Goal: Task Accomplishment & Management: Complete application form

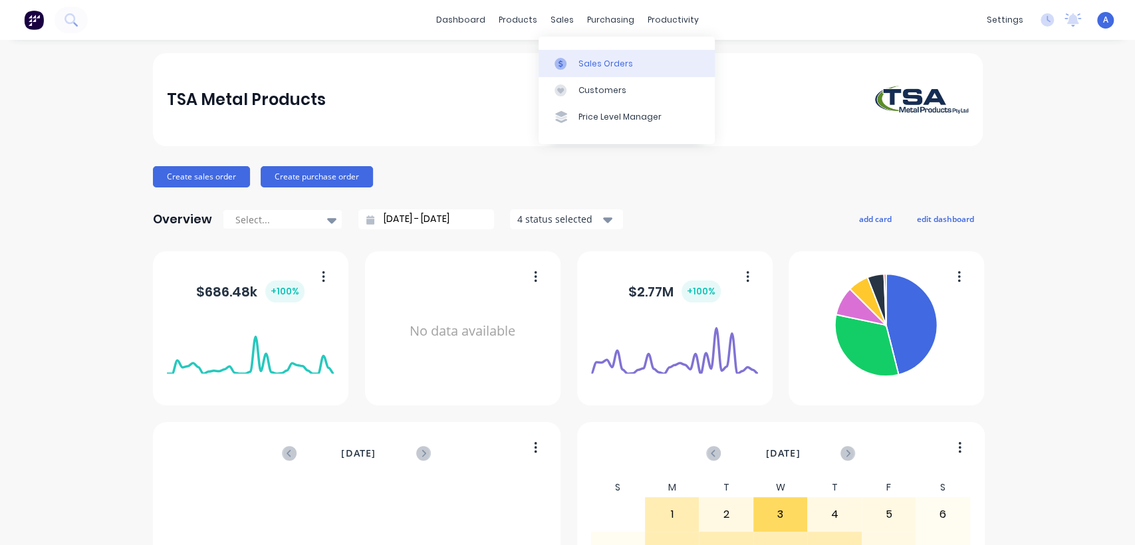
click at [590, 61] on div "Sales Orders" at bounding box center [606, 64] width 55 height 12
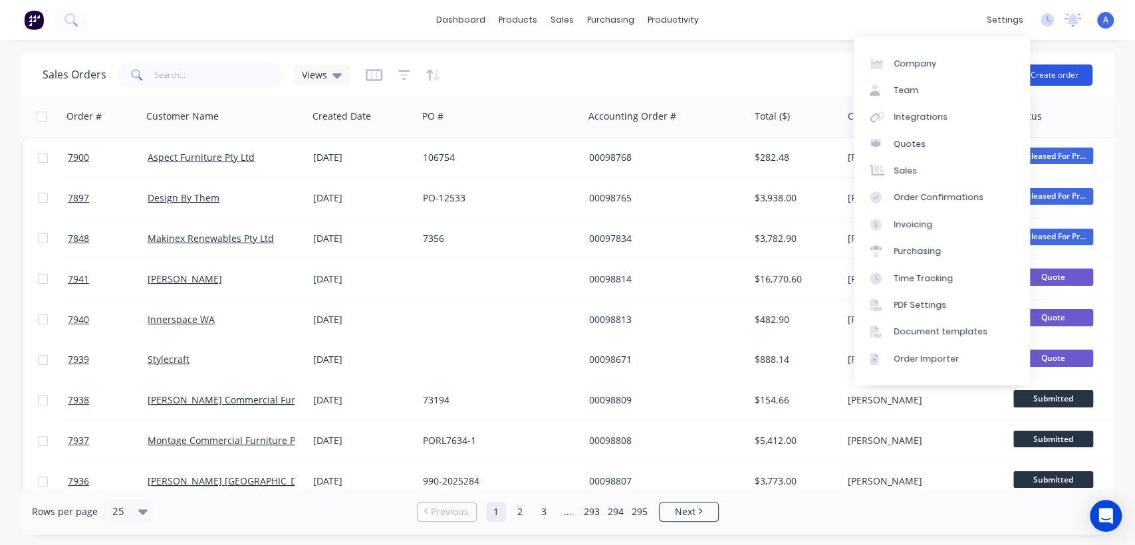
click at [1057, 69] on button "Create order" at bounding box center [1055, 75] width 76 height 21
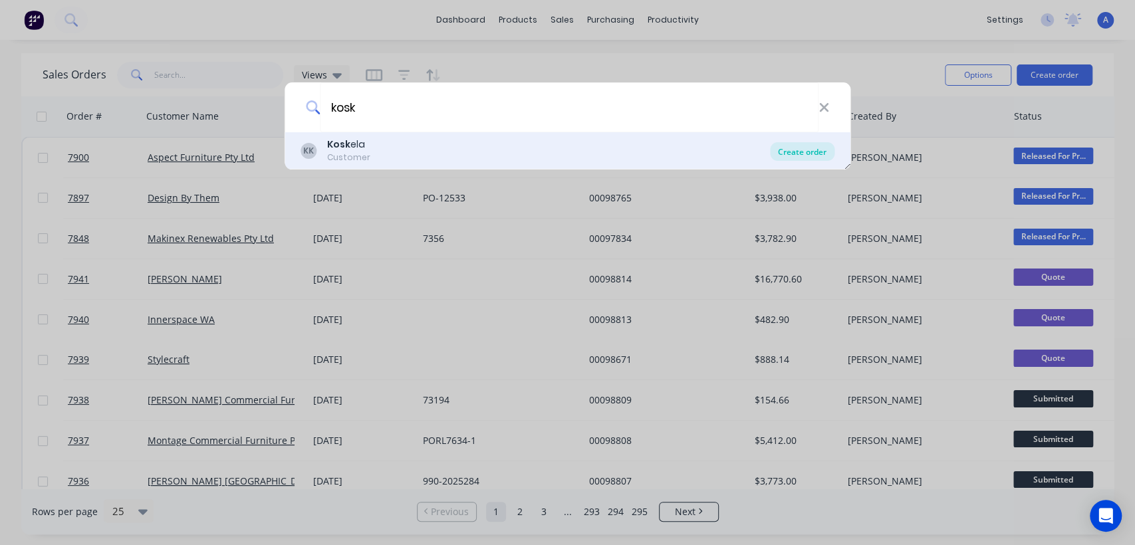
type input "kosk"
click at [803, 147] on div "Create order" at bounding box center [802, 151] width 65 height 19
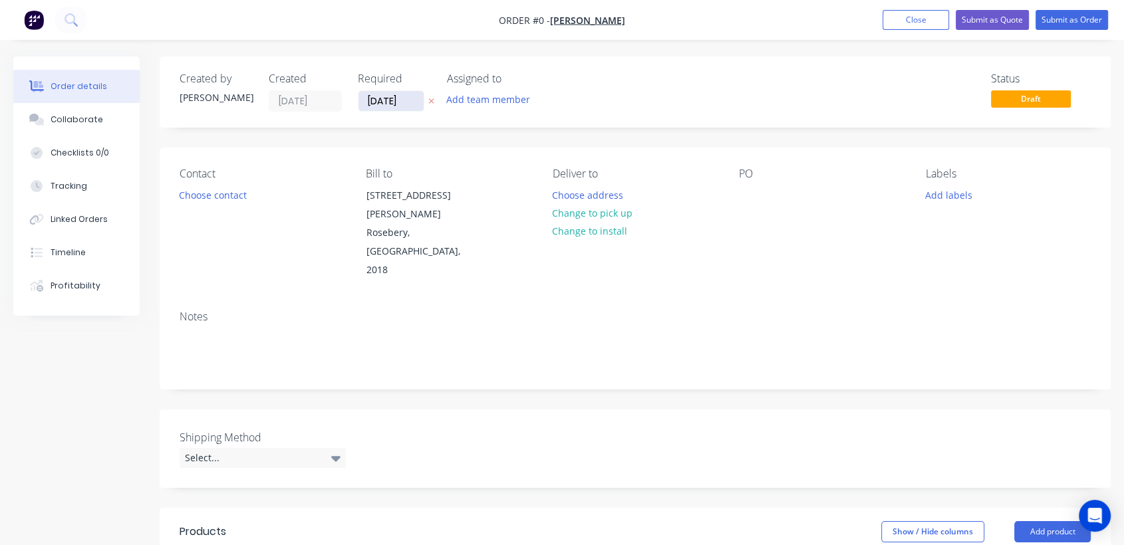
click at [414, 102] on input "[DATE]" at bounding box center [390, 101] width 65 height 20
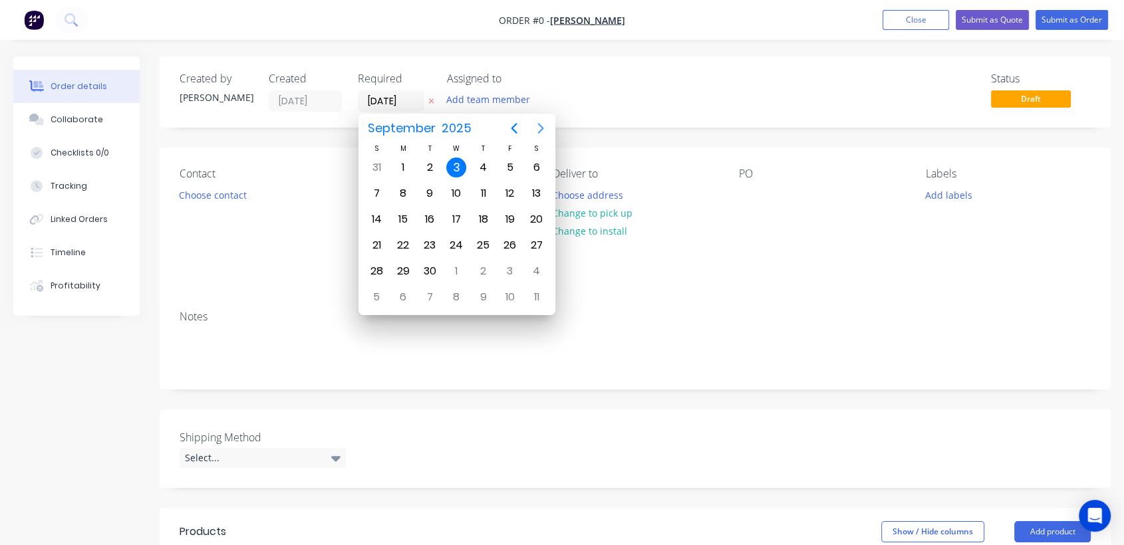
click at [538, 127] on icon "Next page" at bounding box center [541, 128] width 16 height 16
click at [450, 260] on div "31" at bounding box center [456, 271] width 27 height 25
type input "[DATE]"
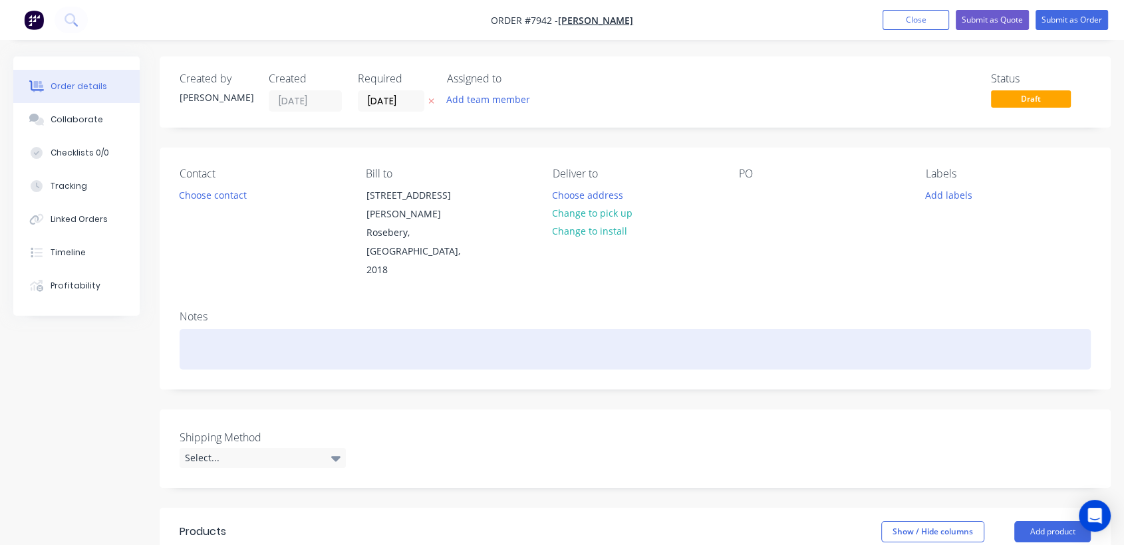
click at [224, 329] on div at bounding box center [635, 349] width 911 height 41
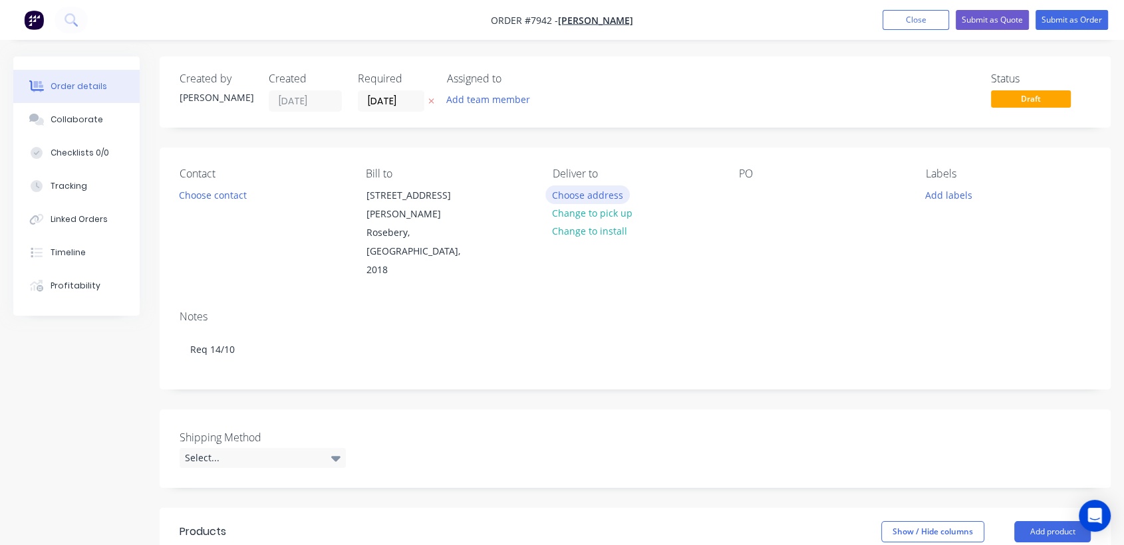
click at [601, 191] on button "Choose address" at bounding box center [587, 195] width 85 height 18
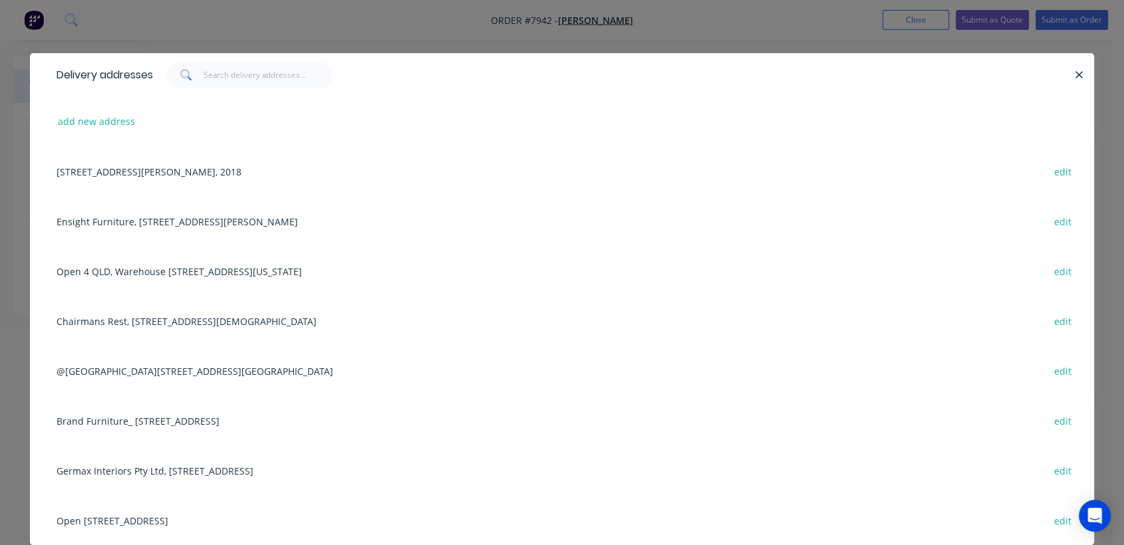
click at [166, 524] on div "Open [STREET_ADDRESS] edit" at bounding box center [562, 520] width 1024 height 50
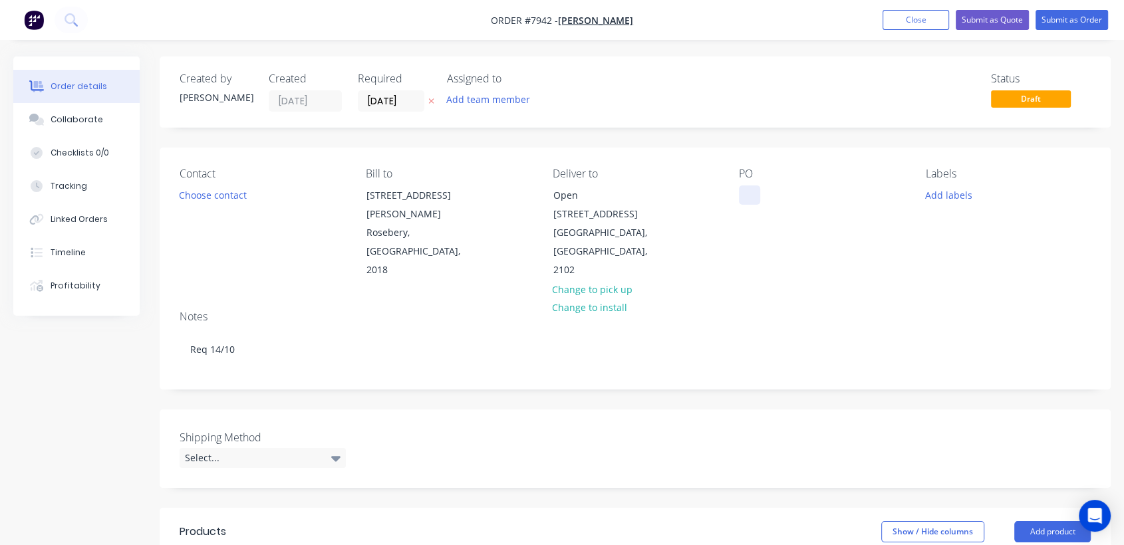
click at [748, 190] on div at bounding box center [749, 195] width 21 height 19
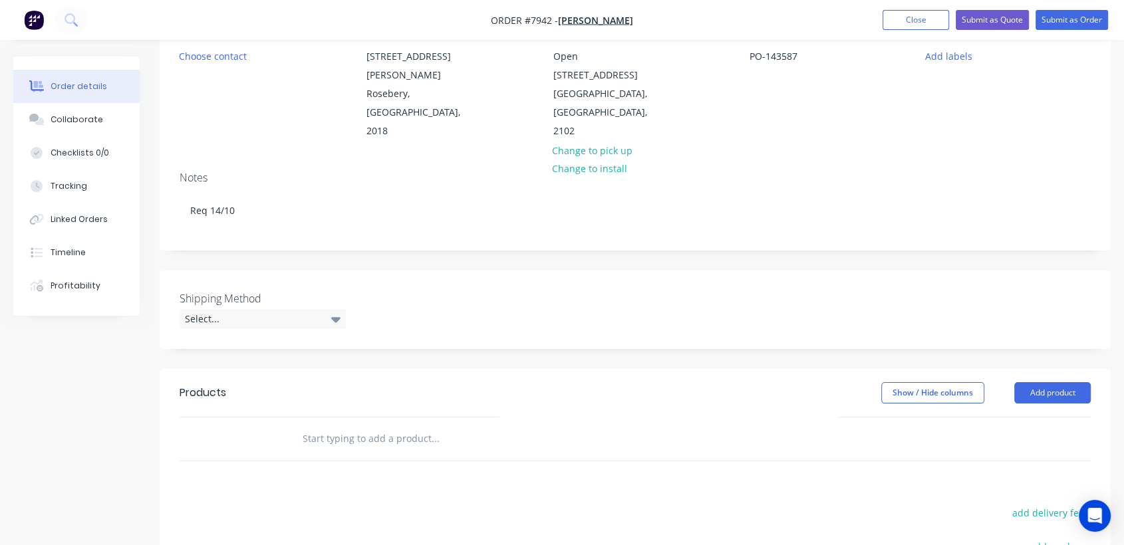
scroll to position [148, 0]
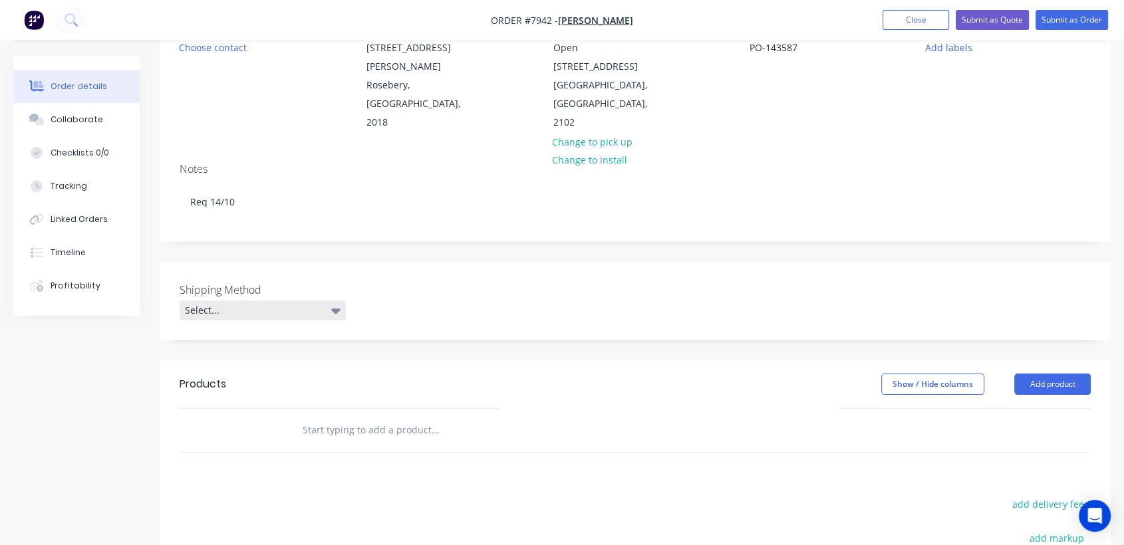
click at [219, 301] on div "Select..." at bounding box center [263, 311] width 166 height 20
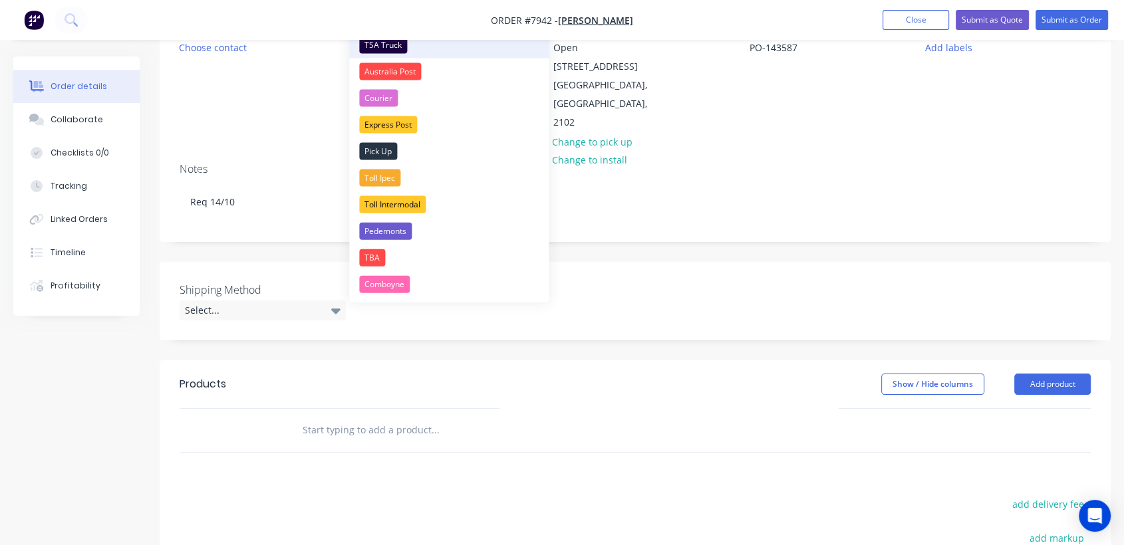
click at [386, 43] on div "TSA Truck" at bounding box center [383, 45] width 48 height 17
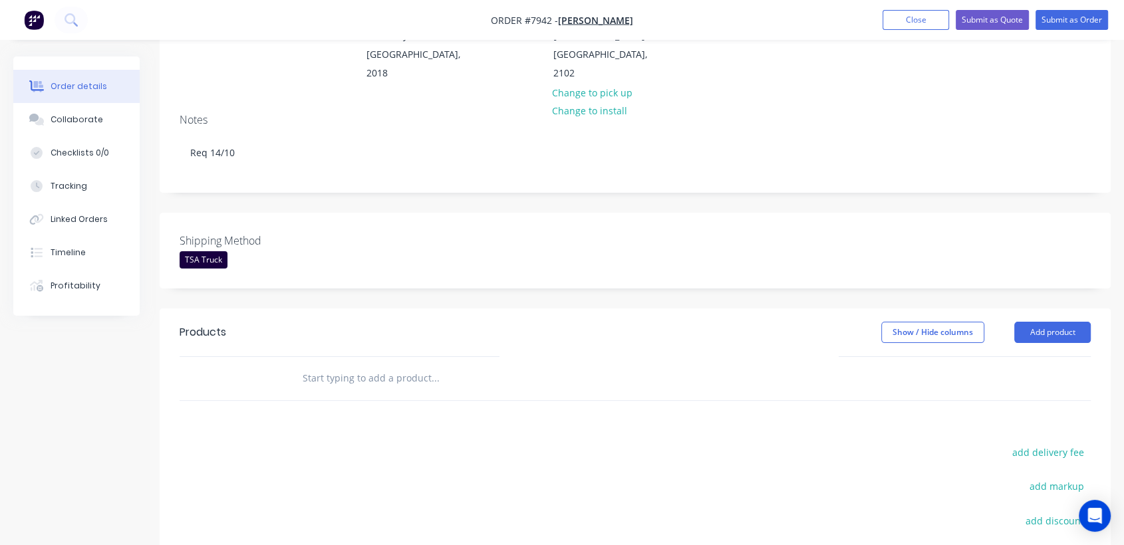
scroll to position [295, 0]
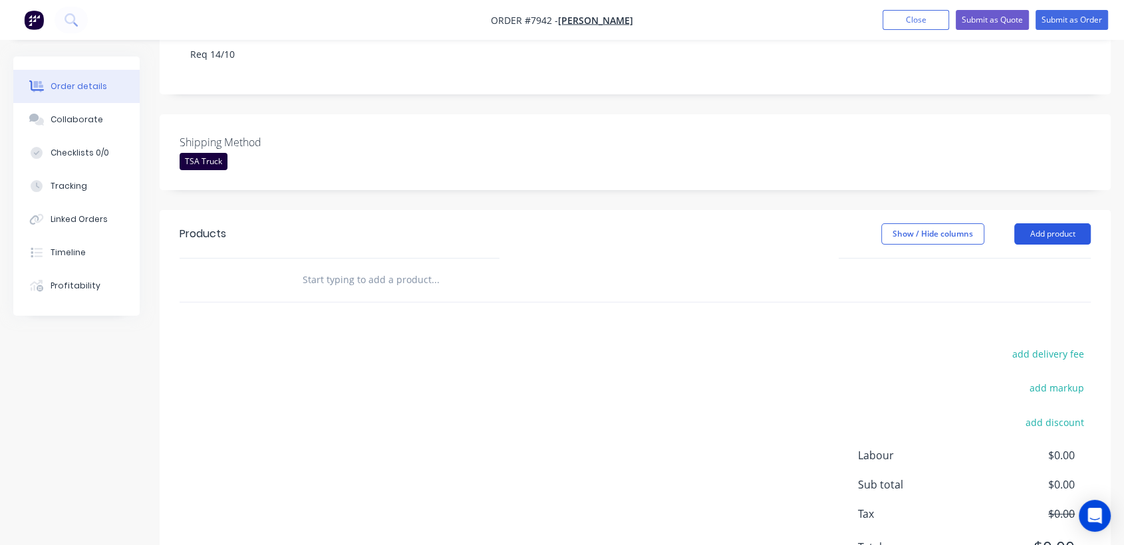
click at [1059, 223] on button "Add product" at bounding box center [1052, 233] width 76 height 21
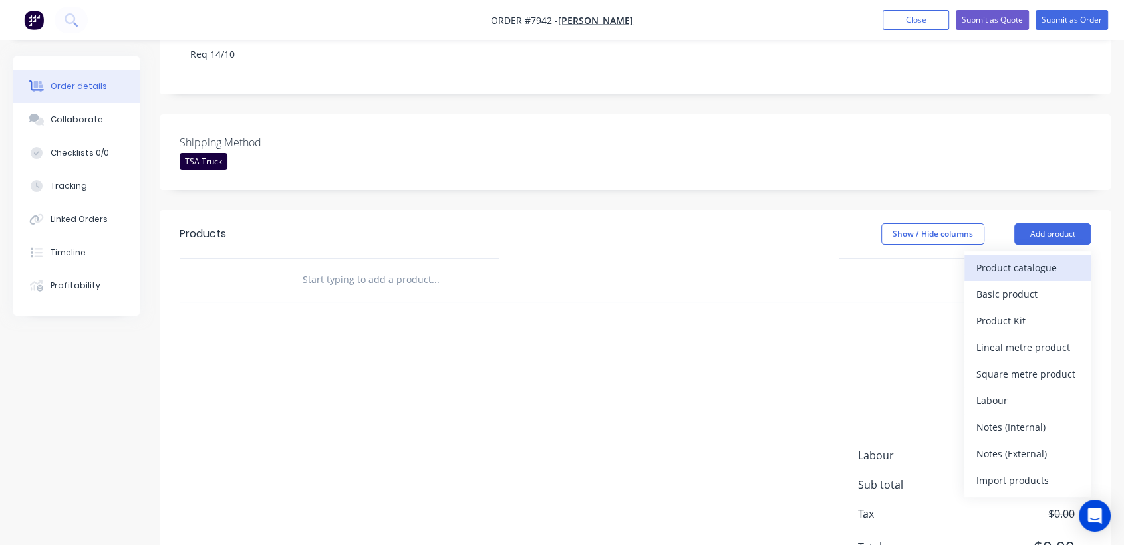
click at [1027, 258] on div "Product catalogue" at bounding box center [1027, 267] width 102 height 19
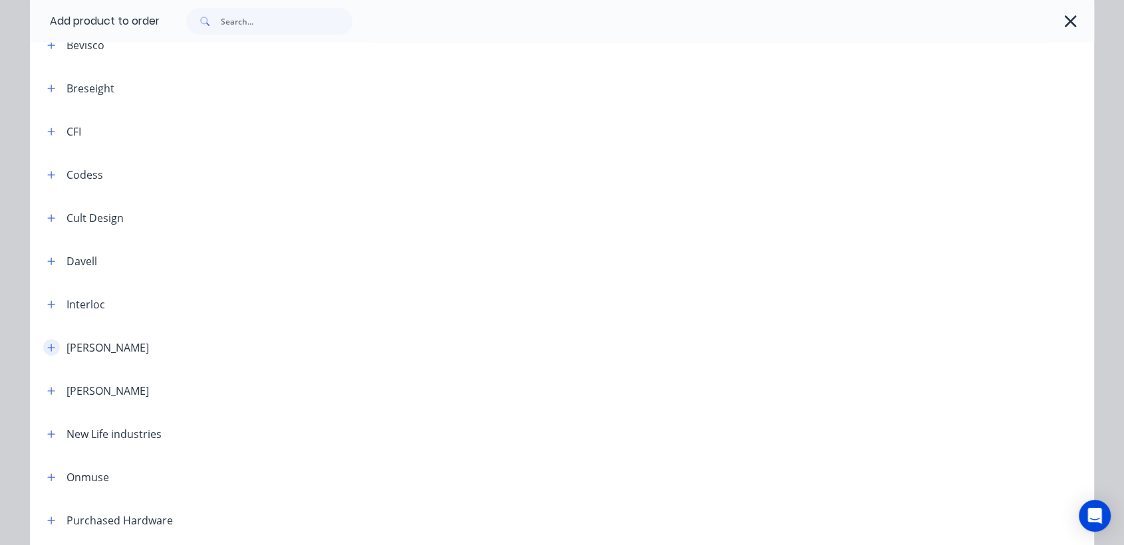
click at [47, 346] on icon "button" at bounding box center [51, 347] width 8 height 9
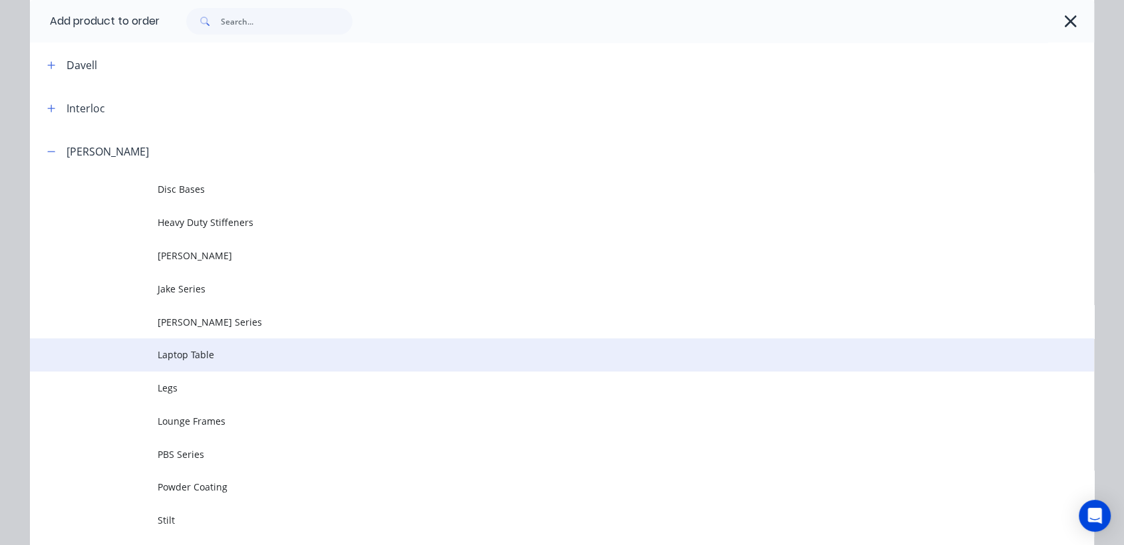
scroll to position [517, 0]
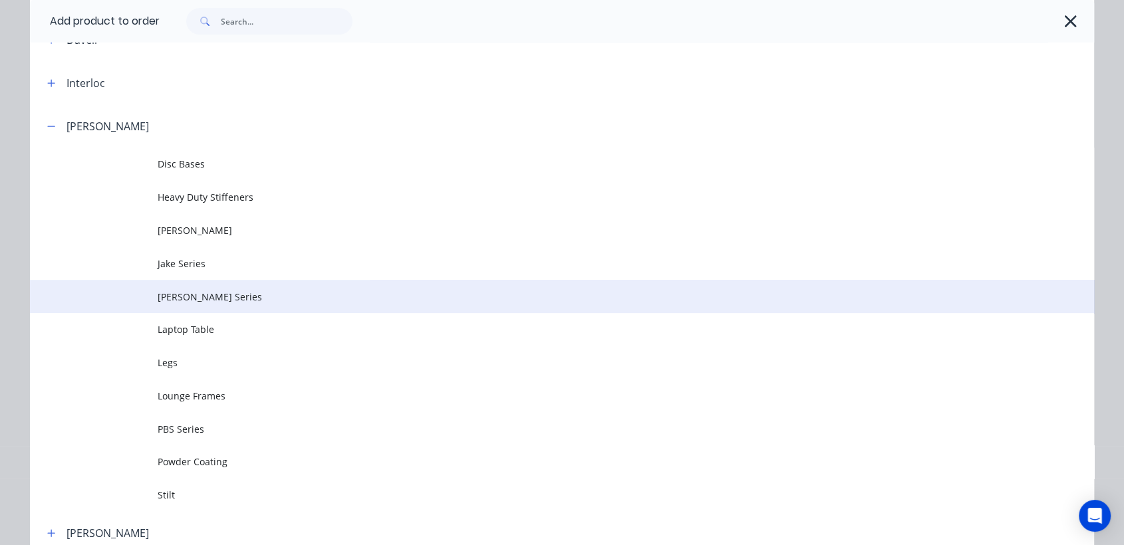
click at [188, 298] on span "[PERSON_NAME] Series" at bounding box center [532, 297] width 749 height 14
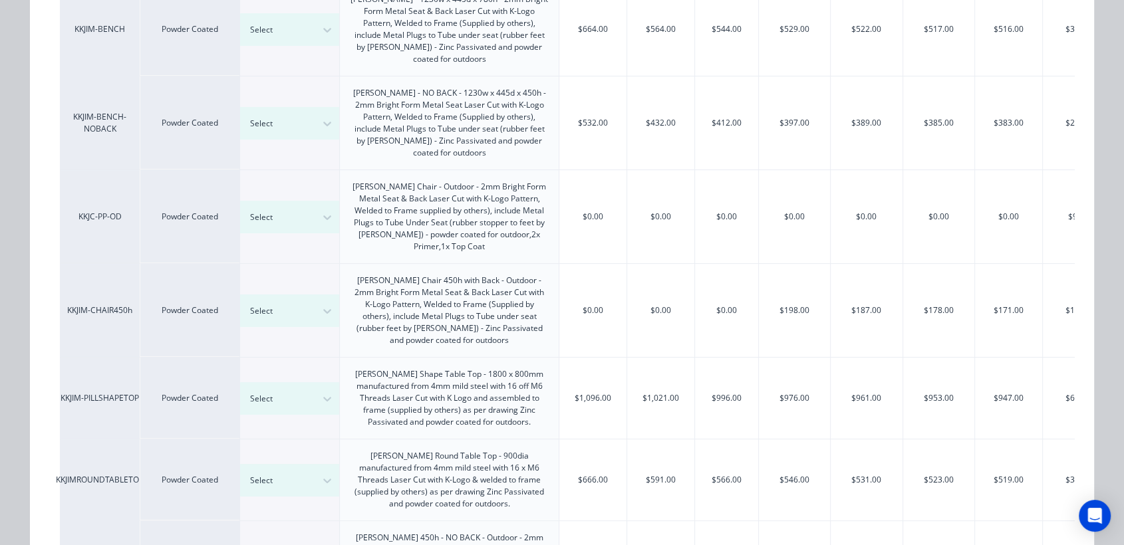
scroll to position [295, 0]
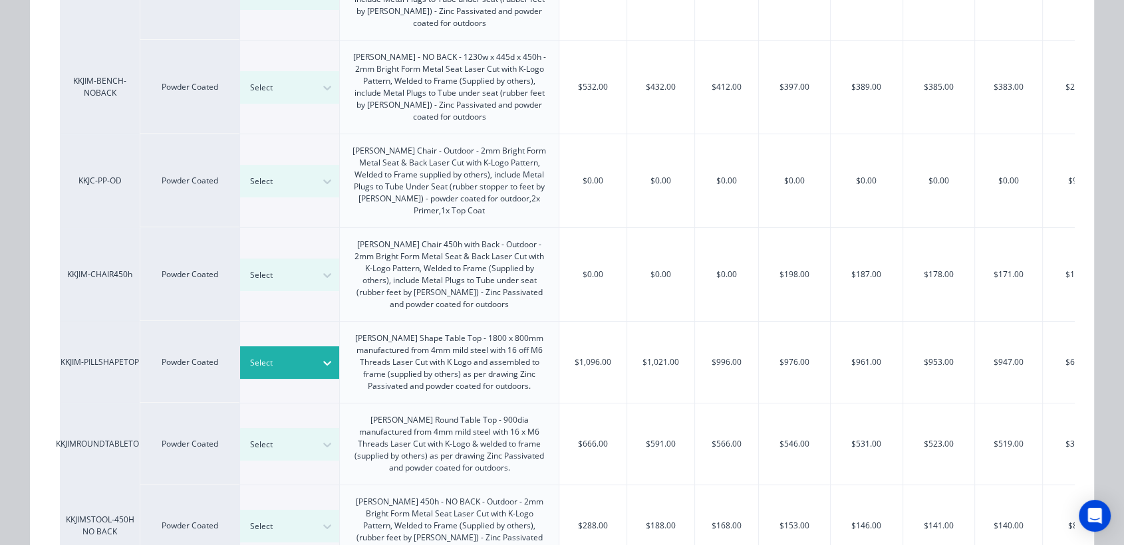
click at [295, 356] on div at bounding box center [280, 363] width 60 height 15
type input "see"
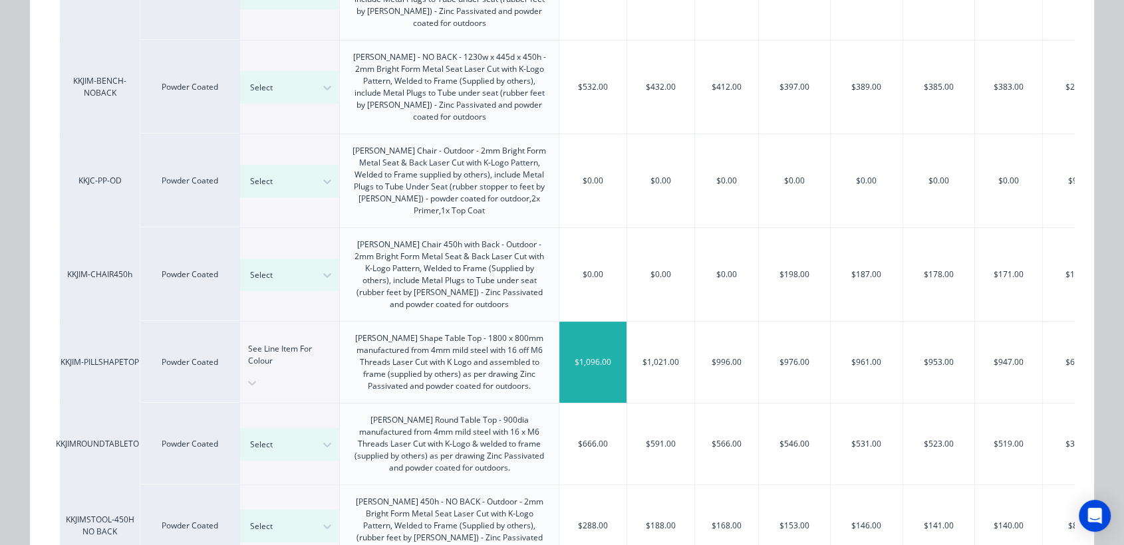
click at [605, 331] on div "$1,096.00" at bounding box center [592, 362] width 67 height 81
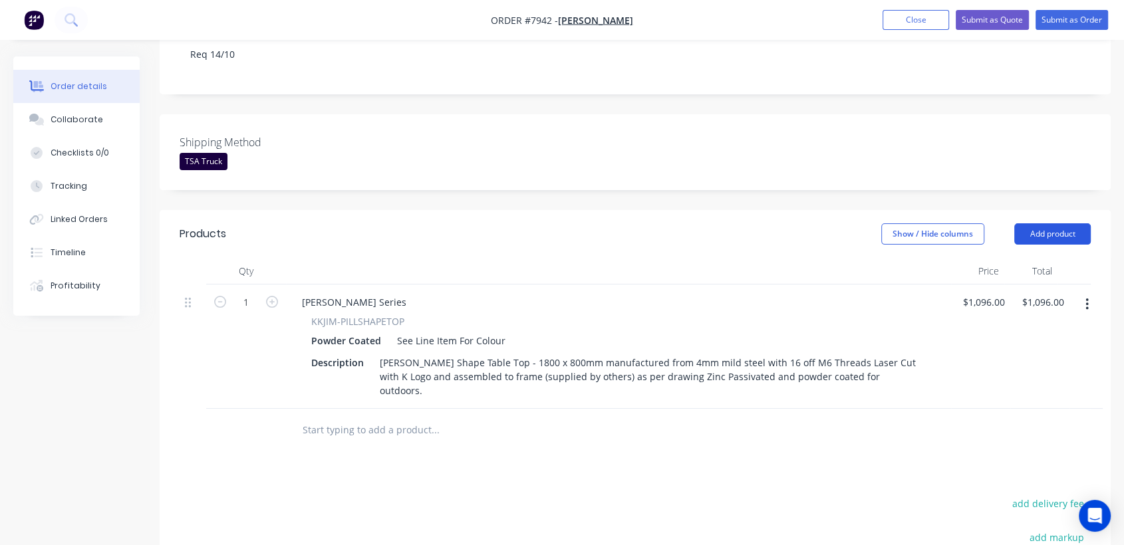
click at [1070, 223] on button "Add product" at bounding box center [1052, 233] width 76 height 21
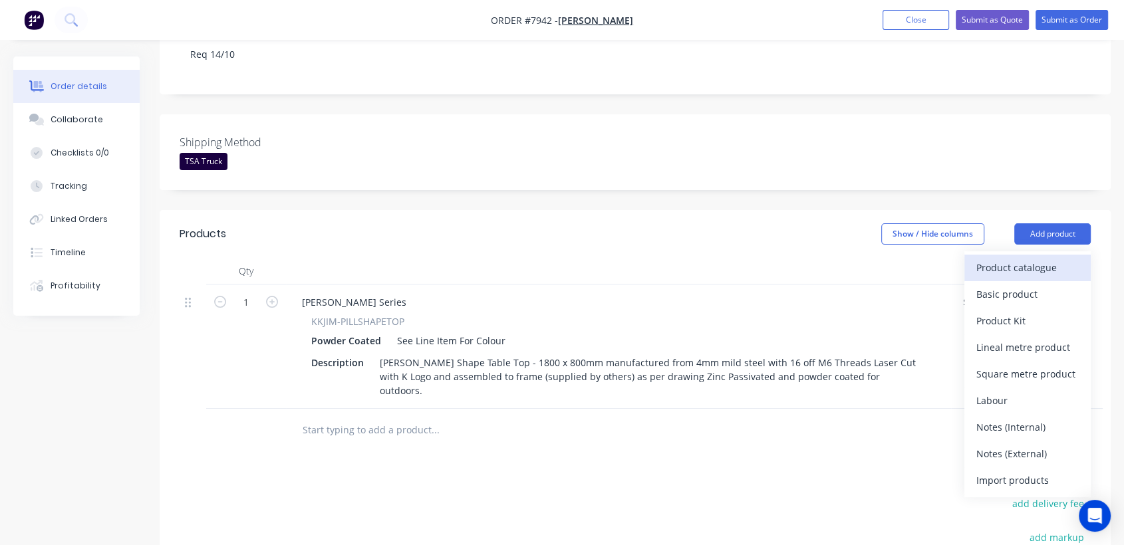
click at [1006, 258] on div "Product catalogue" at bounding box center [1027, 267] width 102 height 19
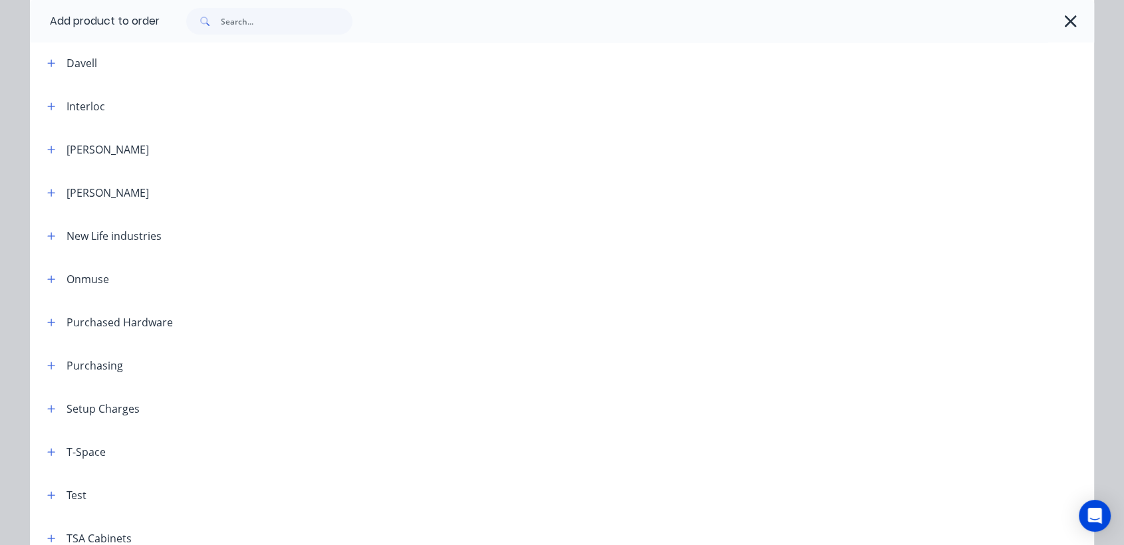
scroll to position [517, 0]
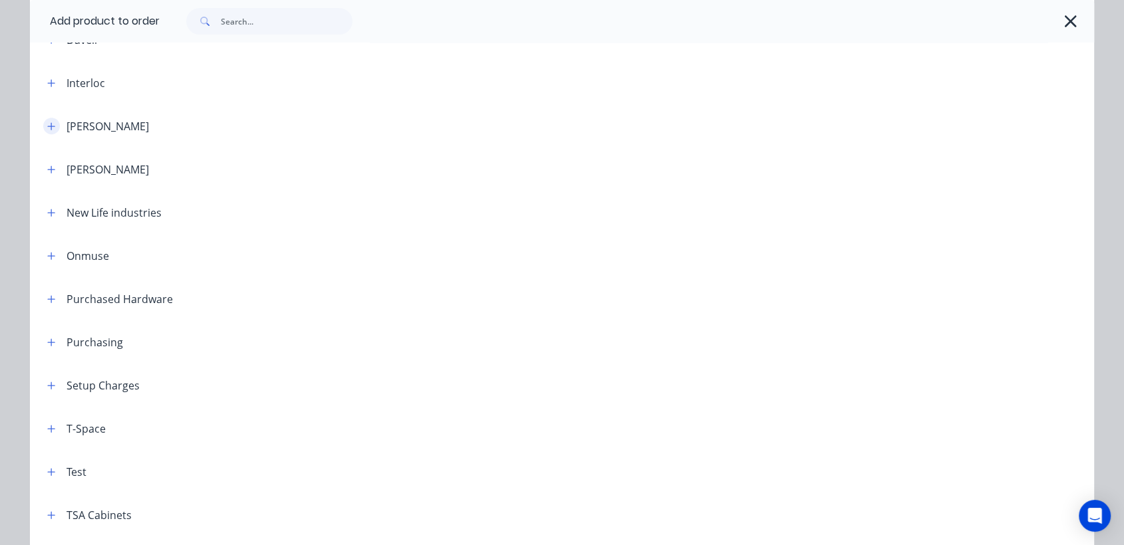
click at [48, 125] on icon "button" at bounding box center [51, 125] width 7 height 7
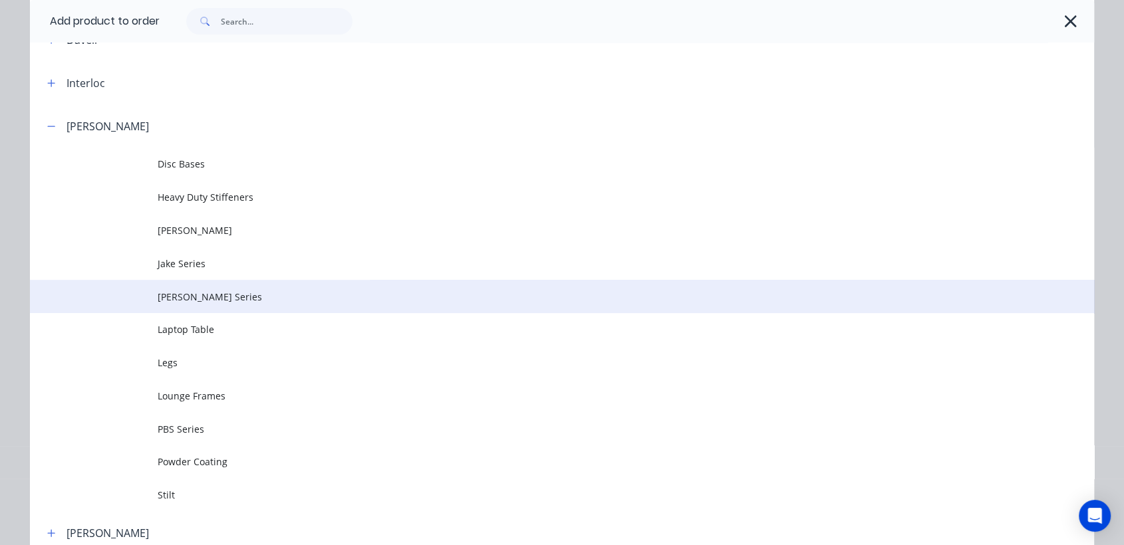
click at [202, 299] on span "[PERSON_NAME] Series" at bounding box center [532, 297] width 749 height 14
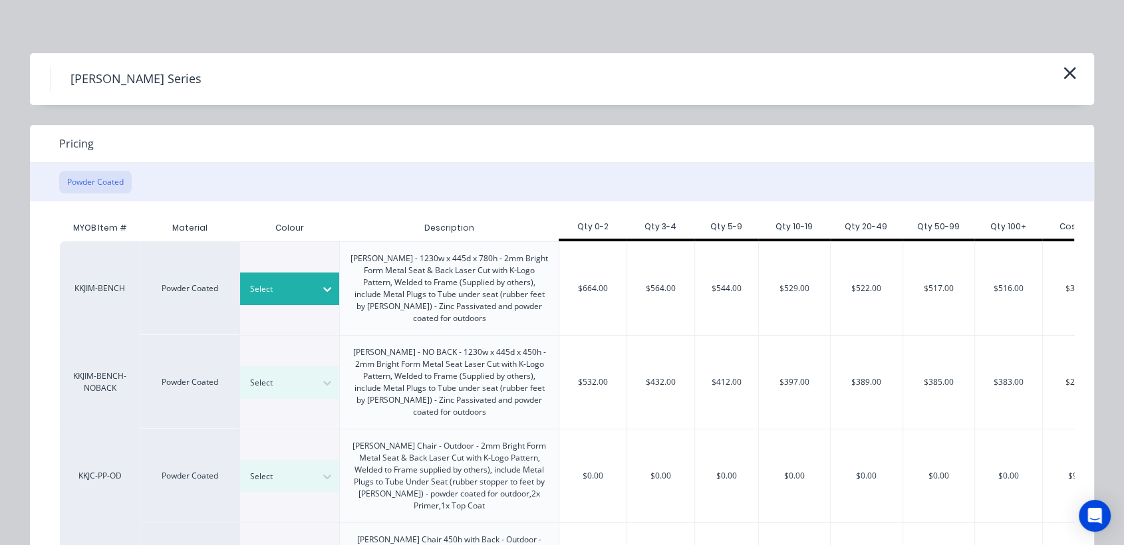
click at [295, 282] on div at bounding box center [280, 289] width 60 height 15
type input "see"
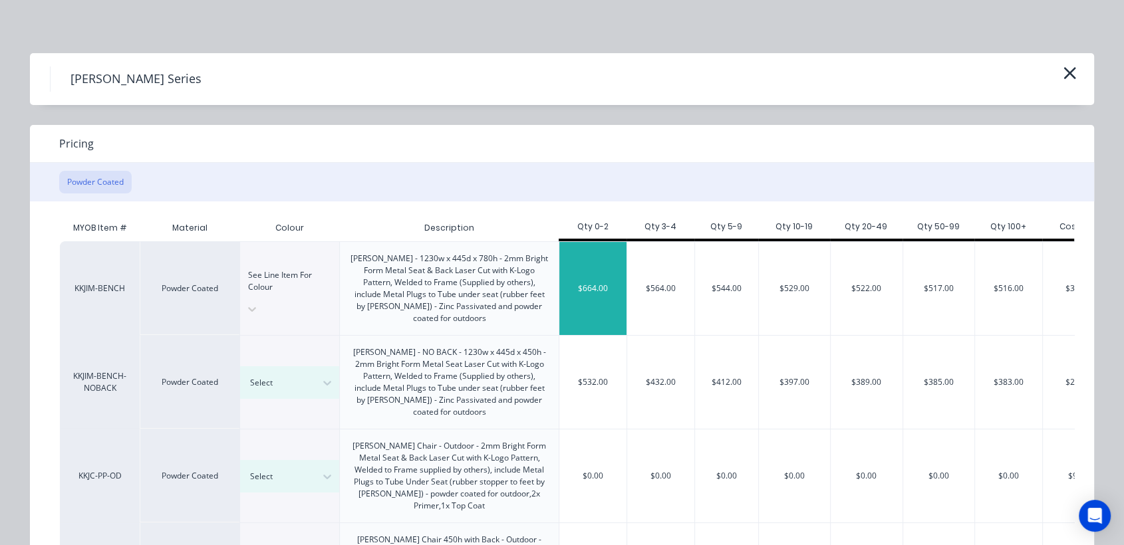
click at [597, 282] on div "$664.00" at bounding box center [592, 288] width 67 height 93
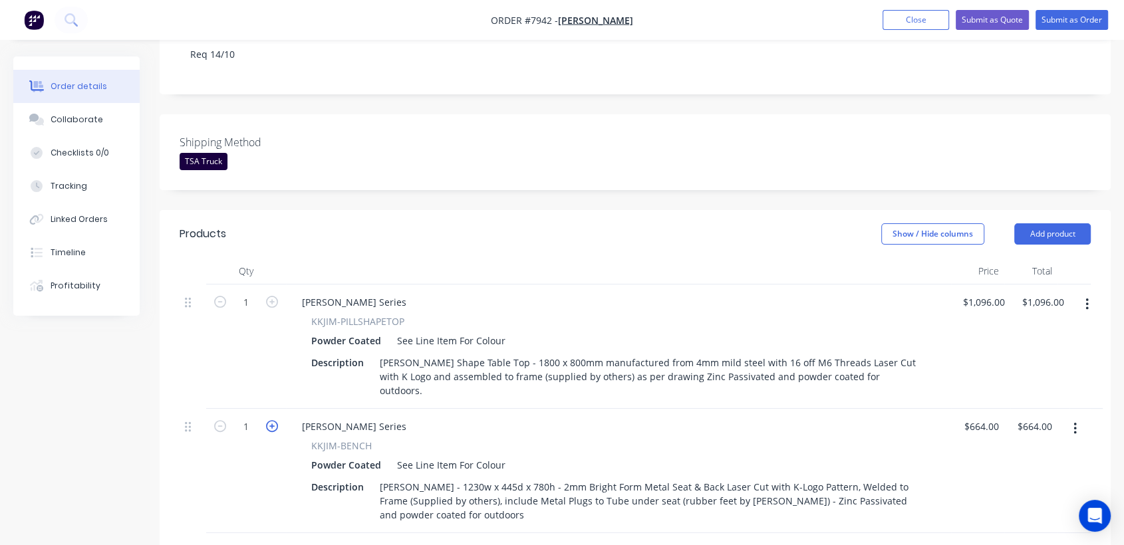
click at [271, 420] on icon "button" at bounding box center [272, 426] width 12 height 12
type input "2"
type input "$1,328.00"
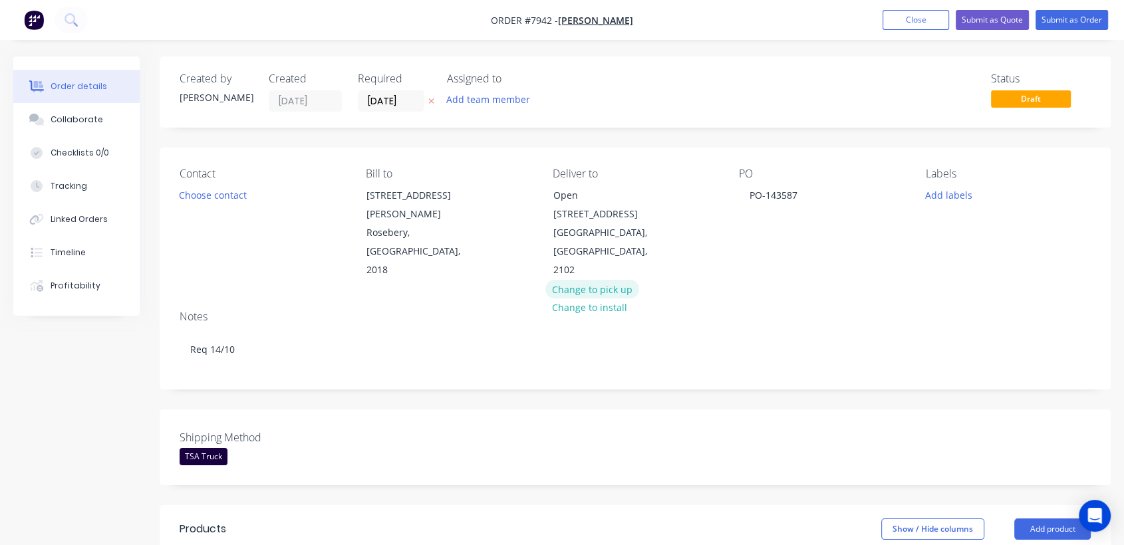
click at [583, 280] on button "Change to pick up" at bounding box center [592, 289] width 94 height 18
click at [208, 448] on div "TSA Truck" at bounding box center [204, 456] width 48 height 17
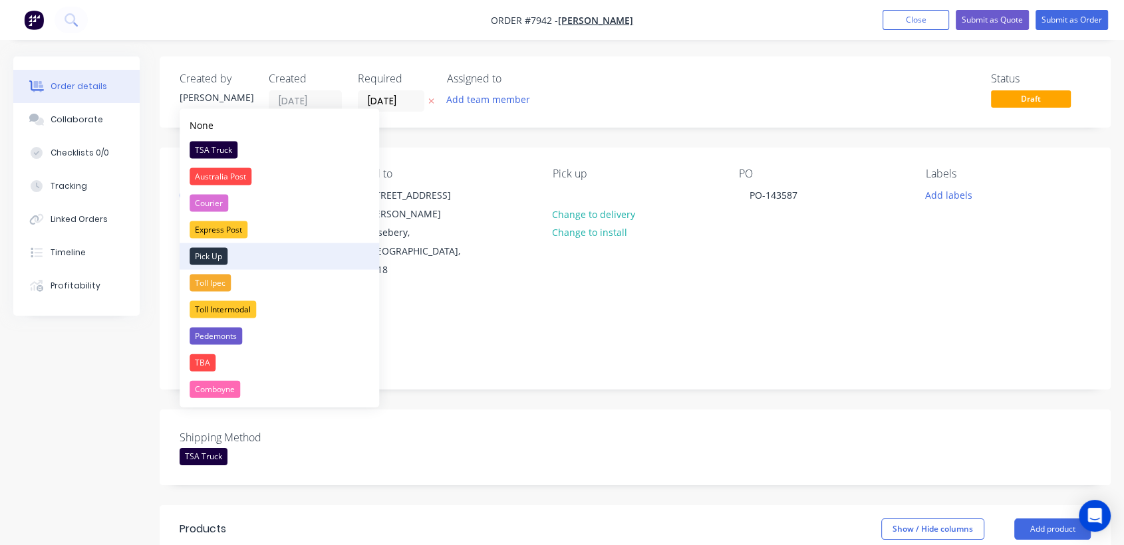
click at [210, 251] on div "Pick Up" at bounding box center [209, 256] width 38 height 17
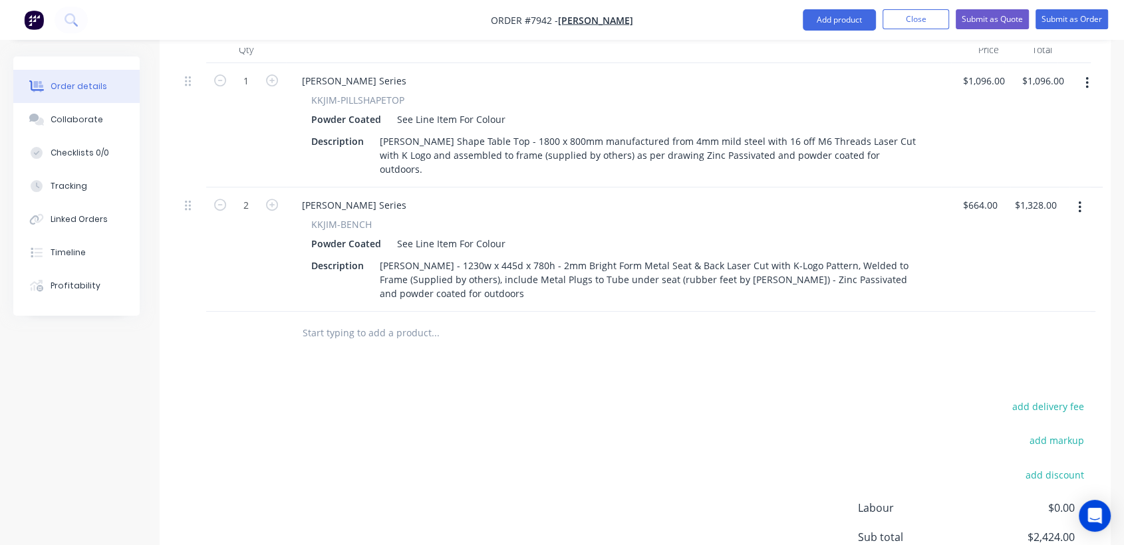
scroll to position [443, 0]
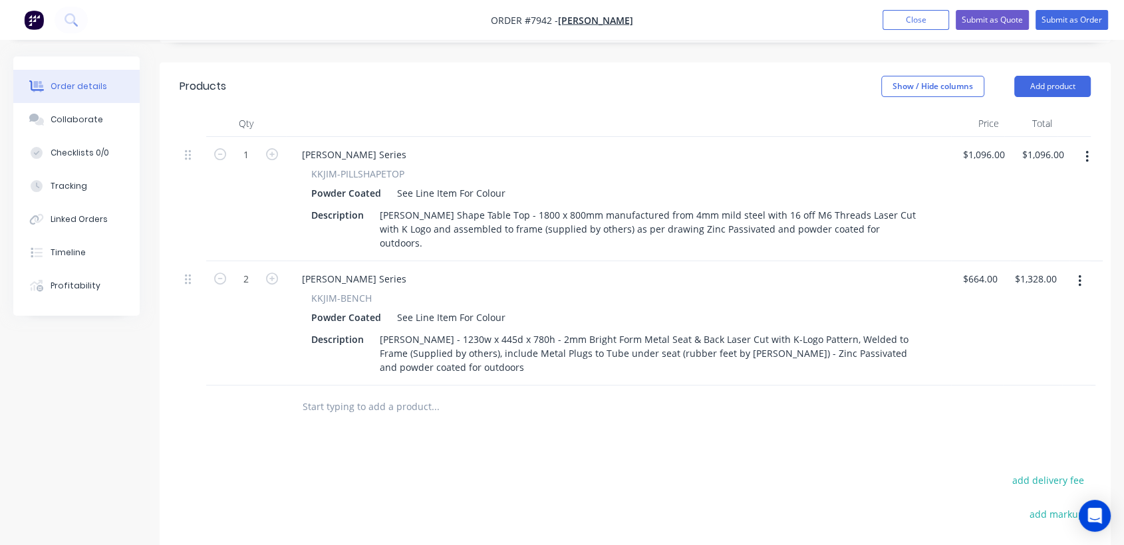
click at [416, 394] on input "text" at bounding box center [435, 407] width 266 height 27
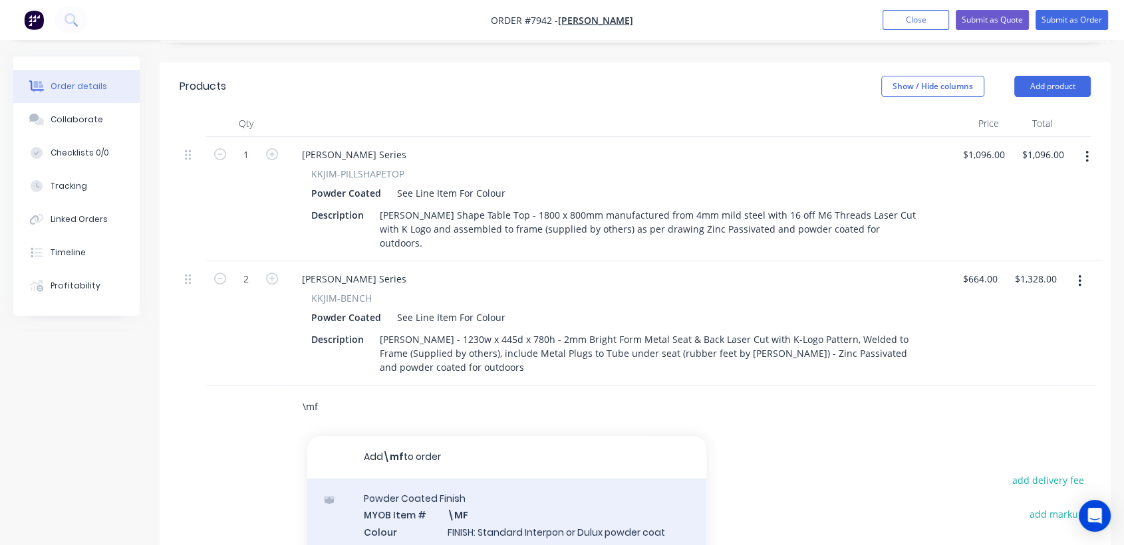
type input "\mf"
click at [528, 479] on div "Powder Coated Finish MYOB Item # \MF Colour FINISH: Standard Interpon or Dulux …" at bounding box center [506, 524] width 399 height 90
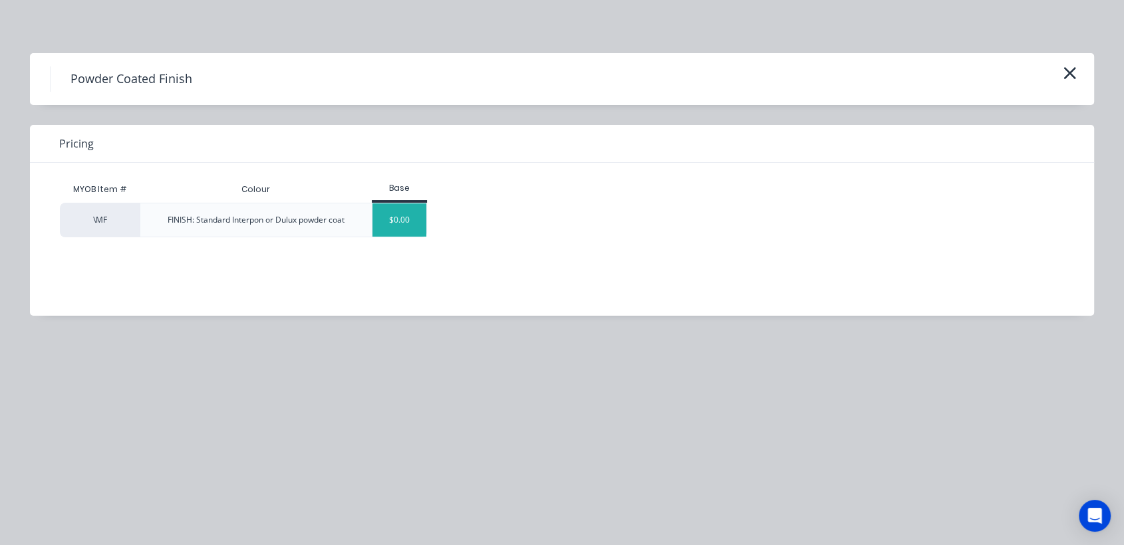
click at [403, 229] on div "$0.00" at bounding box center [399, 220] width 54 height 33
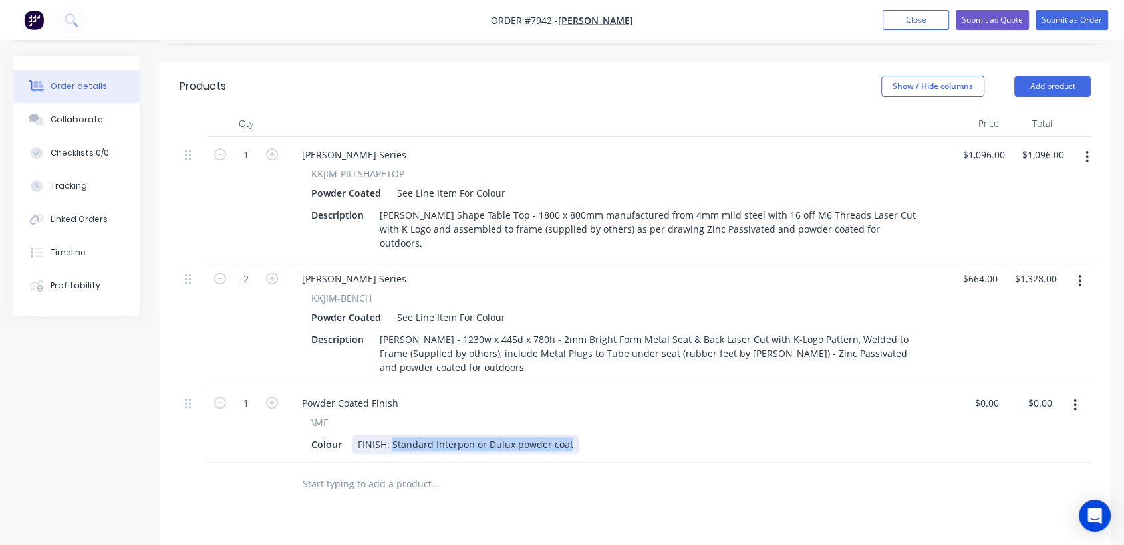
drag, startPoint x: 392, startPoint y: 391, endPoint x: 614, endPoint y: 393, distance: 221.5
click at [614, 435] on div "Colour FINISH: Standard Interpon or Dulux powder coat" at bounding box center [616, 444] width 620 height 19
type input "$0.00"
click at [410, 471] on input "text" at bounding box center [435, 484] width 266 height 27
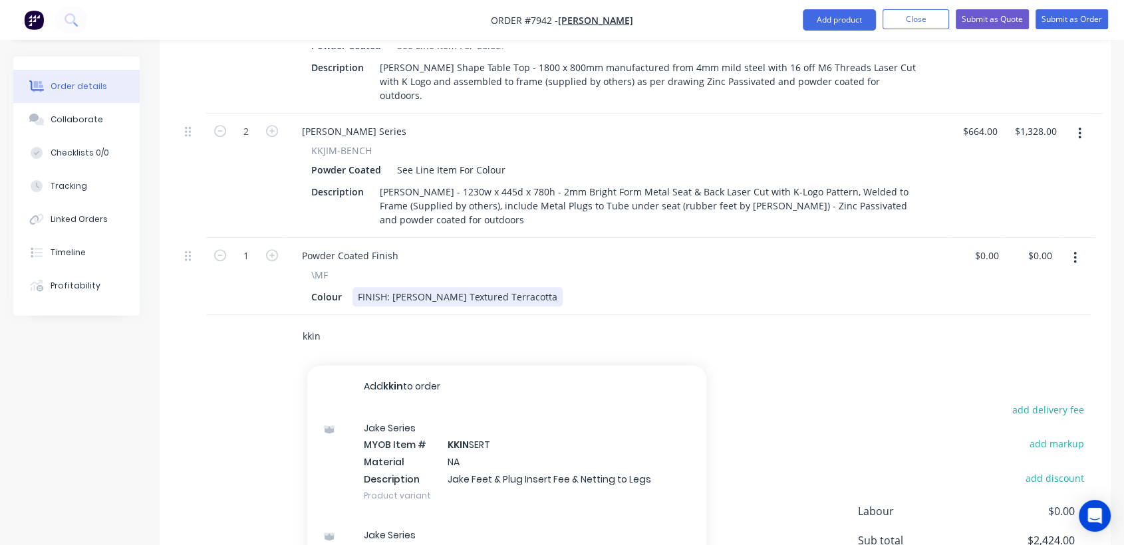
scroll to position [591, 0]
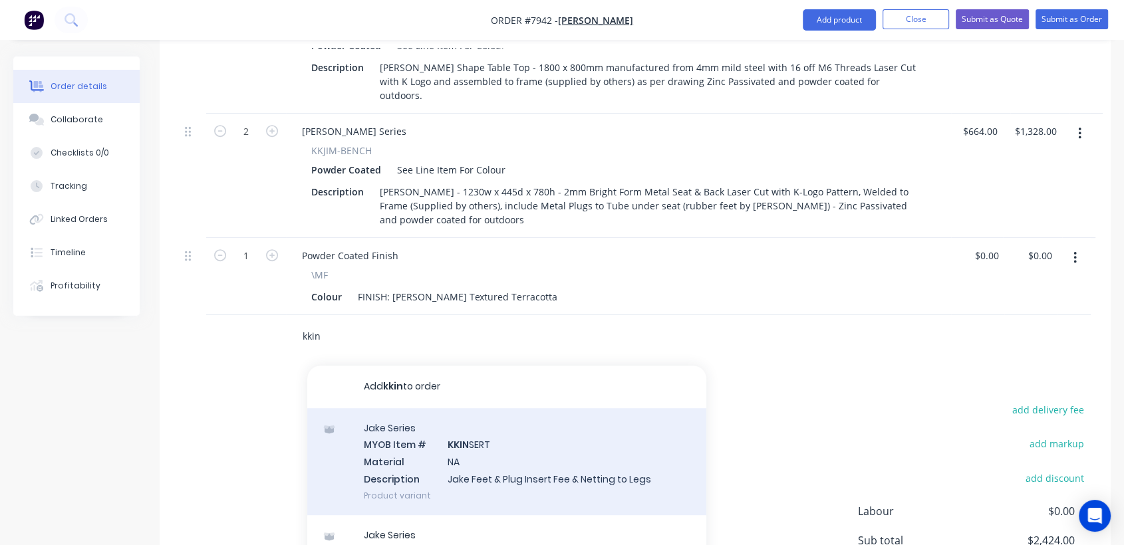
type input "kkin"
click at [504, 411] on div "Jake Series MYOB Item # KKIN SERT Material NA Description Jake Feet & Plug Inse…" at bounding box center [506, 461] width 399 height 107
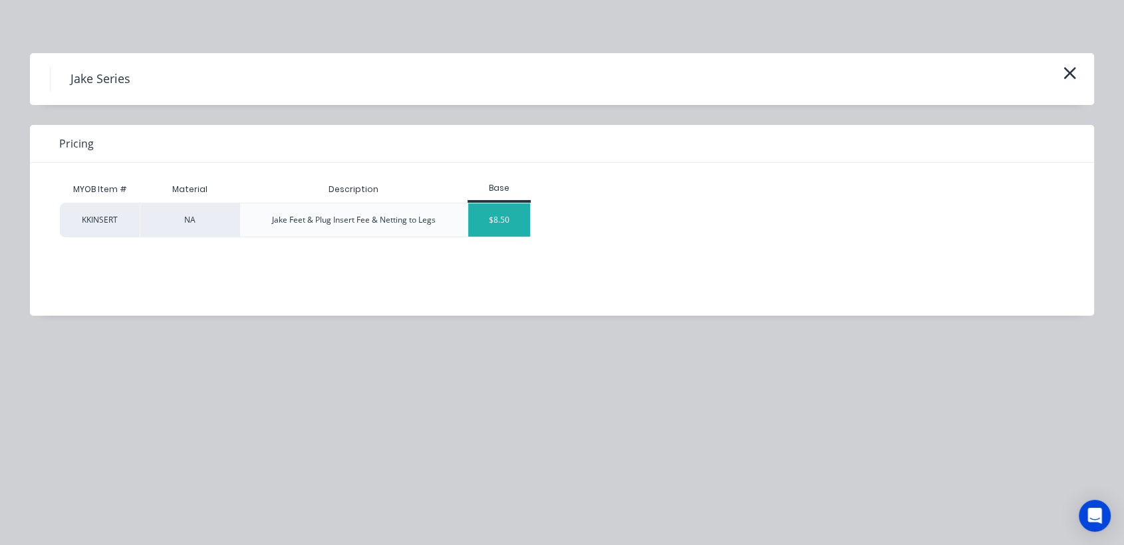
click at [503, 218] on div "$8.50" at bounding box center [499, 220] width 63 height 33
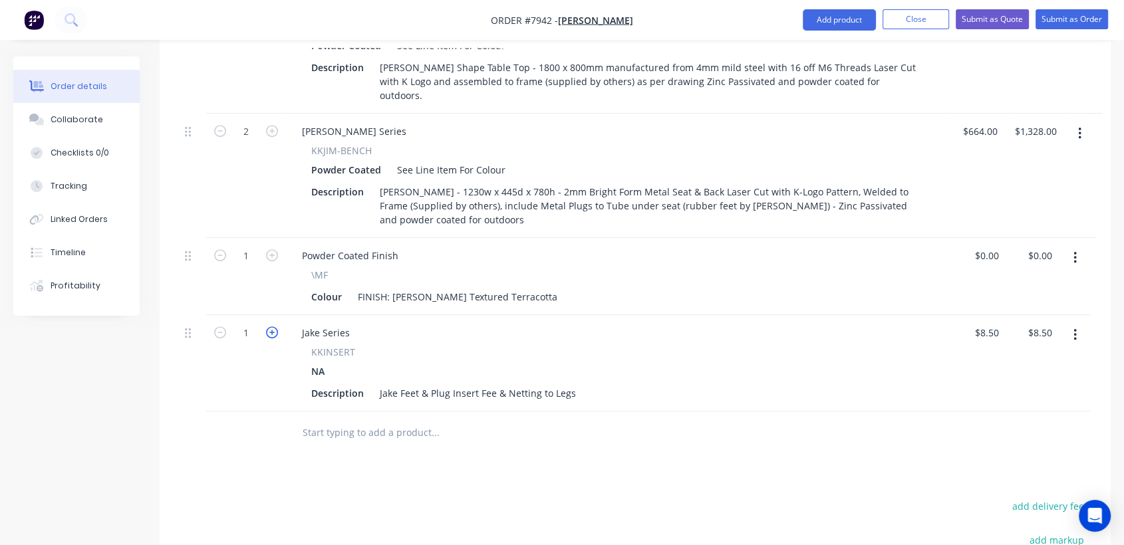
click at [271, 327] on icon "button" at bounding box center [272, 333] width 12 height 12
type input "2"
type input "$17.00"
click at [271, 327] on icon "button" at bounding box center [272, 333] width 12 height 12
type input "3"
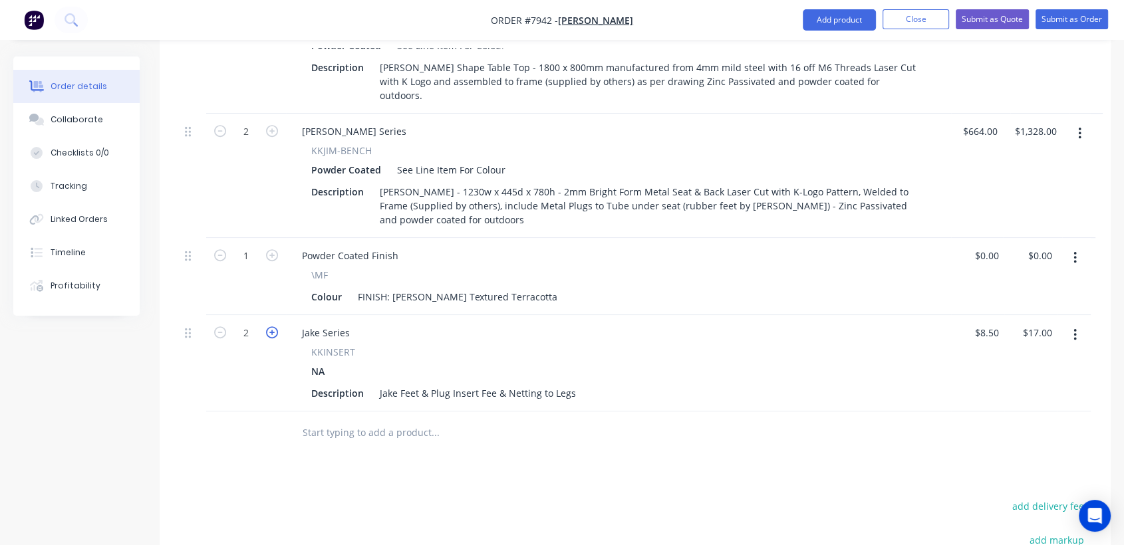
type input "$25.50"
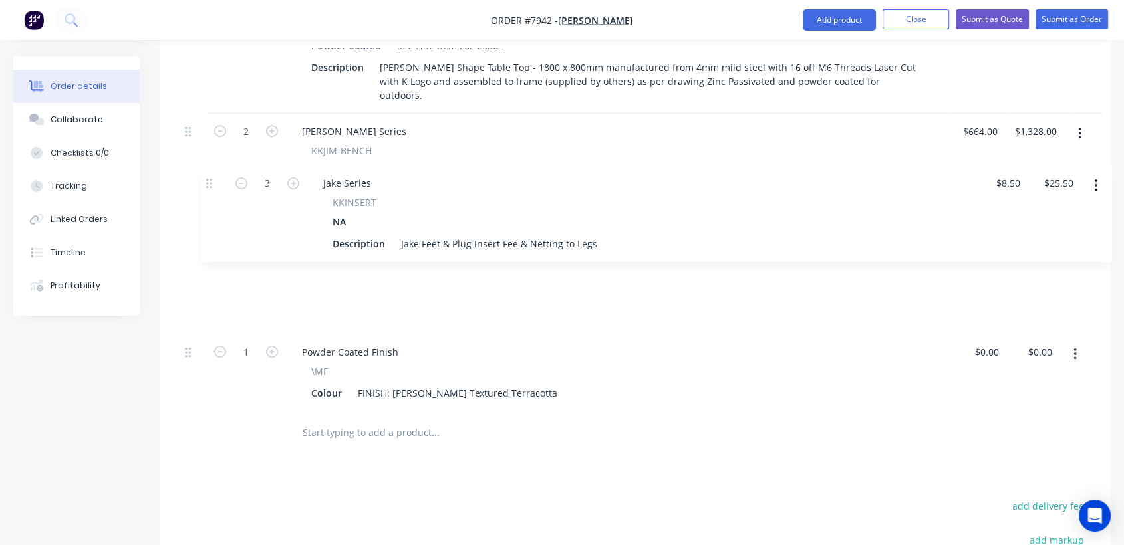
drag, startPoint x: 187, startPoint y: 281, endPoint x: 218, endPoint y: 176, distance: 110.3
click at [218, 176] on div "1 [PERSON_NAME] Series KKJIM-PILLSHAPETOP Powder Coated See Line Item For Colou…" at bounding box center [635, 200] width 911 height 422
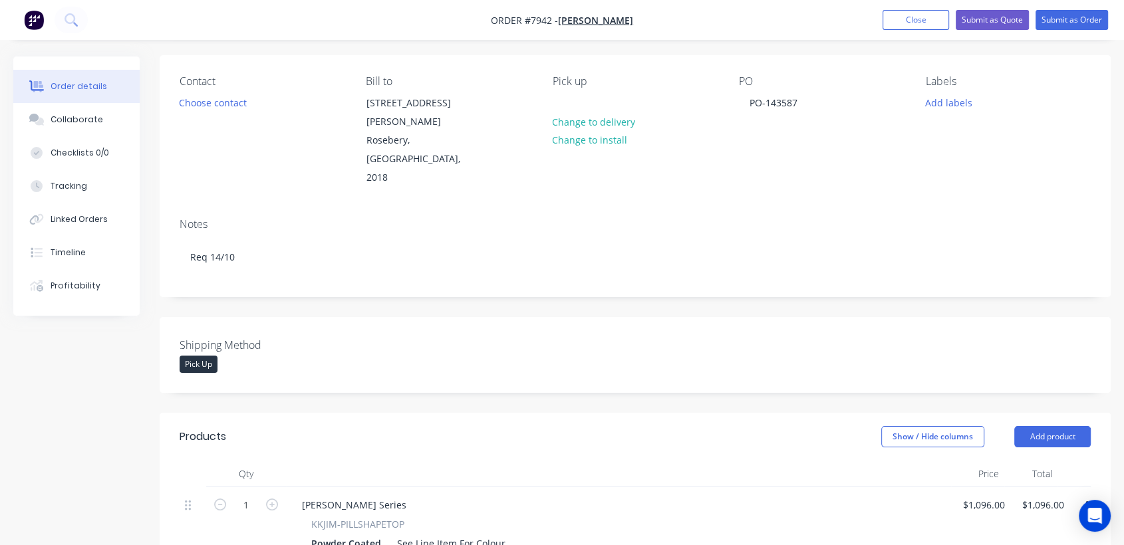
scroll to position [0, 0]
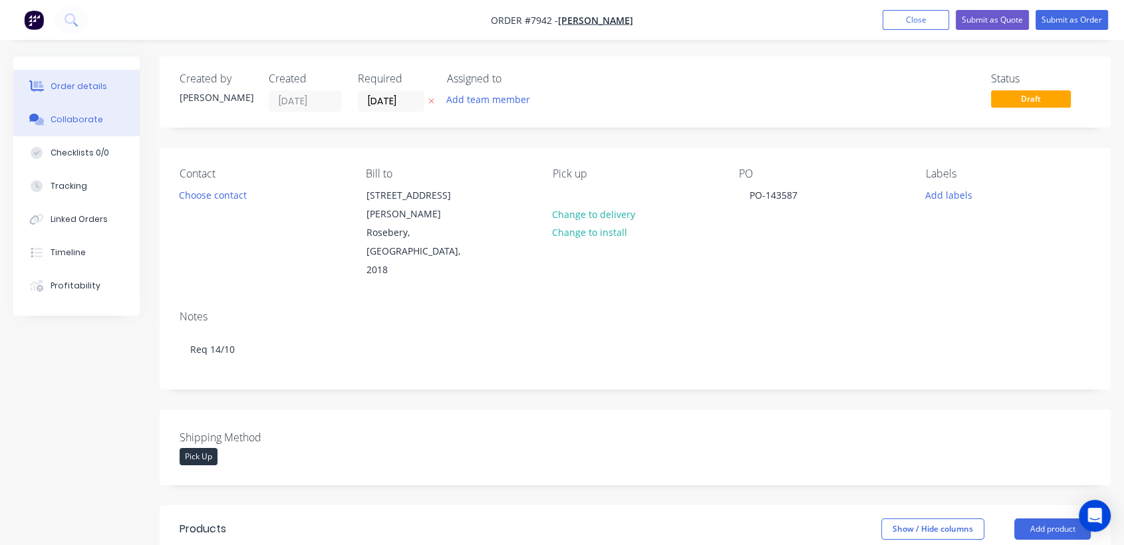
click at [76, 118] on div "Collaborate" at bounding box center [77, 120] width 53 height 12
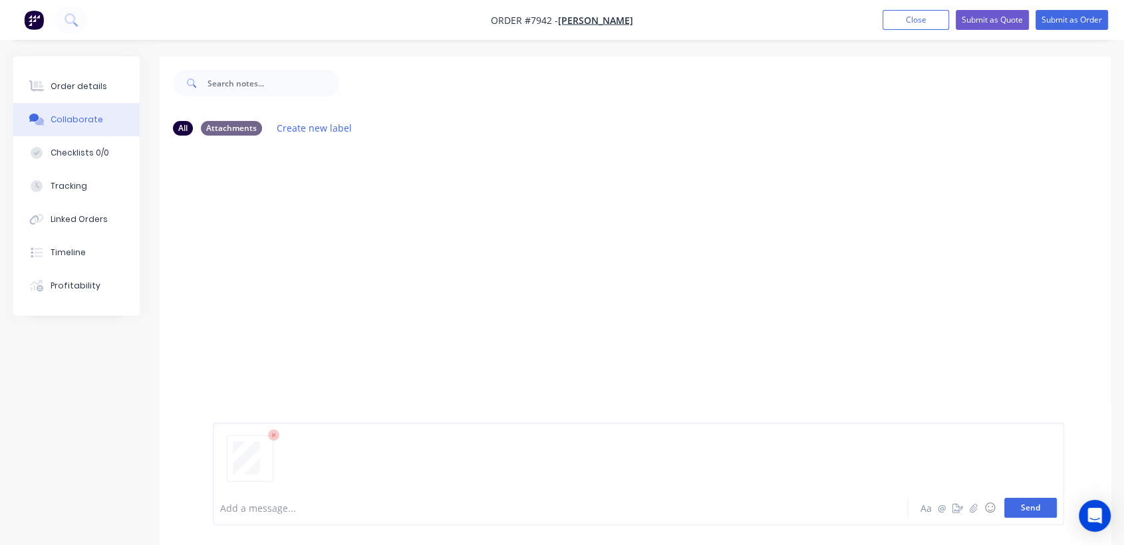
click at [1041, 508] on button "Send" at bounding box center [1030, 508] width 53 height 20
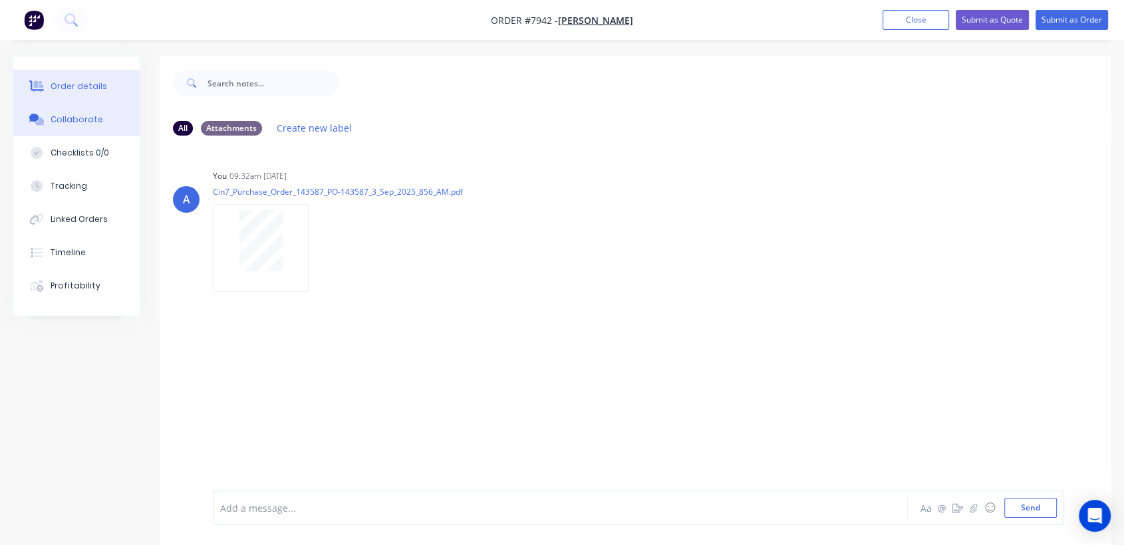
click at [85, 84] on div "Order details" at bounding box center [79, 86] width 57 height 12
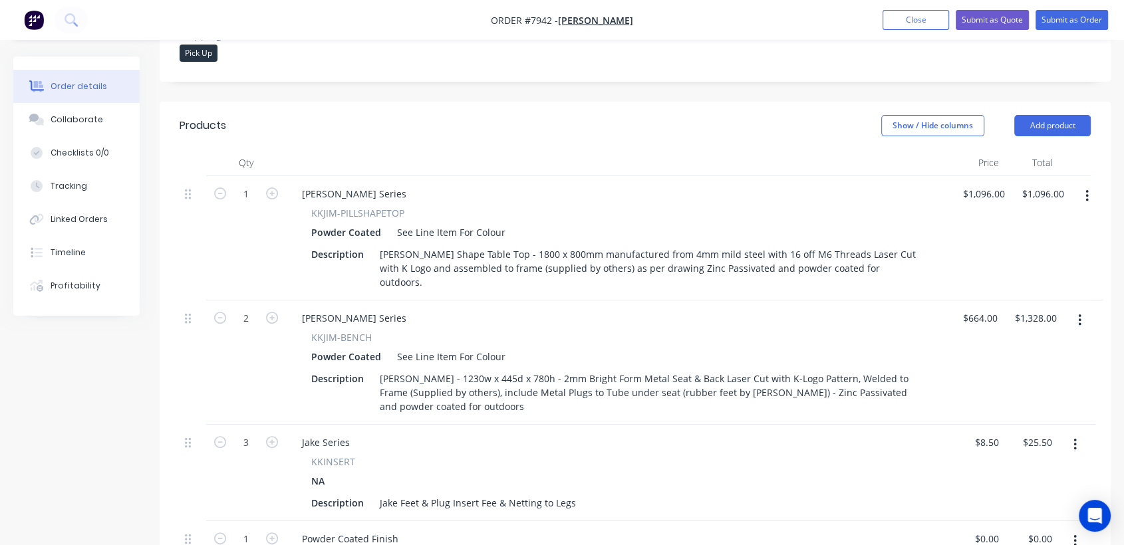
scroll to position [369, 0]
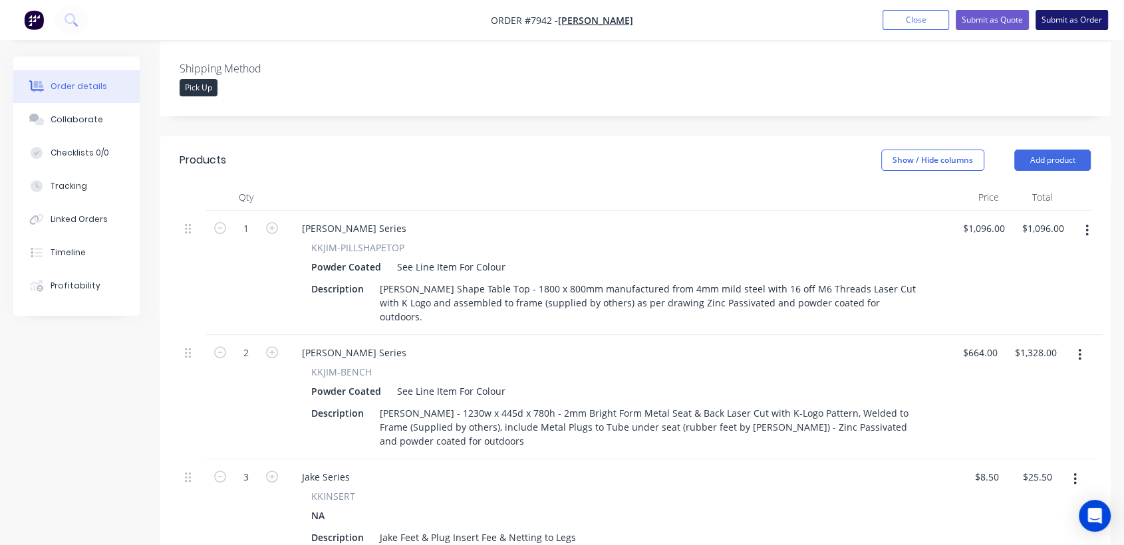
click at [1078, 20] on button "Submit as Order" at bounding box center [1071, 20] width 72 height 20
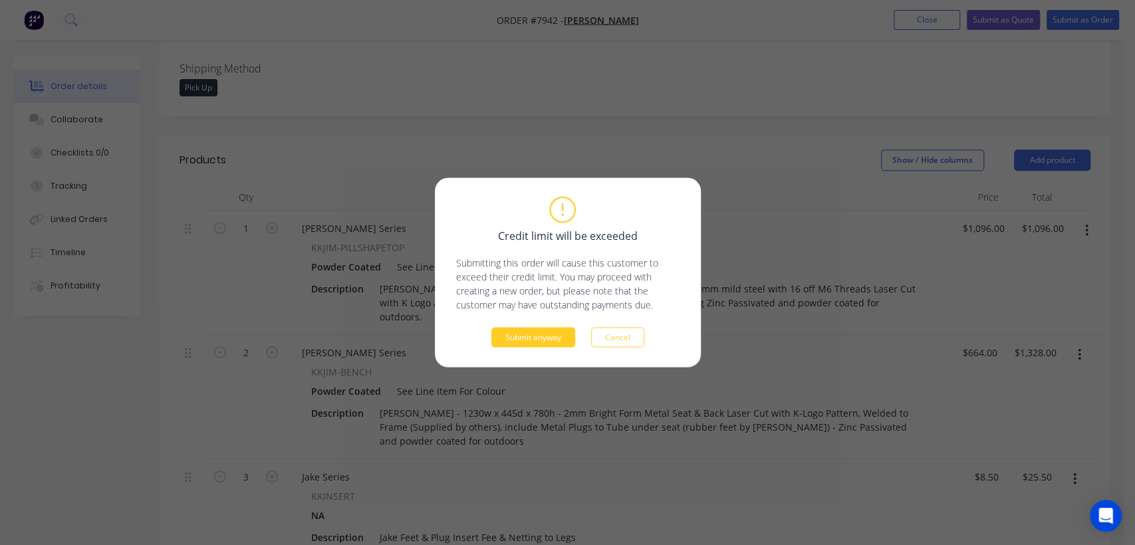
click at [527, 335] on button "Submit anyway" at bounding box center [533, 338] width 84 height 20
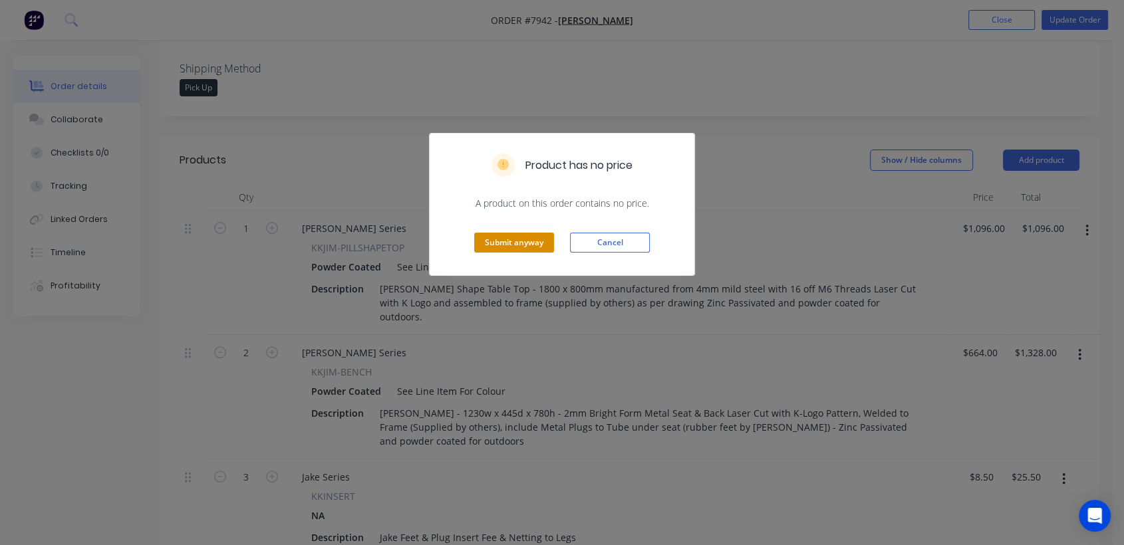
click at [533, 239] on button "Submit anyway" at bounding box center [514, 243] width 80 height 20
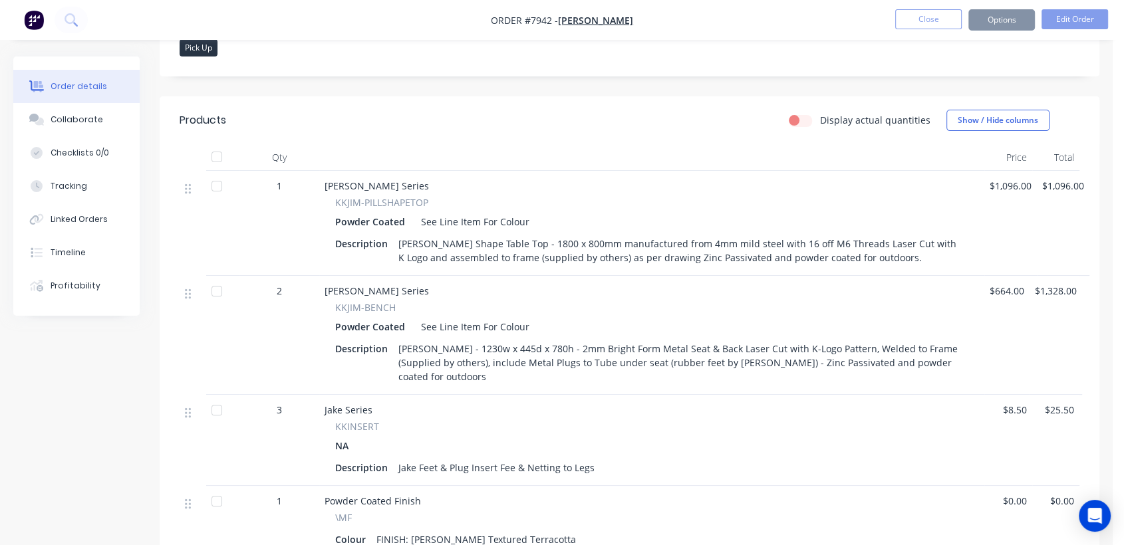
scroll to position [354, 0]
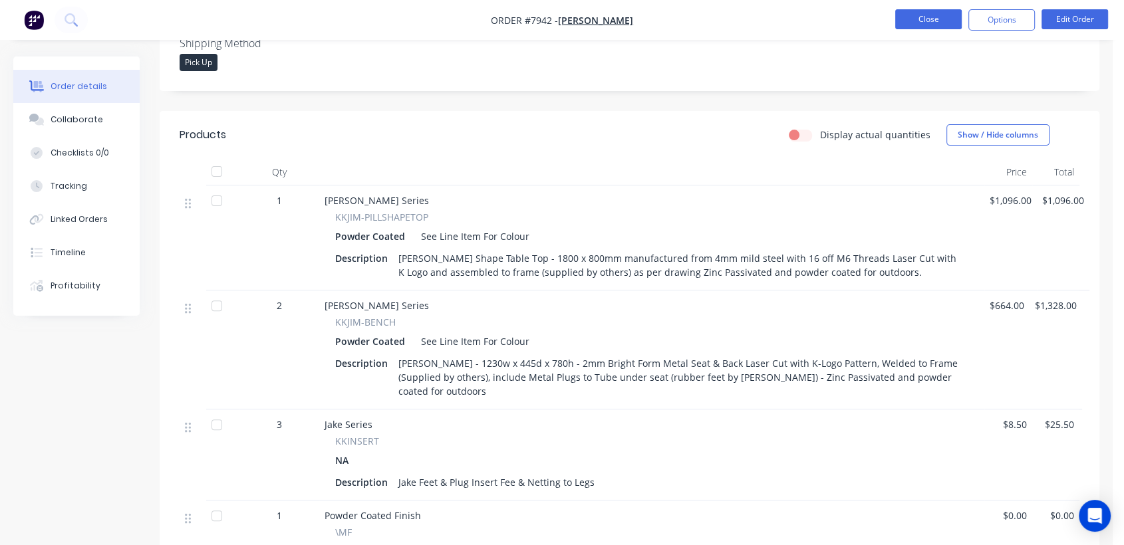
click at [924, 15] on button "Close" at bounding box center [928, 19] width 67 height 20
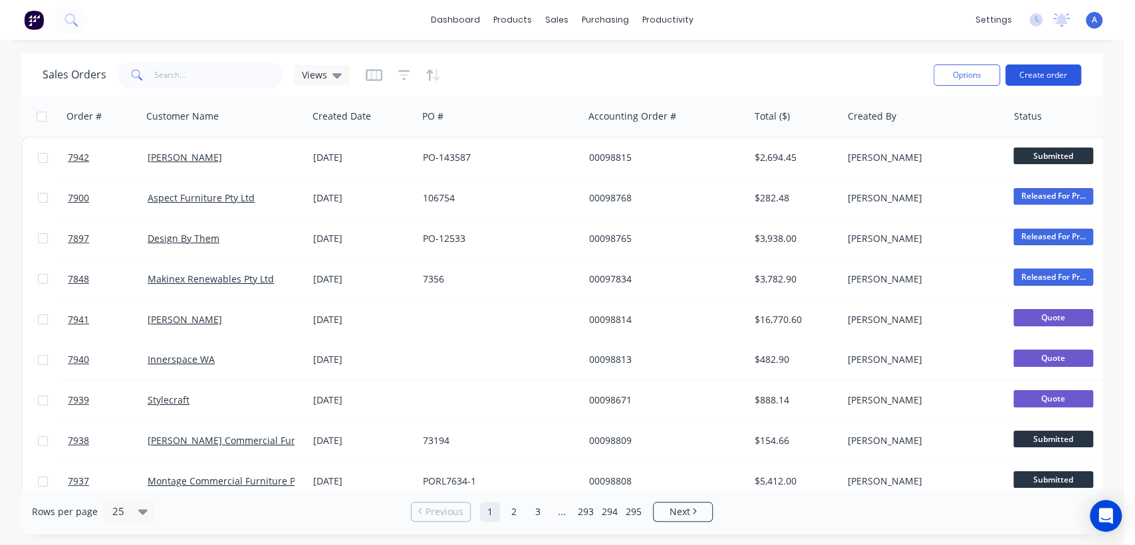
click at [1048, 70] on button "Create order" at bounding box center [1044, 75] width 76 height 21
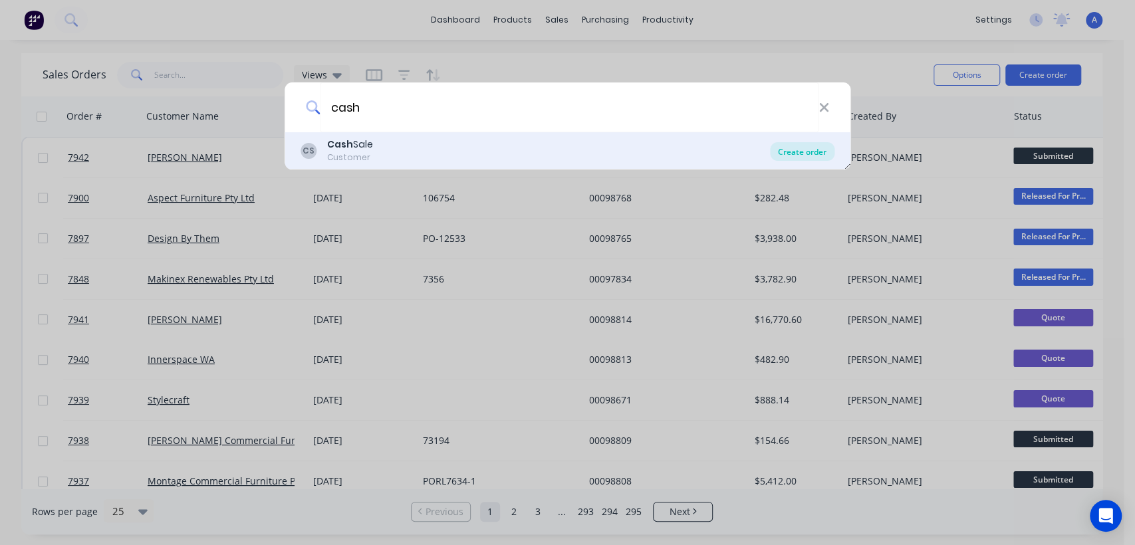
type input "cash"
click at [791, 151] on div "Create order" at bounding box center [802, 151] width 65 height 19
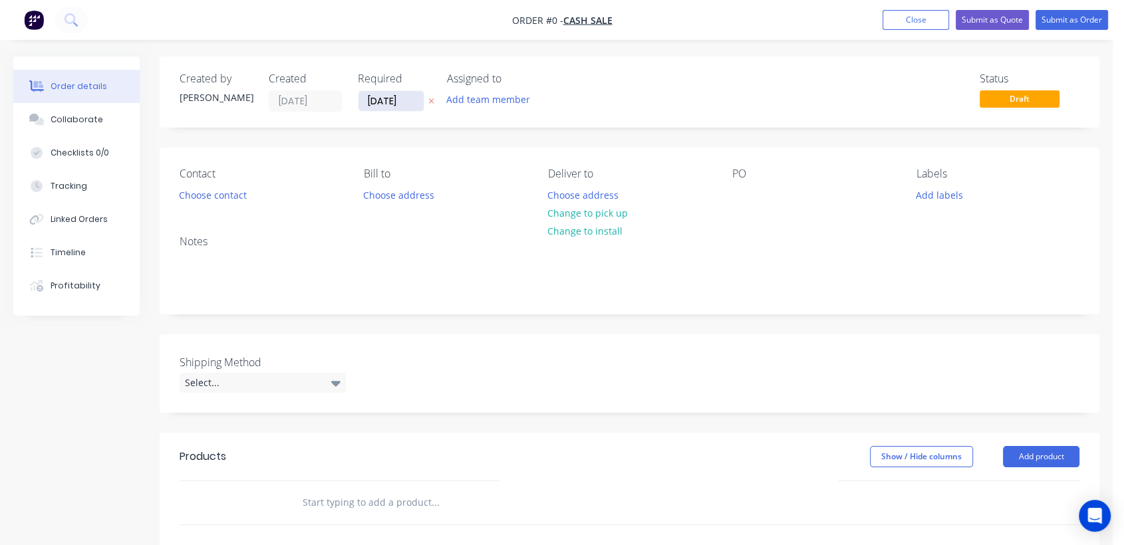
click at [411, 98] on input "[DATE]" at bounding box center [390, 101] width 65 height 20
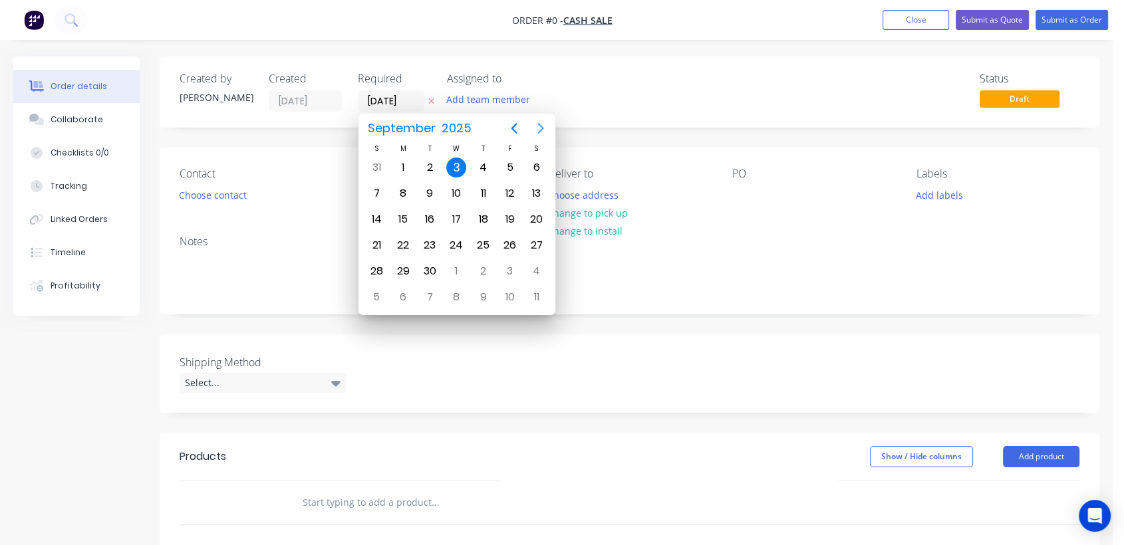
click at [541, 126] on icon "Next page" at bounding box center [540, 128] width 6 height 11
click at [450, 267] on div "31" at bounding box center [456, 271] width 20 height 20
type input "[DATE]"
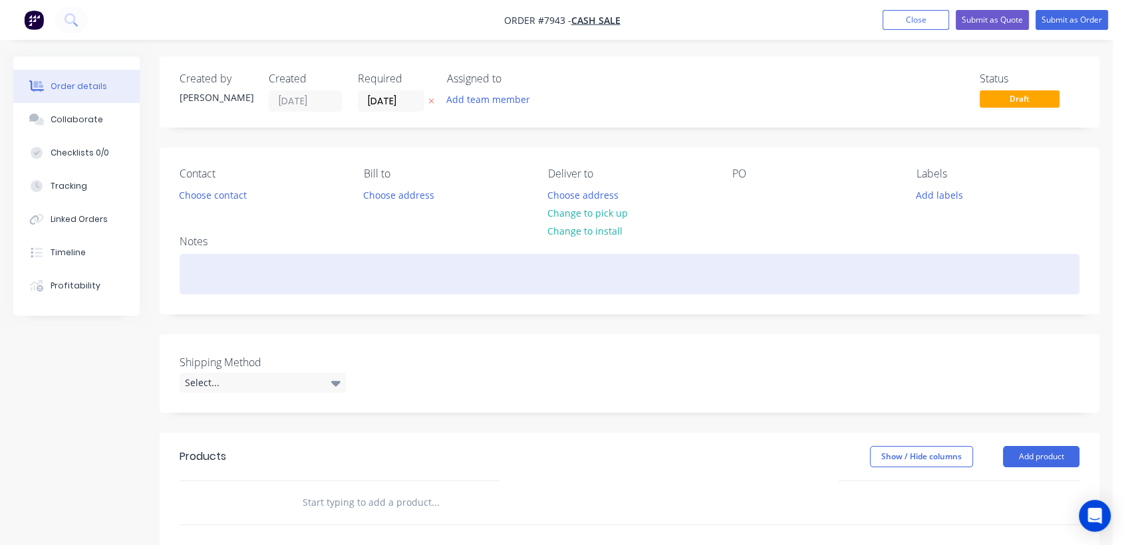
click at [215, 271] on div at bounding box center [630, 274] width 900 height 41
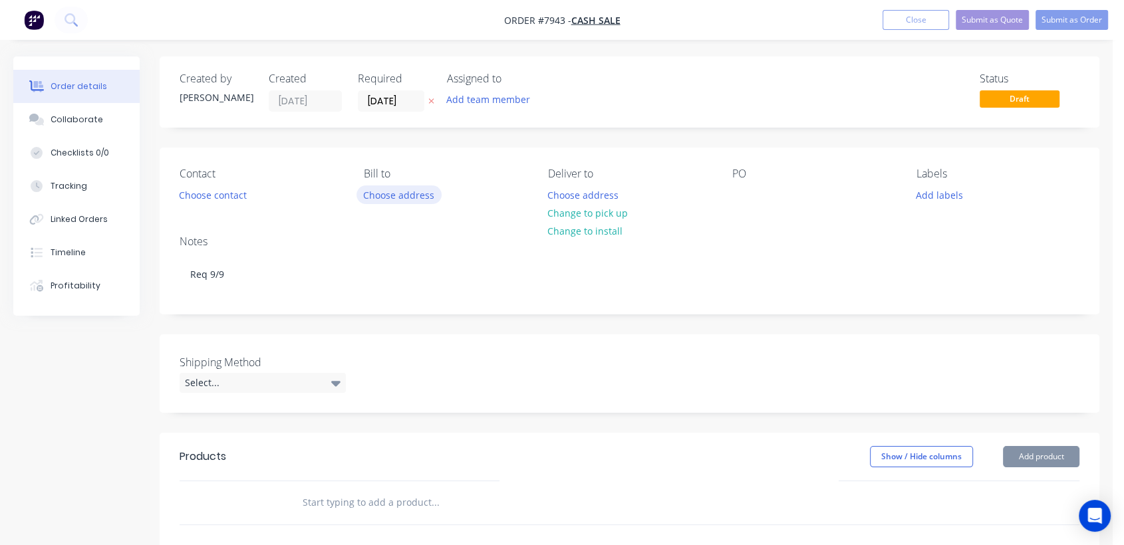
click at [388, 188] on button "Choose address" at bounding box center [398, 195] width 85 height 18
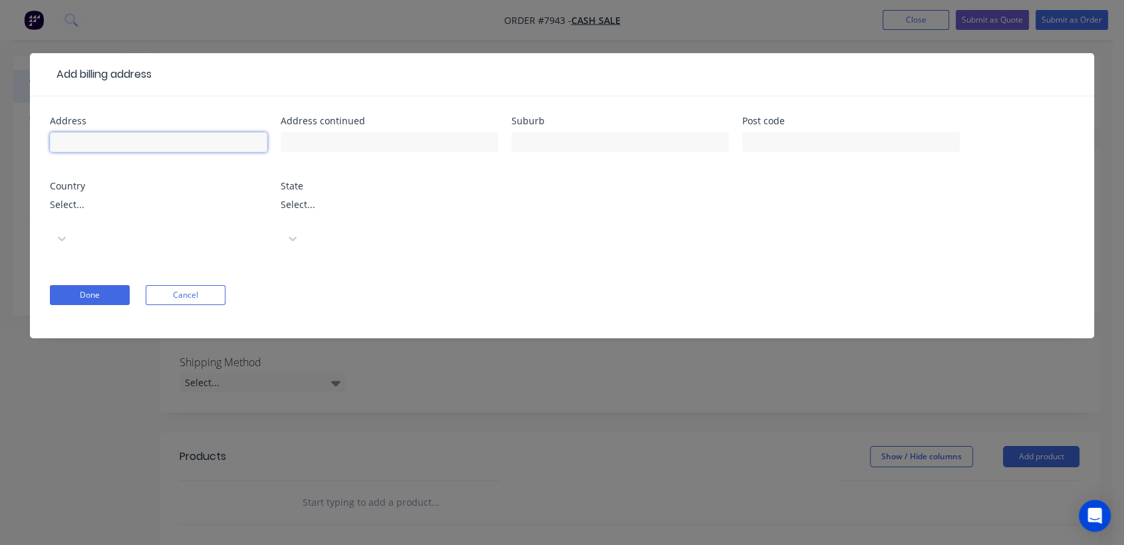
click at [146, 137] on input "text" at bounding box center [158, 142] width 217 height 20
type input "MNR Constructions"
click at [98, 285] on button "Done" at bounding box center [90, 295] width 80 height 20
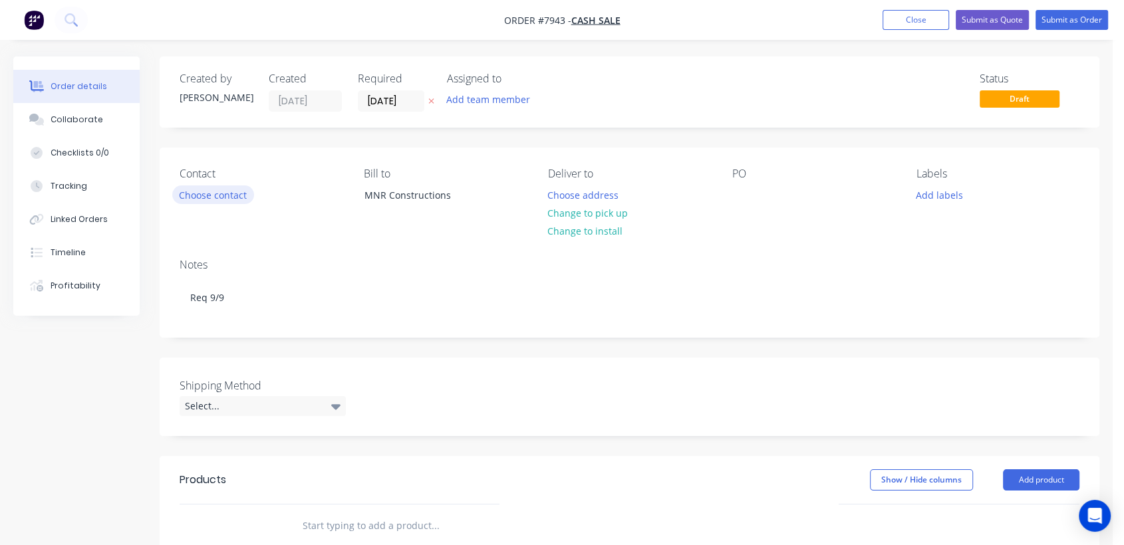
click at [231, 195] on button "Choose contact" at bounding box center [213, 195] width 82 height 18
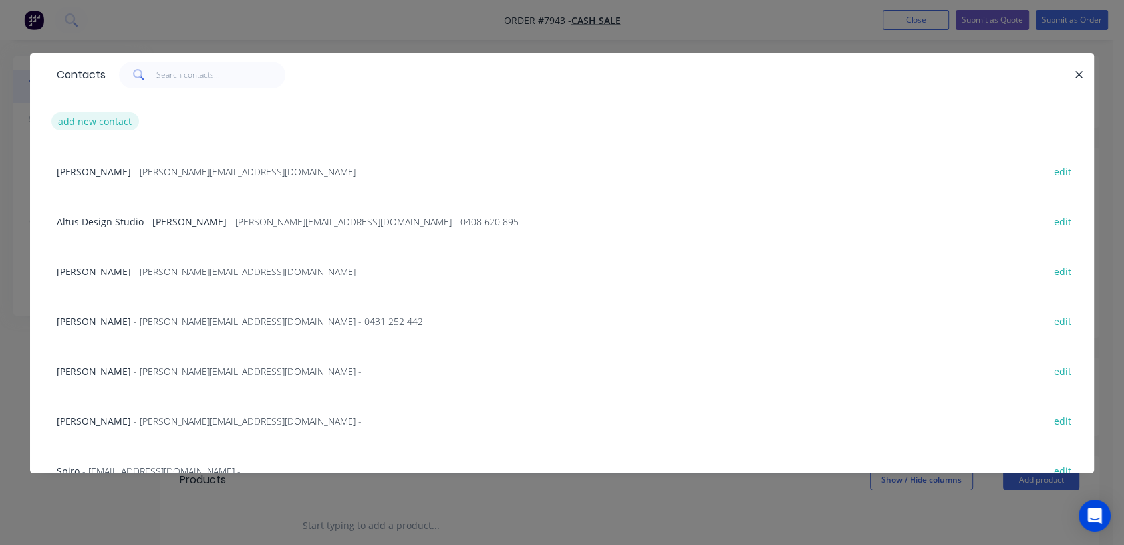
click at [94, 119] on button "add new contact" at bounding box center [95, 121] width 88 height 18
select select "AU"
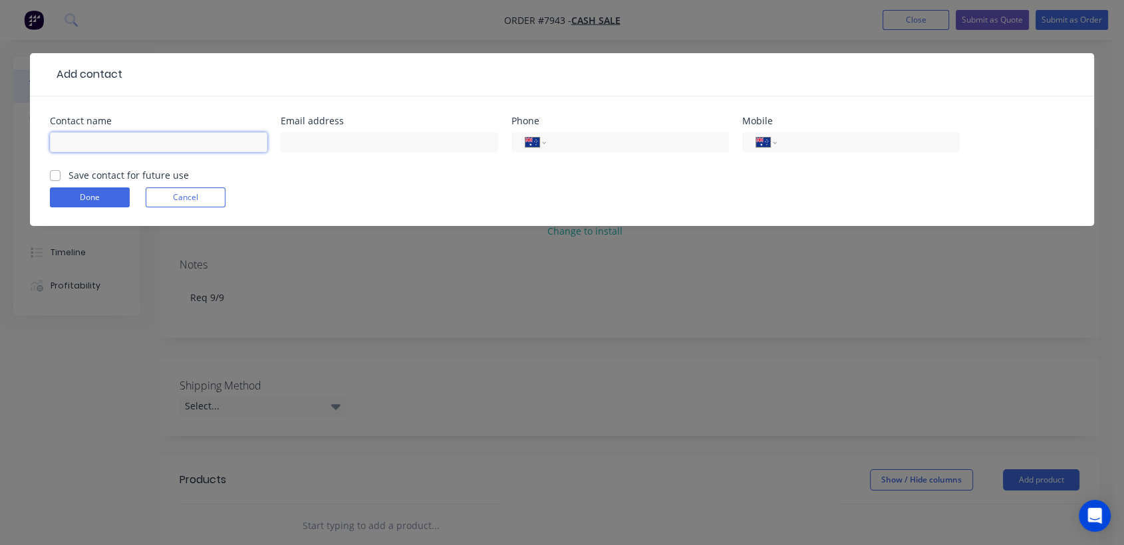
click at [99, 139] on input "text" at bounding box center [158, 142] width 217 height 20
type input "[PERSON_NAME]"
click at [575, 141] on input "tel" at bounding box center [635, 142] width 160 height 15
click at [845, 140] on input "tel" at bounding box center [866, 142] width 160 height 15
type input "0451 541 153"
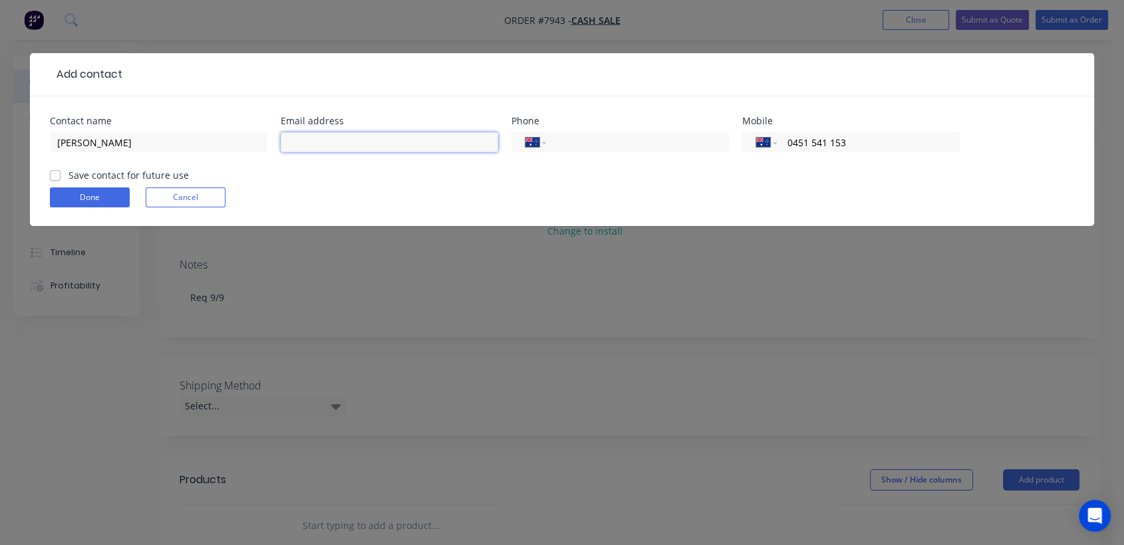
click at [347, 138] on input "text" at bounding box center [389, 142] width 217 height 20
paste input "[PERSON_NAME][EMAIL_ADDRESS][DOMAIN_NAME]>"
type input "[PERSON_NAME][EMAIL_ADDRESS][DOMAIN_NAME]"
click at [100, 195] on button "Done" at bounding box center [90, 198] width 80 height 20
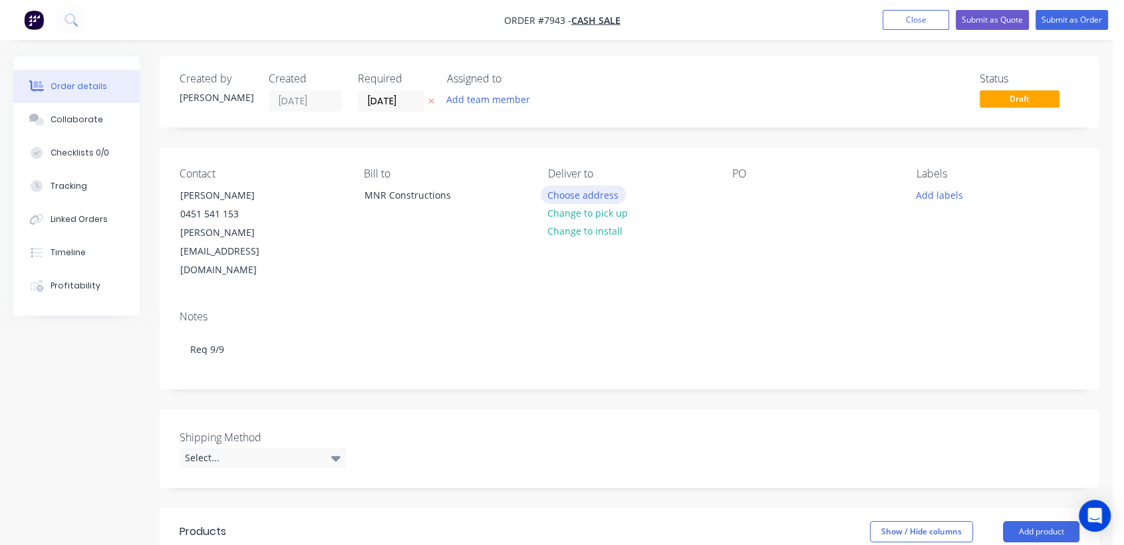
click at [579, 189] on button "Choose address" at bounding box center [583, 195] width 85 height 18
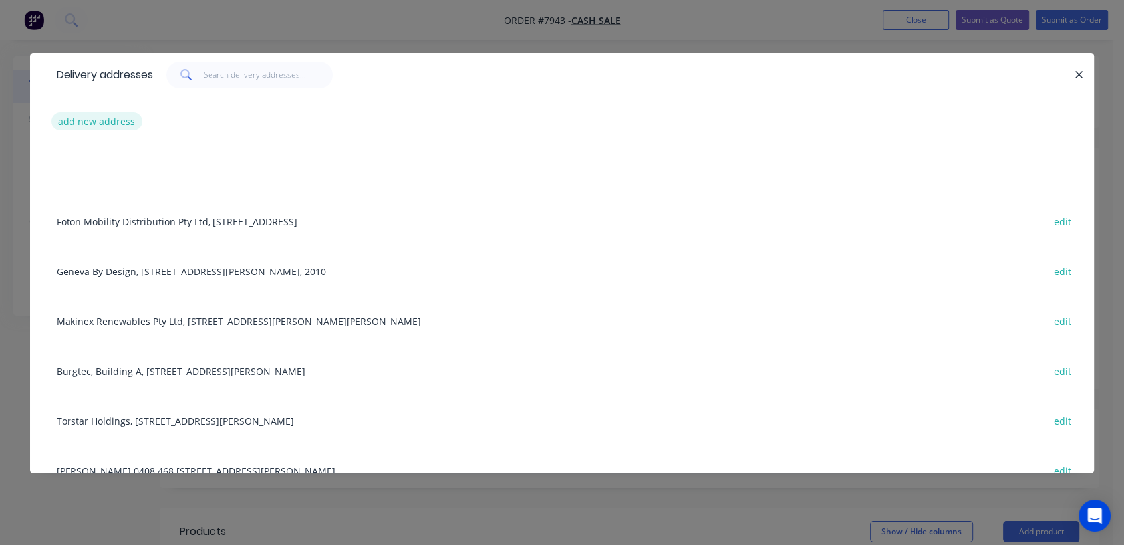
click at [81, 113] on button "add new address" at bounding box center [96, 121] width 91 height 18
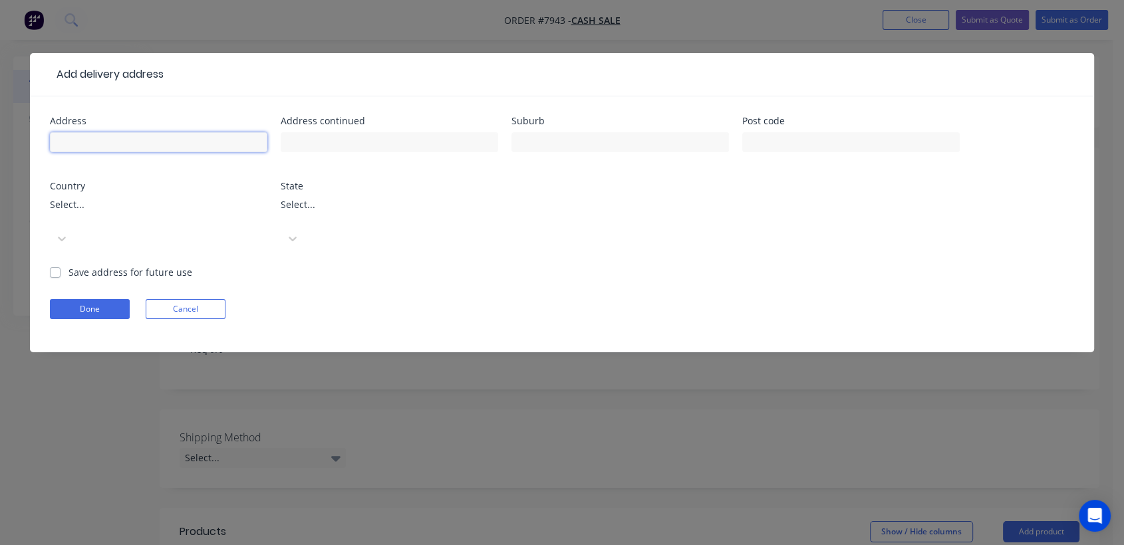
click at [102, 132] on input "text" at bounding box center [158, 142] width 217 height 20
type input "MNR Constructions"
click at [315, 139] on input "text" at bounding box center [389, 142] width 217 height 20
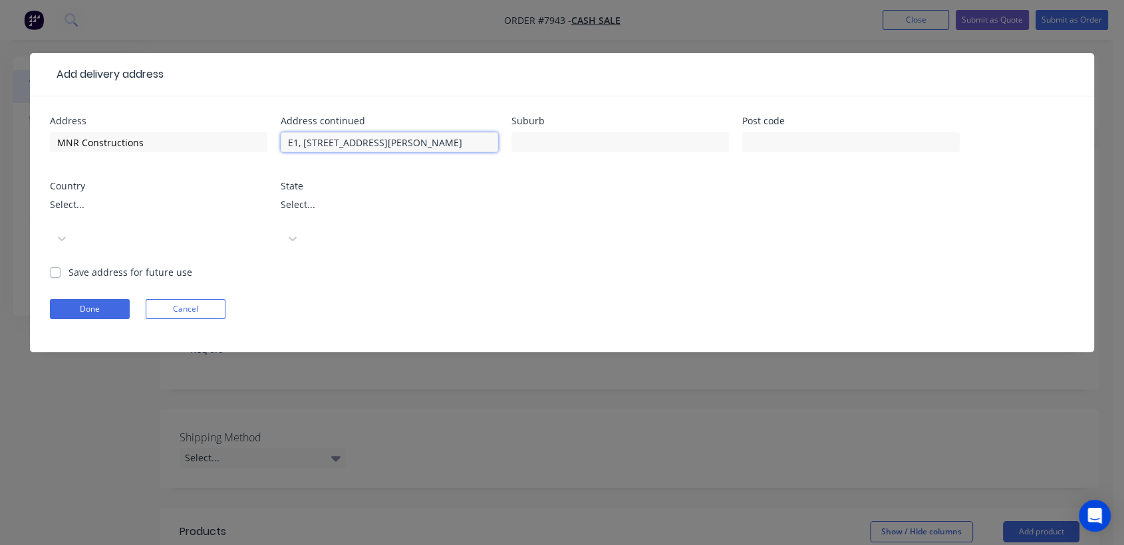
type input "E1, [STREET_ADDRESS][PERSON_NAME]"
type input "Punchbowl"
type input "2196"
click at [112, 299] on button "Done" at bounding box center [90, 309] width 80 height 20
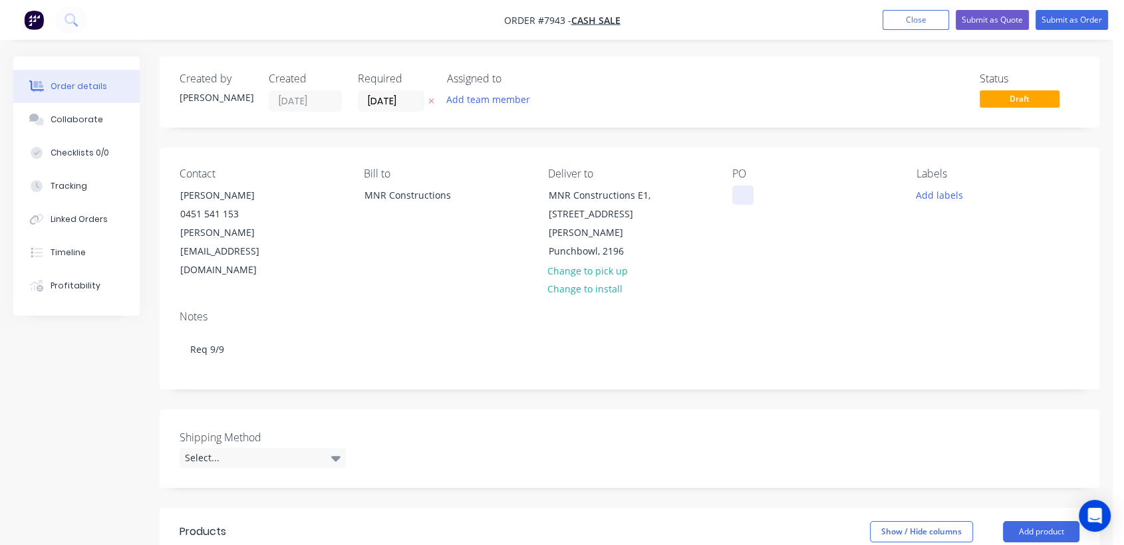
click at [742, 196] on div at bounding box center [742, 195] width 21 height 19
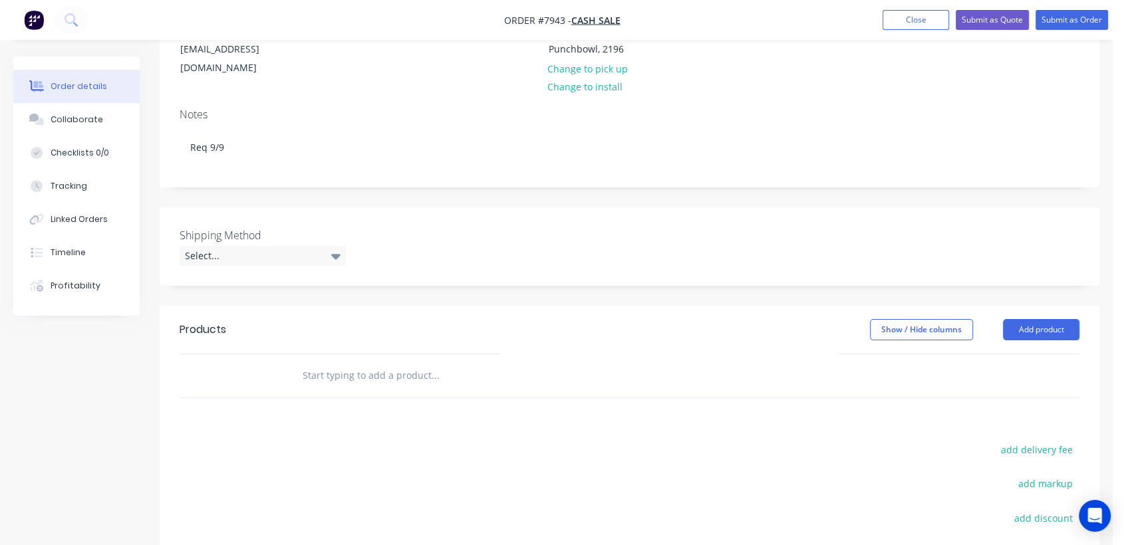
scroll to position [221, 0]
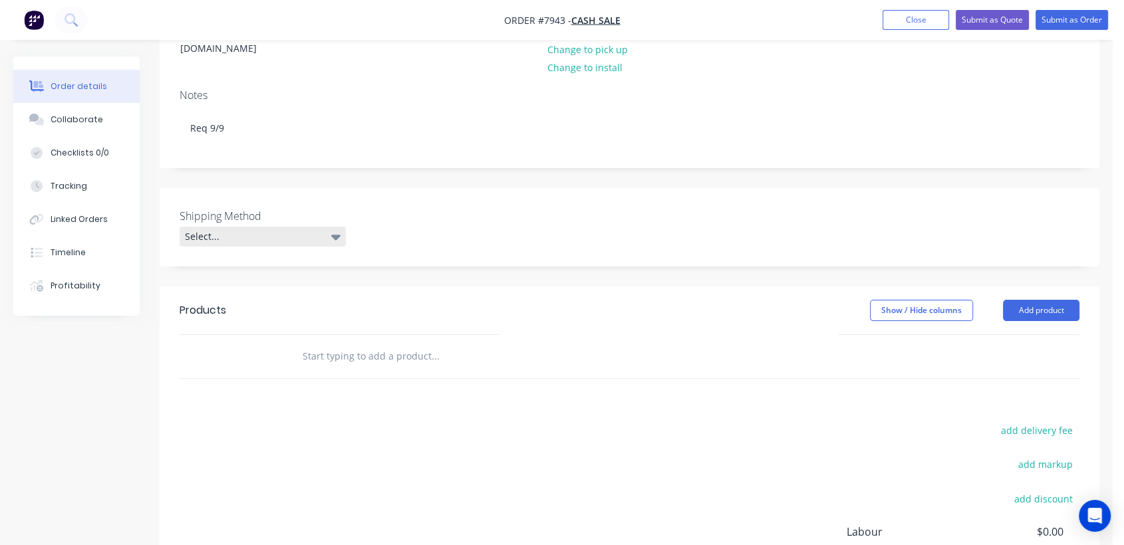
click at [241, 227] on div "Select..." at bounding box center [263, 237] width 166 height 20
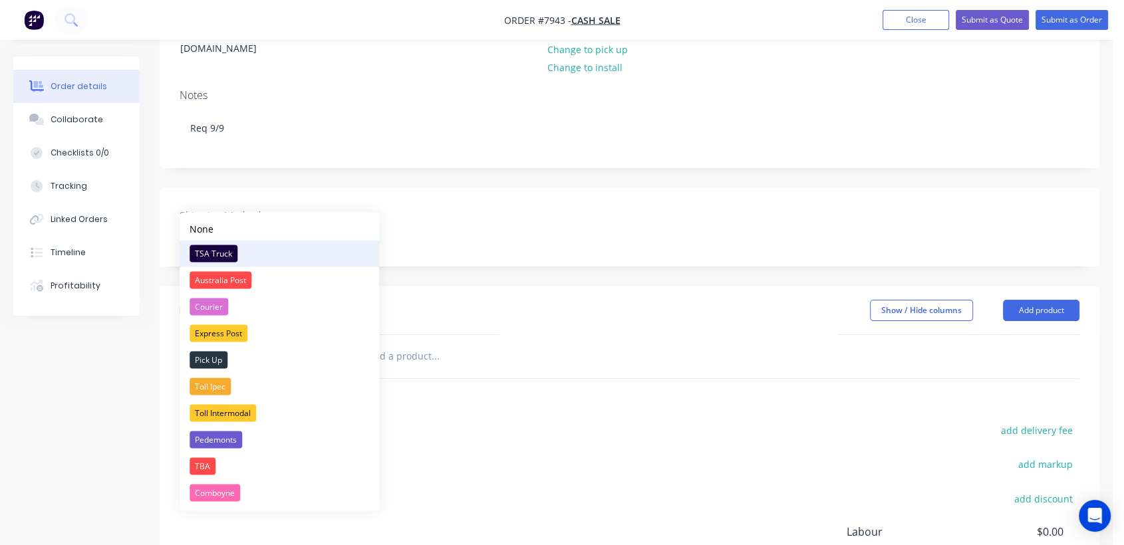
click at [219, 251] on div "TSA Truck" at bounding box center [214, 253] width 48 height 17
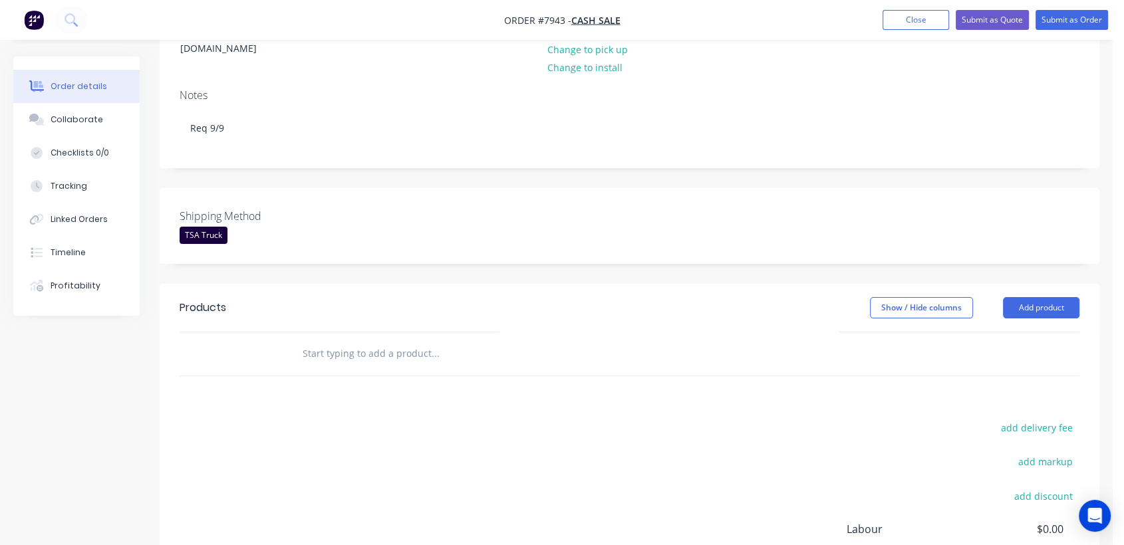
click at [341, 341] on input "text" at bounding box center [435, 354] width 266 height 27
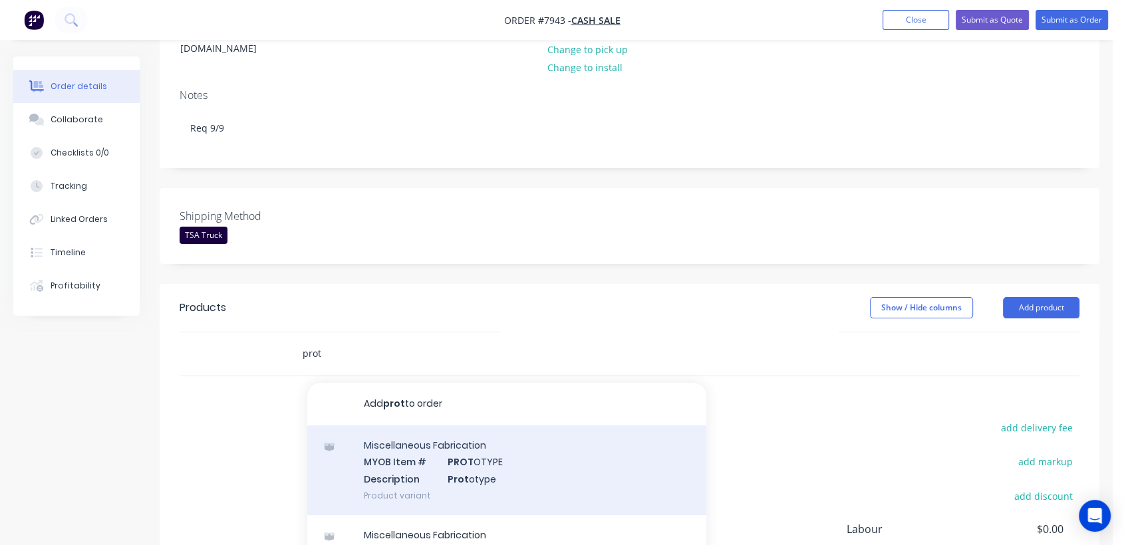
type input "prot"
click at [489, 430] on div "Miscellaneous Fabrication MYOB Item # PROT OTYPE Description Prot otype Product…" at bounding box center [506, 471] width 399 height 90
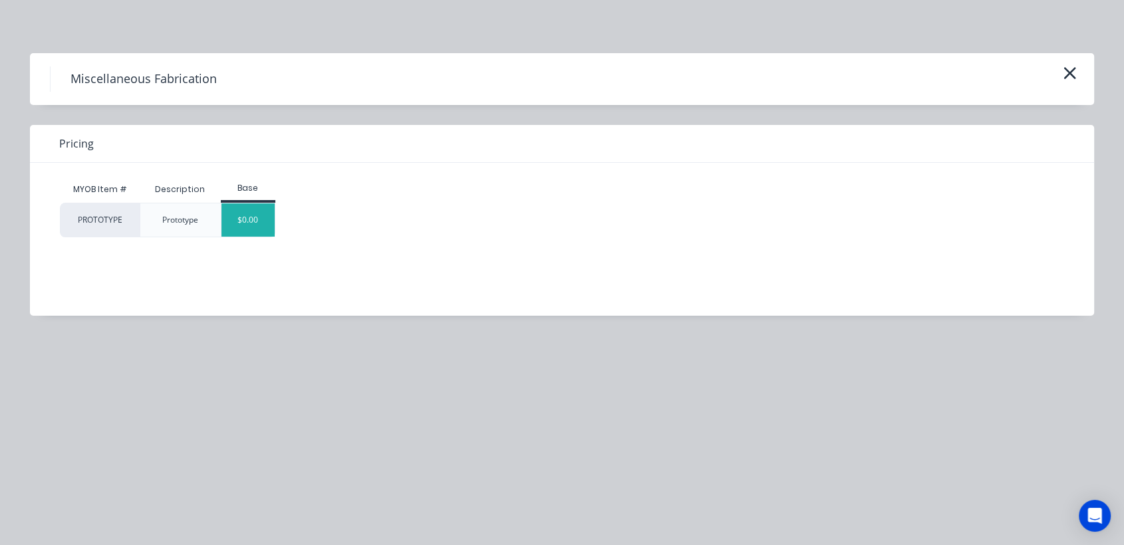
click at [240, 211] on div "$0.00" at bounding box center [248, 220] width 54 height 33
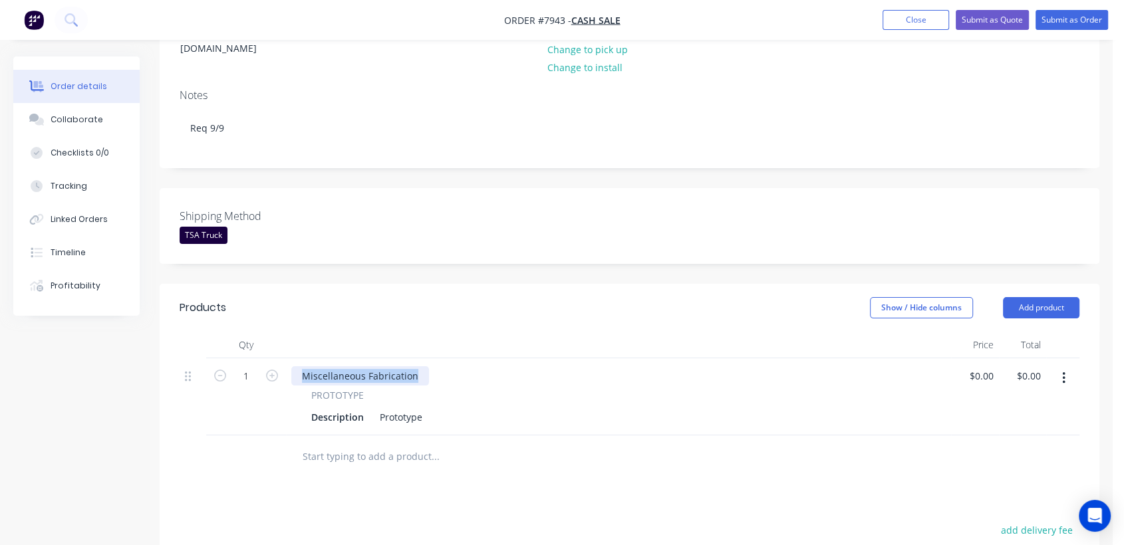
drag, startPoint x: 421, startPoint y: 337, endPoint x: 282, endPoint y: 310, distance: 141.5
click at [282, 332] on div "Qty Price Total 1 Miscellaneous Fabrication PROTOTYPE Description Prototype $0.…" at bounding box center [630, 384] width 900 height 104
click at [400, 444] on input "text" at bounding box center [435, 457] width 266 height 27
click at [1064, 372] on icon "button" at bounding box center [1063, 378] width 3 height 12
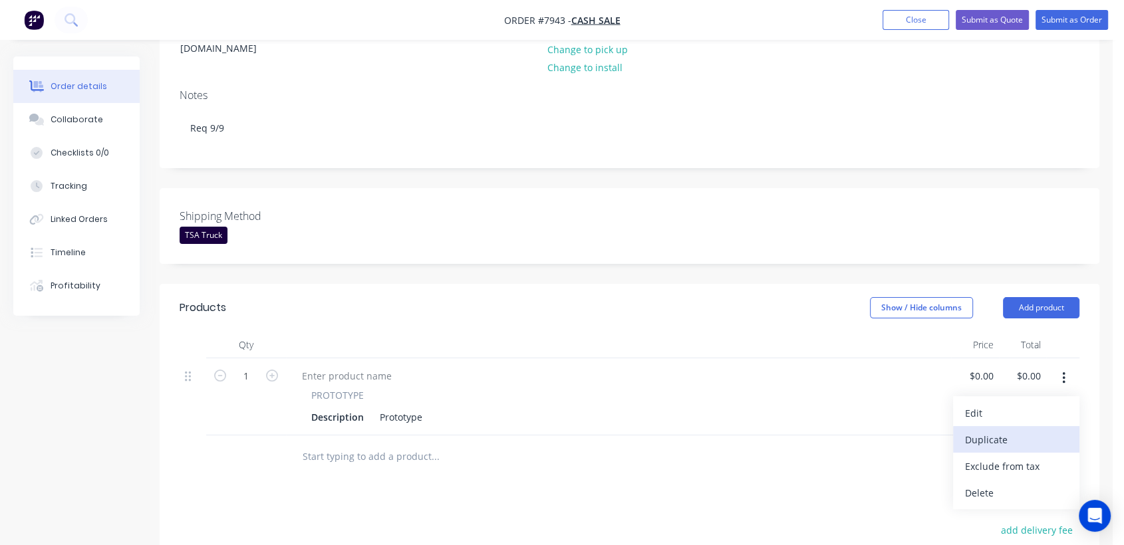
click at [1008, 430] on div "Duplicate" at bounding box center [1016, 439] width 102 height 19
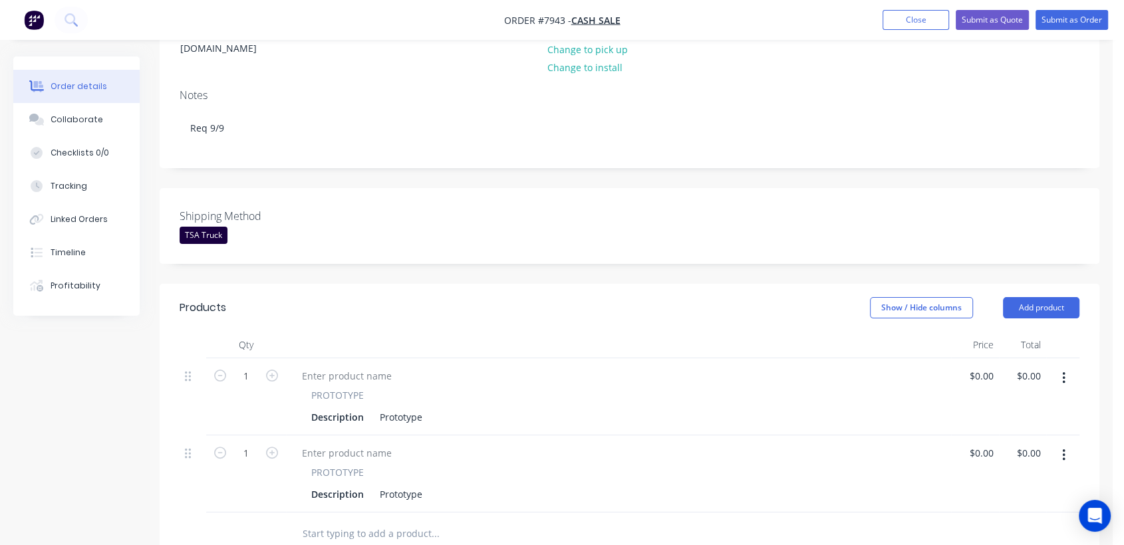
click at [364, 521] on input "text" at bounding box center [435, 534] width 266 height 27
click at [1037, 297] on button "Add product" at bounding box center [1041, 307] width 76 height 21
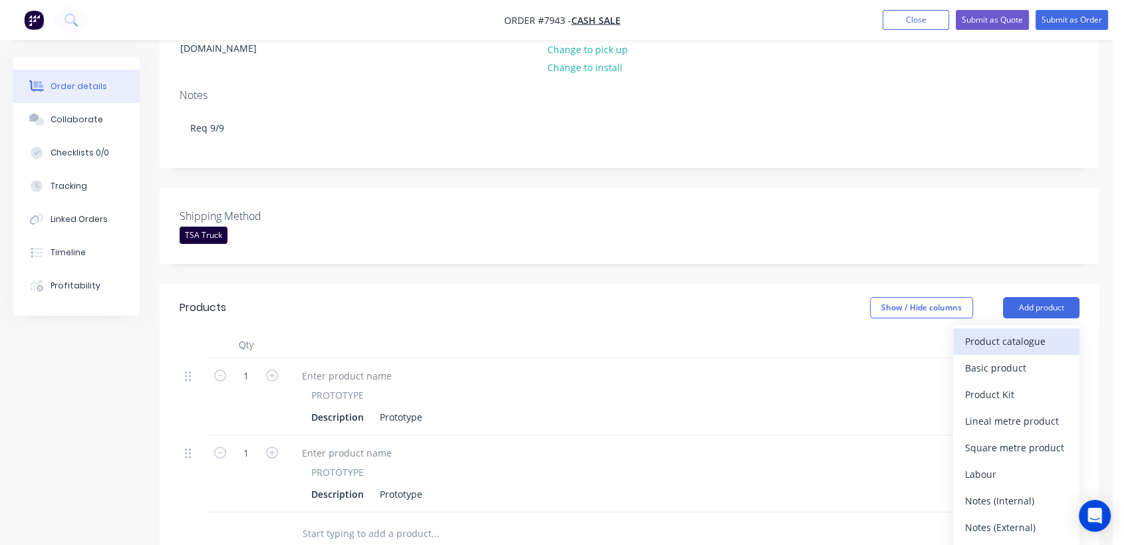
click at [1007, 332] on div "Product catalogue" at bounding box center [1016, 341] width 102 height 19
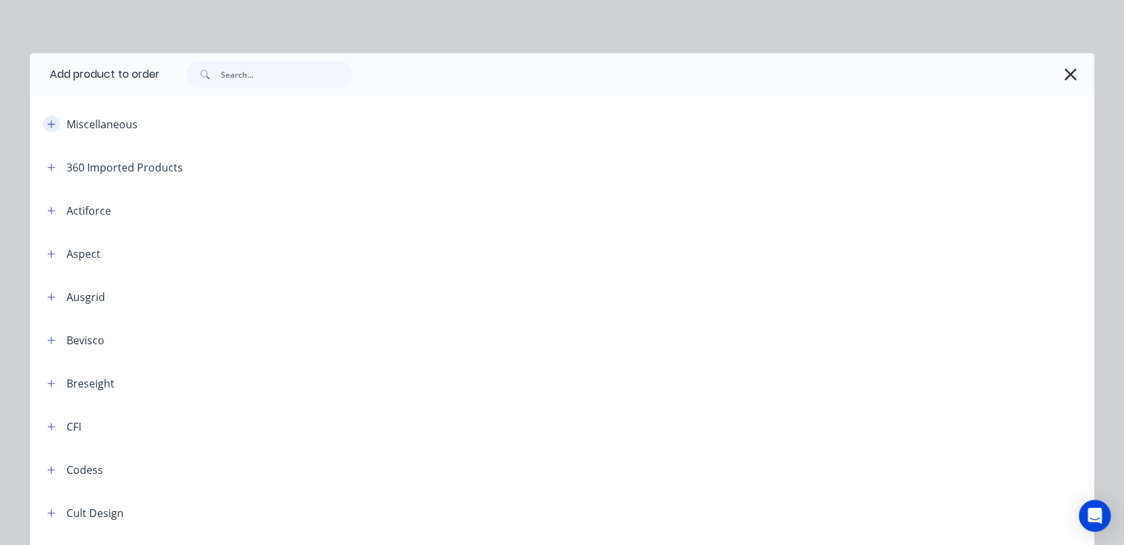
click at [47, 120] on icon "button" at bounding box center [51, 124] width 8 height 9
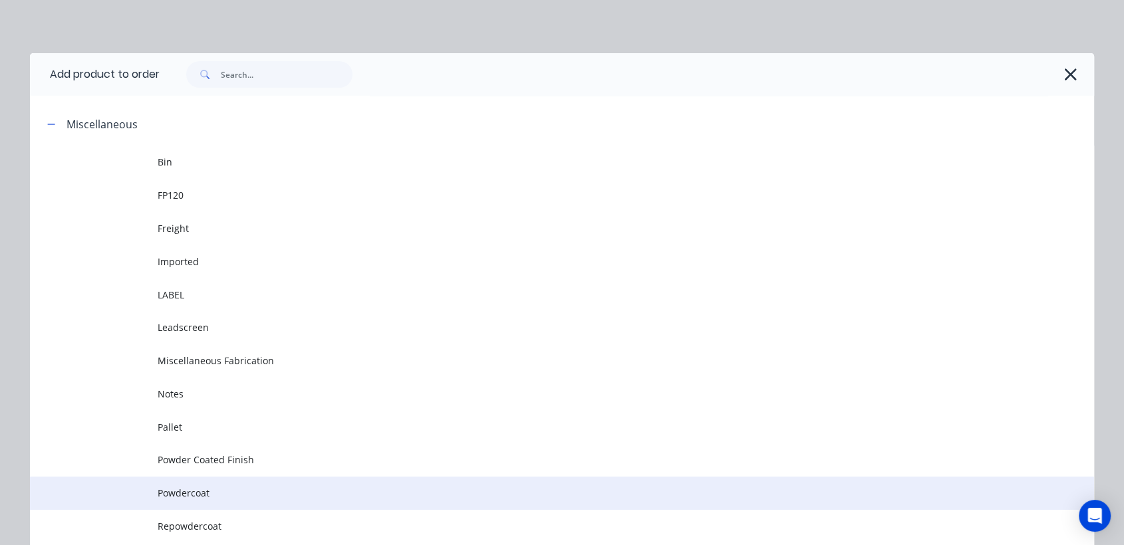
click at [182, 486] on span "Powdercoat" at bounding box center [532, 493] width 749 height 14
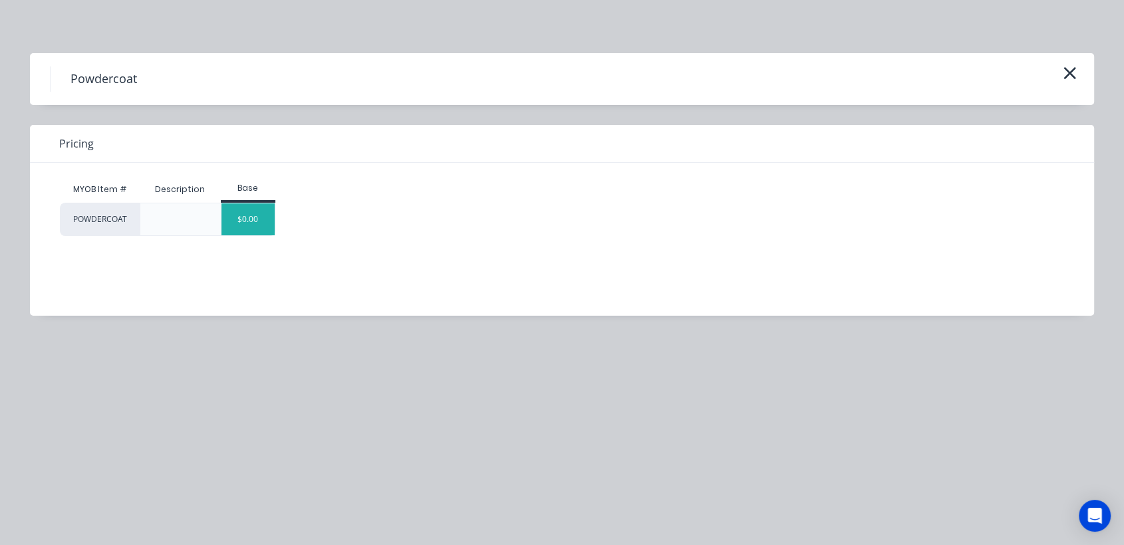
click at [253, 215] on div "$0.00" at bounding box center [248, 220] width 54 height 32
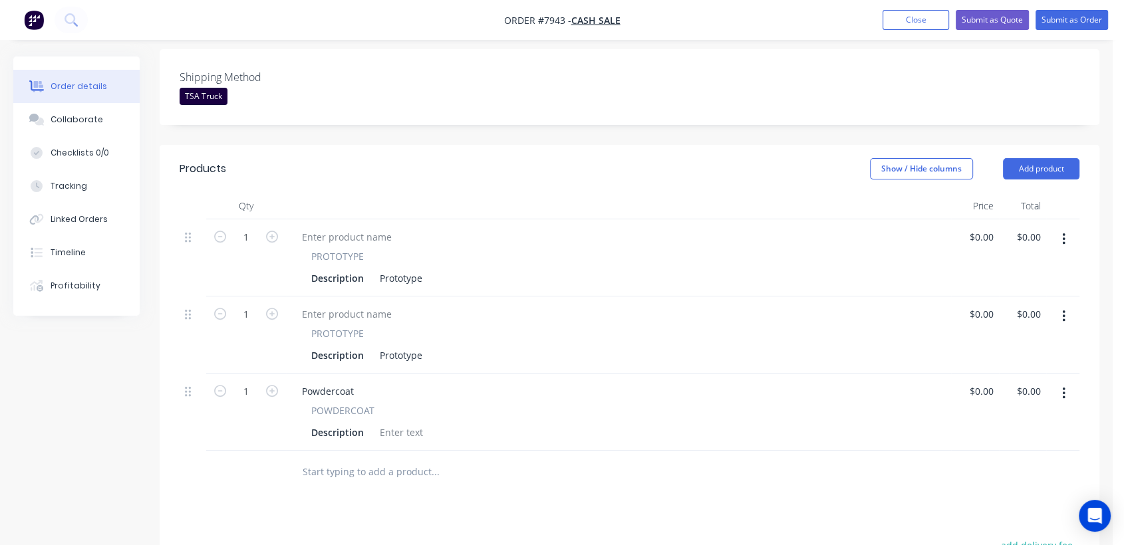
scroll to position [369, 0]
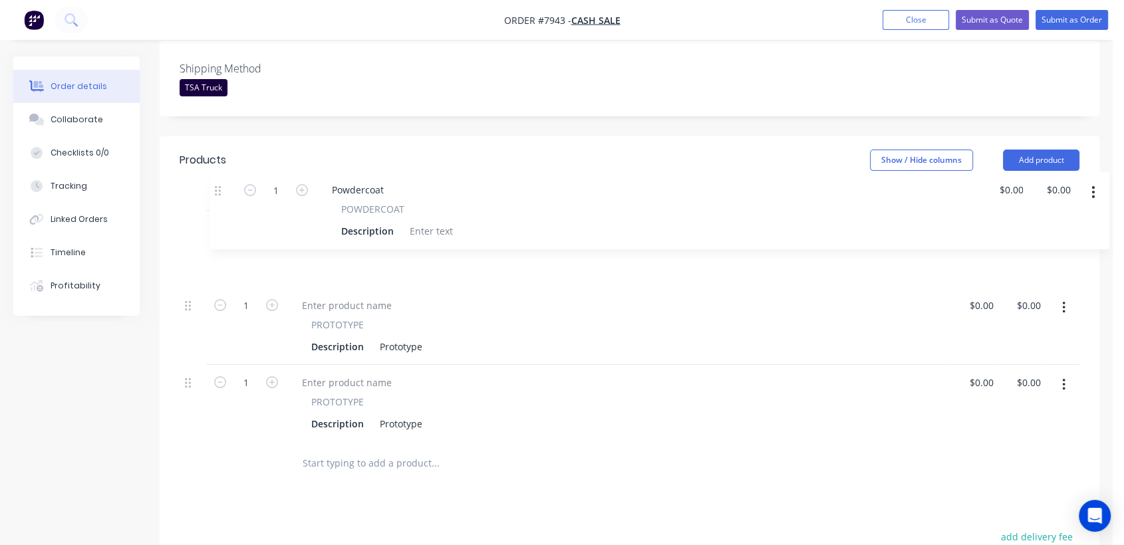
drag, startPoint x: 190, startPoint y: 344, endPoint x: 219, endPoint y: 178, distance: 168.9
click at [221, 211] on div "1 PROTOTYPE Description Prototype $0.00 $0.00 $0.00 $0.00 1 PROTOTYPE Descripti…" at bounding box center [630, 326] width 900 height 231
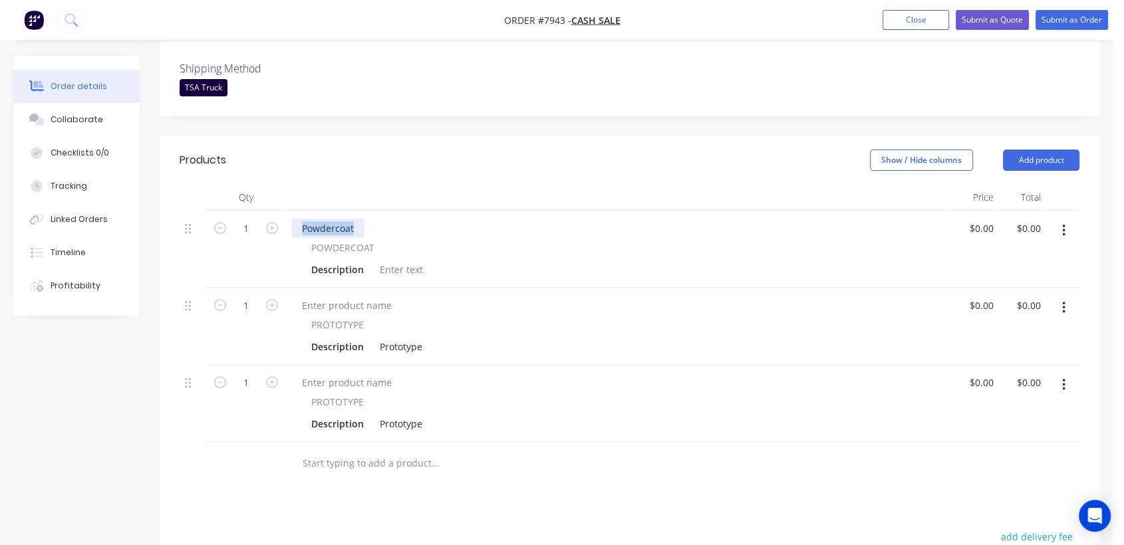
drag, startPoint x: 358, startPoint y: 188, endPoint x: 289, endPoint y: 188, distance: 69.8
click at [289, 211] on div "Powdercoat POWDERCOAT Description" at bounding box center [618, 249] width 665 height 77
click at [407, 260] on div at bounding box center [401, 269] width 54 height 19
paste div
type input "$5,985.00"
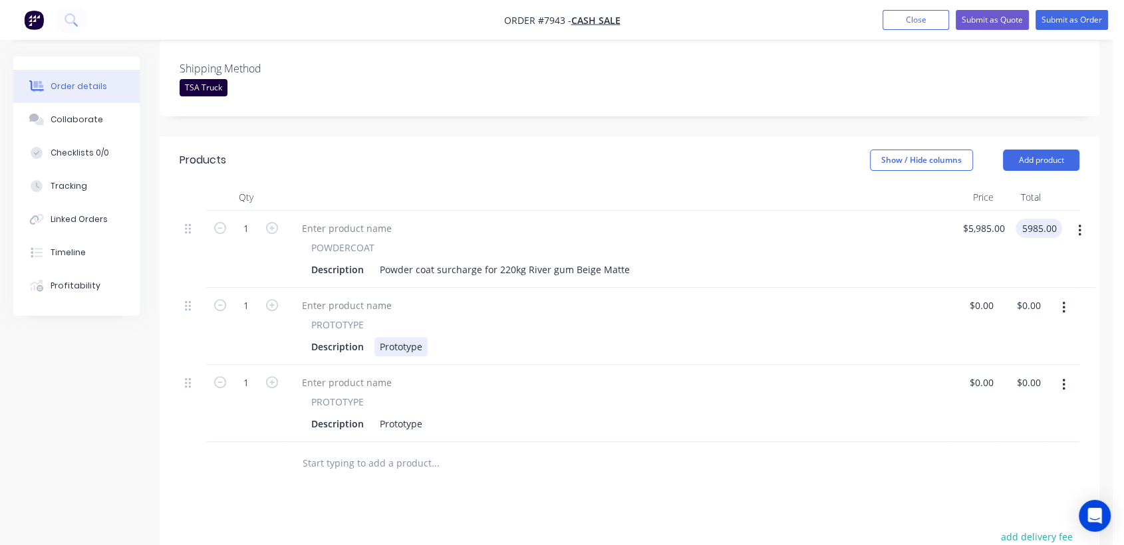
type input "$5,985.00"
click at [425, 337] on div "Prototype" at bounding box center [400, 346] width 53 height 19
click at [422, 337] on div "Prototype" at bounding box center [400, 346] width 53 height 19
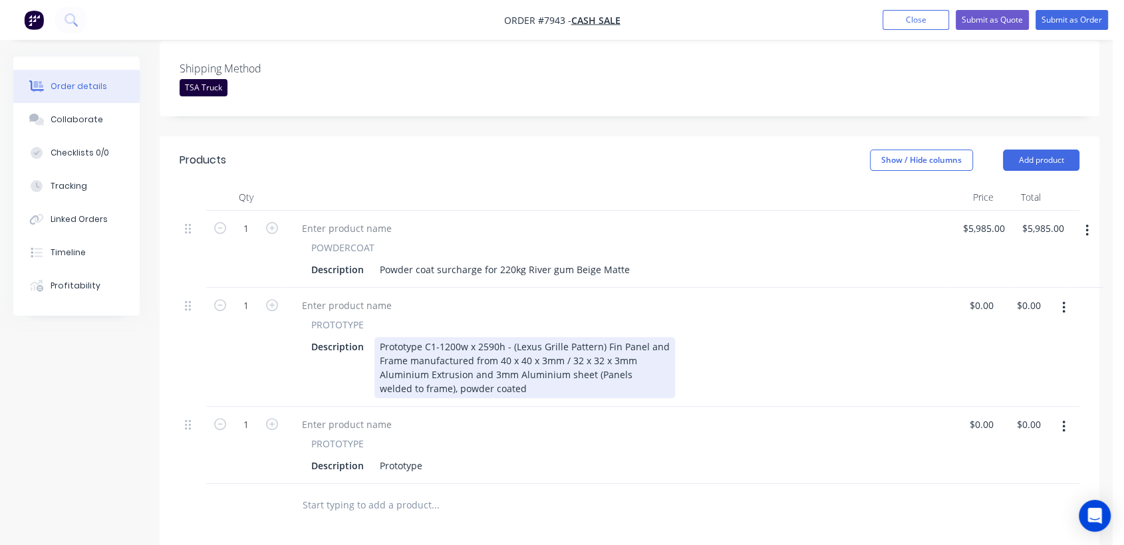
click at [380, 354] on div "Frame manufactured from 40 x 40 x 3mm / 32 x 32 x 3mm" at bounding box center [525, 361] width 290 height 14
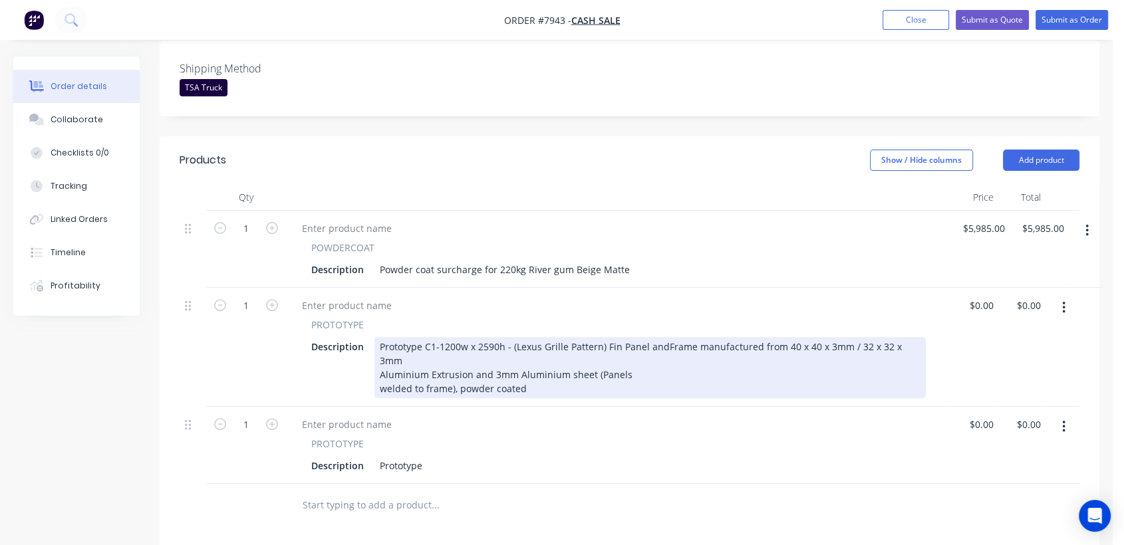
click at [380, 382] on div "welded to frame), powder coated" at bounding box center [650, 389] width 541 height 14
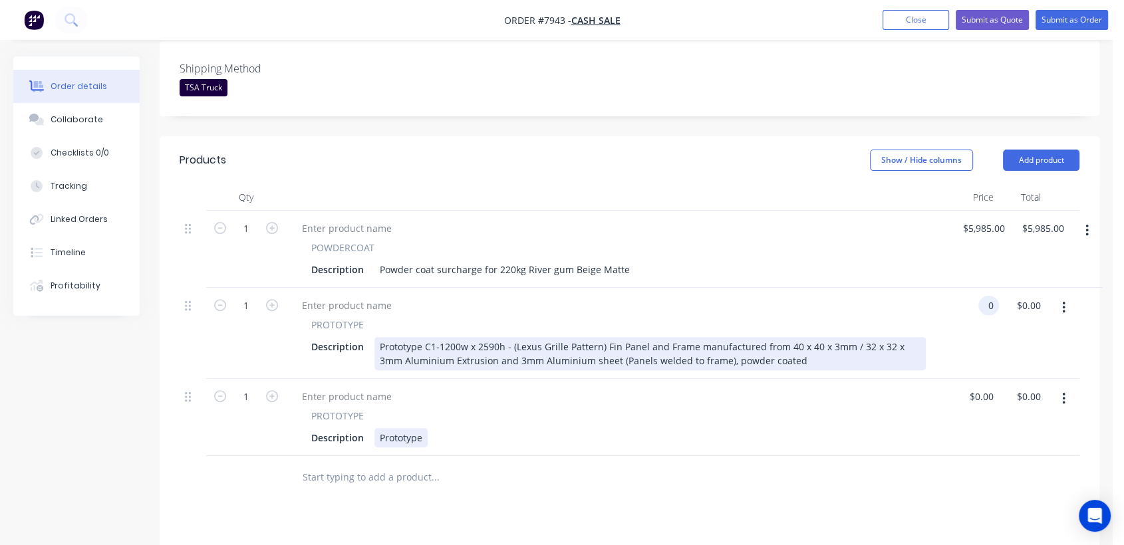
type input "$0.00"
click at [423, 428] on div "Prototype" at bounding box center [400, 437] width 53 height 19
click at [424, 428] on div "Prototype" at bounding box center [400, 437] width 53 height 19
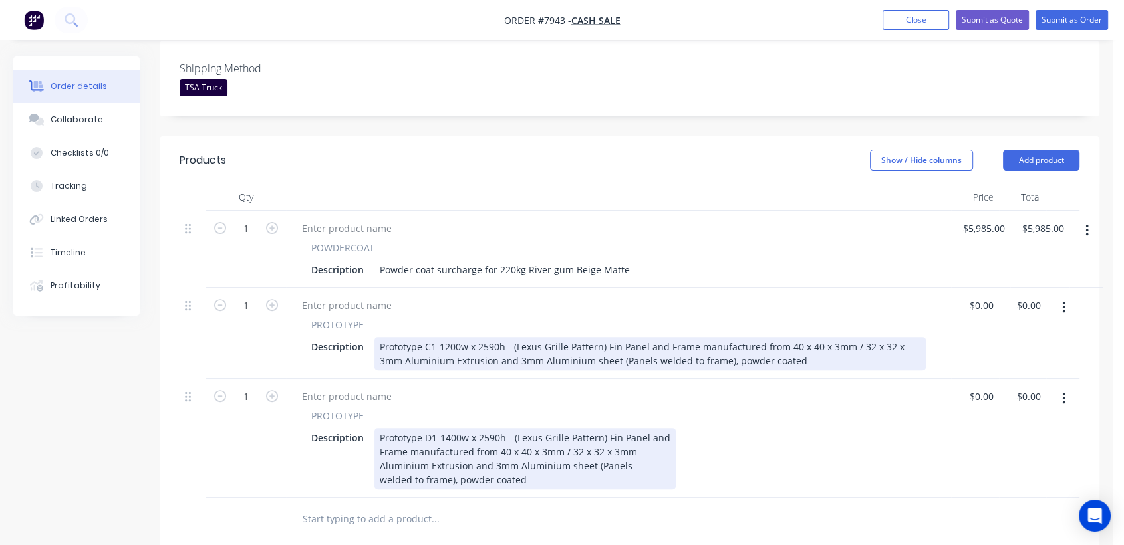
click at [377, 428] on div "Prototype D1-1400w x 2590h - (Lexus Grille Pattern) Fin Panel and Frame manufac…" at bounding box center [524, 458] width 301 height 61
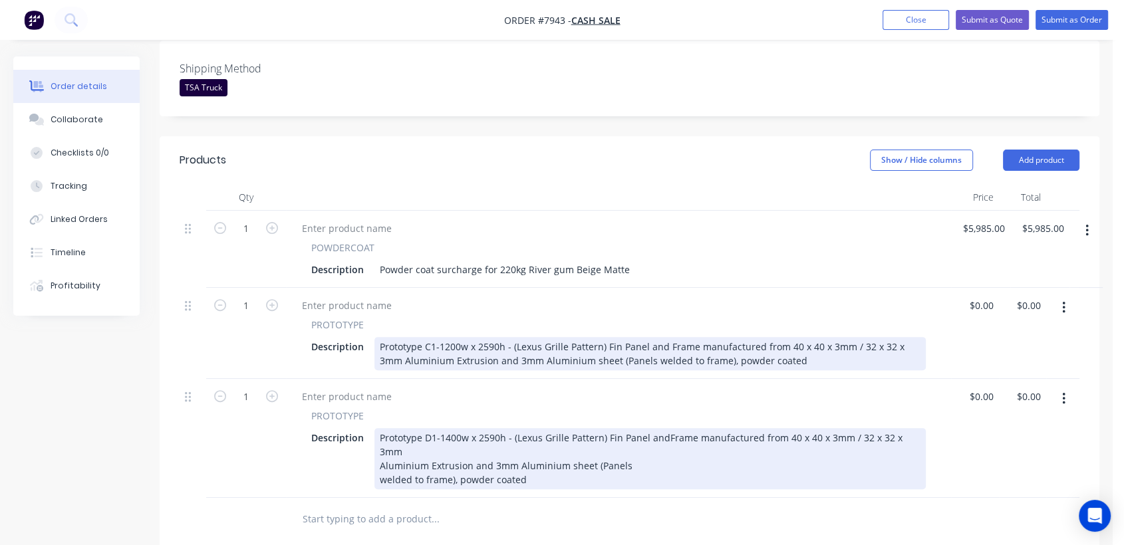
click at [380, 432] on div "Prototype D1-1400w x 2590h - (Lexus Grille Pattern) Fin Panel and Frame manufac…" at bounding box center [649, 458] width 551 height 61
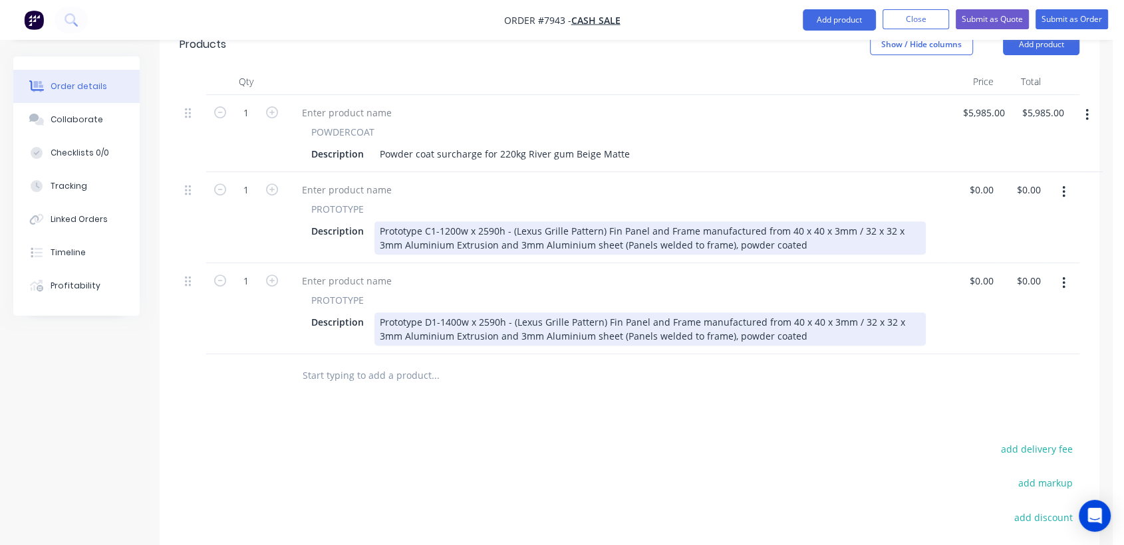
scroll to position [443, 0]
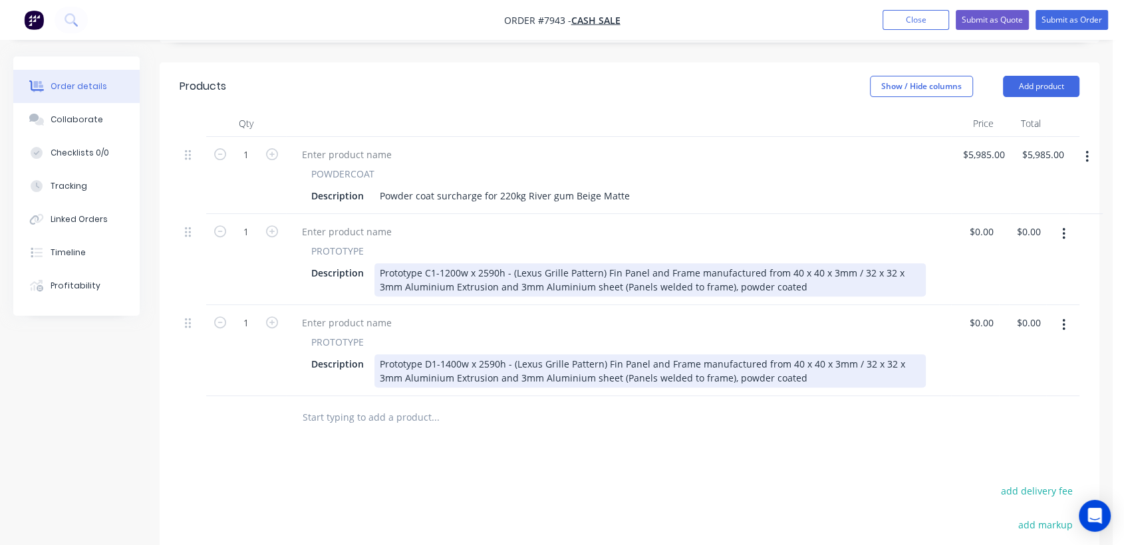
click at [330, 404] on input "text" at bounding box center [435, 417] width 266 height 27
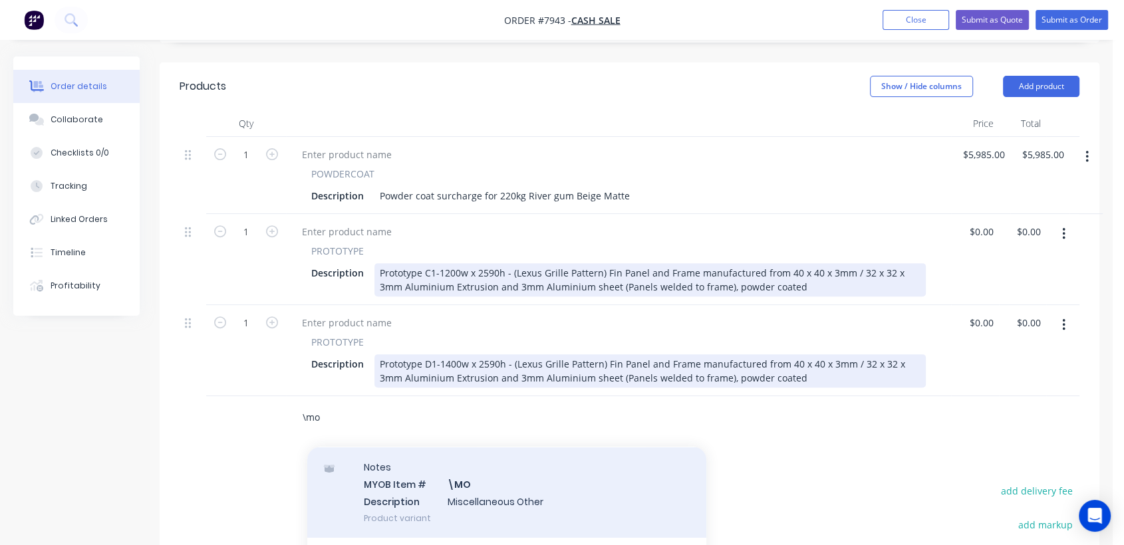
type input "\mo"
click at [480, 457] on div "Notes MYOB Item # \MO Description Miscellaneous Other Product variant" at bounding box center [506, 493] width 399 height 90
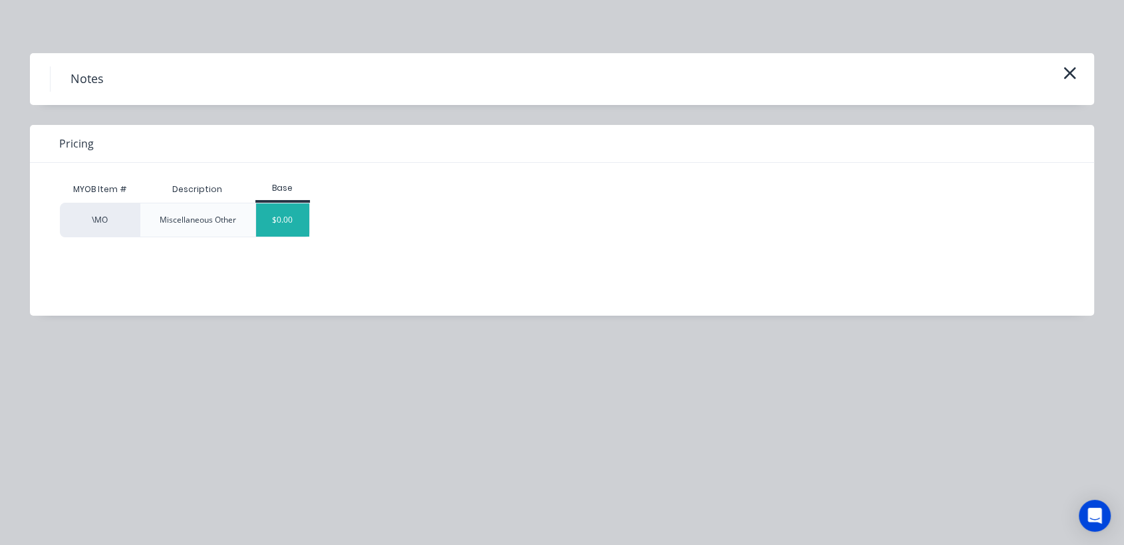
click at [293, 214] on div "$0.00" at bounding box center [283, 220] width 54 height 33
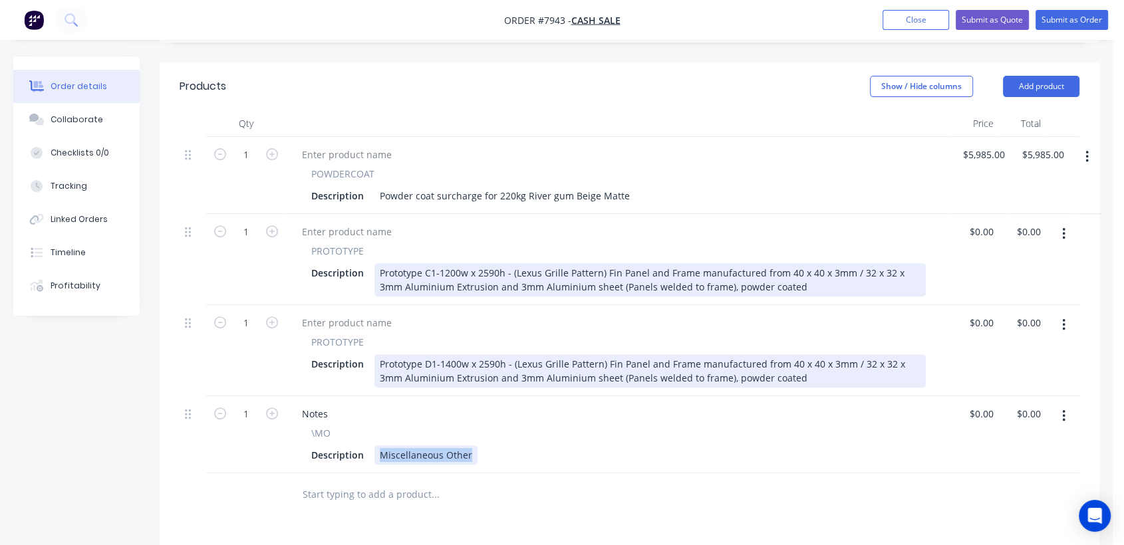
drag, startPoint x: 378, startPoint y: 418, endPoint x: 491, endPoint y: 421, distance: 113.8
click at [491, 446] on div "Description Miscellaneous Other" at bounding box center [616, 455] width 620 height 19
click at [390, 446] on div "POwdercoat to be ordered ASAP" at bounding box center [451, 455] width 154 height 19
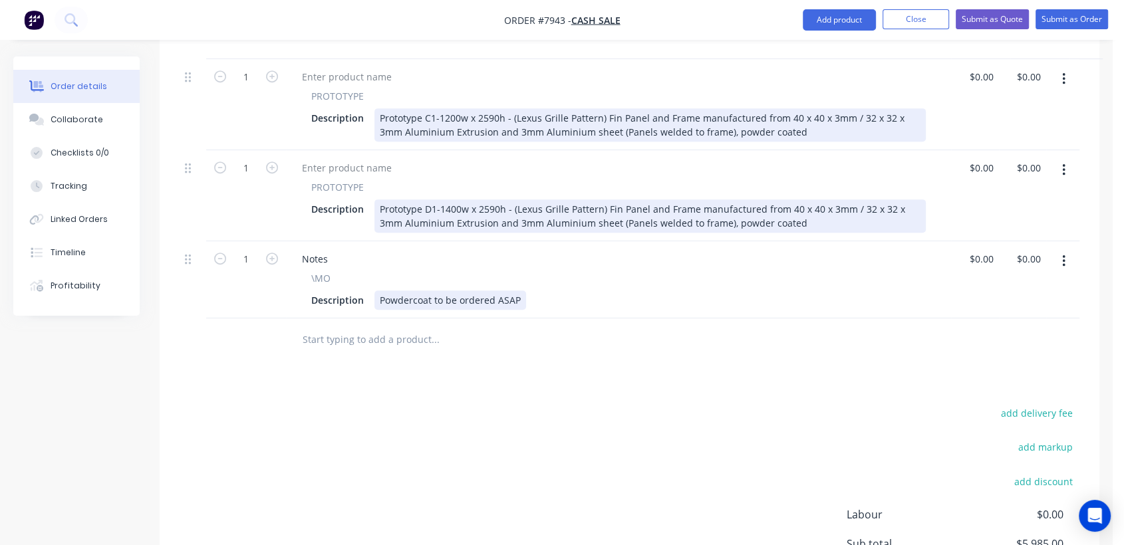
scroll to position [665, 0]
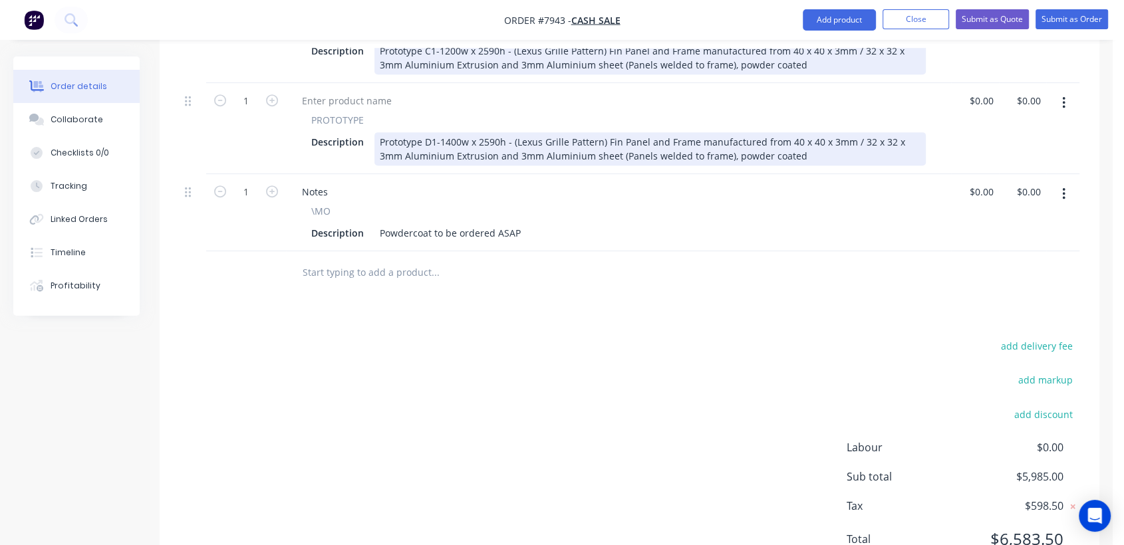
click at [360, 259] on input "text" at bounding box center [435, 272] width 266 height 27
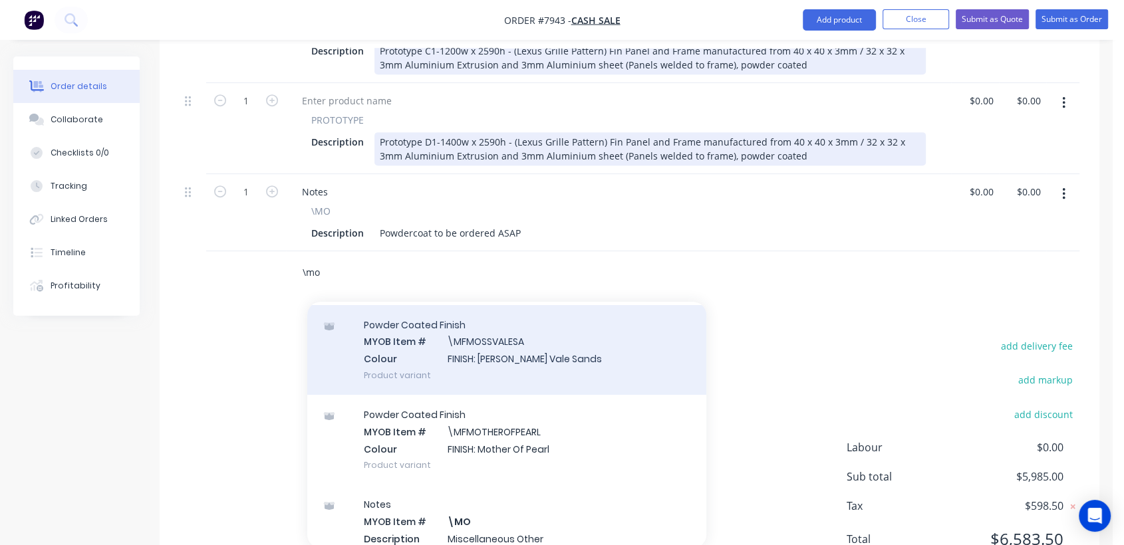
scroll to position [148, 0]
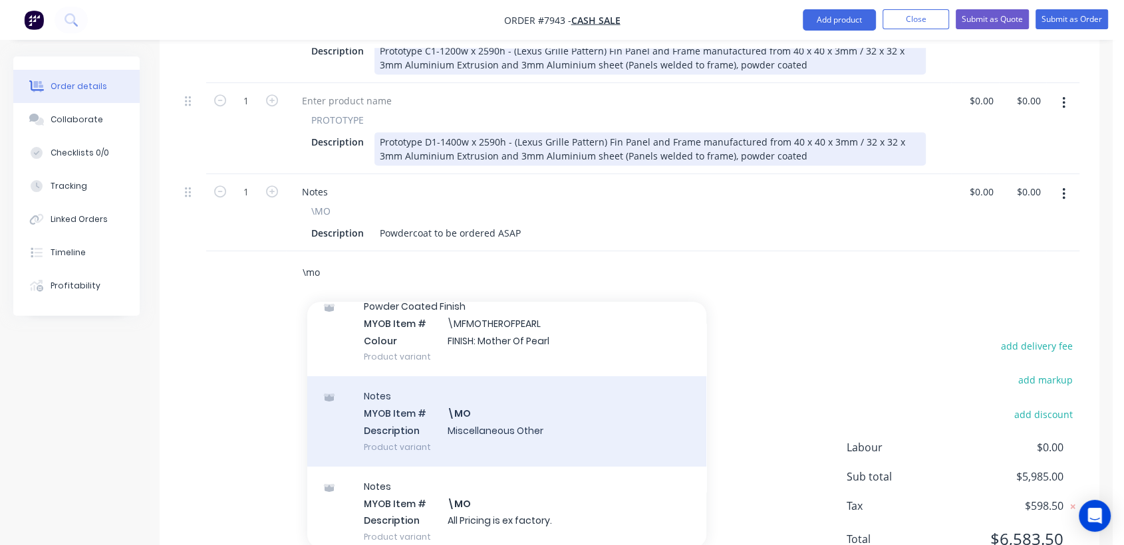
type input "\mo"
click at [483, 395] on div "Notes MYOB Item # \MO Description Miscellaneous Other Product variant" at bounding box center [506, 421] width 399 height 90
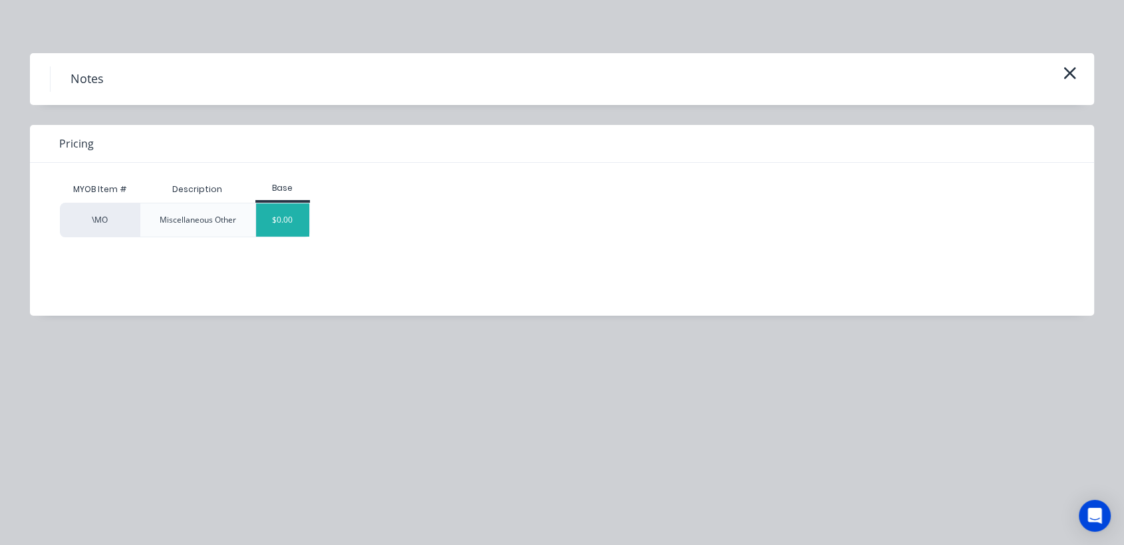
click at [290, 233] on div "$0.00" at bounding box center [283, 220] width 54 height 33
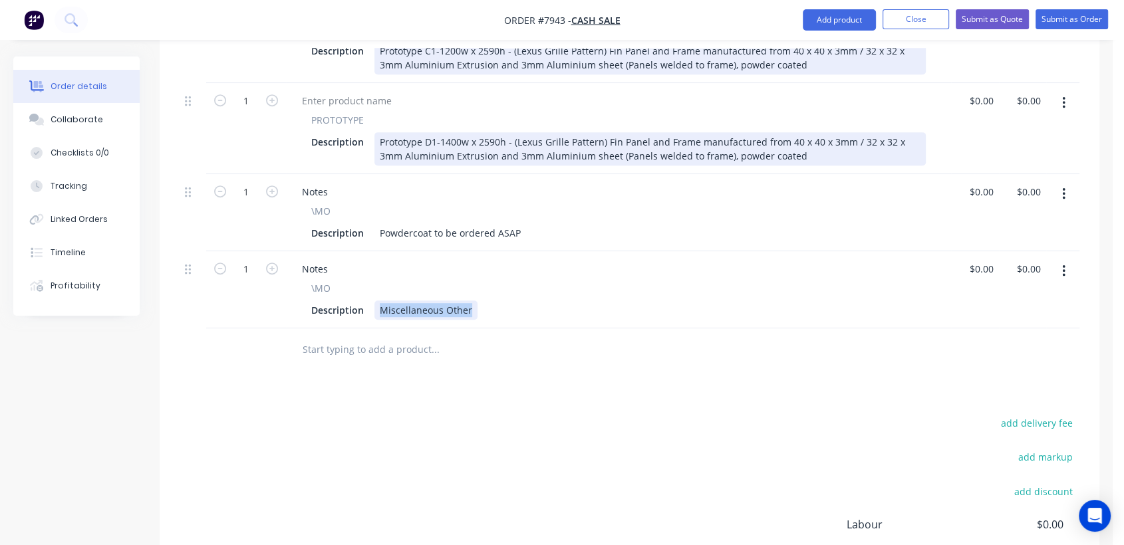
drag, startPoint x: 378, startPoint y: 270, endPoint x: 505, endPoint y: 275, distance: 127.1
click at [505, 301] on div "Description Miscellaneous Other" at bounding box center [616, 310] width 620 height 19
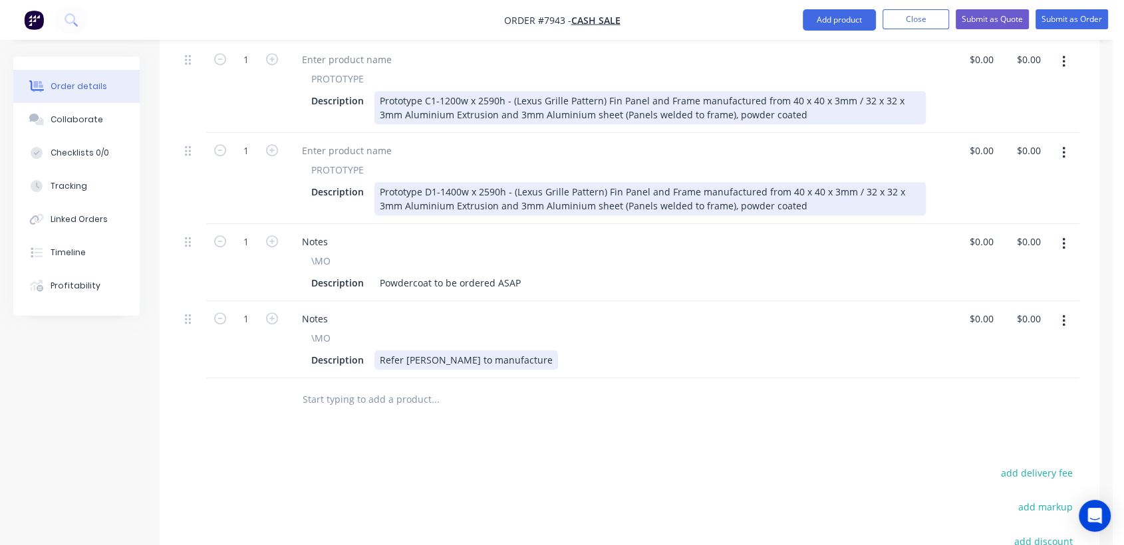
scroll to position [517, 0]
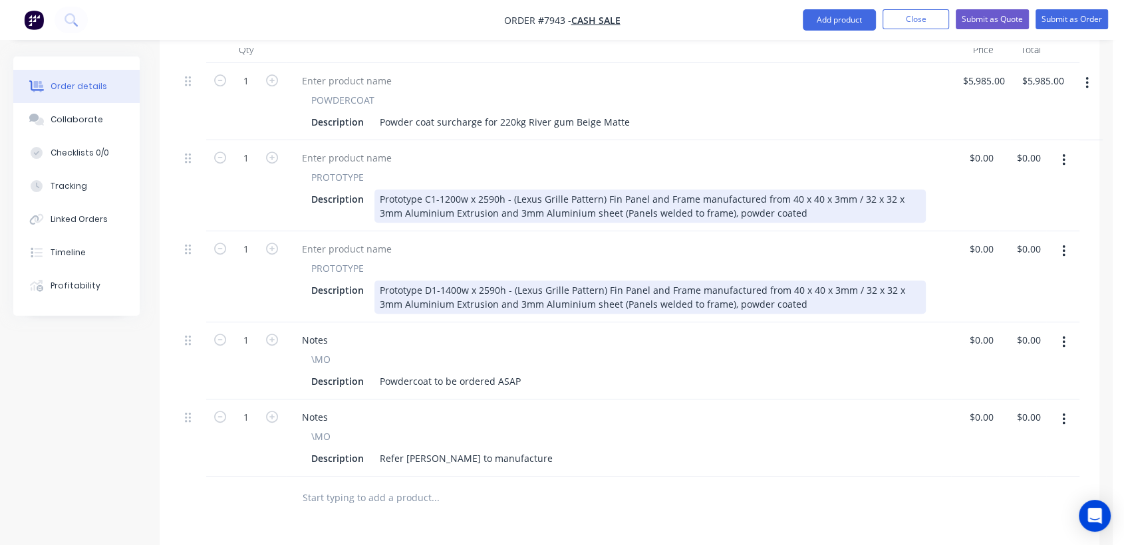
click at [401, 485] on input "text" at bounding box center [435, 498] width 266 height 27
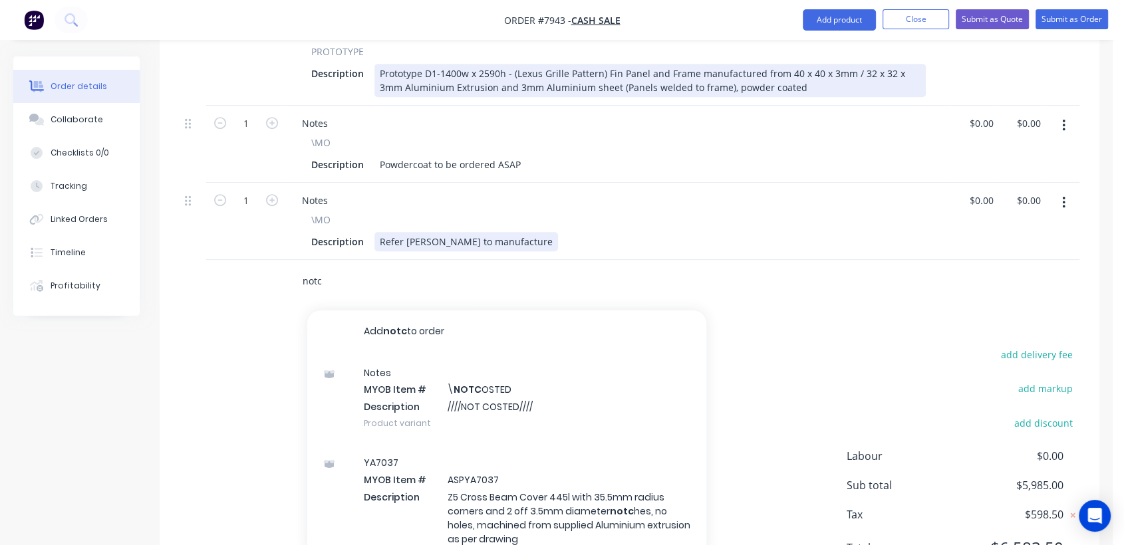
scroll to position [763, 0]
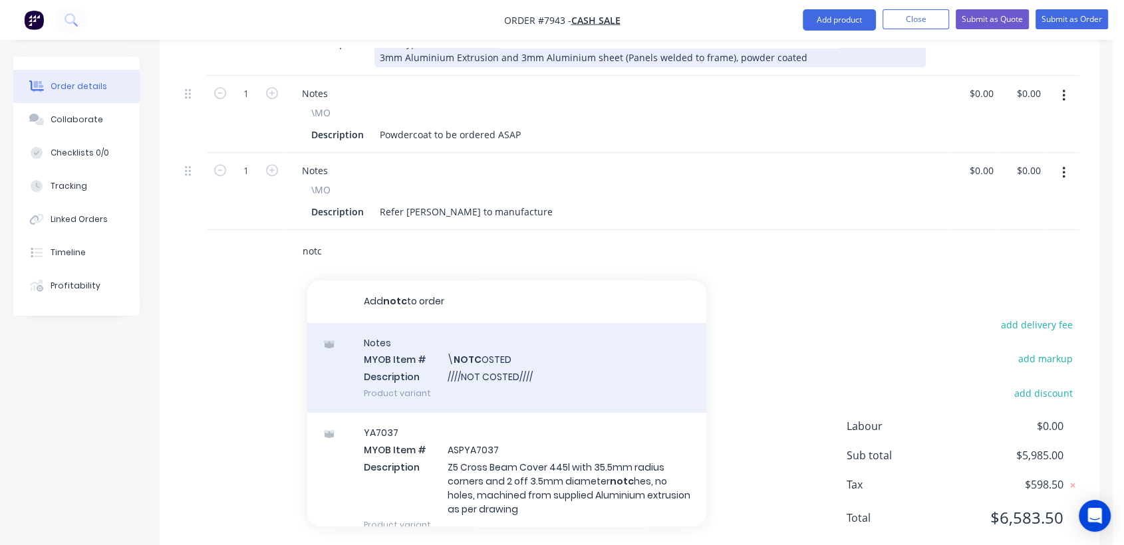
type input "notc"
click at [517, 338] on div "Notes MYOB Item # \ NOTC OSTED Description ////NOT COSTED//// Product variant" at bounding box center [506, 368] width 399 height 90
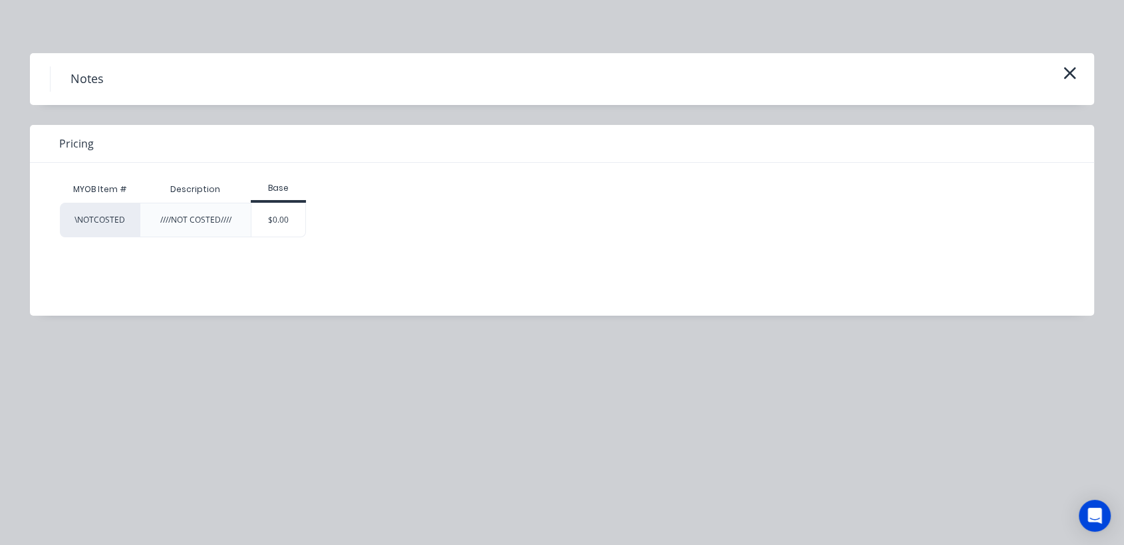
drag, startPoint x: 282, startPoint y: 225, endPoint x: 292, endPoint y: 228, distance: 10.3
click at [283, 225] on div "$0.00" at bounding box center [278, 220] width 54 height 33
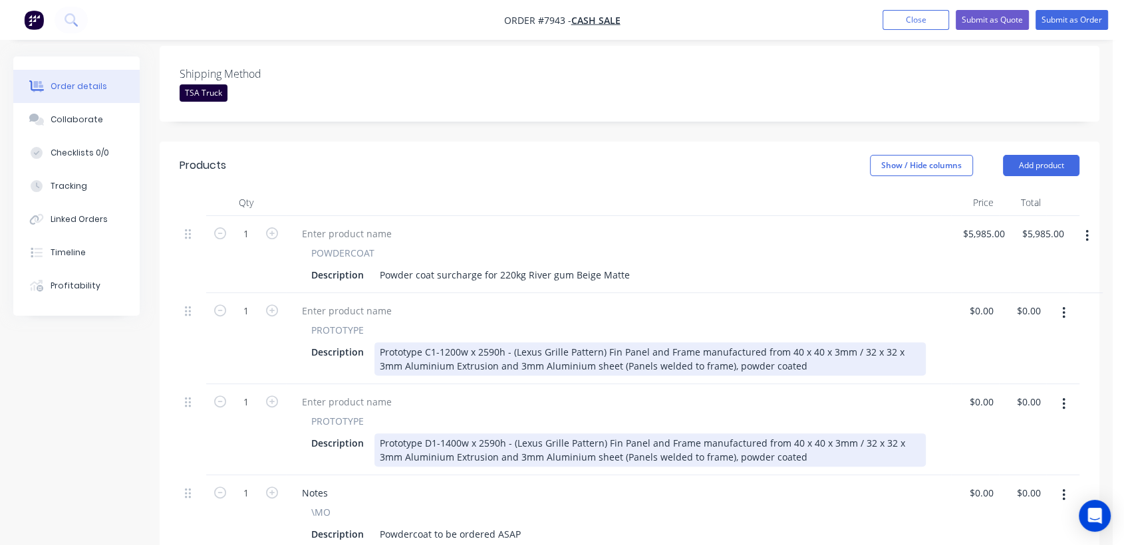
scroll to position [394, 0]
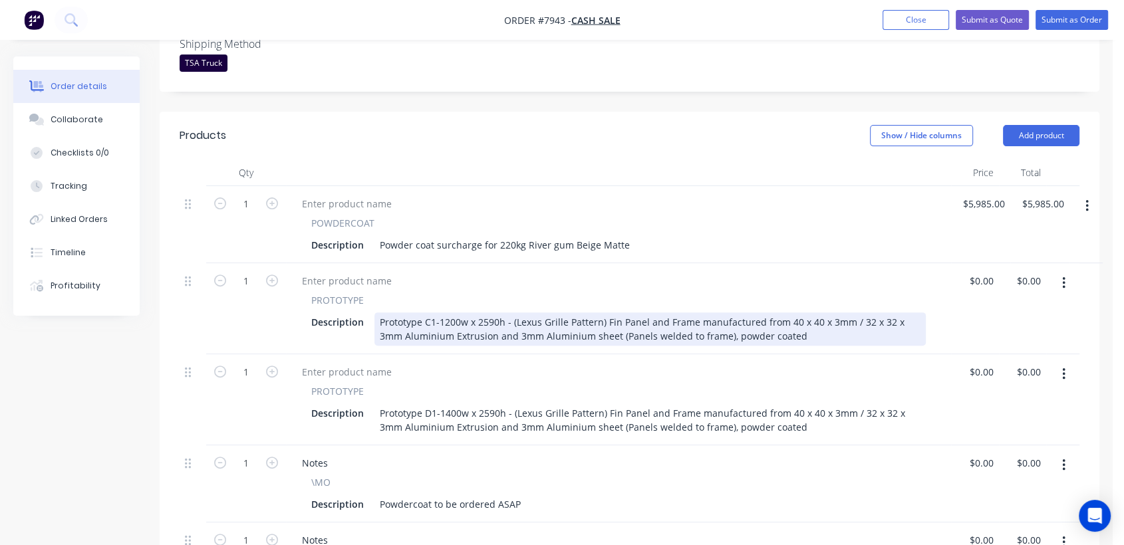
click at [795, 313] on div "Prototype C1-1200w x 2590h - (Lexus Grille Pattern) Fin Panel and Frame manufac…" at bounding box center [649, 329] width 551 height 33
drag, startPoint x: 863, startPoint y: 299, endPoint x: 774, endPoint y: 299, distance: 88.5
click at [774, 313] on div "Prototype C1-1200w x 2590h - (Lexus Grille Pattern) Fin Panel and Frame manufac…" at bounding box center [649, 329] width 551 height 33
copy div "as per drwgs & DXF"
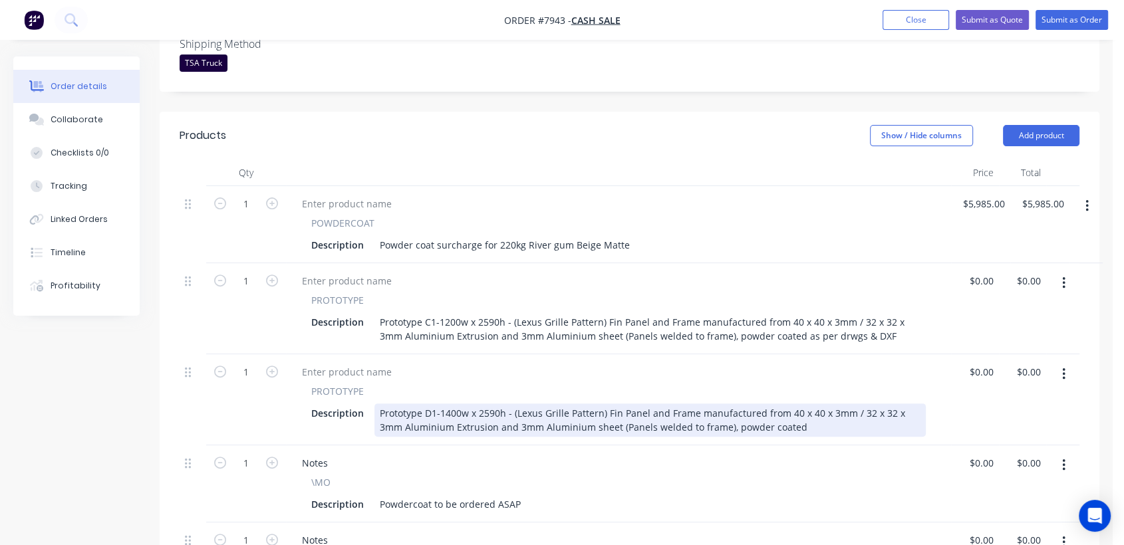
click at [787, 404] on div "Prototype D1-1400w x 2590h - (Lexus Grille Pattern) Fin Panel and Frame manufac…" at bounding box center [649, 420] width 551 height 33
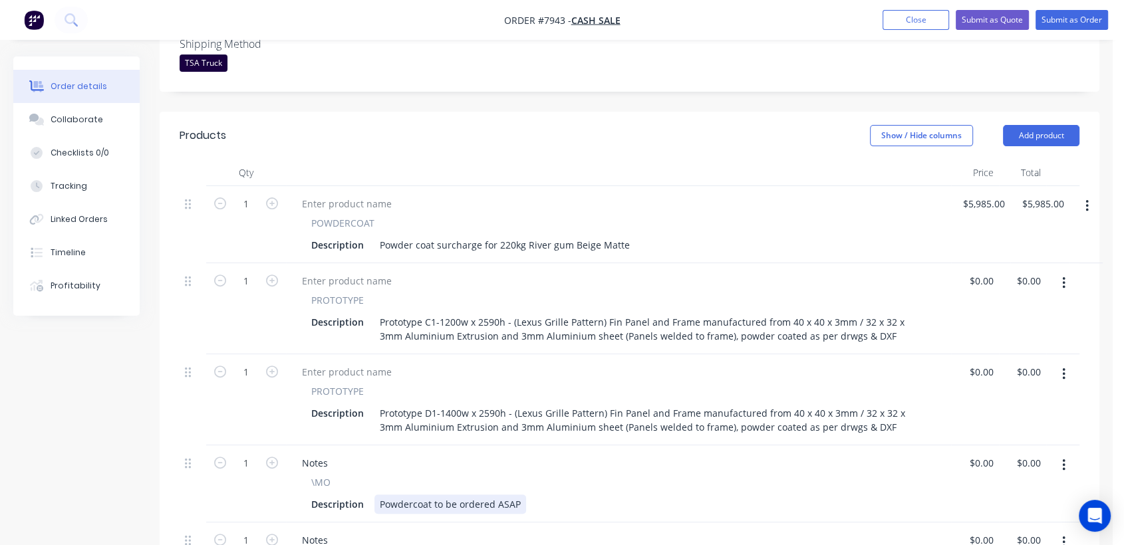
click at [575, 495] on div "Description Powdercoat to be ordered ASAP" at bounding box center [616, 504] width 620 height 19
drag, startPoint x: 112, startPoint y: 118, endPoint x: 146, endPoint y: 122, distance: 34.8
click at [111, 118] on button "Collaborate" at bounding box center [76, 119] width 126 height 33
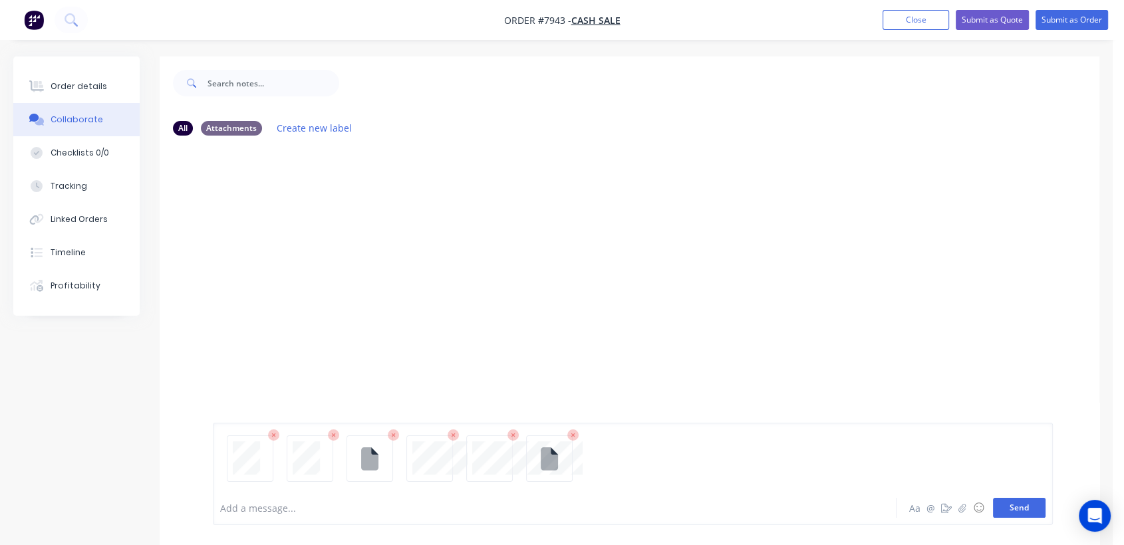
click at [1028, 514] on button "Send" at bounding box center [1019, 508] width 53 height 20
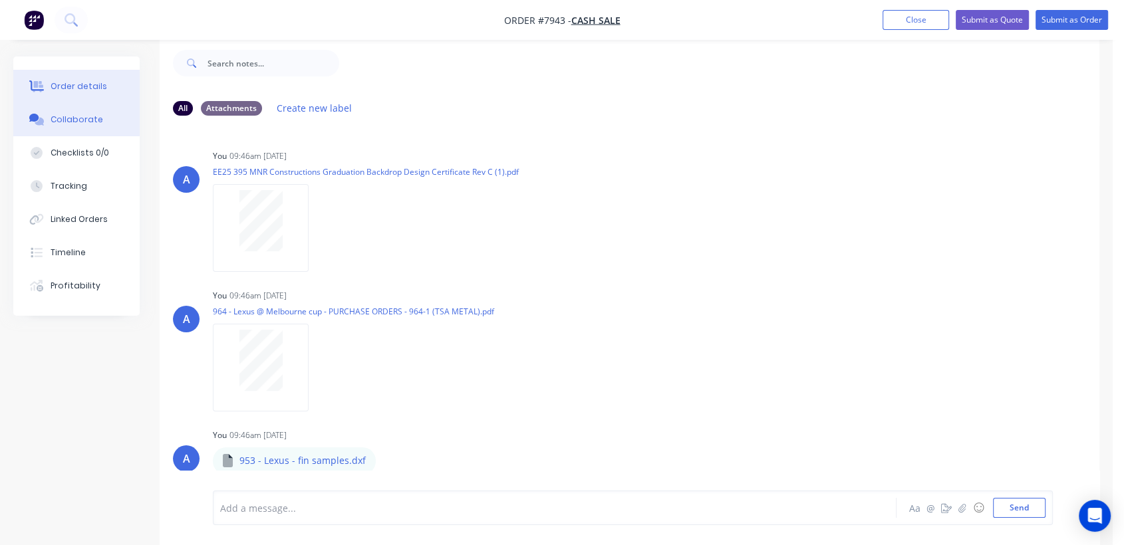
click at [92, 84] on div "Order details" at bounding box center [79, 86] width 57 height 12
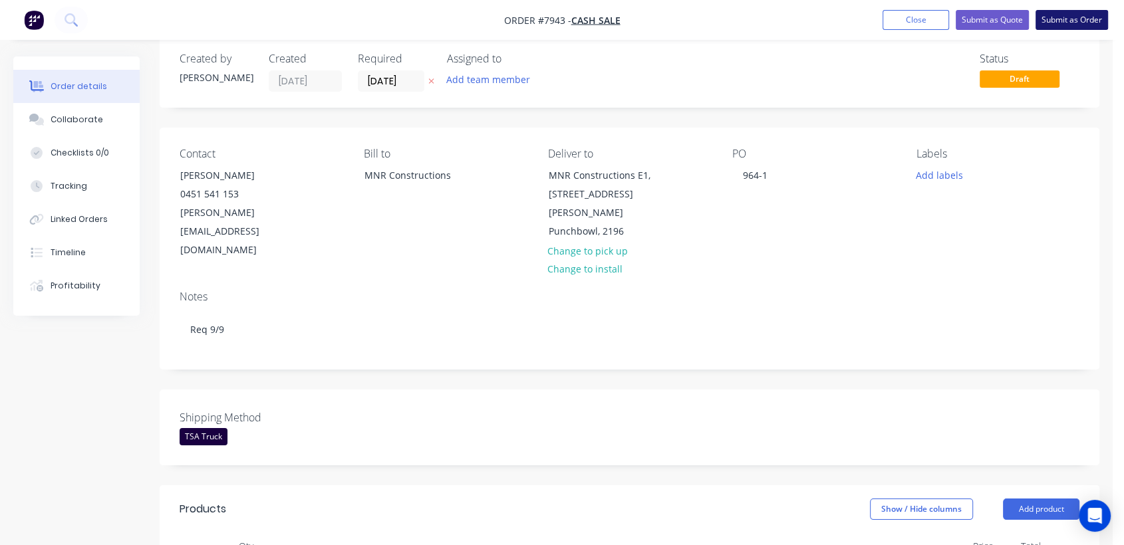
click at [1060, 15] on button "Submit as Order" at bounding box center [1071, 20] width 72 height 20
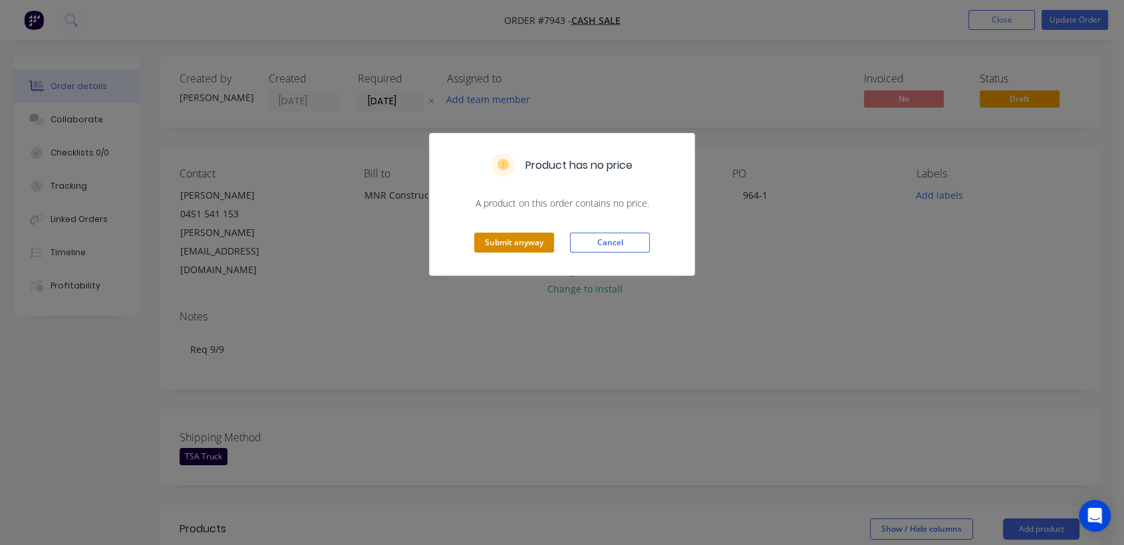
click at [522, 244] on button "Submit anyway" at bounding box center [514, 243] width 80 height 20
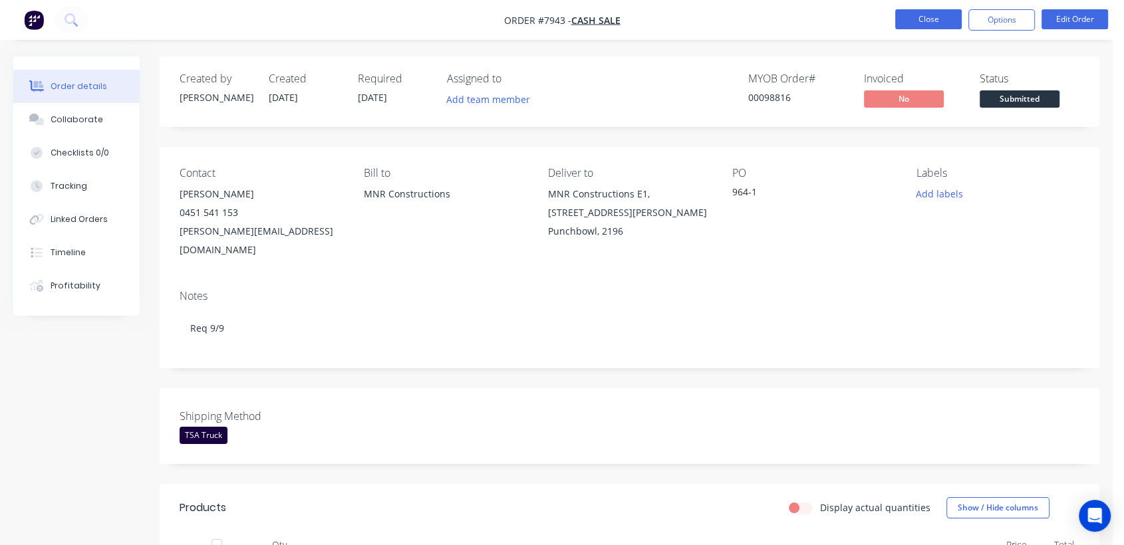
click at [926, 13] on button "Close" at bounding box center [928, 19] width 67 height 20
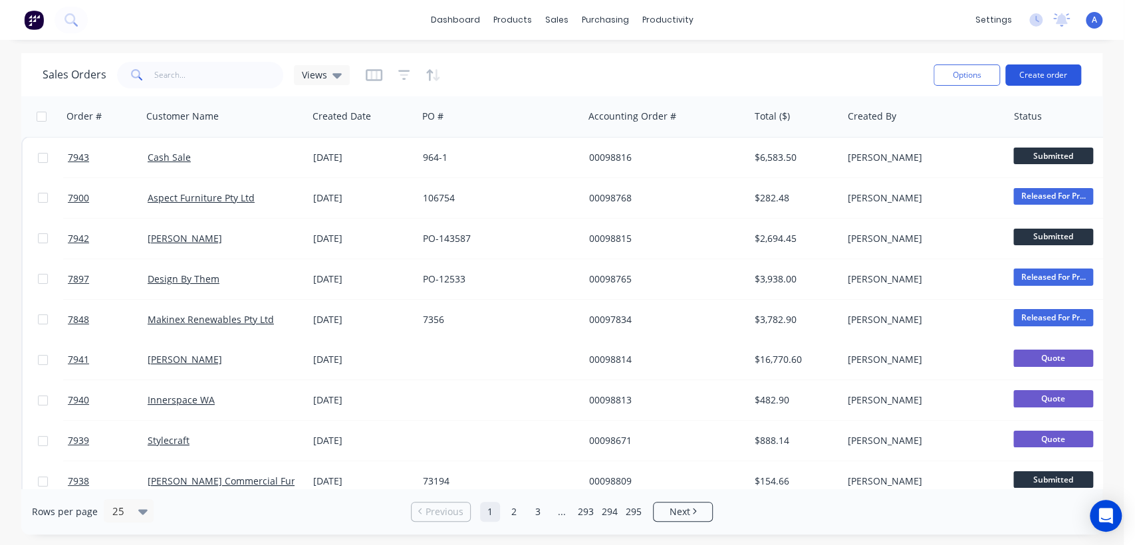
click at [1062, 68] on button "Create order" at bounding box center [1044, 75] width 76 height 21
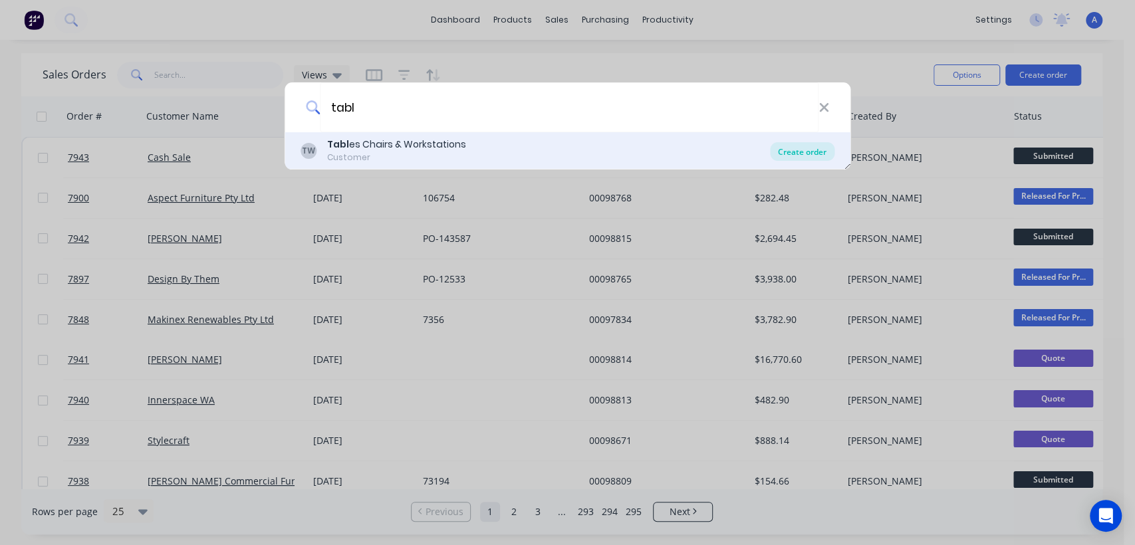
type input "tabl"
drag, startPoint x: 789, startPoint y: 156, endPoint x: 781, endPoint y: 158, distance: 8.2
click at [789, 154] on div "Create order" at bounding box center [802, 151] width 65 height 19
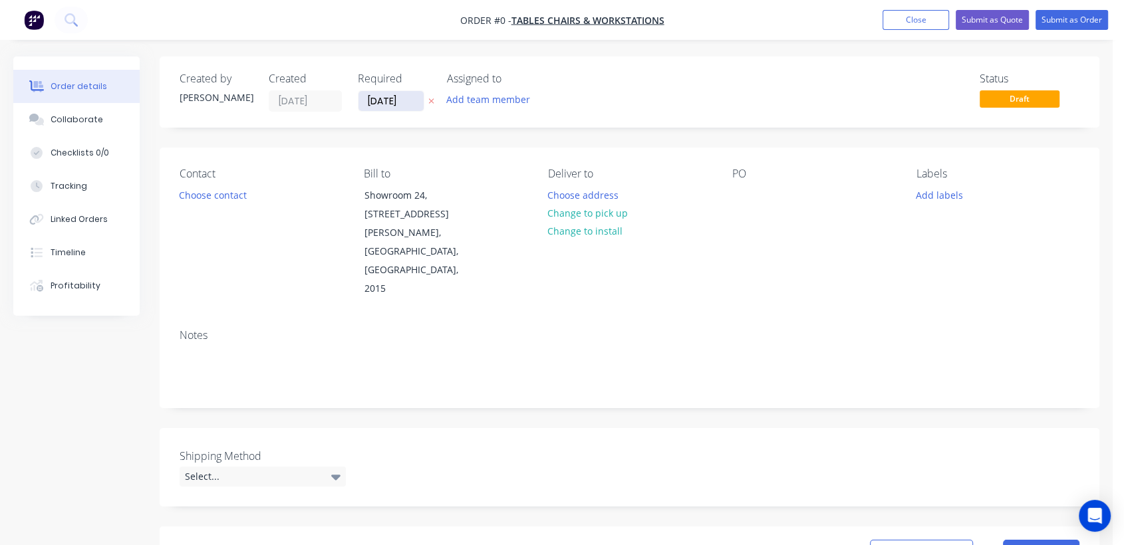
click at [420, 96] on input "[DATE]" at bounding box center [390, 101] width 65 height 20
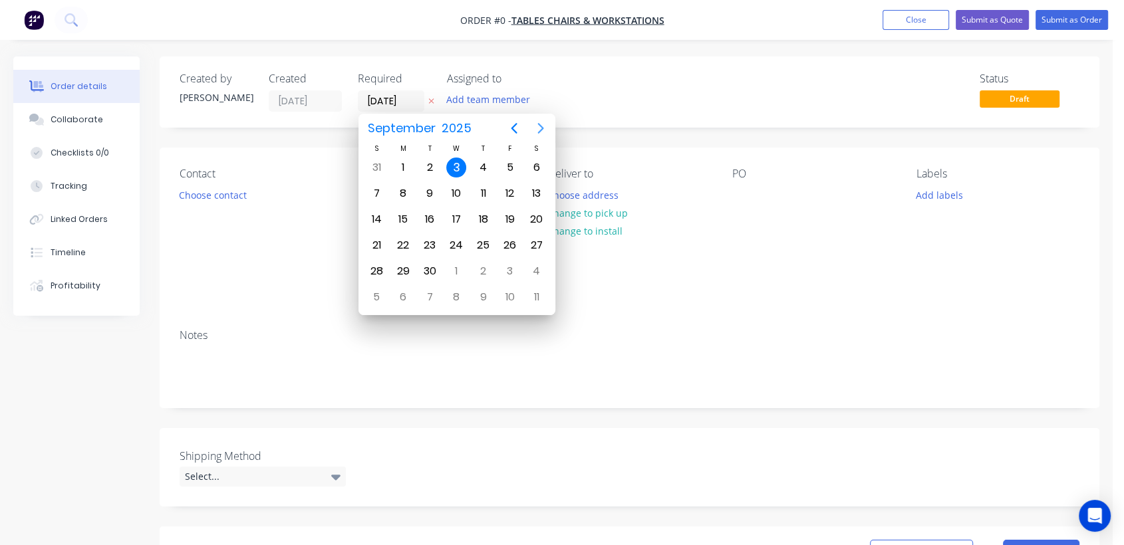
click at [541, 124] on icon "Next page" at bounding box center [541, 128] width 16 height 16
click at [460, 262] on div "31" at bounding box center [456, 271] width 20 height 20
type input "[DATE]"
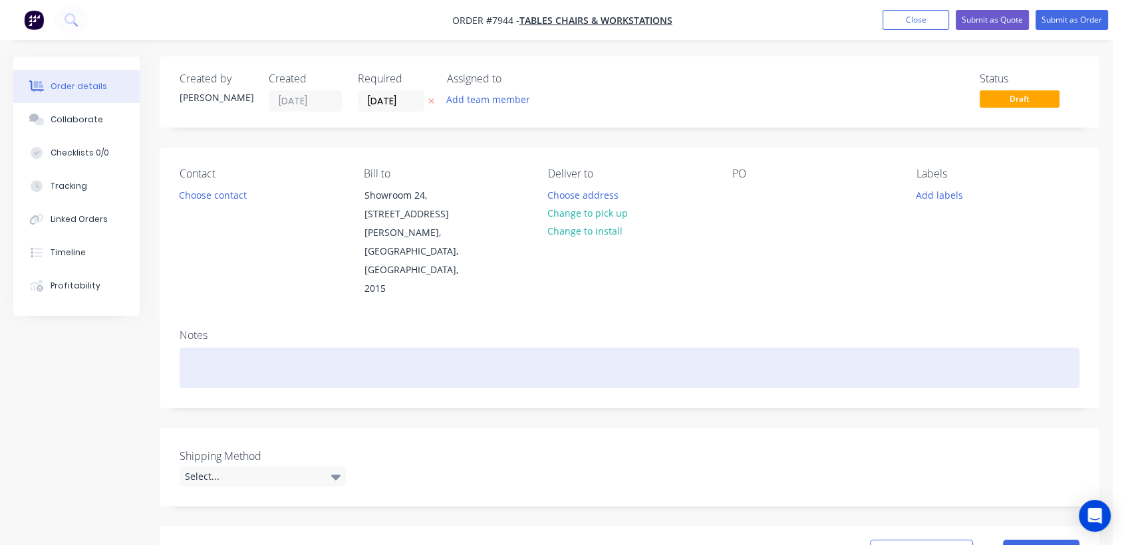
click at [227, 348] on div at bounding box center [630, 368] width 900 height 41
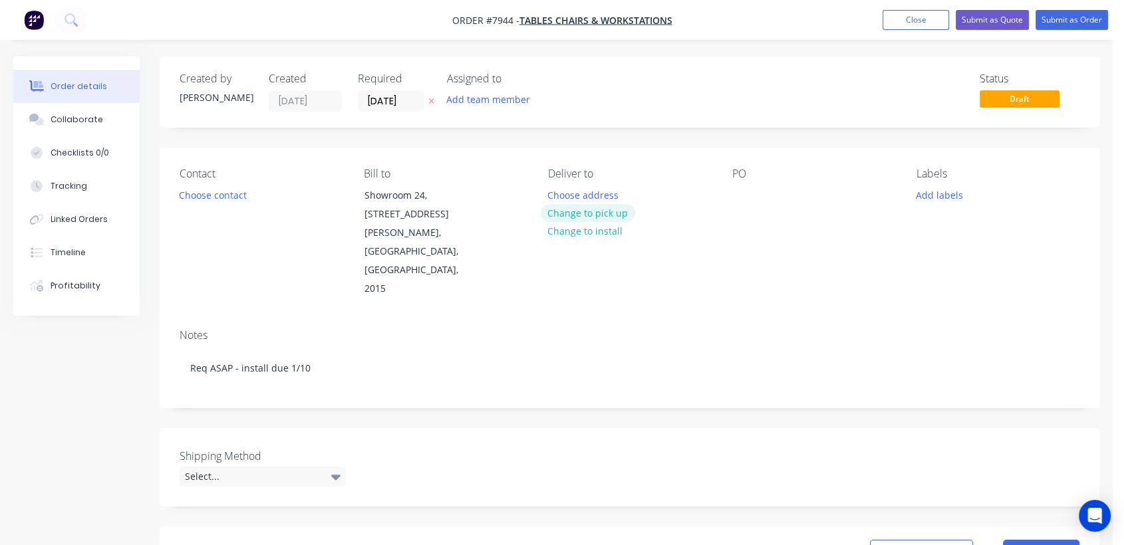
click at [581, 212] on button "Change to pick up" at bounding box center [588, 213] width 94 height 18
click at [740, 193] on div at bounding box center [742, 195] width 21 height 19
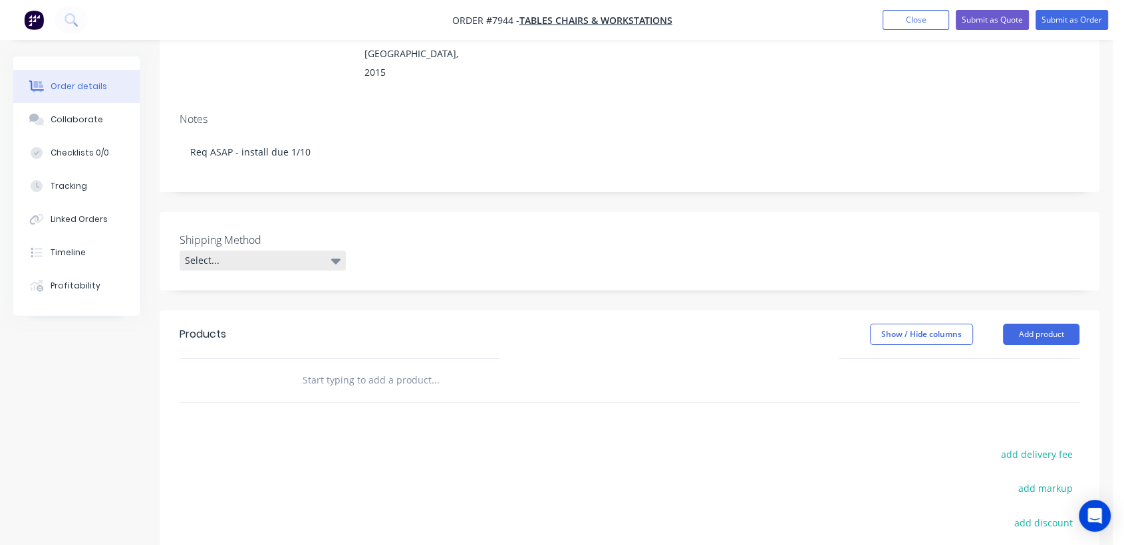
scroll to position [221, 0]
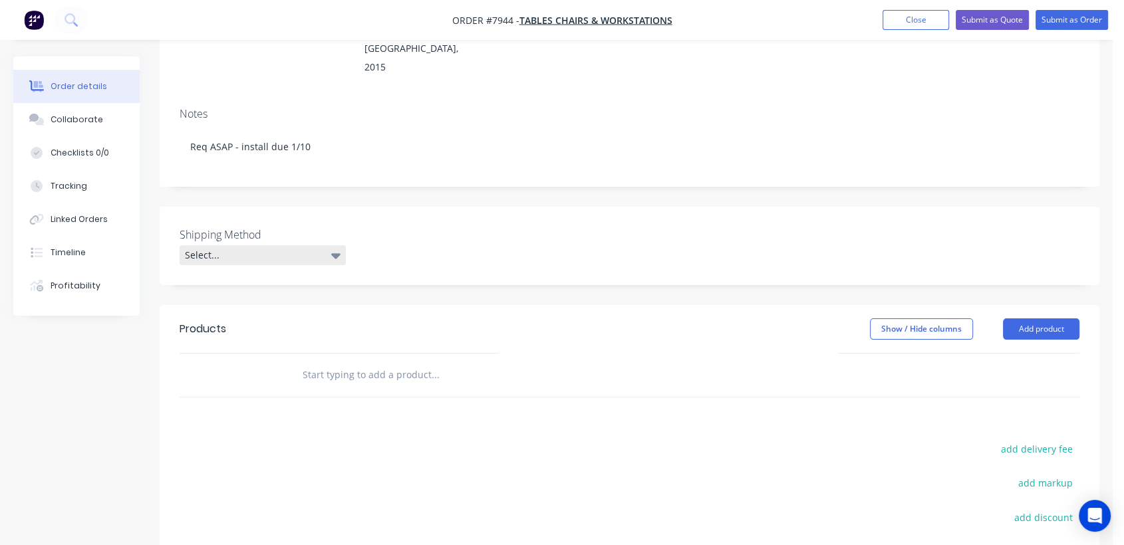
click at [265, 245] on div "Select..." at bounding box center [263, 255] width 166 height 20
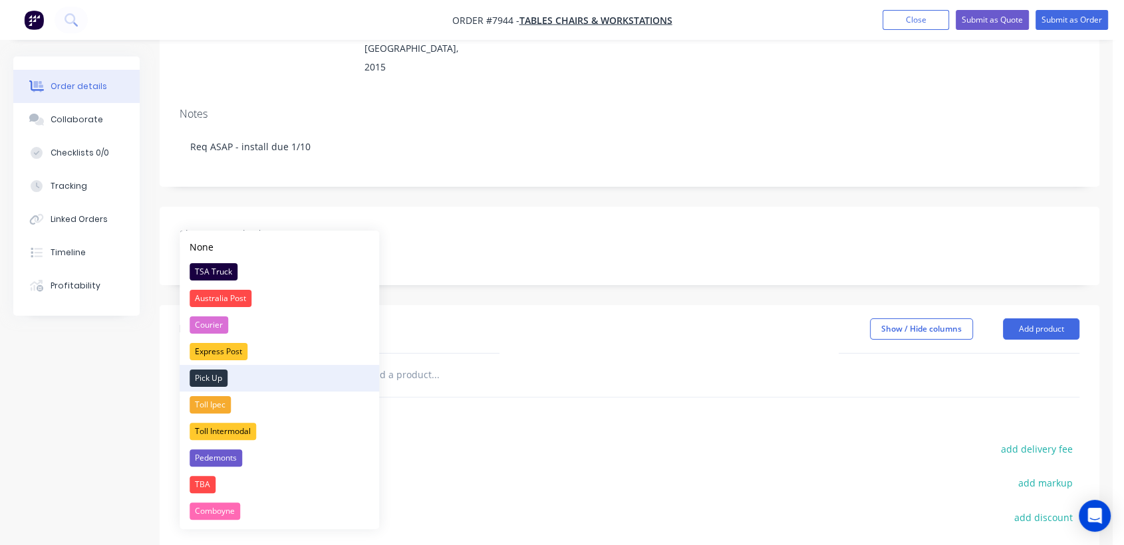
click at [217, 382] on div "Pick Up" at bounding box center [209, 378] width 38 height 17
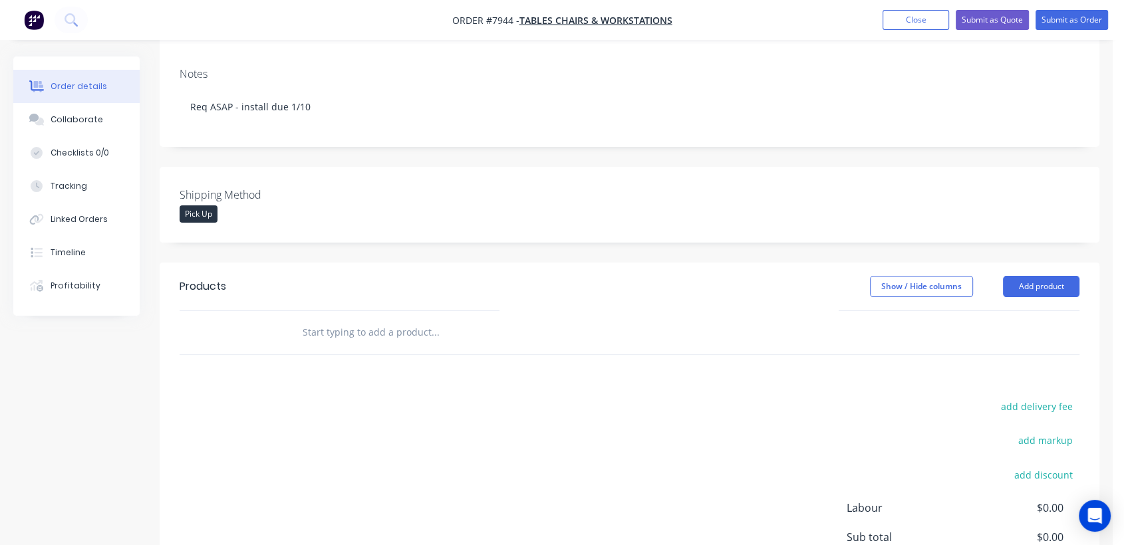
scroll to position [295, 0]
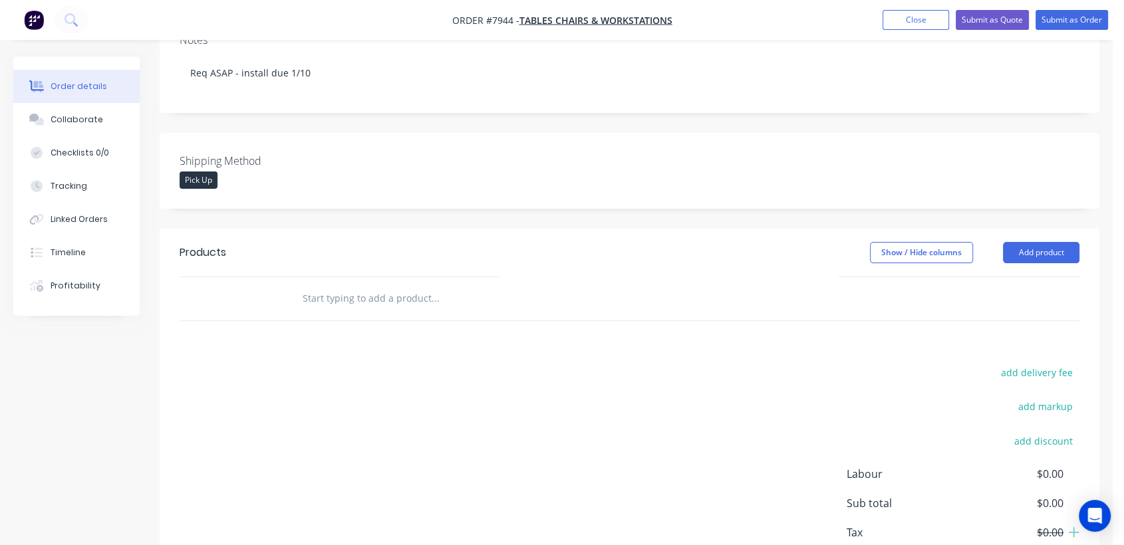
click at [398, 285] on input "text" at bounding box center [435, 298] width 266 height 27
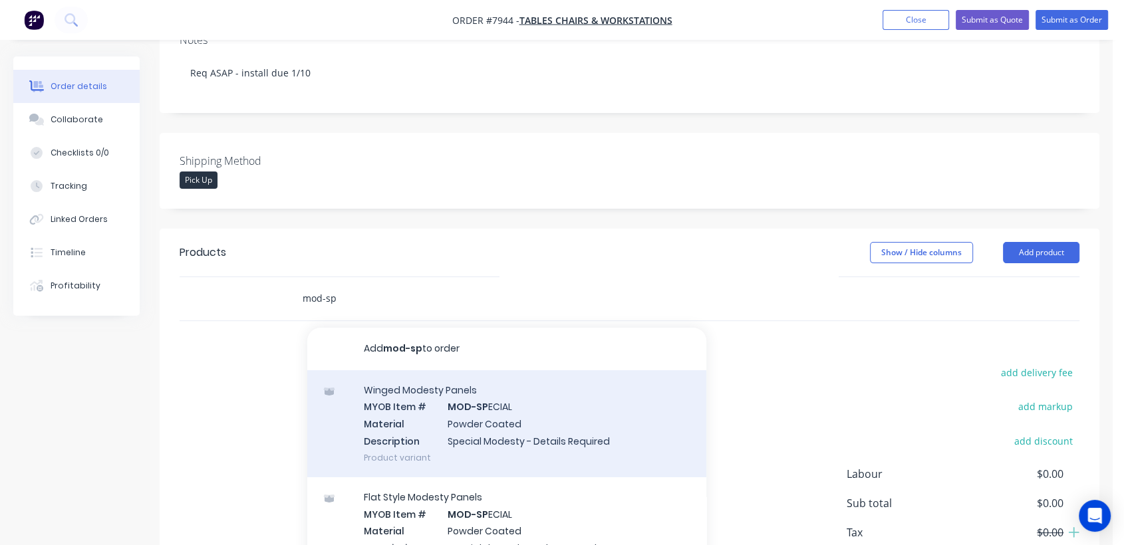
type input "mod-sp"
click at [493, 412] on div "Winged Modesty Panels MYOB Item # MOD-SP ECIAL Material Powder Coated Descripti…" at bounding box center [506, 423] width 399 height 107
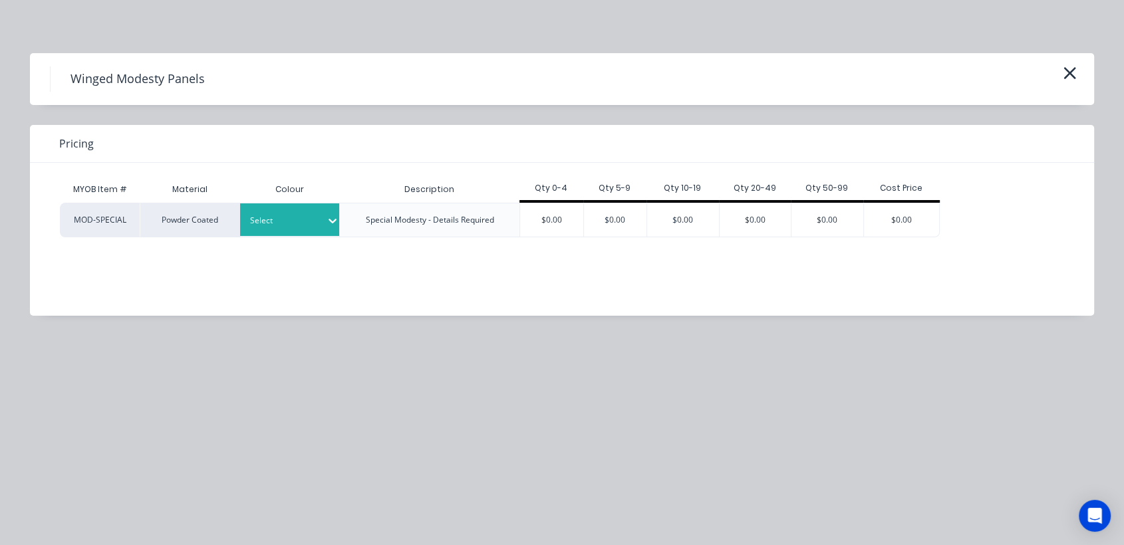
click at [329, 221] on icon at bounding box center [333, 221] width 8 height 5
type input "satin w"
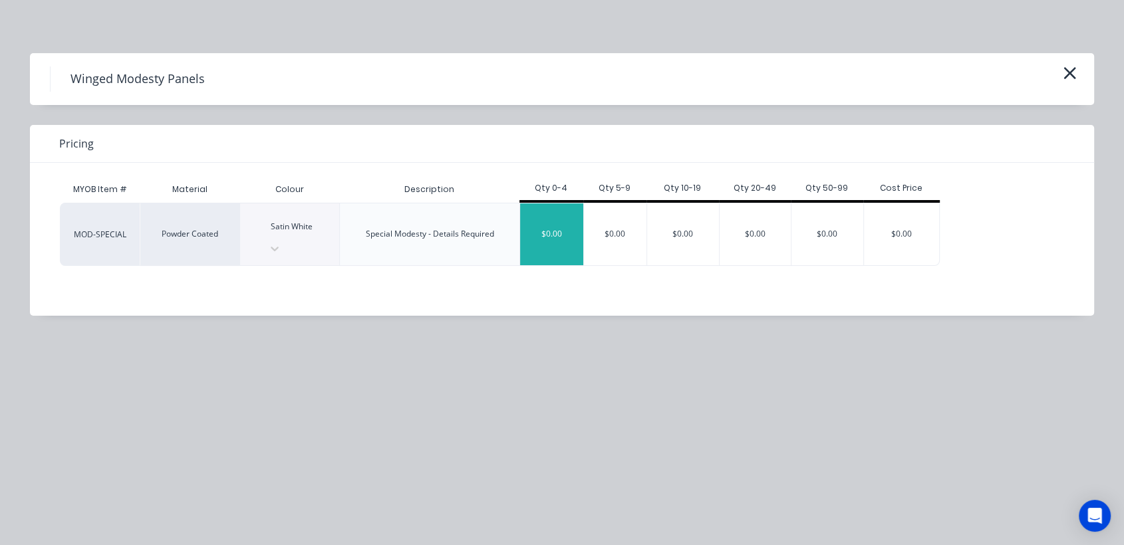
click at [551, 209] on div "$0.00" at bounding box center [551, 235] width 63 height 62
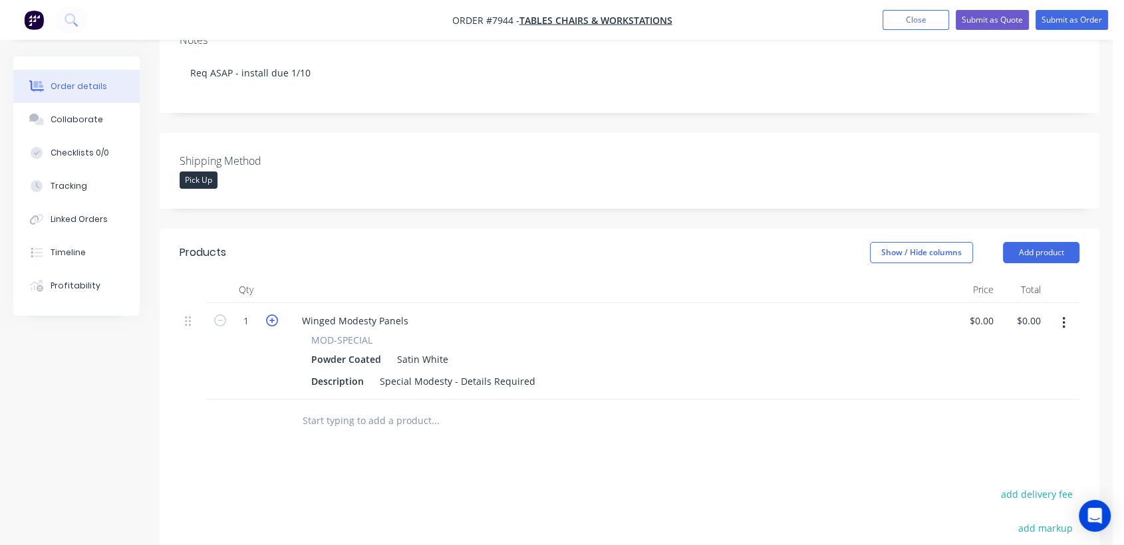
click at [273, 315] on icon "button" at bounding box center [272, 321] width 12 height 12
type input "2"
drag, startPoint x: 531, startPoint y: 341, endPoint x: 376, endPoint y: 352, distance: 155.3
click at [376, 372] on div "Special Modesty - Details Required" at bounding box center [457, 381] width 166 height 19
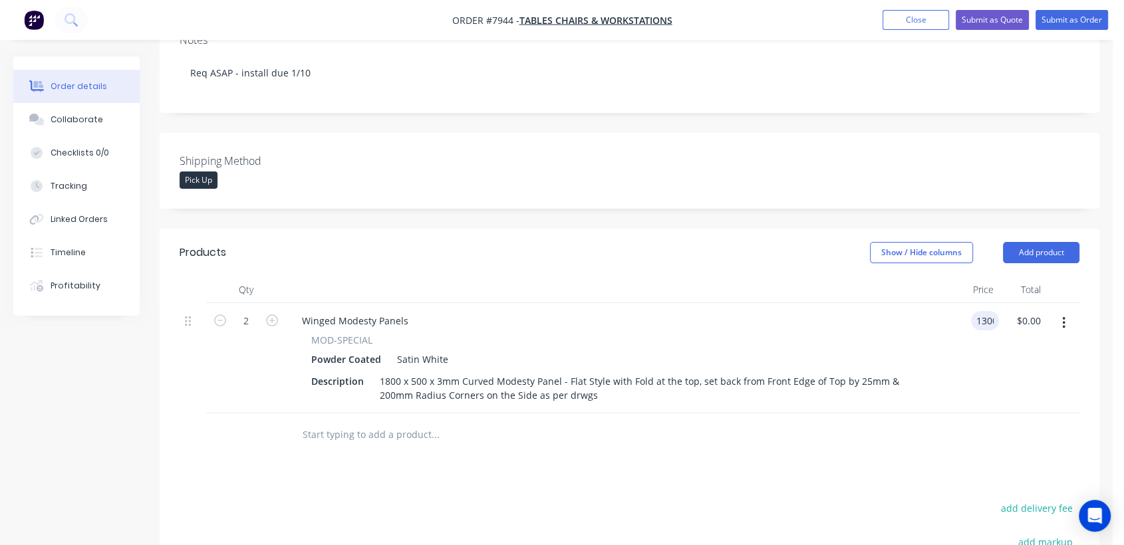
type input "$1,300.00"
type input "$2,600.00"
click at [404, 422] on input "text" at bounding box center [435, 435] width 266 height 27
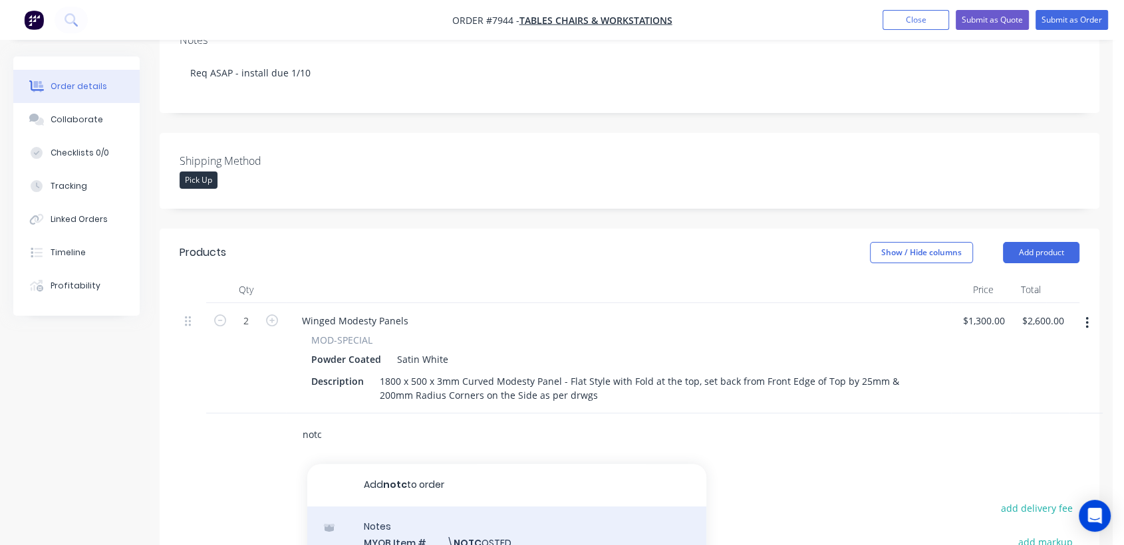
type input "notc"
click at [500, 523] on div "Notes MYOB Item # \ NOTC OSTED Description ////NOT COSTED//// Product variant" at bounding box center [506, 552] width 399 height 90
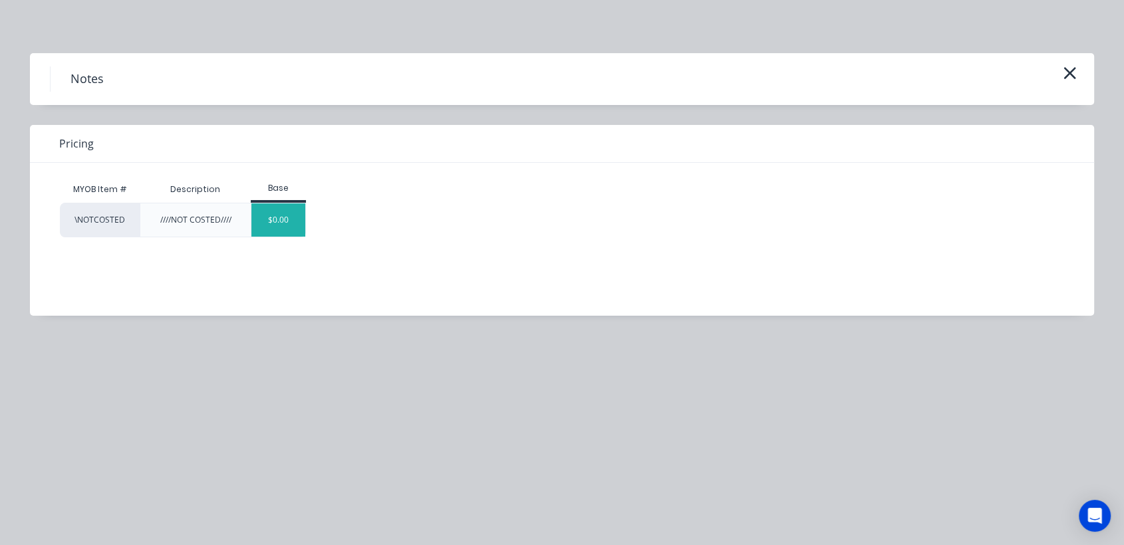
click at [268, 219] on div "$0.00" at bounding box center [278, 220] width 54 height 33
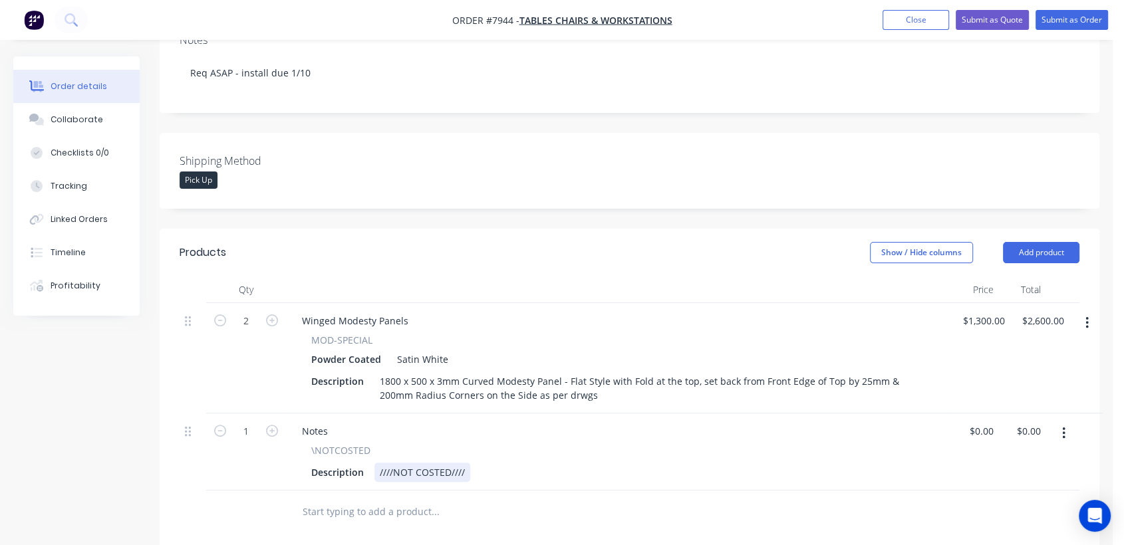
drag, startPoint x: 464, startPoint y: 438, endPoint x: 505, endPoint y: 386, distance: 66.3
click at [464, 463] on div "////NOT COSTED////" at bounding box center [422, 472] width 96 height 19
type input "$0.00"
click at [87, 118] on div "Collaborate" at bounding box center [77, 120] width 53 height 12
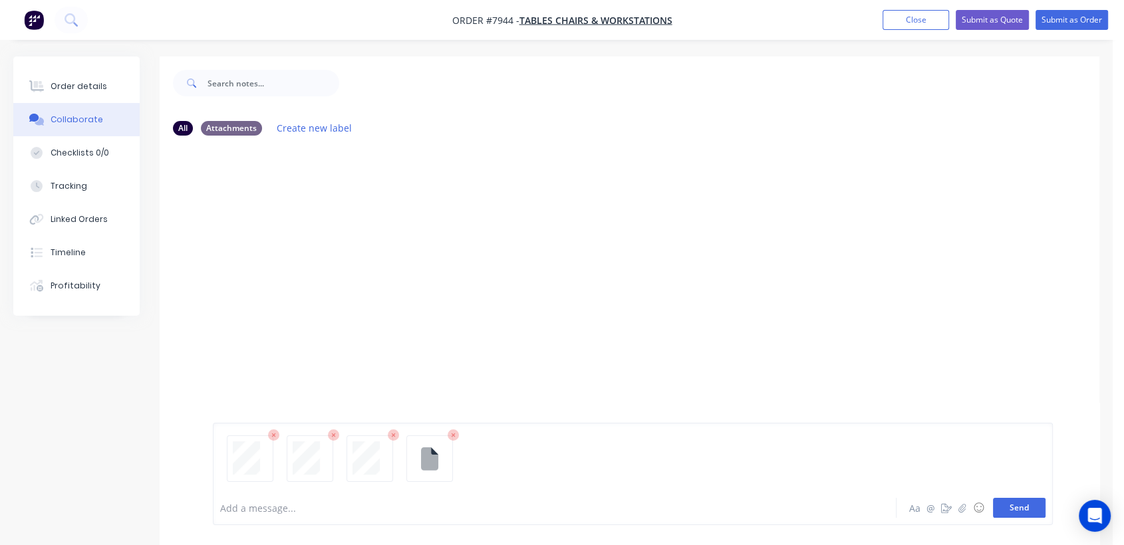
click at [1034, 502] on button "Send" at bounding box center [1019, 508] width 53 height 20
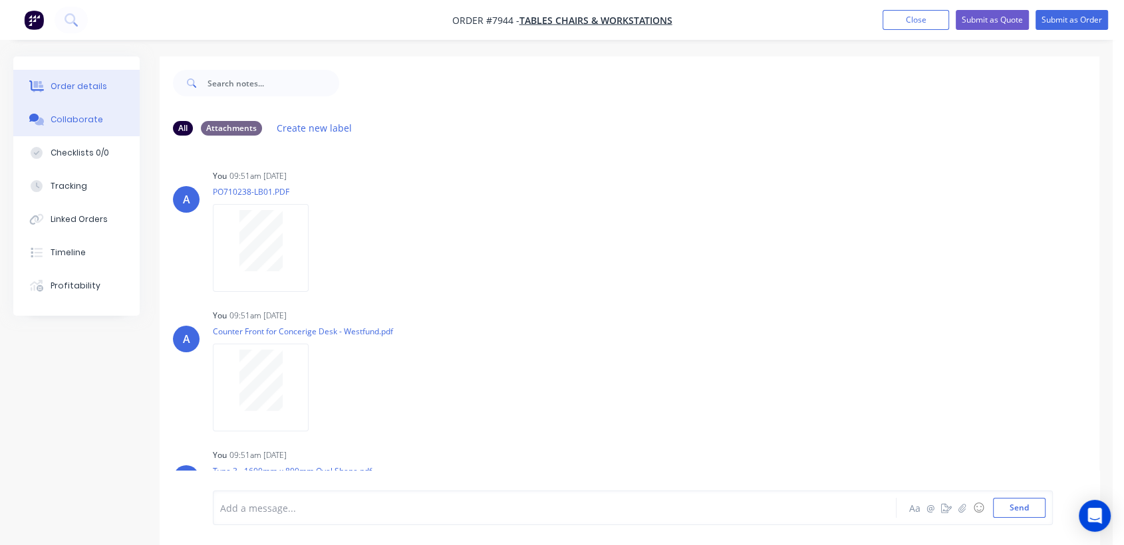
click at [84, 82] on div "Order details" at bounding box center [79, 86] width 57 height 12
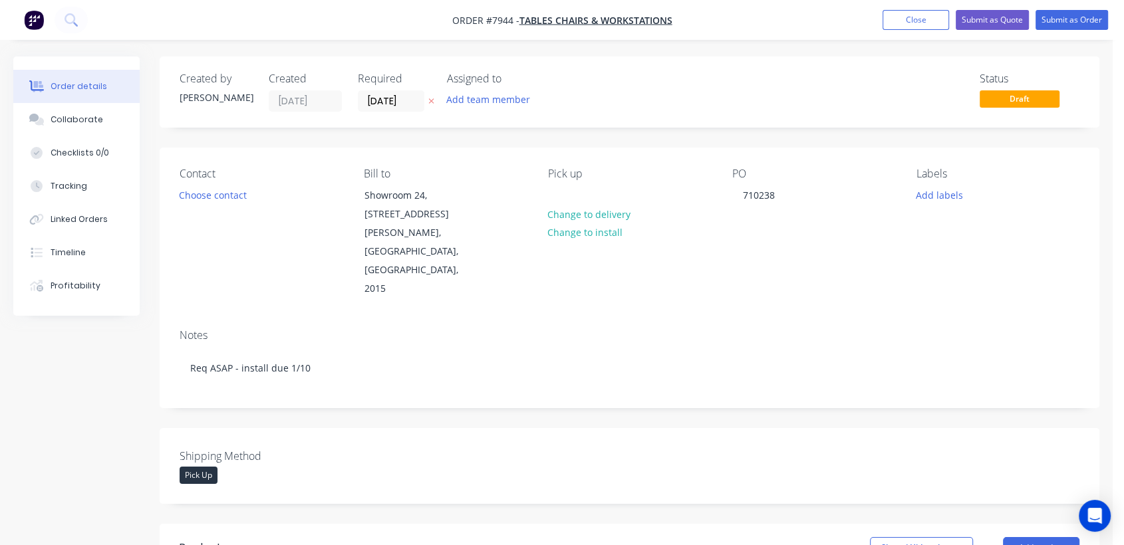
type input "$1,300.00"
type input "$2,600.00"
click at [1085, 19] on button "Submit as Order" at bounding box center [1071, 20] width 72 height 20
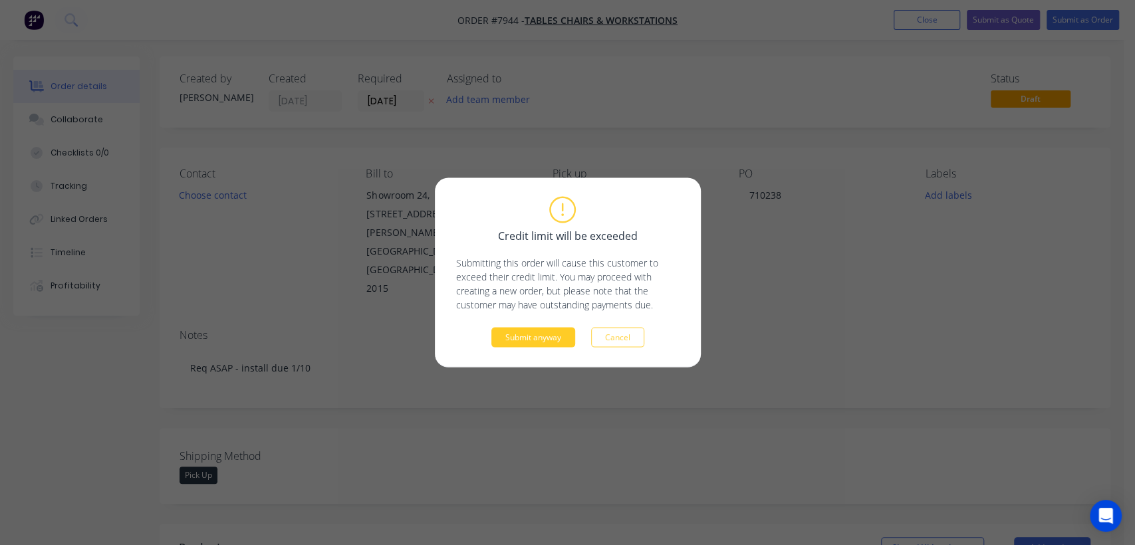
click at [531, 336] on button "Submit anyway" at bounding box center [533, 338] width 84 height 20
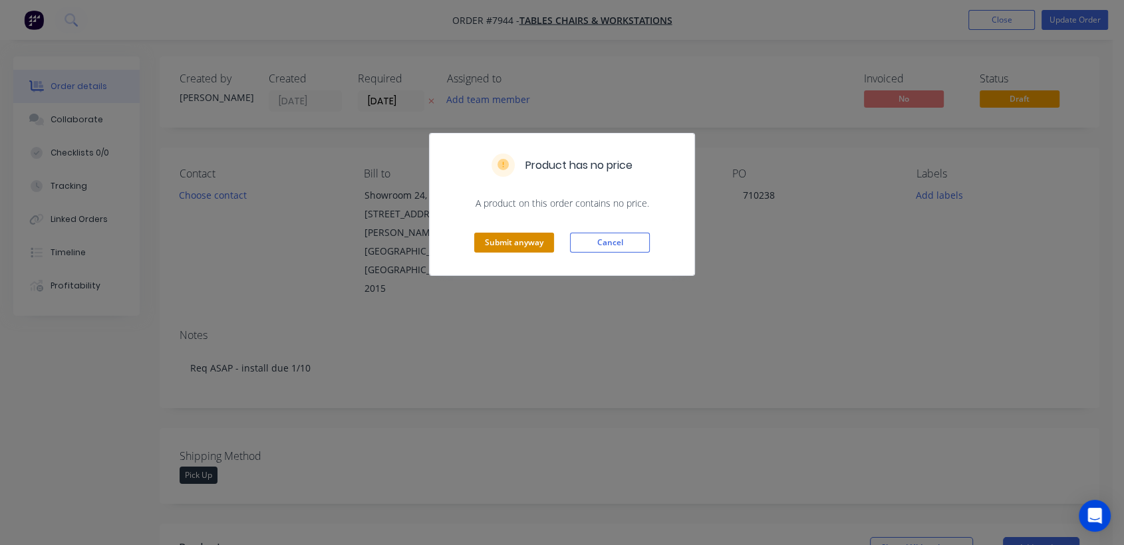
click at [506, 234] on button "Submit anyway" at bounding box center [514, 243] width 80 height 20
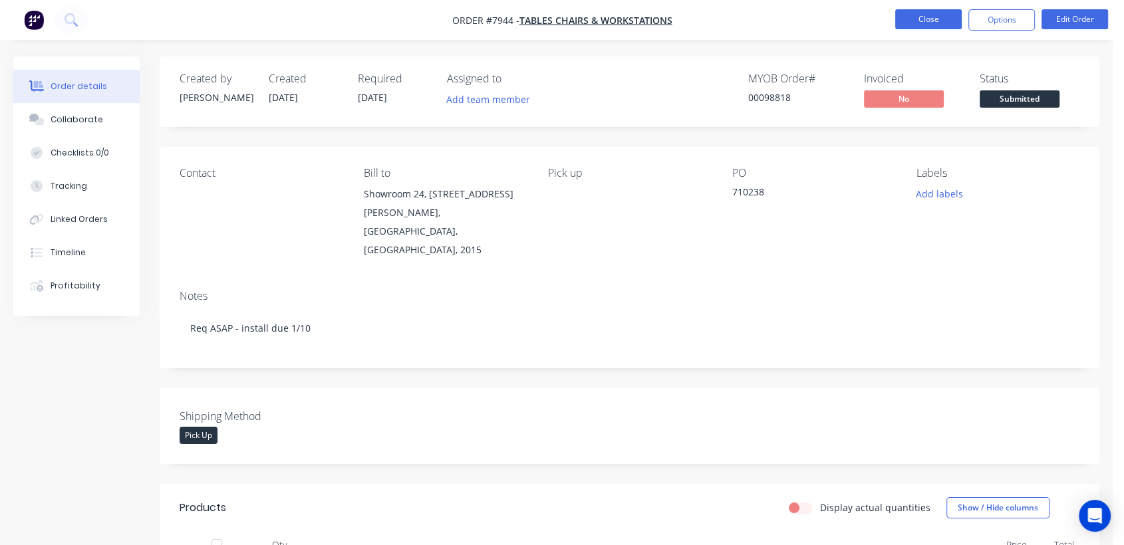
click at [915, 21] on button "Close" at bounding box center [928, 19] width 67 height 20
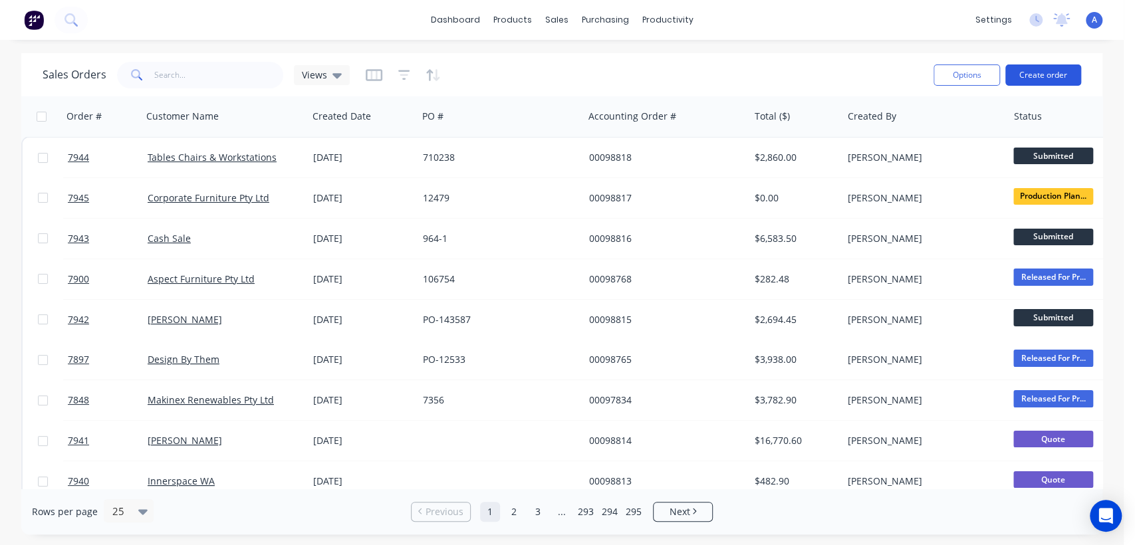
click at [1058, 75] on button "Create order" at bounding box center [1044, 75] width 76 height 21
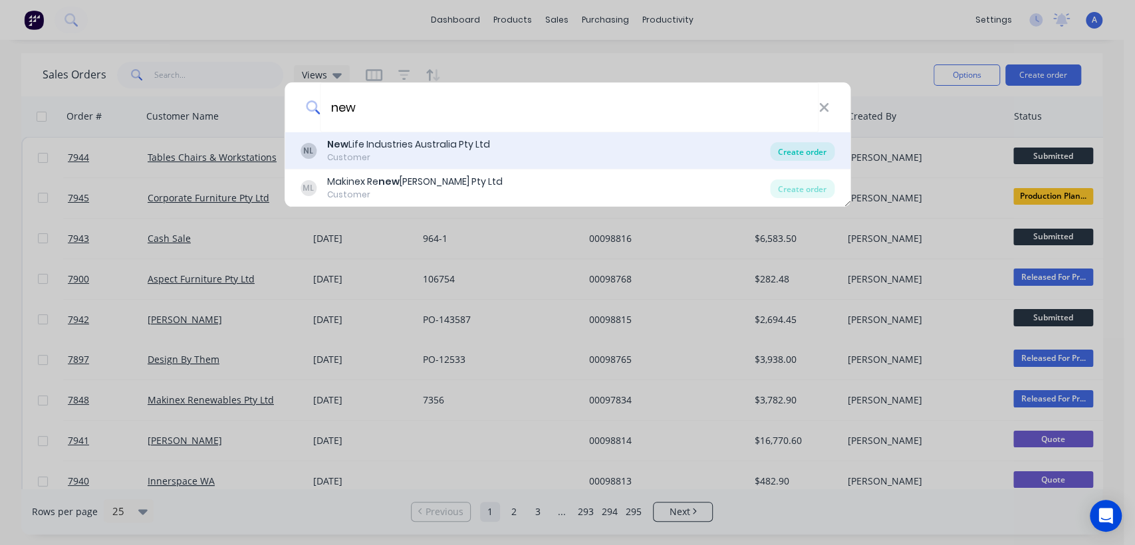
type input "new"
click at [784, 146] on div "Create order" at bounding box center [802, 151] width 65 height 19
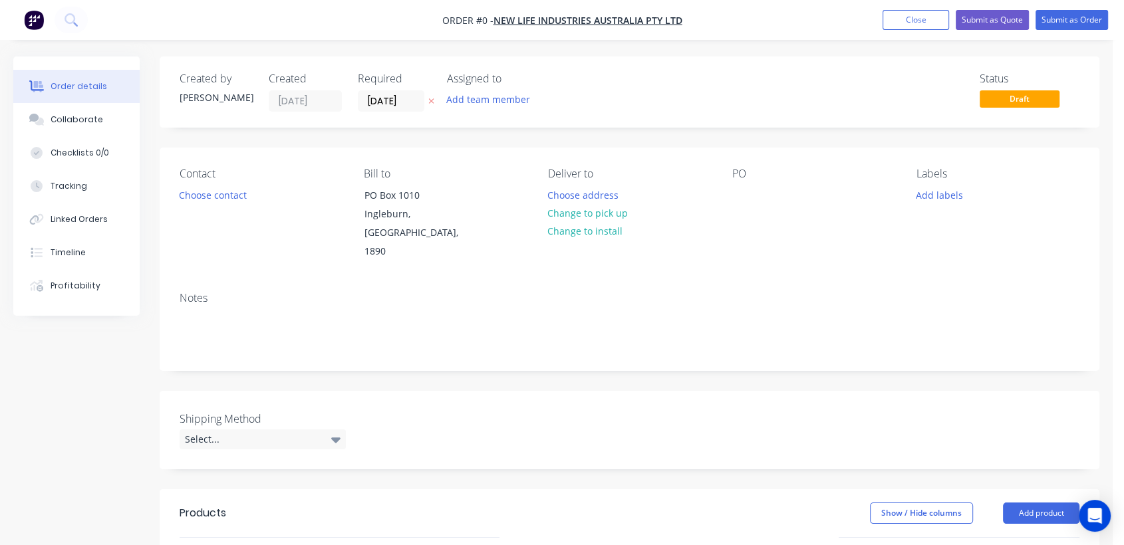
click at [415, 90] on label "[DATE]" at bounding box center [391, 100] width 67 height 21
click at [415, 91] on input "[DATE]" at bounding box center [390, 101] width 65 height 20
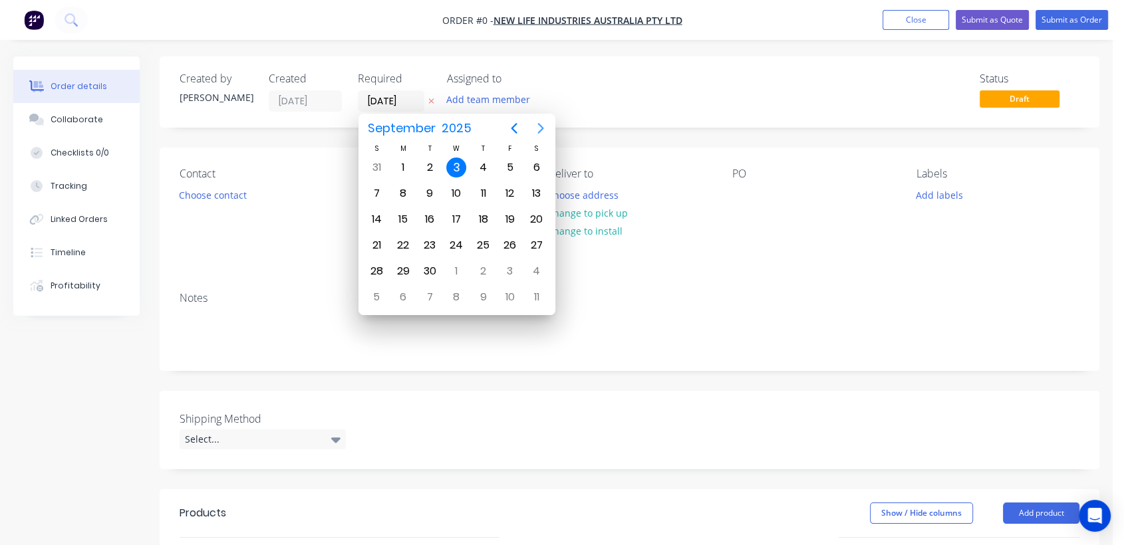
click at [542, 124] on icon "Next page" at bounding box center [541, 128] width 16 height 16
click at [455, 261] on div "31" at bounding box center [456, 271] width 20 height 20
type input "[DATE]"
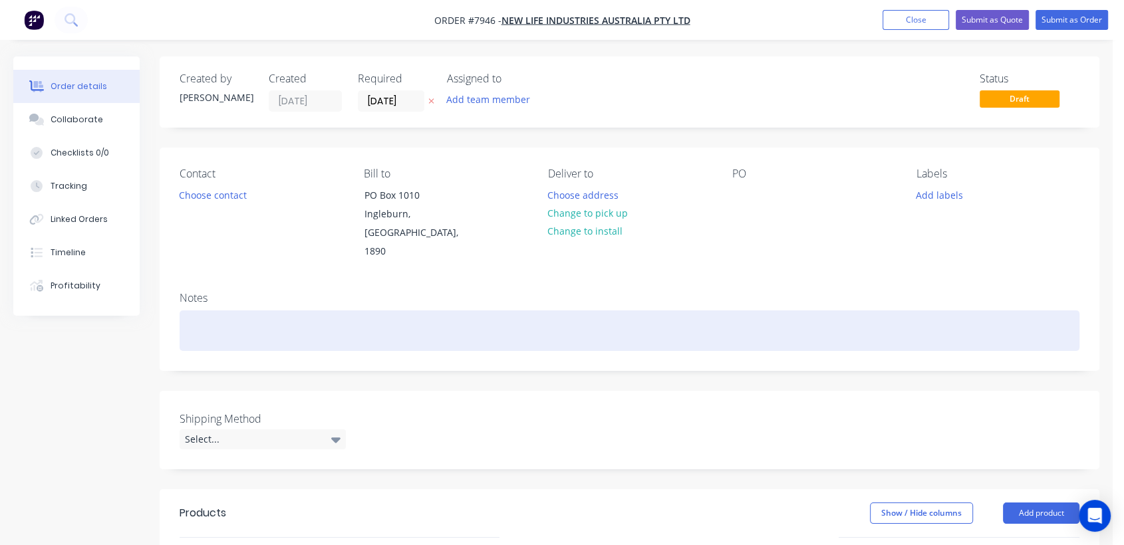
click at [197, 312] on div at bounding box center [630, 331] width 900 height 41
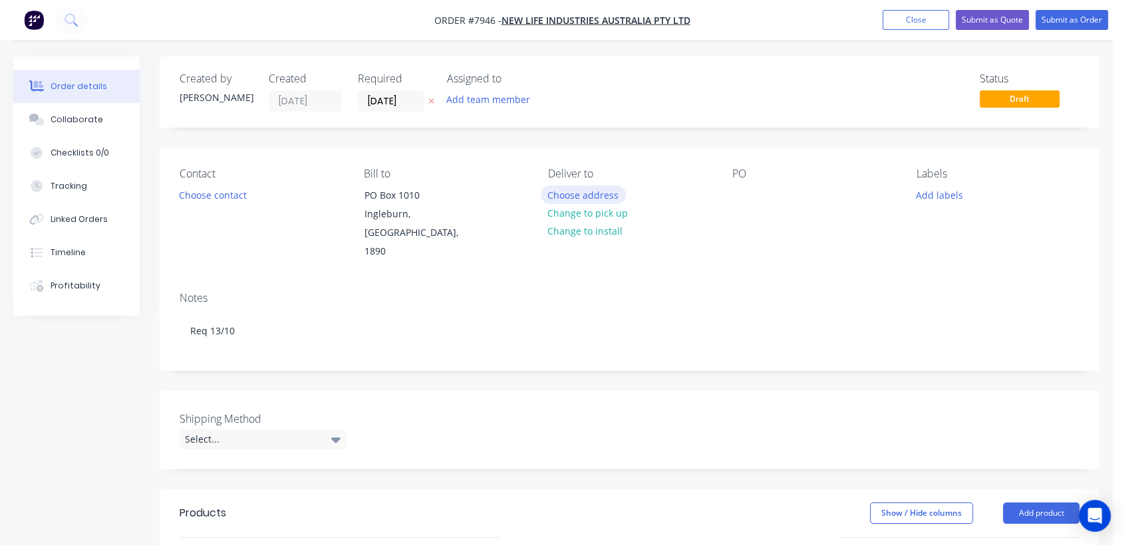
click at [582, 193] on button "Choose address" at bounding box center [583, 195] width 85 height 18
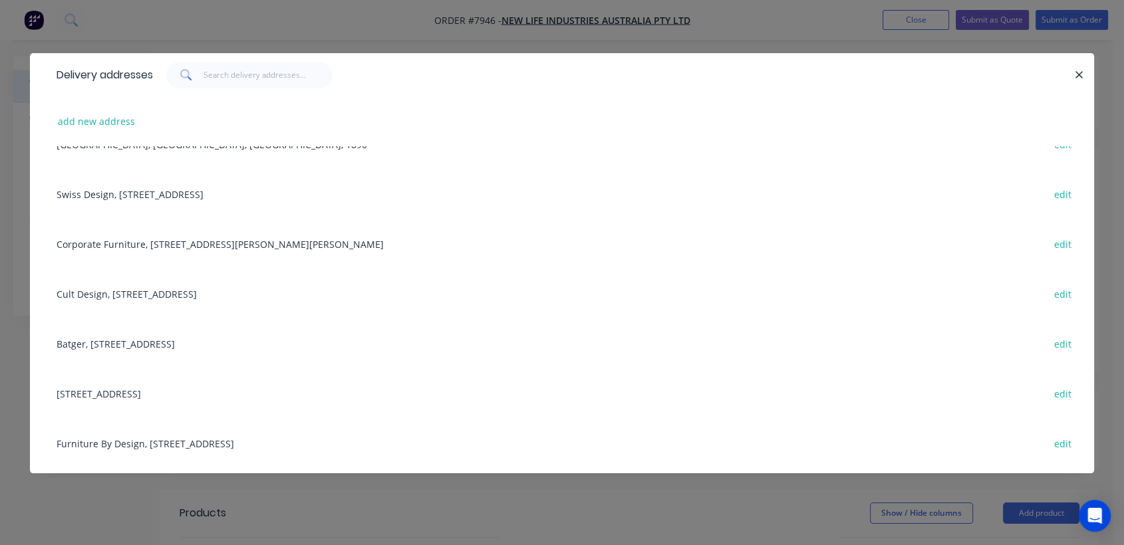
scroll to position [2, 0]
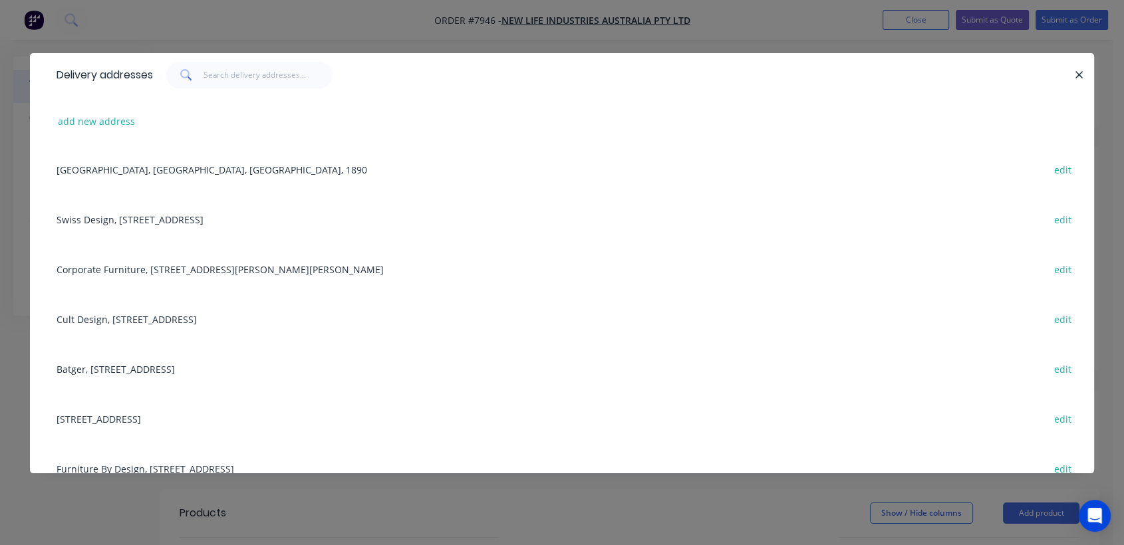
click at [275, 265] on div "Corporate Furniture, [STREET_ADDRESS][PERSON_NAME][PERSON_NAME] edit" at bounding box center [562, 269] width 1024 height 50
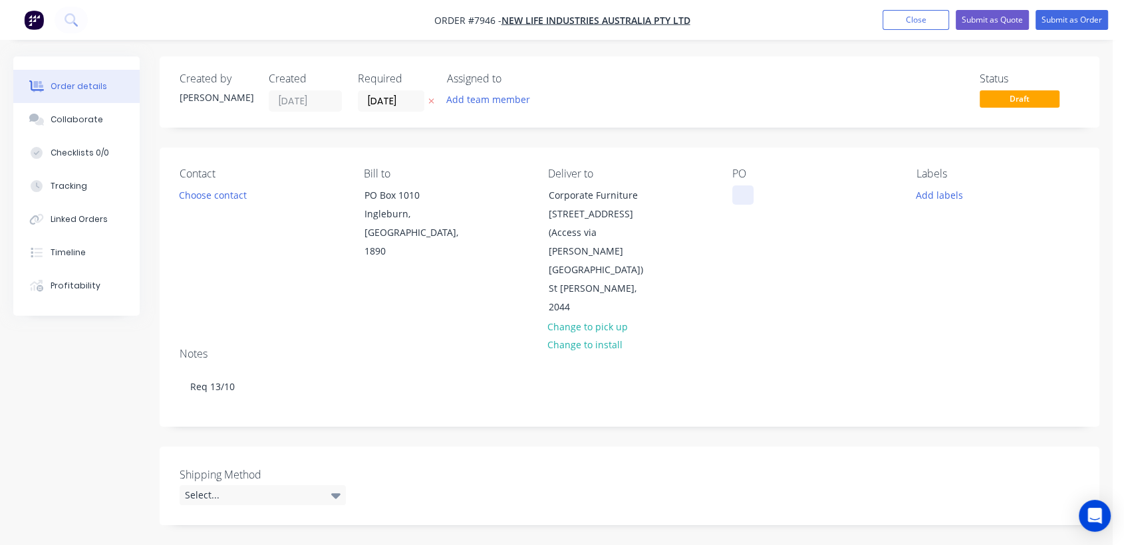
click at [745, 192] on div at bounding box center [742, 195] width 21 height 19
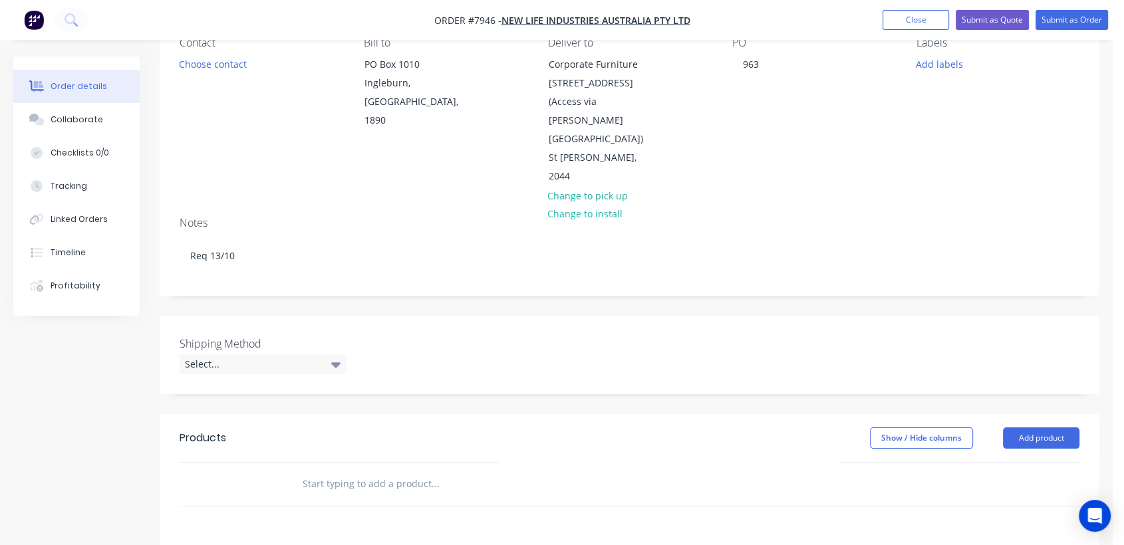
scroll to position [148, 0]
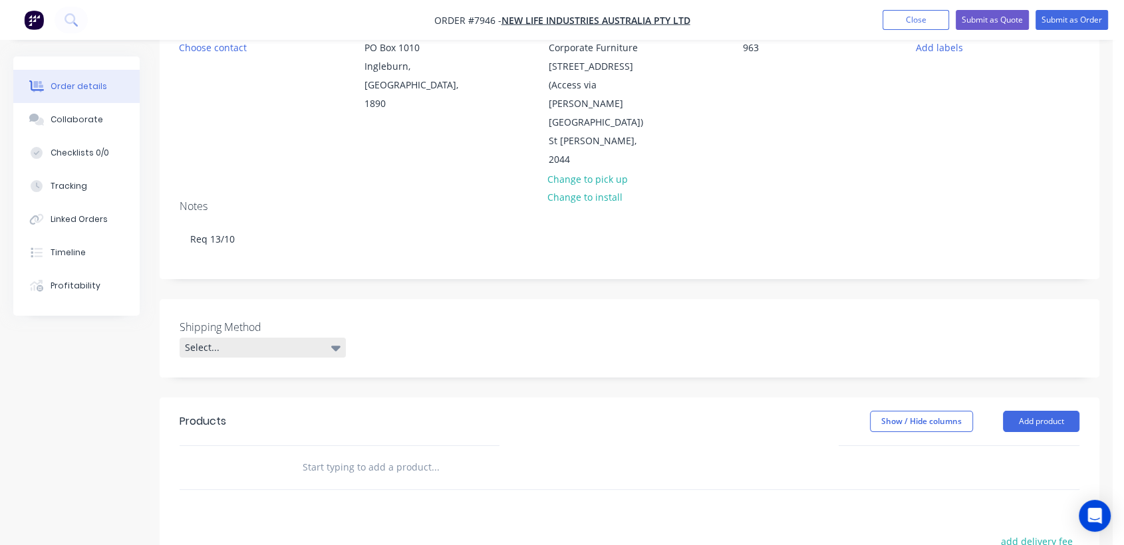
click at [250, 338] on div "Select..." at bounding box center [263, 348] width 166 height 20
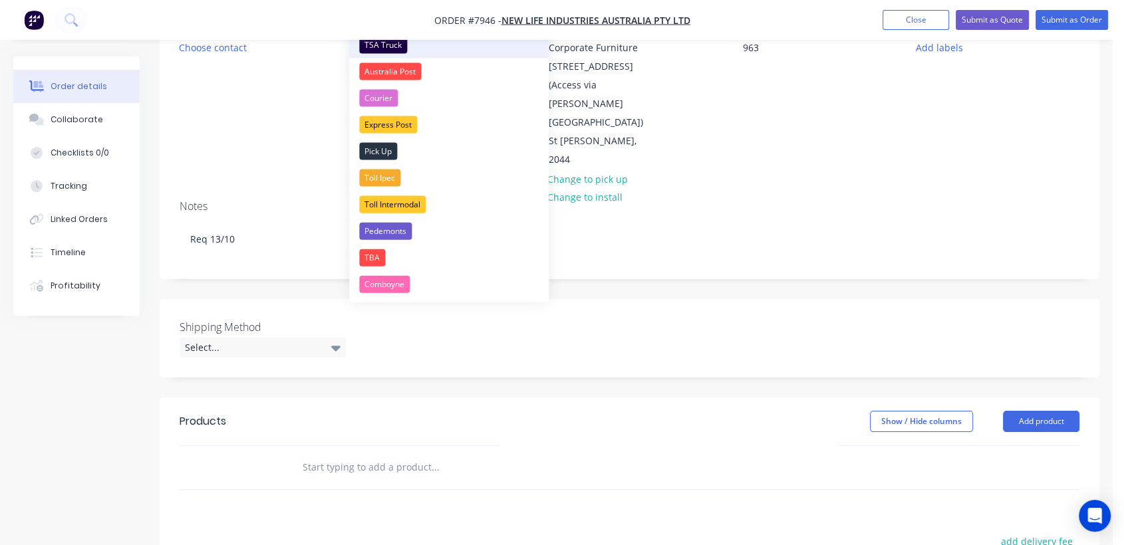
click at [391, 45] on div "TSA Truck" at bounding box center [383, 45] width 48 height 17
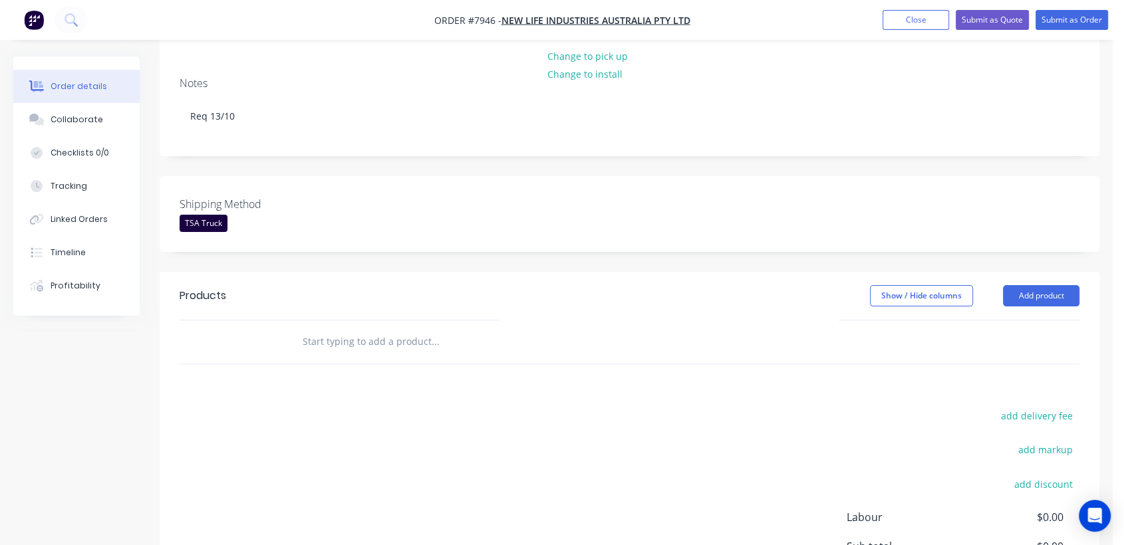
scroll to position [295, 0]
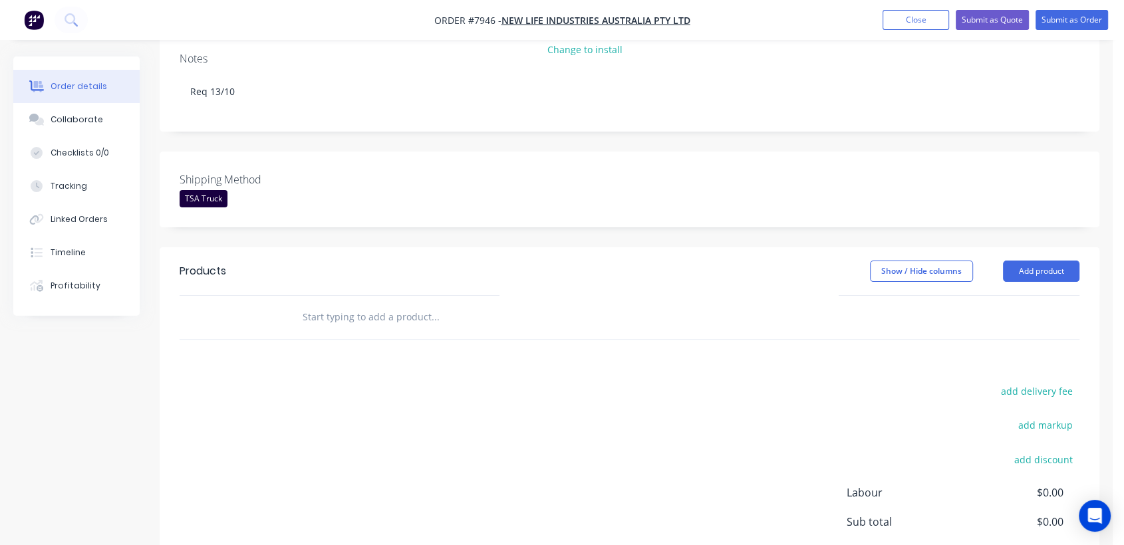
click at [350, 304] on input "text" at bounding box center [435, 317] width 266 height 27
click at [1027, 261] on button "Add product" at bounding box center [1041, 271] width 76 height 21
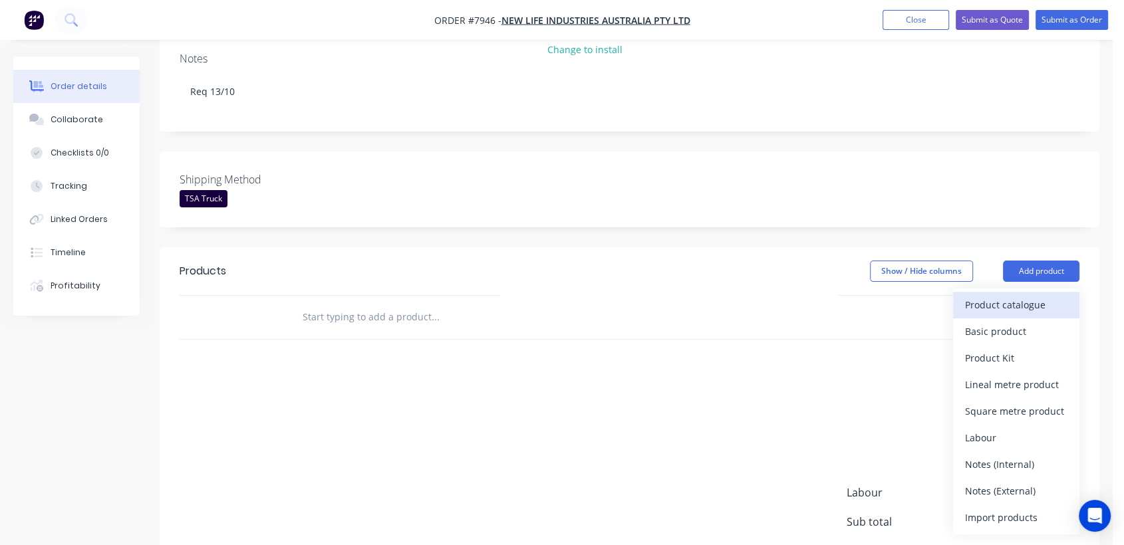
click at [993, 295] on div "Product catalogue" at bounding box center [1016, 304] width 102 height 19
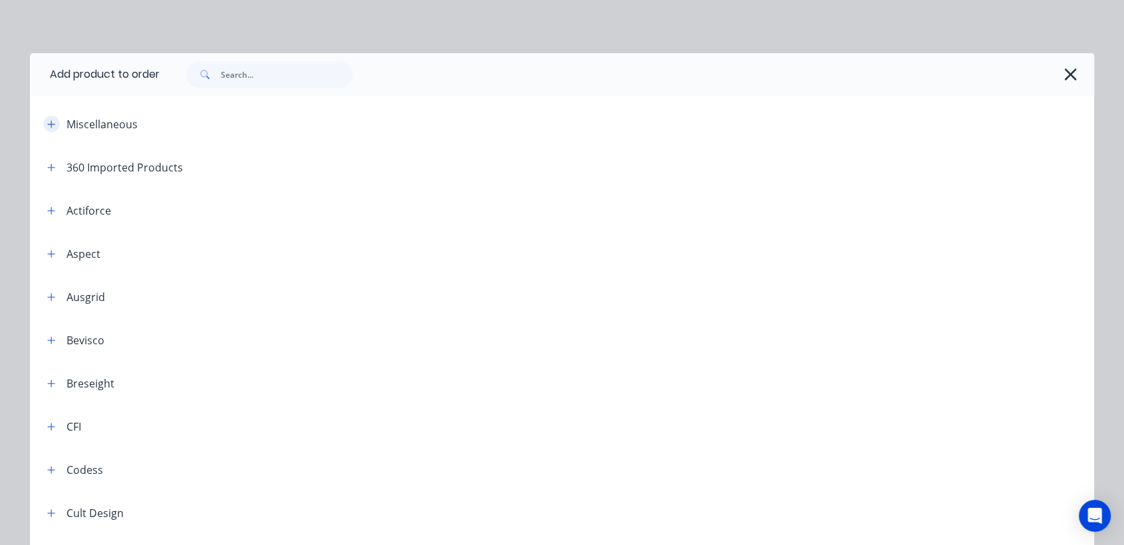
click at [46, 118] on button "button" at bounding box center [51, 124] width 17 height 17
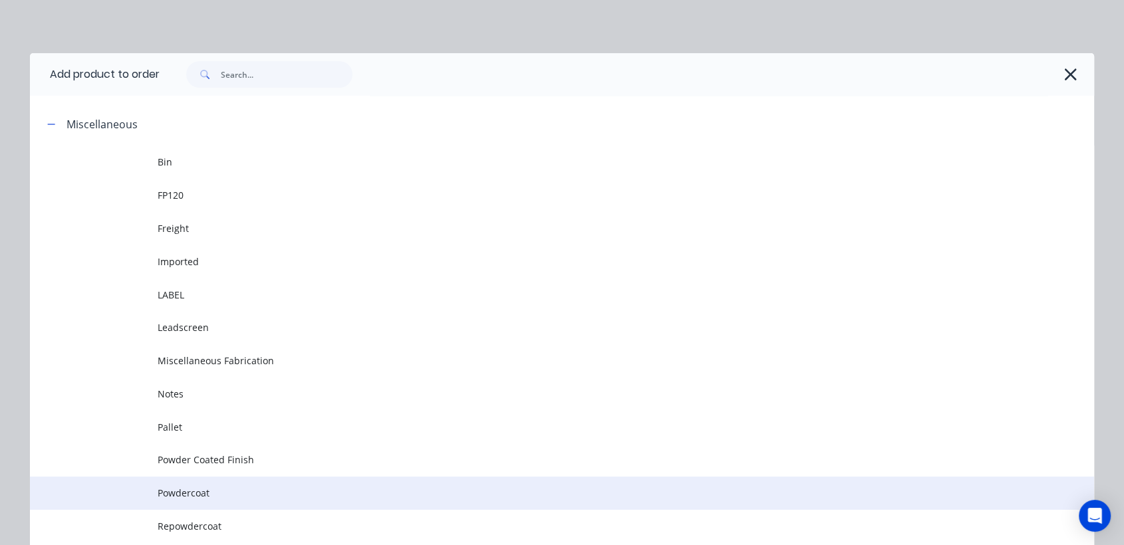
click at [171, 483] on td "Powdercoat" at bounding box center [626, 493] width 936 height 33
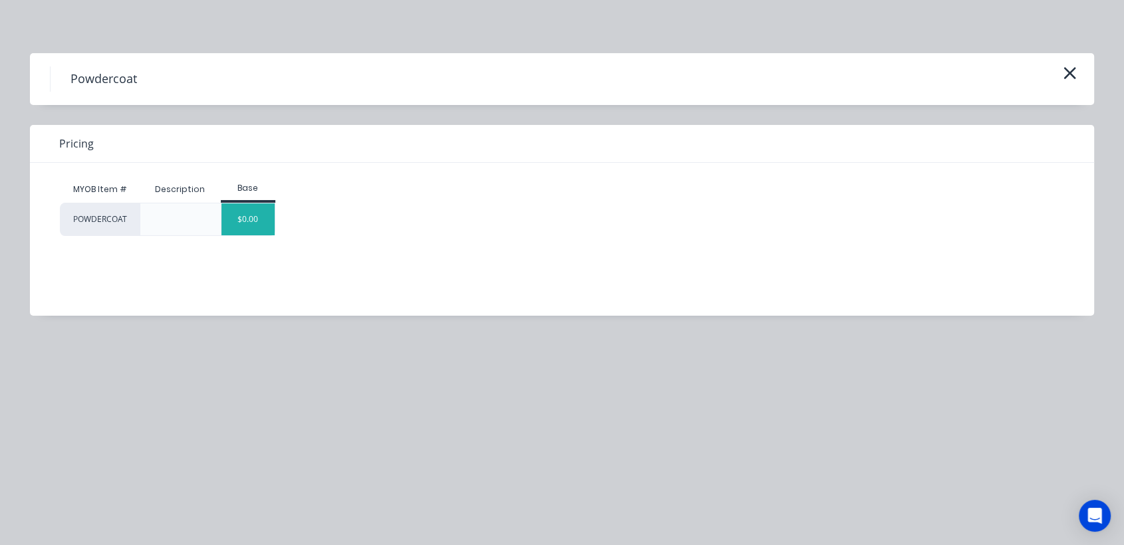
drag, startPoint x: 265, startPoint y: 225, endPoint x: 356, endPoint y: 229, distance: 91.2
click at [265, 225] on div "$0.00" at bounding box center [248, 220] width 54 height 32
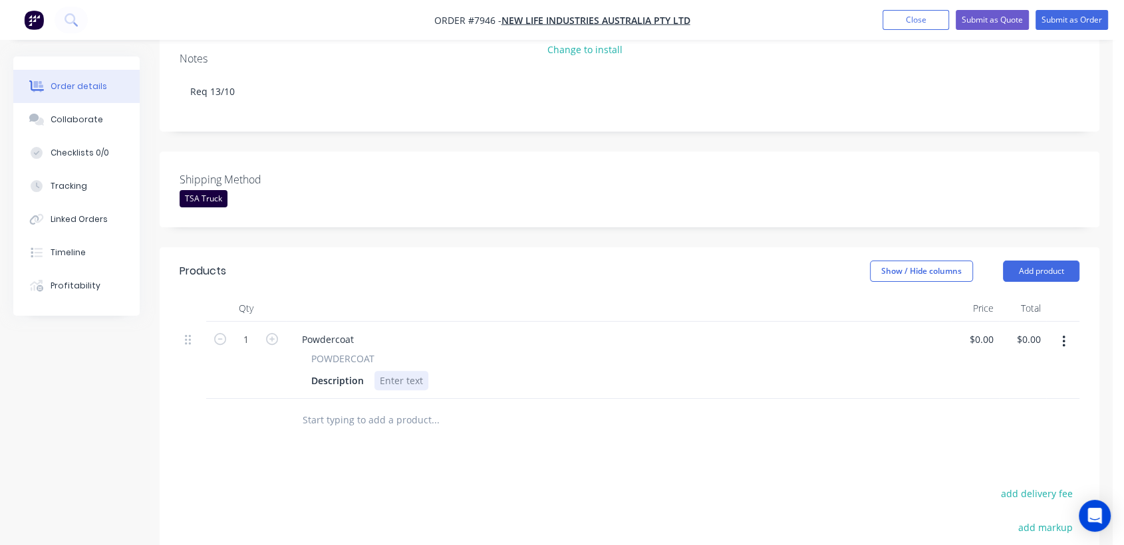
click at [415, 371] on div at bounding box center [401, 380] width 54 height 19
paste div
drag, startPoint x: 358, startPoint y: 280, endPoint x: 291, endPoint y: 277, distance: 67.3
click at [291, 330] on div "Powdercoat" at bounding box center [327, 339] width 73 height 19
click at [376, 371] on div "Coat Rack - 819 x 819 x 1900h manufactured from 19mm dia tube" at bounding box center [525, 380] width 303 height 19
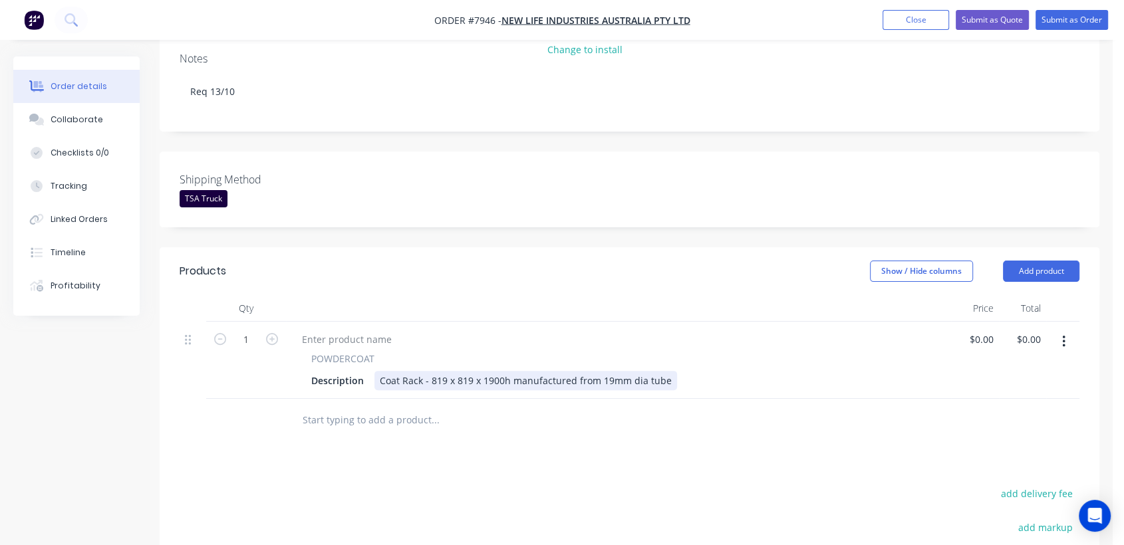
click at [379, 371] on div "Coat Rack - 819 x 819 x 1900h manufactured from 19mm dia tube" at bounding box center [525, 380] width 303 height 19
type input "$0.00"
click at [376, 407] on input "text" at bounding box center [435, 420] width 266 height 27
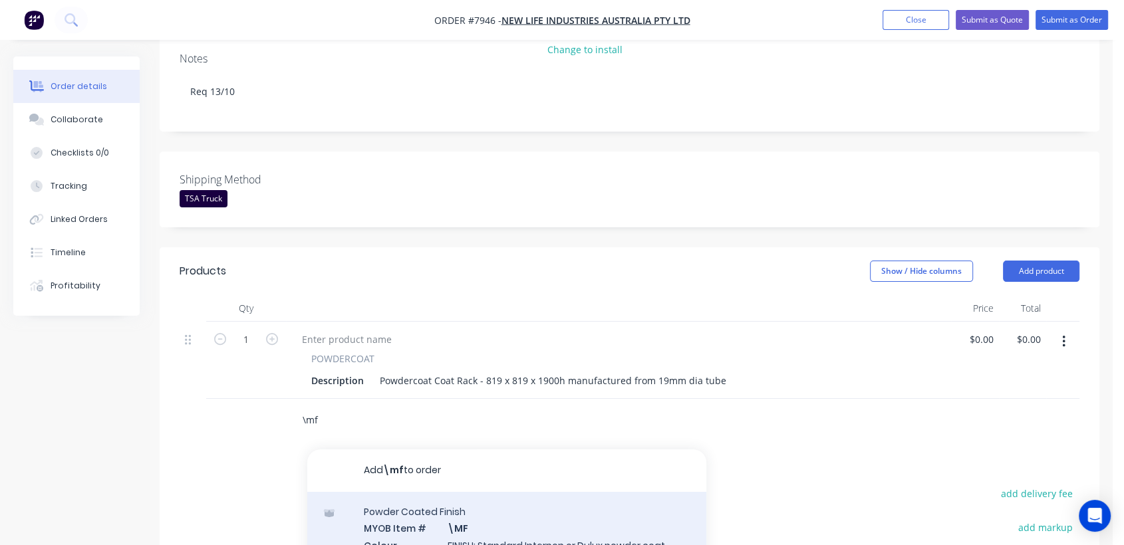
type input "\mf"
click at [468, 492] on div "Powder Coated Finish MYOB Item # \MF Colour FINISH: Standard Interpon or Dulux …" at bounding box center [506, 537] width 399 height 90
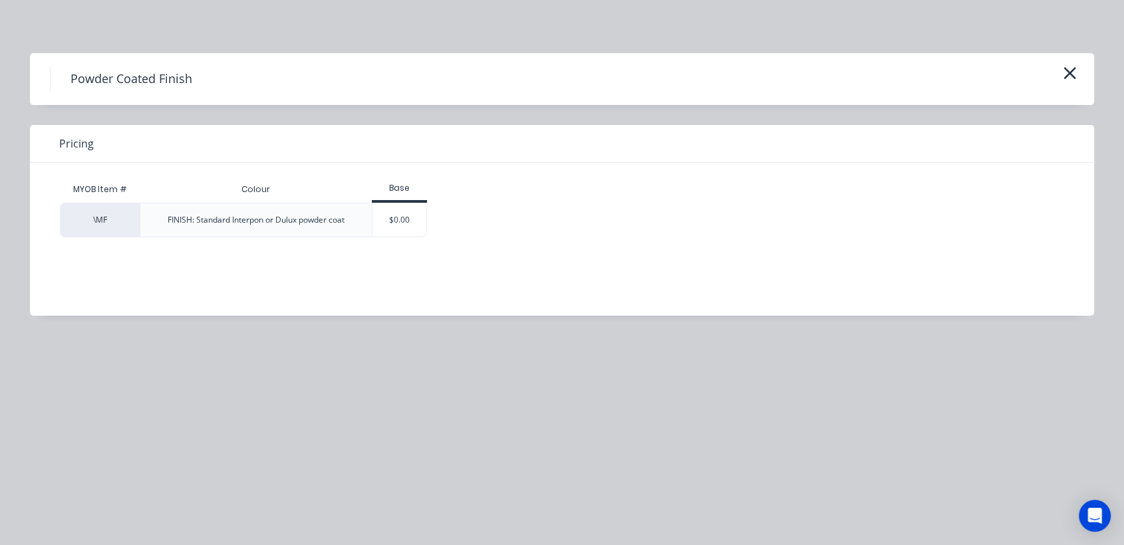
click at [402, 214] on div "$0.00" at bounding box center [399, 220] width 54 height 33
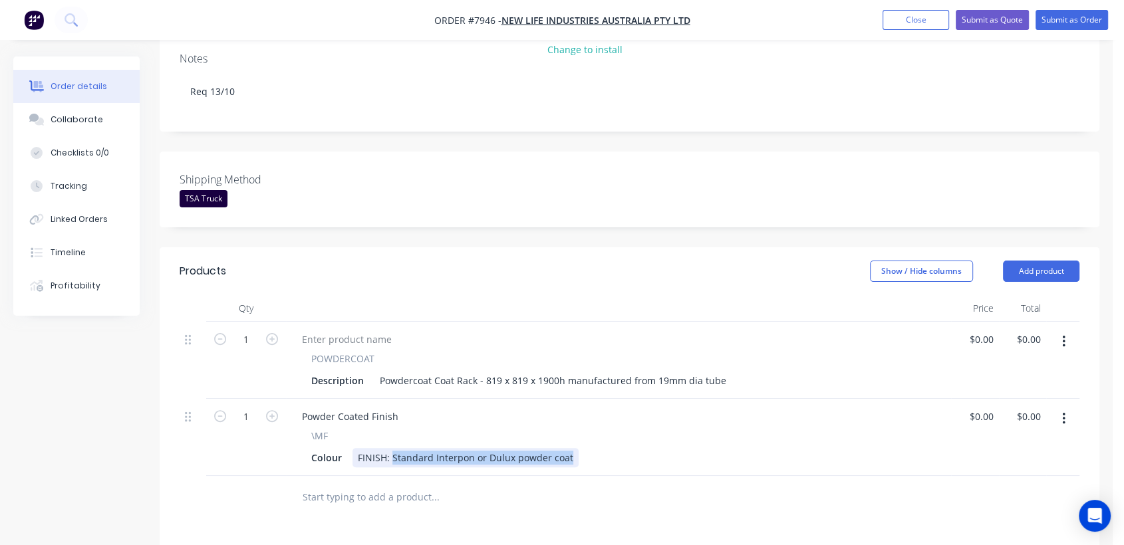
drag, startPoint x: 392, startPoint y: 402, endPoint x: 649, endPoint y: 410, distance: 256.8
click at [649, 448] on div "Colour FINISH: Standard Interpon or Dulux powder coat" at bounding box center [616, 457] width 620 height 19
type input "$0.00"
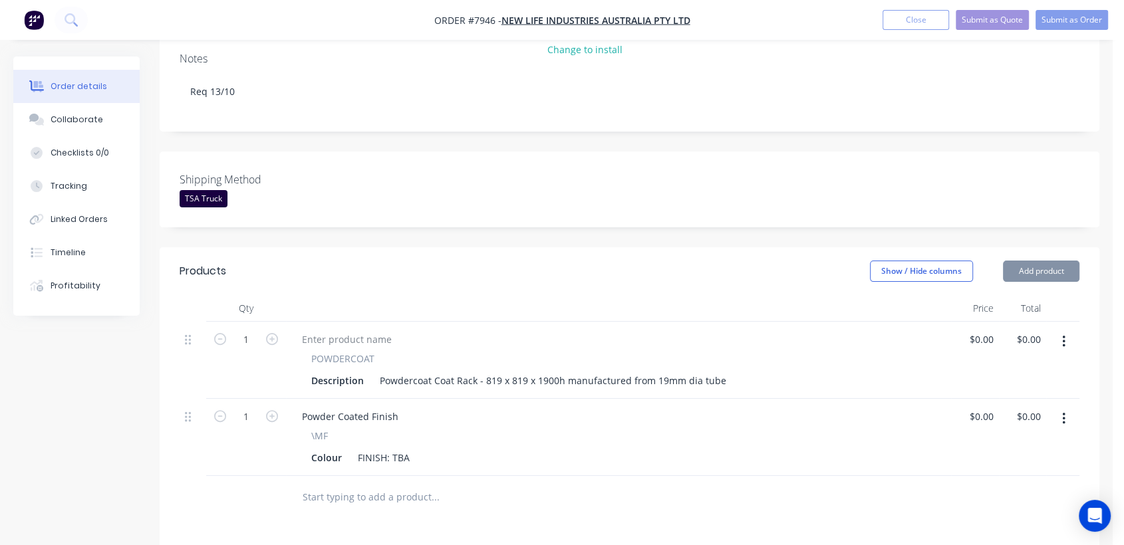
click at [374, 484] on input "text" at bounding box center [435, 497] width 266 height 27
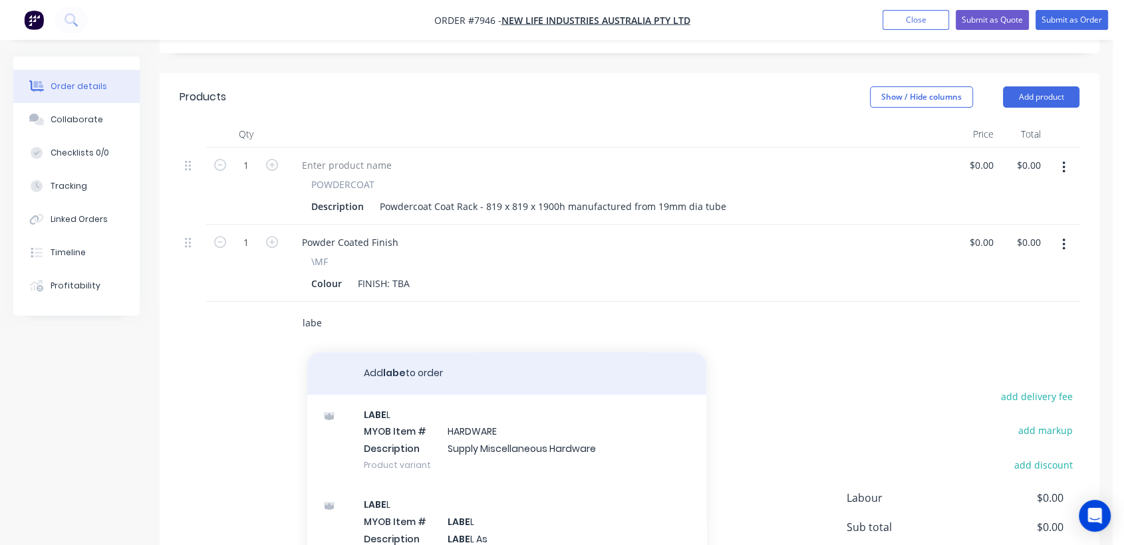
scroll to position [517, 0]
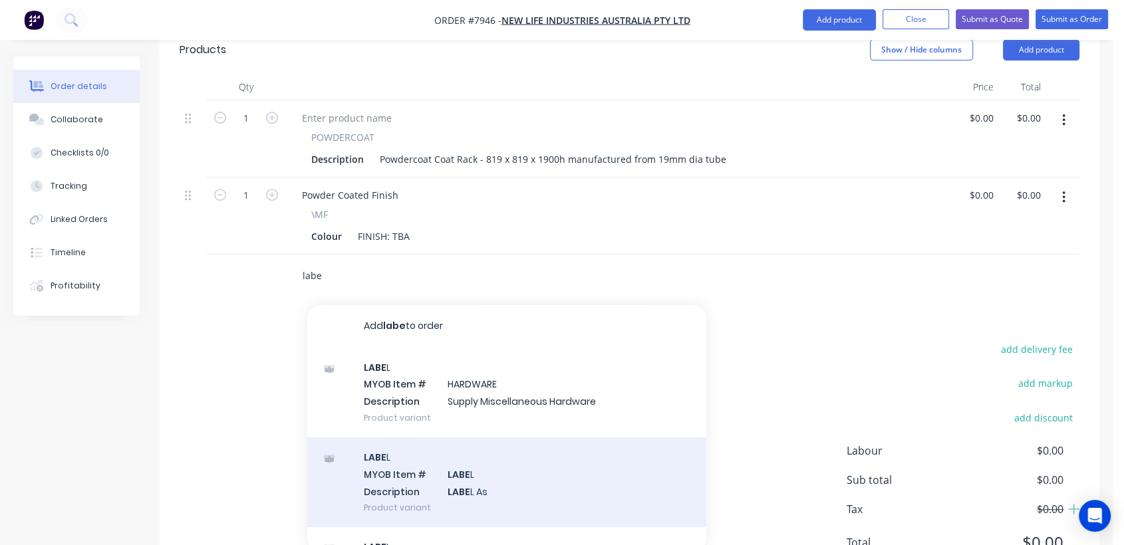
type input "labe"
click at [471, 438] on div "LABE L MYOB Item # LABE L Description LABE L As Product variant" at bounding box center [506, 483] width 399 height 90
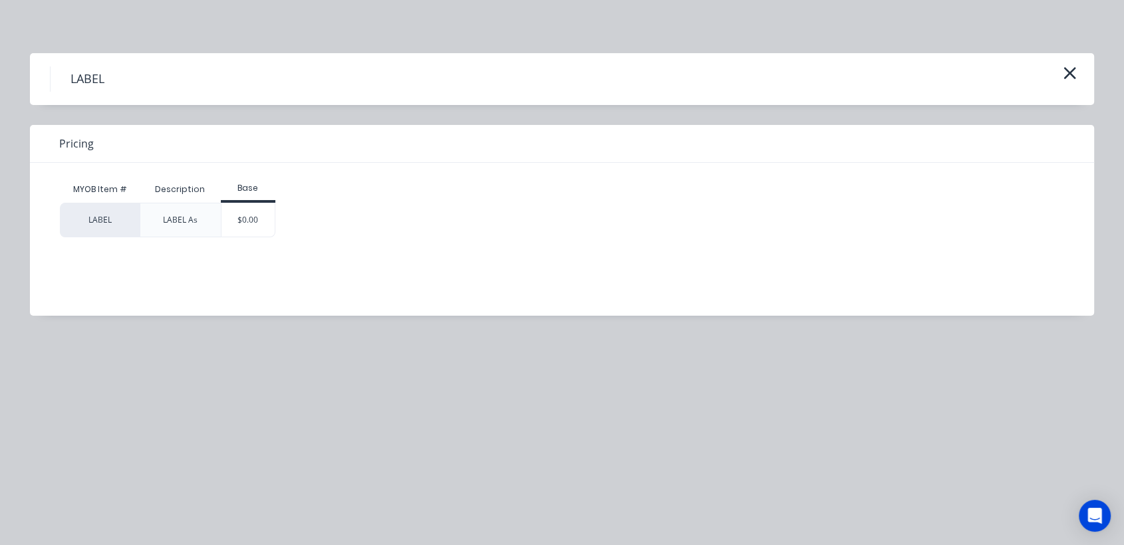
click at [271, 211] on div "$0.00" at bounding box center [248, 220] width 54 height 33
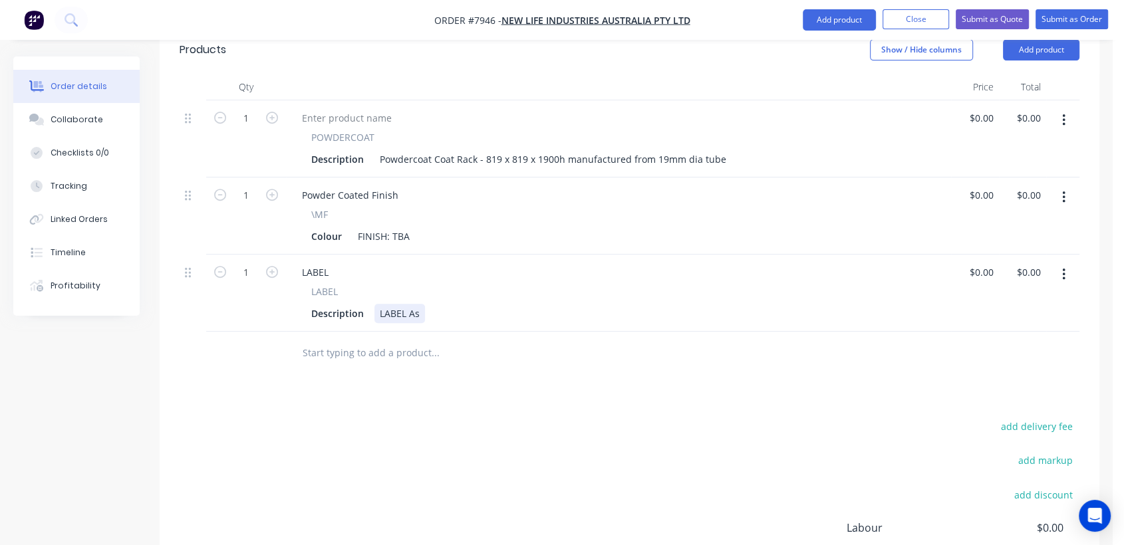
click at [418, 304] on div "LABEL As" at bounding box center [399, 313] width 51 height 19
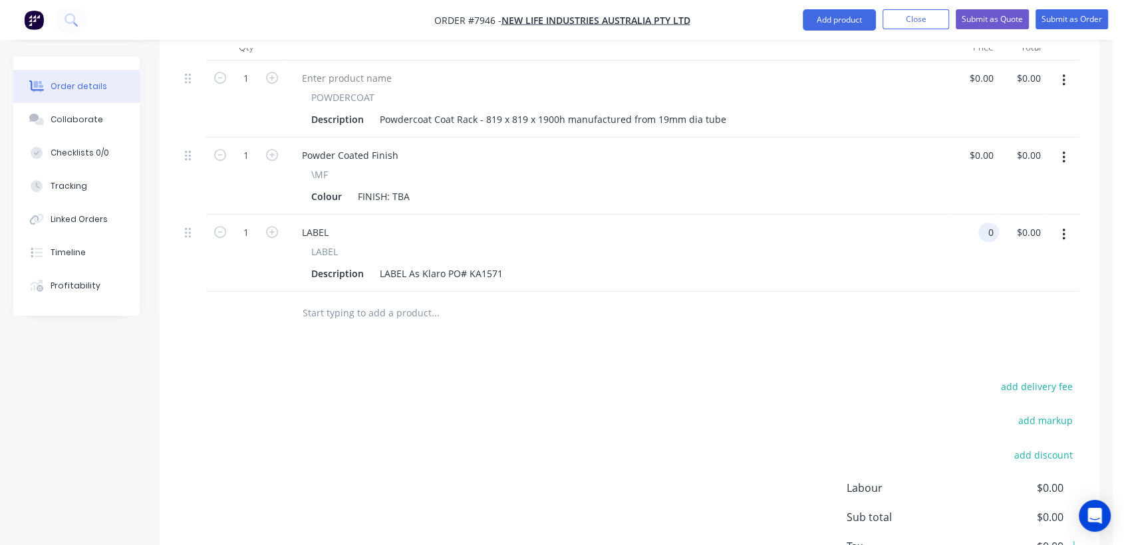
scroll to position [591, 0]
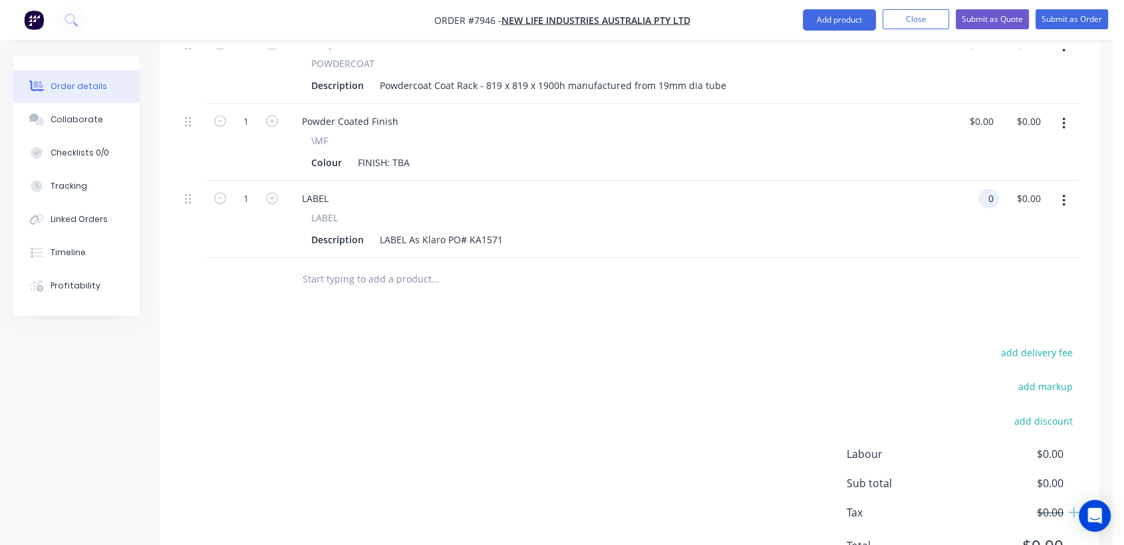
type input "$0.00"
click at [384, 266] on input "text" at bounding box center [435, 279] width 266 height 27
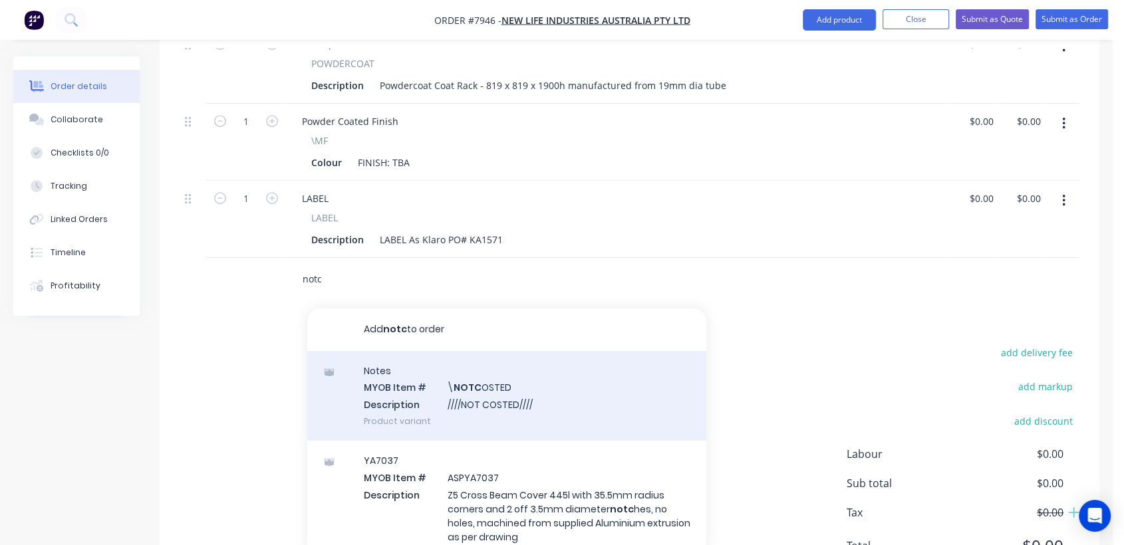
type input "notc"
click at [509, 351] on div "Notes MYOB Item # \ NOTC OSTED Description ////NOT COSTED//// Product variant" at bounding box center [506, 396] width 399 height 90
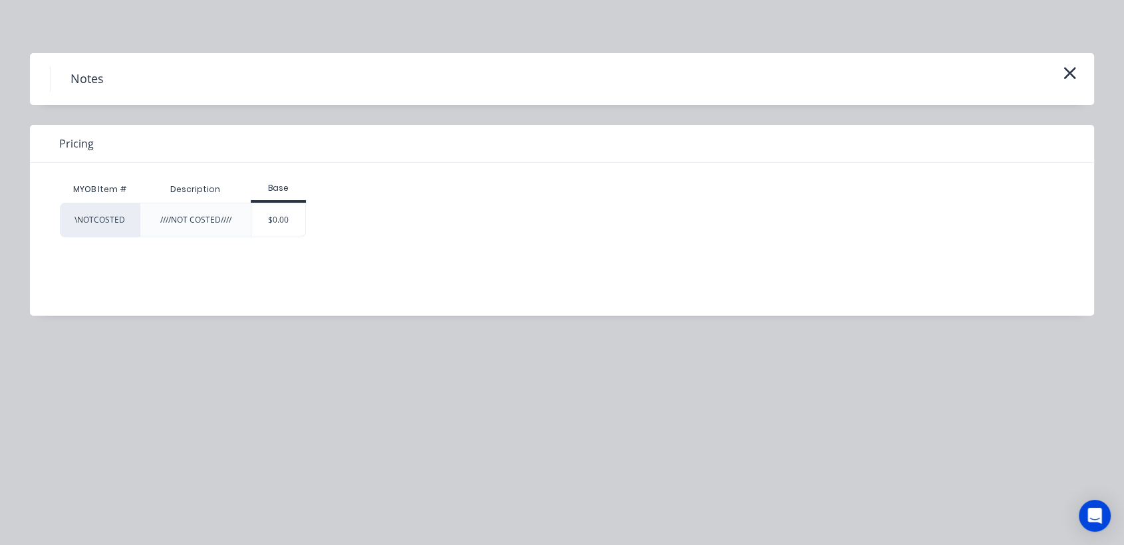
drag, startPoint x: 271, startPoint y: 225, endPoint x: 277, endPoint y: 233, distance: 9.0
click at [273, 226] on div "$0.00" at bounding box center [278, 220] width 54 height 33
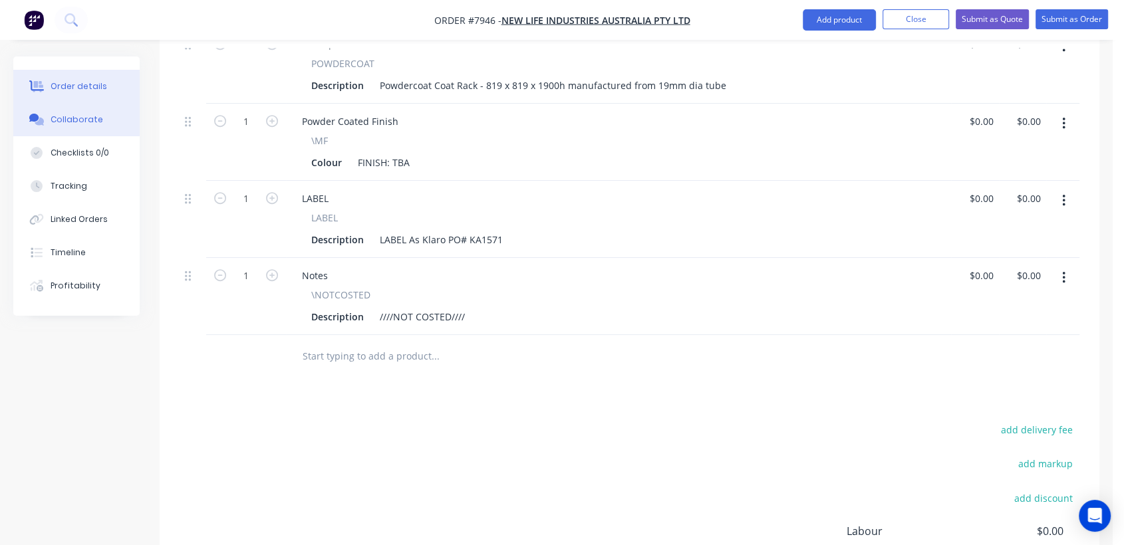
click at [89, 116] on div "Collaborate" at bounding box center [77, 120] width 53 height 12
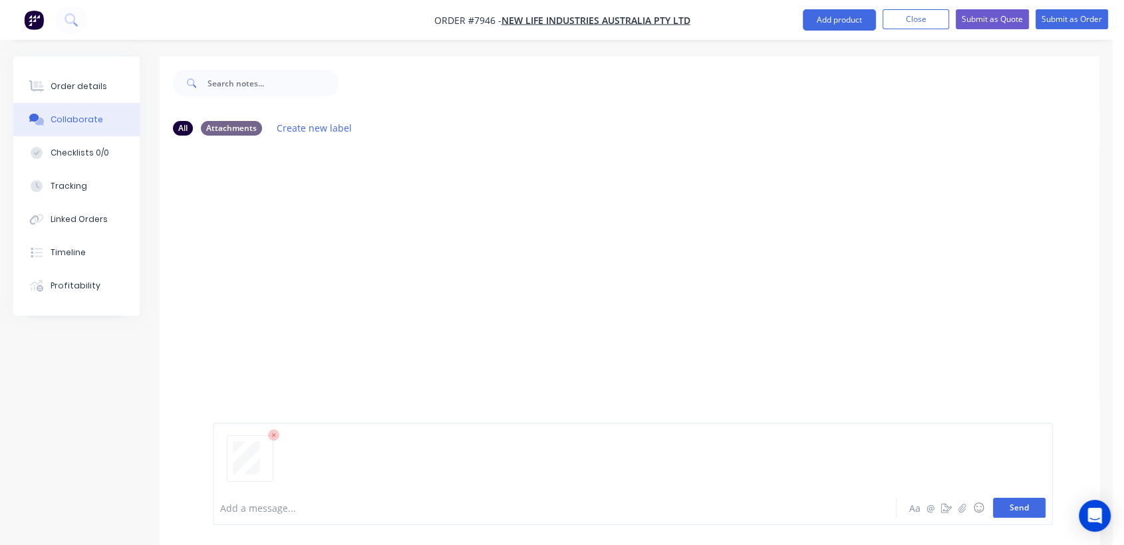
click at [1029, 507] on button "Send" at bounding box center [1019, 508] width 53 height 20
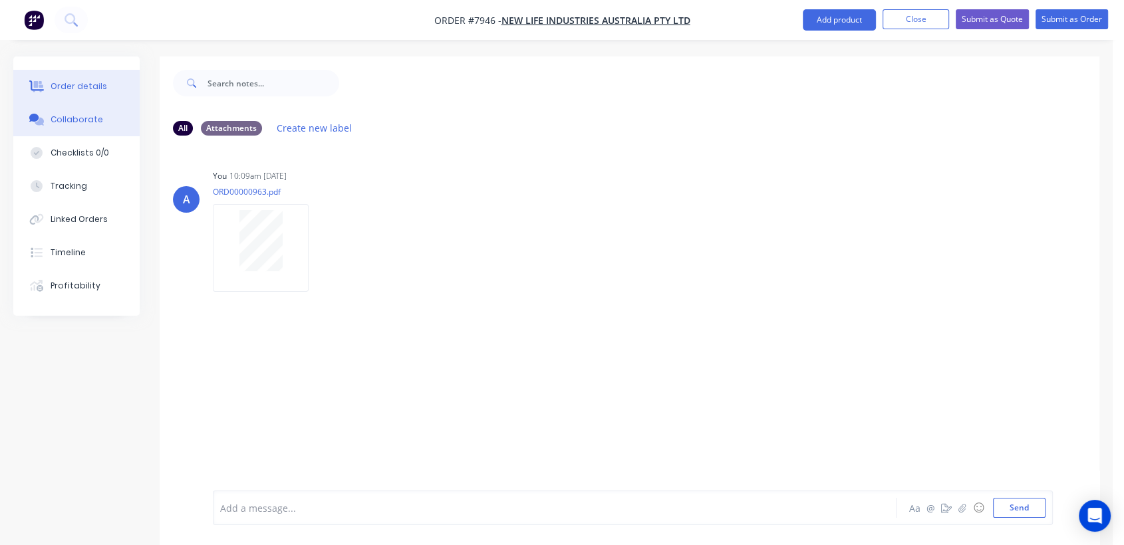
click at [82, 84] on div "Order details" at bounding box center [79, 86] width 57 height 12
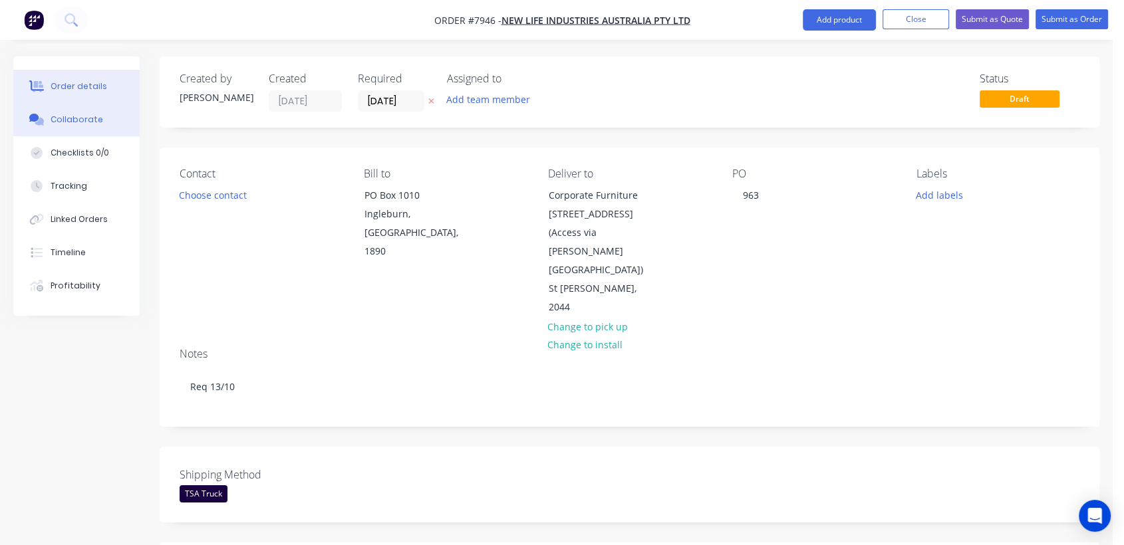
click at [100, 114] on button "Collaborate" at bounding box center [76, 119] width 126 height 33
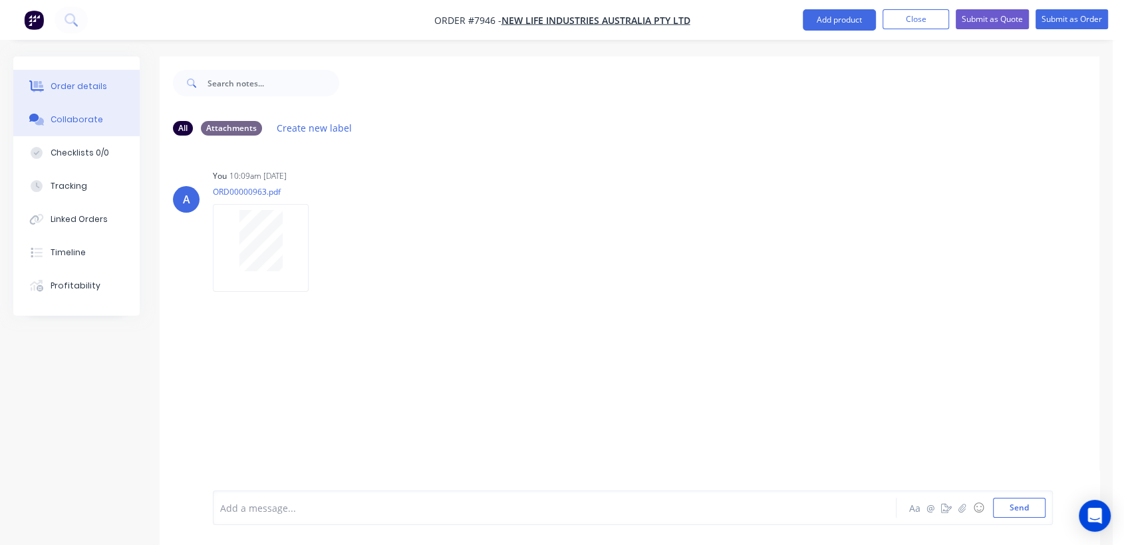
click at [71, 80] on div "Order details" at bounding box center [79, 86] width 57 height 12
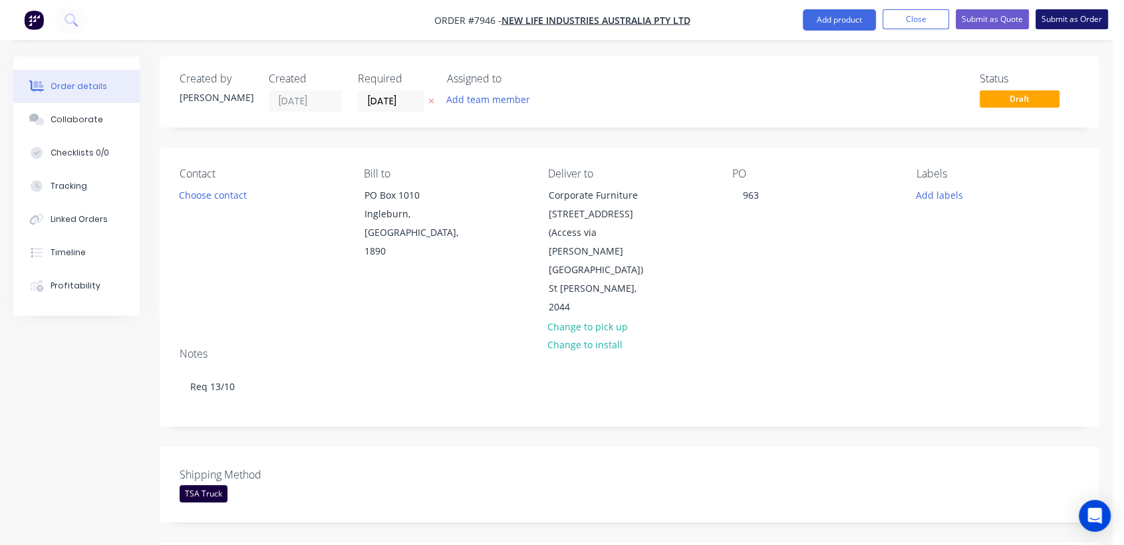
click at [1073, 13] on button "Submit as Order" at bounding box center [1071, 19] width 72 height 20
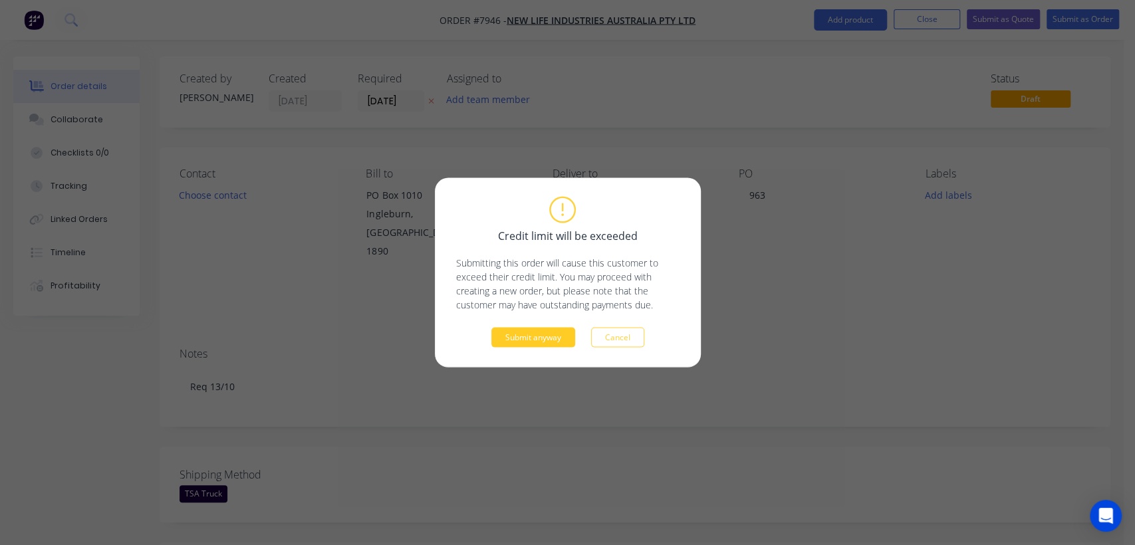
click at [543, 329] on button "Submit anyway" at bounding box center [533, 338] width 84 height 20
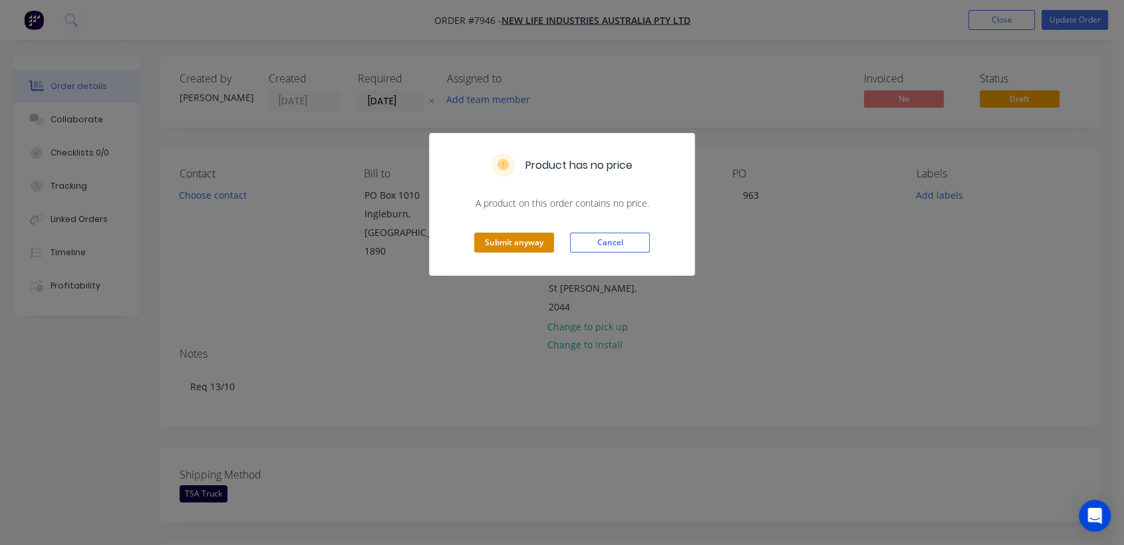
click at [508, 234] on button "Submit anyway" at bounding box center [514, 243] width 80 height 20
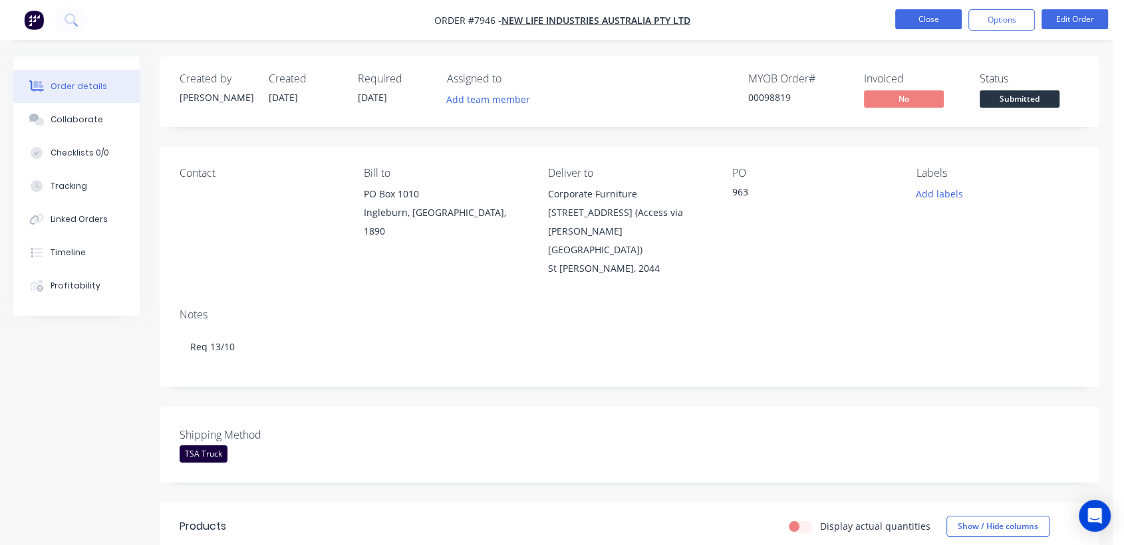
click at [922, 14] on button "Close" at bounding box center [928, 19] width 67 height 20
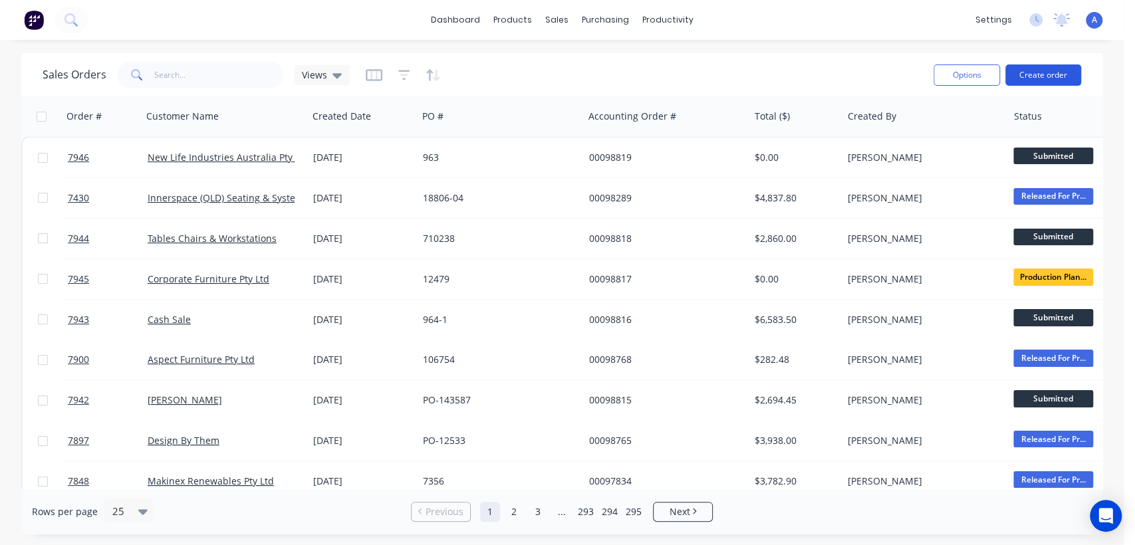
click at [1049, 67] on button "Create order" at bounding box center [1044, 75] width 76 height 21
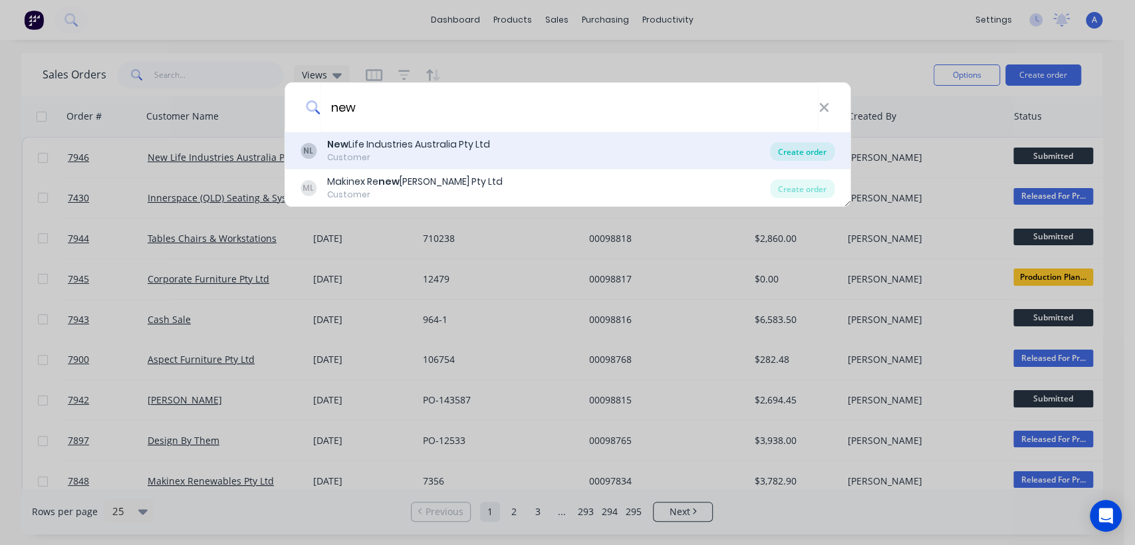
type input "new"
click at [803, 148] on div "Create order" at bounding box center [802, 151] width 65 height 19
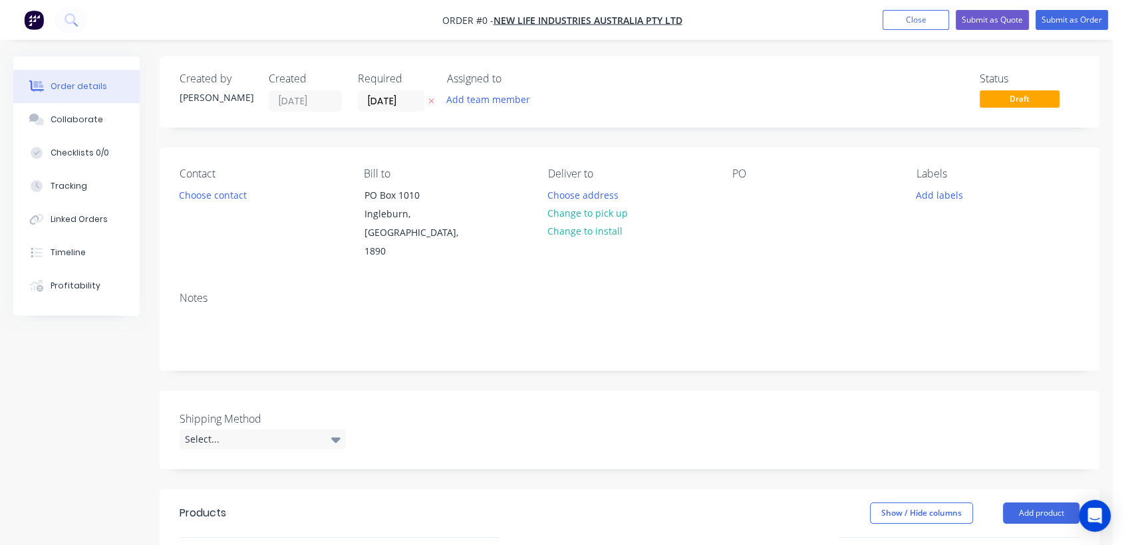
click at [414, 90] on label "[DATE]" at bounding box center [391, 100] width 67 height 21
click at [414, 91] on input "[DATE]" at bounding box center [390, 101] width 65 height 20
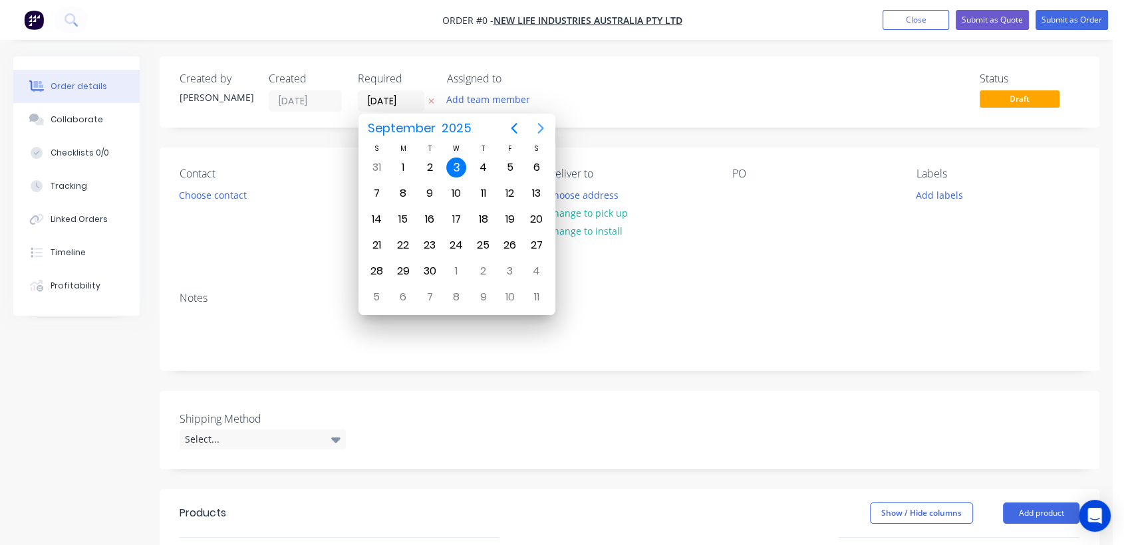
click at [543, 125] on icon "Next page" at bounding box center [541, 128] width 16 height 16
click at [452, 269] on div "31" at bounding box center [456, 271] width 20 height 20
type input "[DATE]"
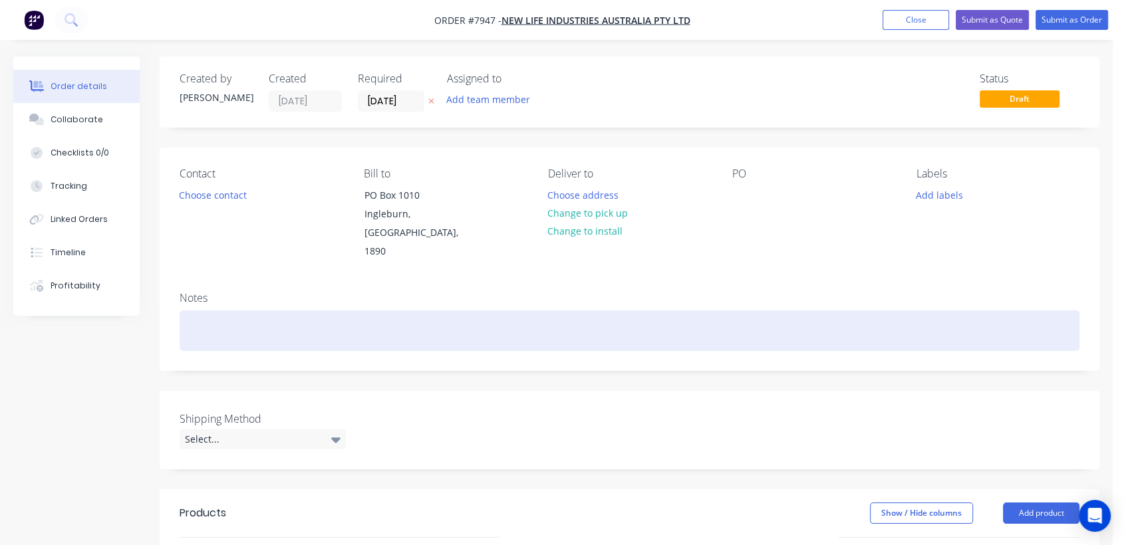
click at [213, 319] on div at bounding box center [630, 331] width 900 height 41
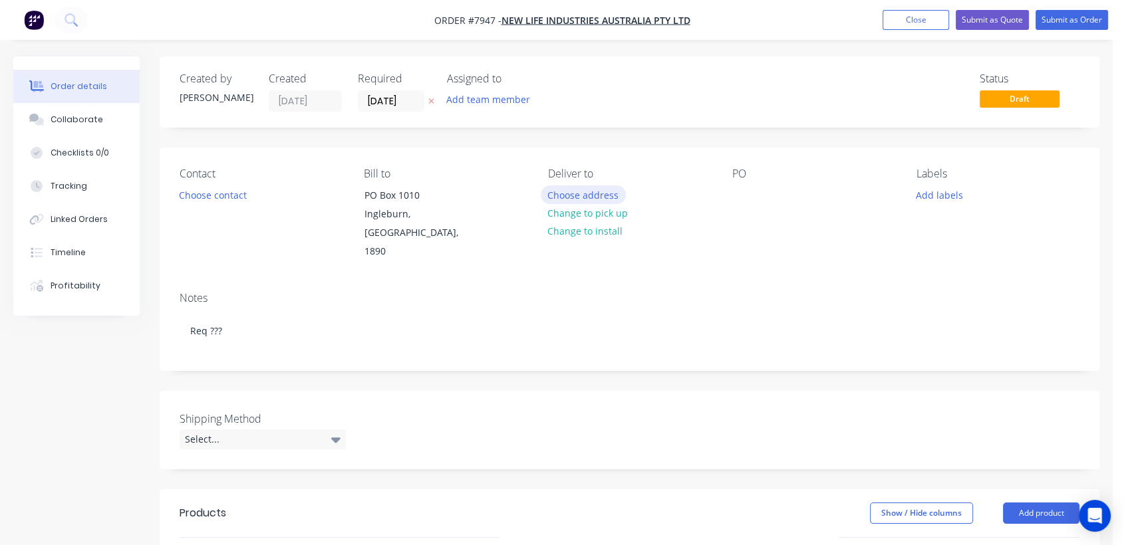
click at [612, 186] on button "Choose address" at bounding box center [583, 195] width 85 height 18
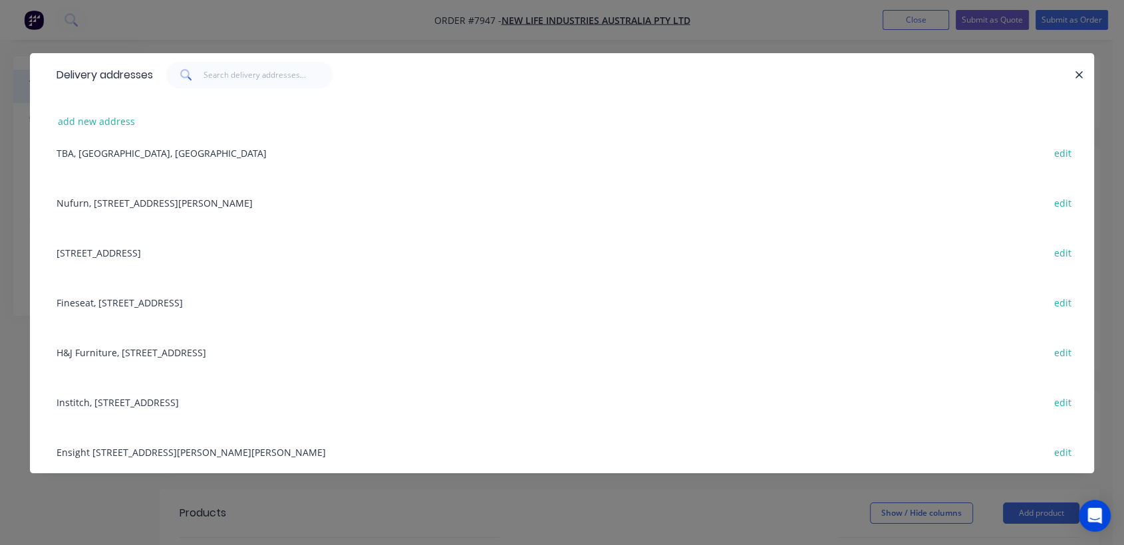
scroll to position [371, 0]
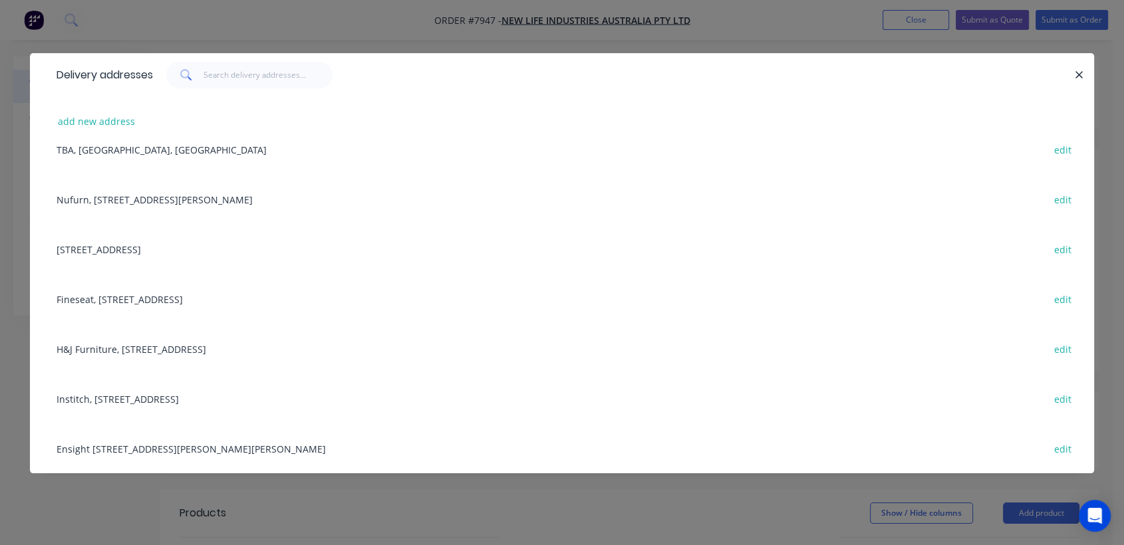
click at [108, 297] on div "Fineseat, [STREET_ADDRESS] edit" at bounding box center [562, 299] width 1024 height 50
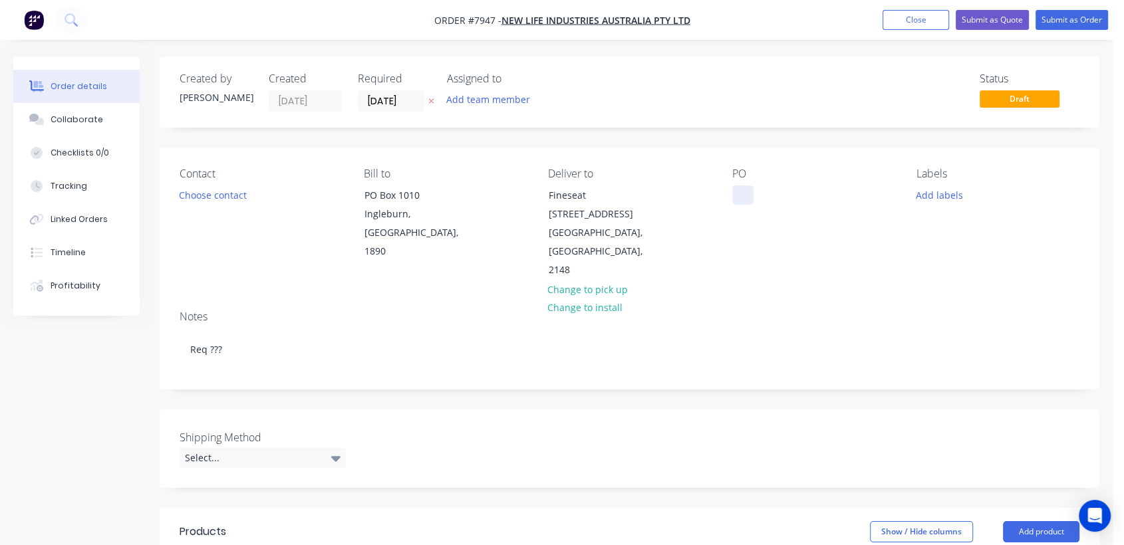
click at [735, 196] on div at bounding box center [742, 195] width 21 height 19
click at [254, 448] on div "Select..." at bounding box center [263, 458] width 166 height 20
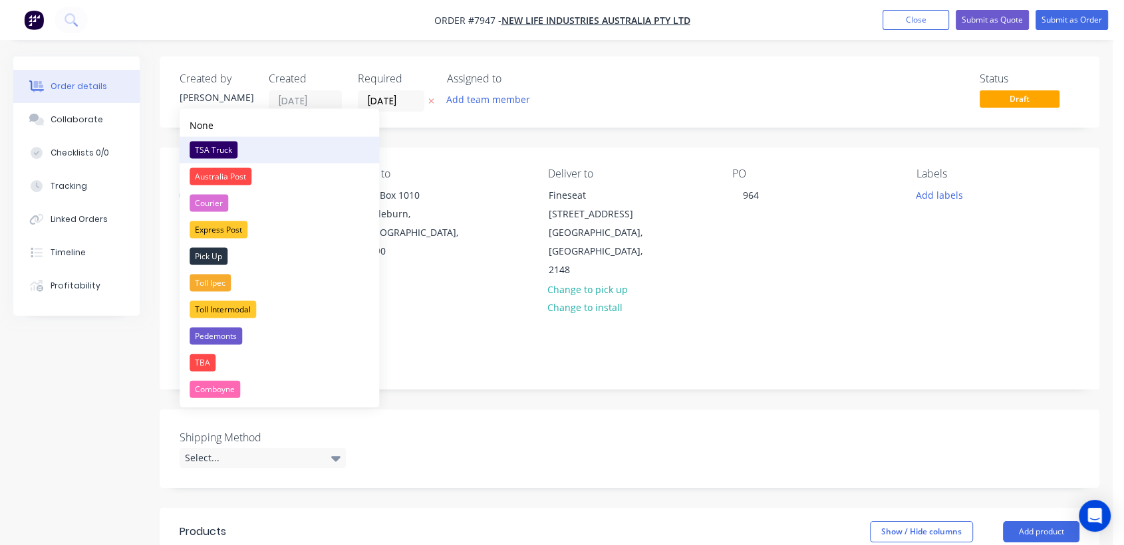
click at [213, 142] on div "TSA Truck" at bounding box center [214, 150] width 48 height 17
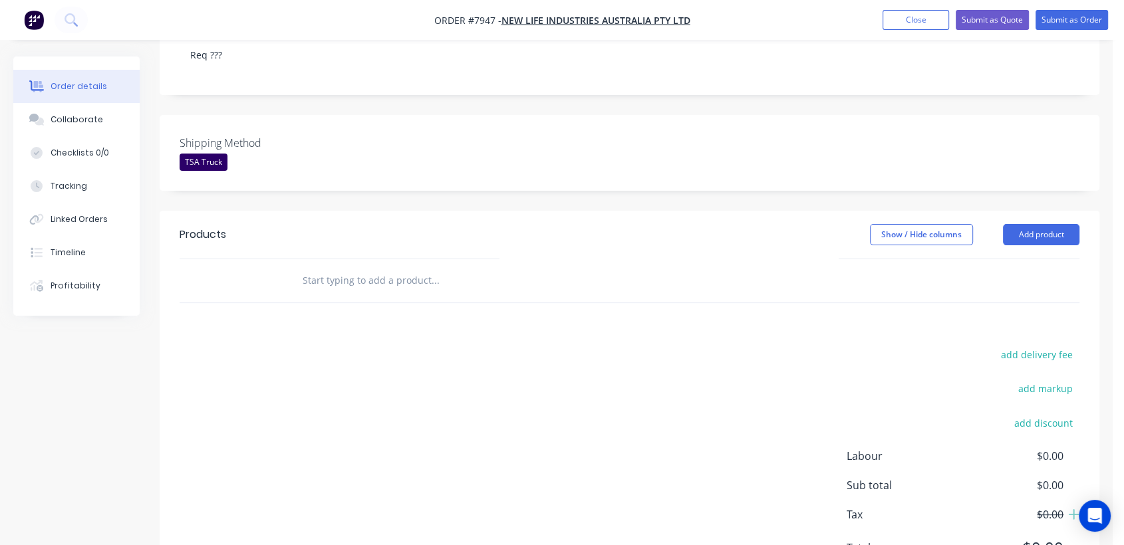
scroll to position [295, 0]
drag, startPoint x: 1038, startPoint y: 191, endPoint x: 1027, endPoint y: 205, distance: 18.5
click at [1037, 223] on button "Add product" at bounding box center [1041, 233] width 76 height 21
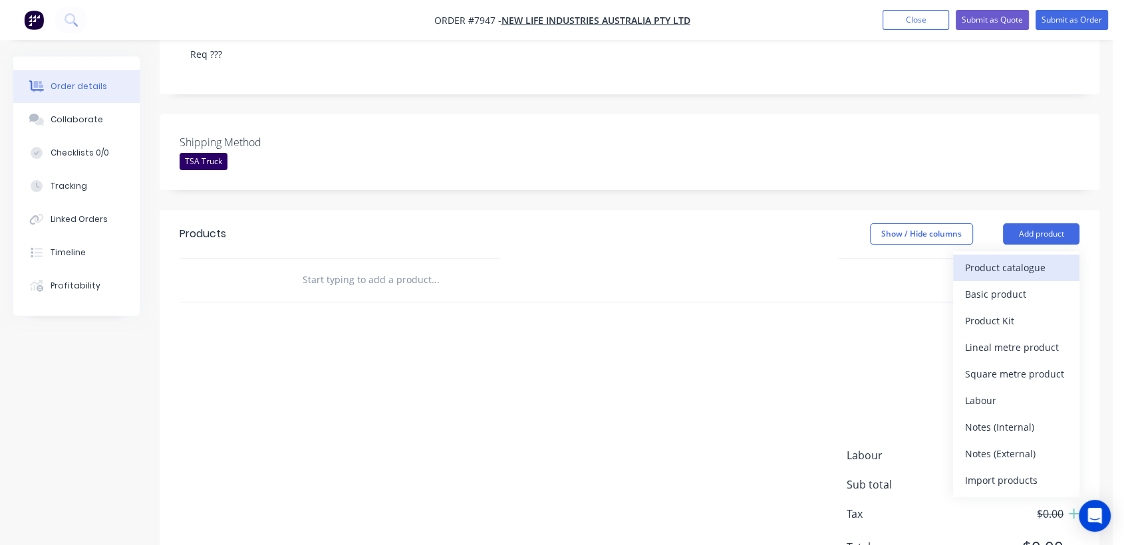
click at [992, 258] on div "Product catalogue" at bounding box center [1016, 267] width 102 height 19
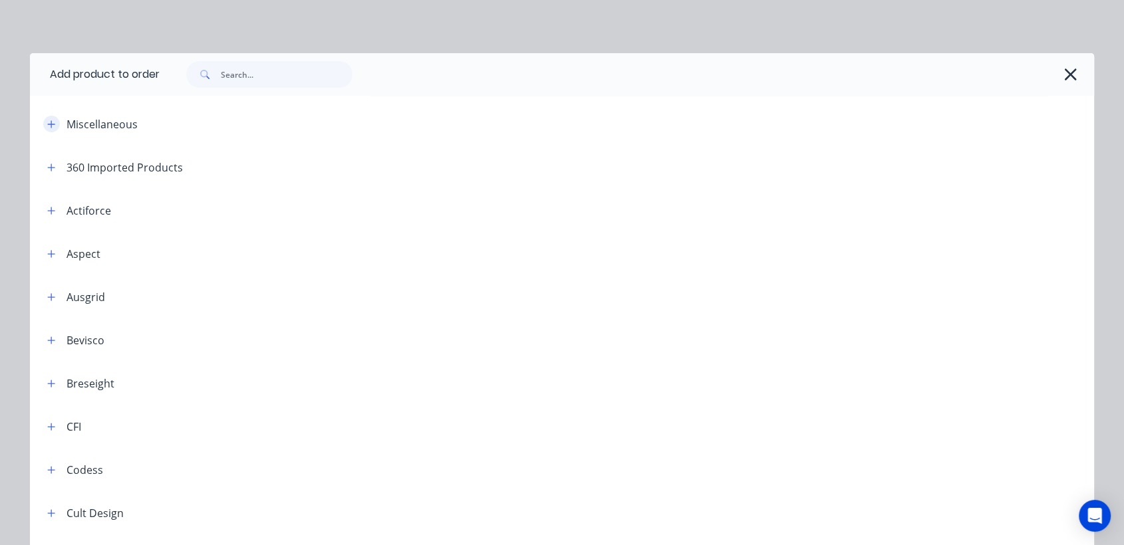
click at [47, 120] on icon "button" at bounding box center [51, 124] width 8 height 9
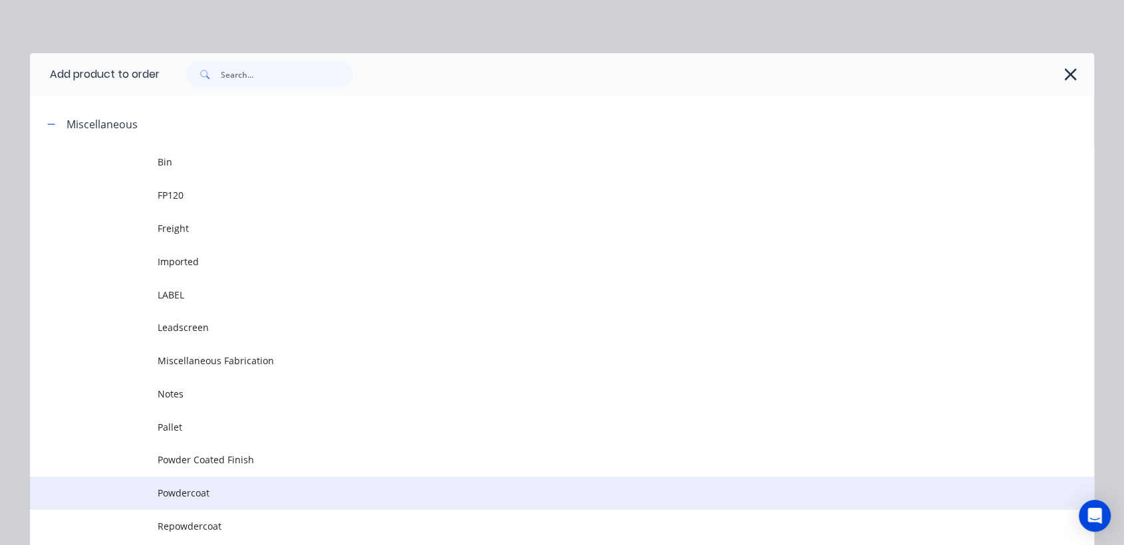
click at [204, 493] on span "Powdercoat" at bounding box center [532, 493] width 749 height 14
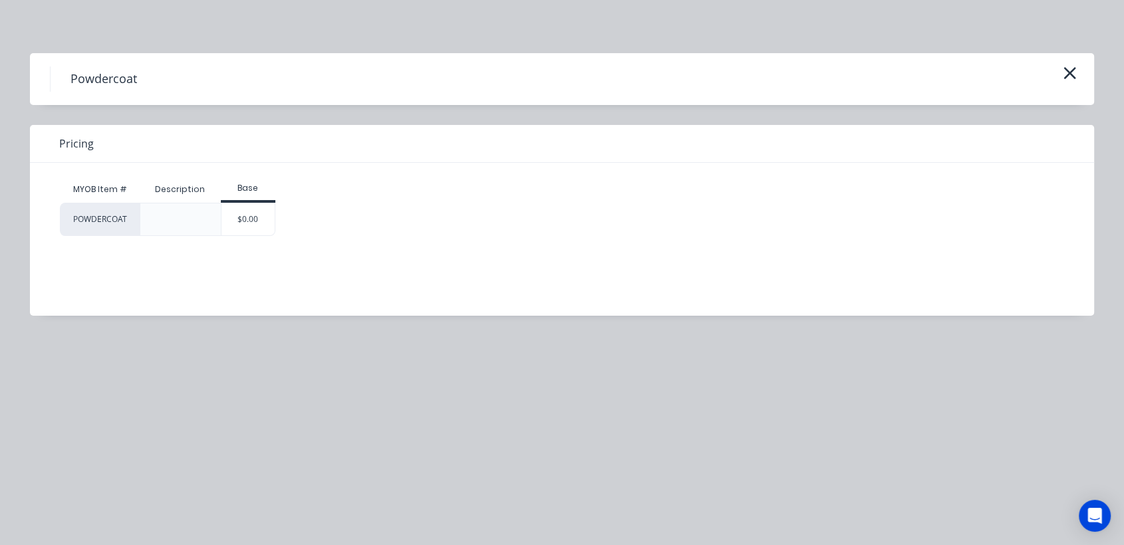
click at [262, 210] on div "$0.00" at bounding box center [248, 220] width 54 height 32
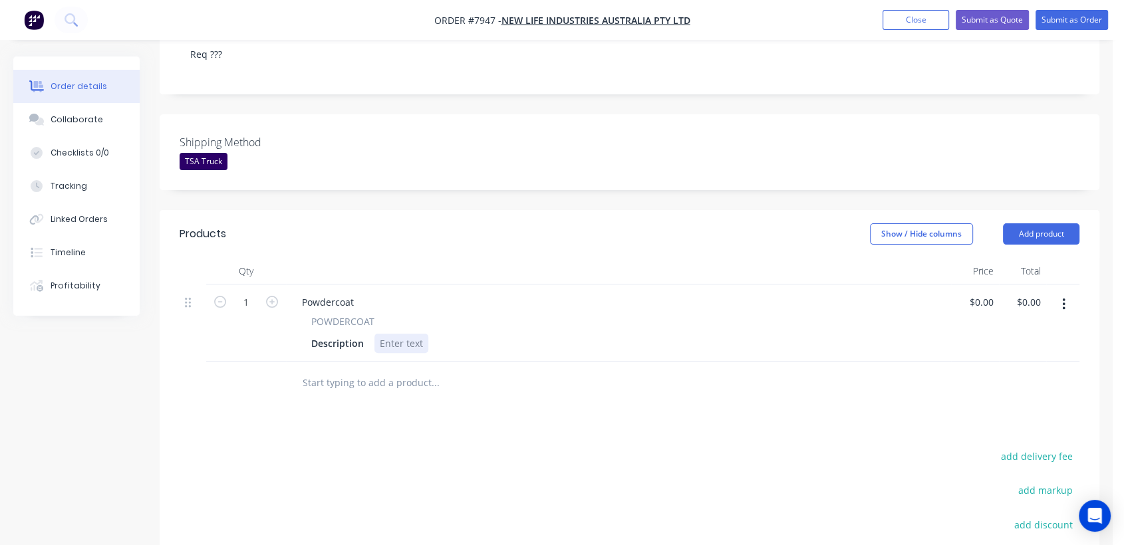
click at [395, 334] on div at bounding box center [401, 343] width 54 height 19
paste div
drag, startPoint x: 359, startPoint y: 263, endPoint x: 288, endPoint y: 253, distance: 71.9
click at [288, 285] on div "Powdercoat POWDERCOAT Description Kurvi Sled Base" at bounding box center [618, 323] width 665 height 77
copy div "Powdercoat"
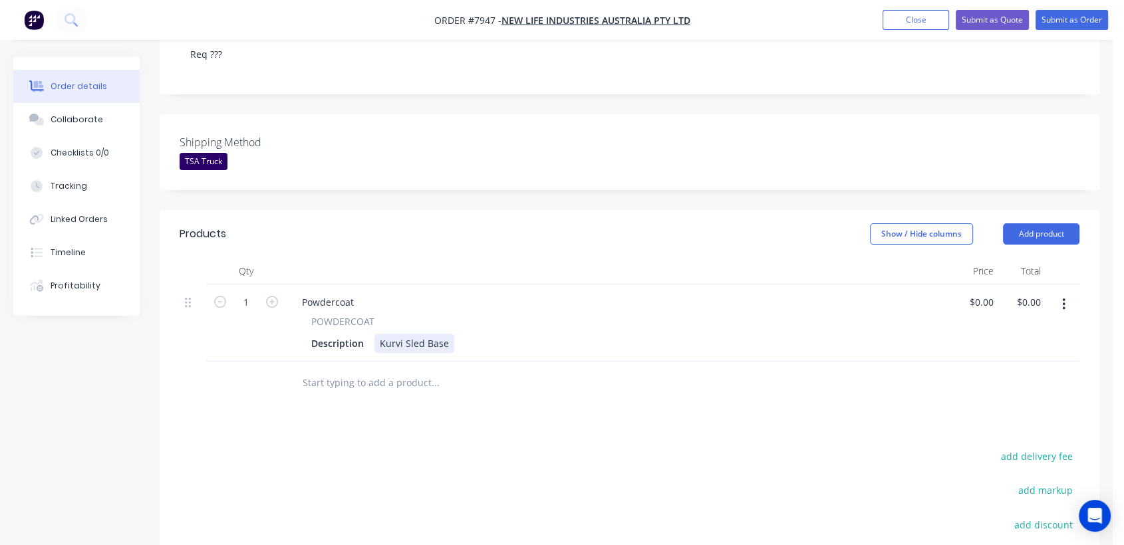
click at [378, 334] on div "Kurvi Sled Base" at bounding box center [414, 343] width 80 height 19
type input "$12.60"
click at [251, 293] on input "1" at bounding box center [246, 303] width 35 height 20
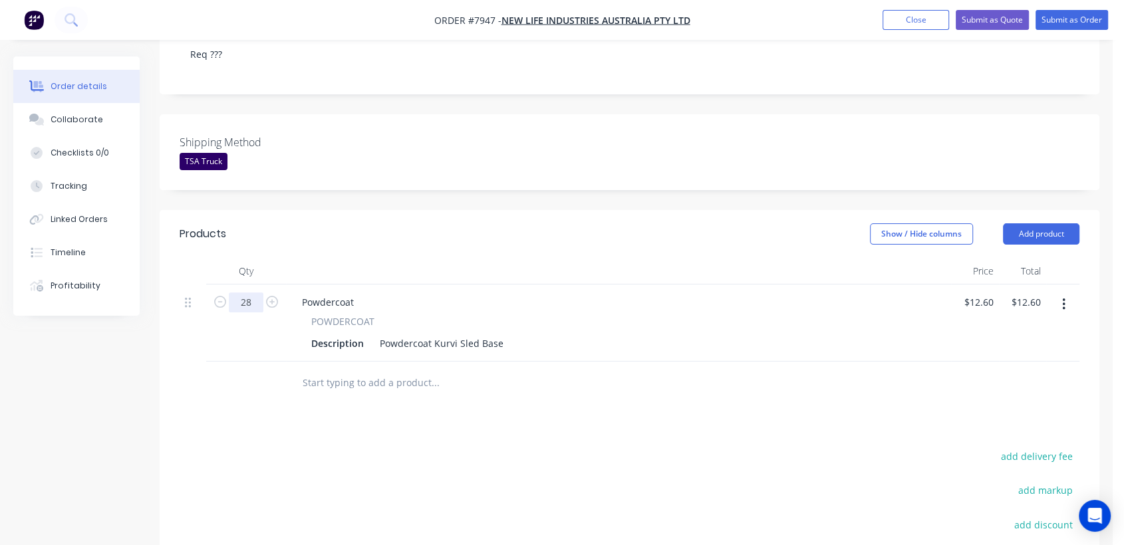
type input "28"
type input "$352.80"
click at [351, 370] on input "text" at bounding box center [435, 383] width 266 height 27
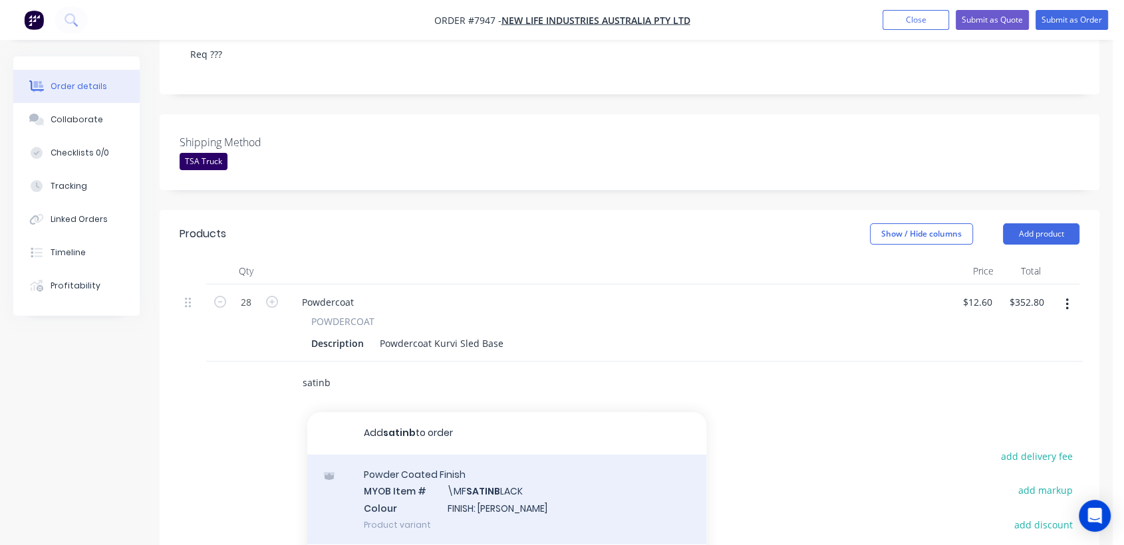
type input "satinb"
click at [505, 462] on div "Powder Coated Finish MYOB Item # \MF SATINB LACK Colour FINISH: Satin Black Pro…" at bounding box center [506, 500] width 399 height 90
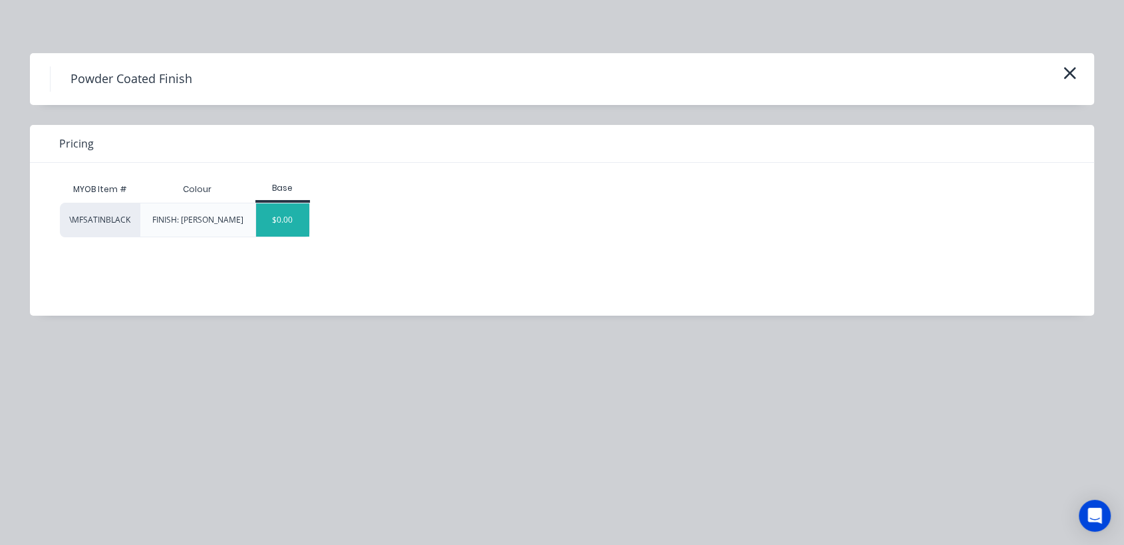
click at [293, 230] on div "$0.00" at bounding box center [283, 220] width 54 height 33
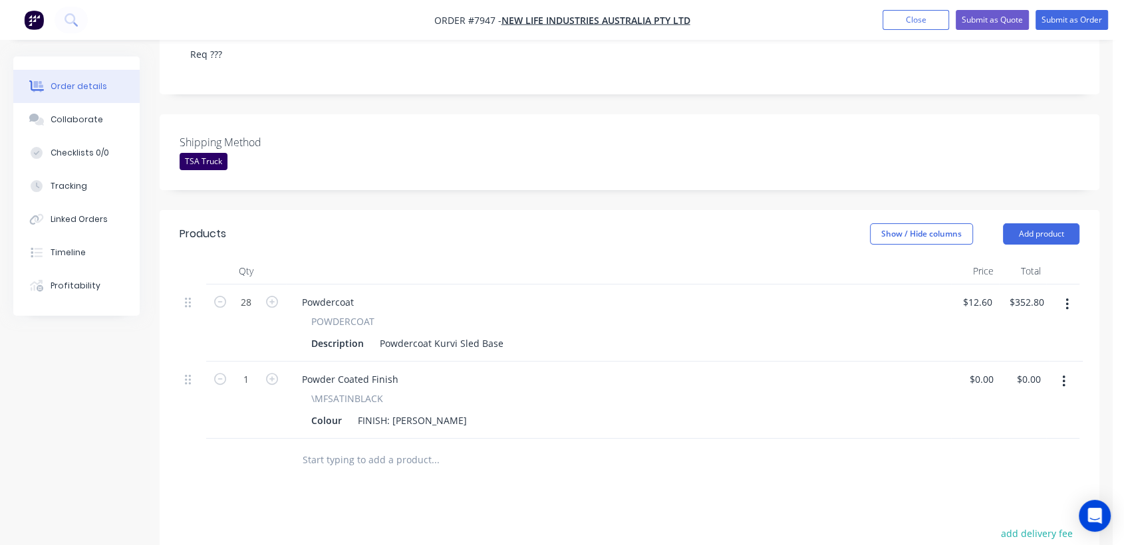
click at [392, 447] on input "text" at bounding box center [435, 460] width 266 height 27
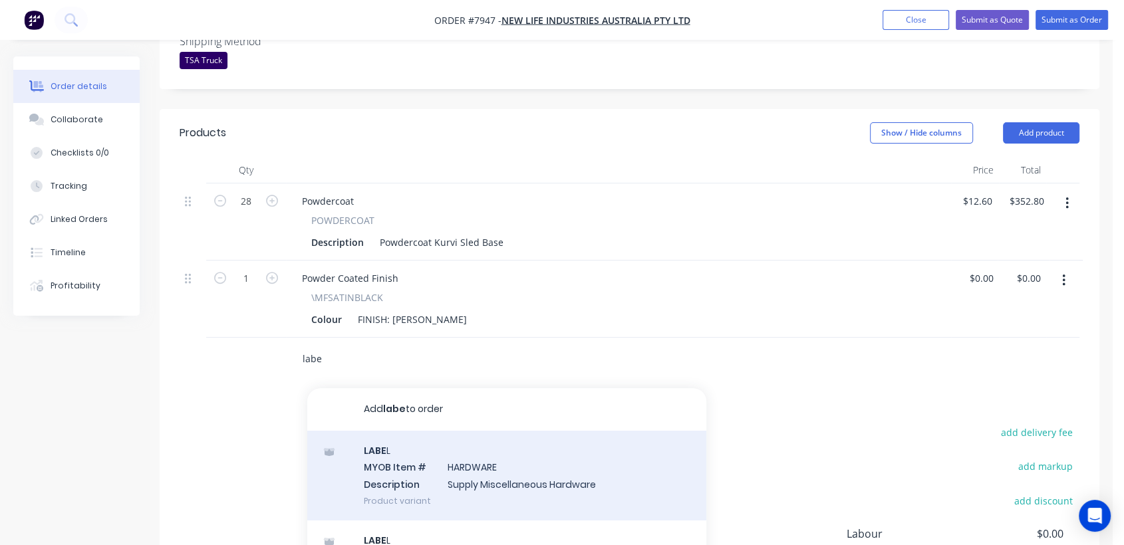
scroll to position [443, 0]
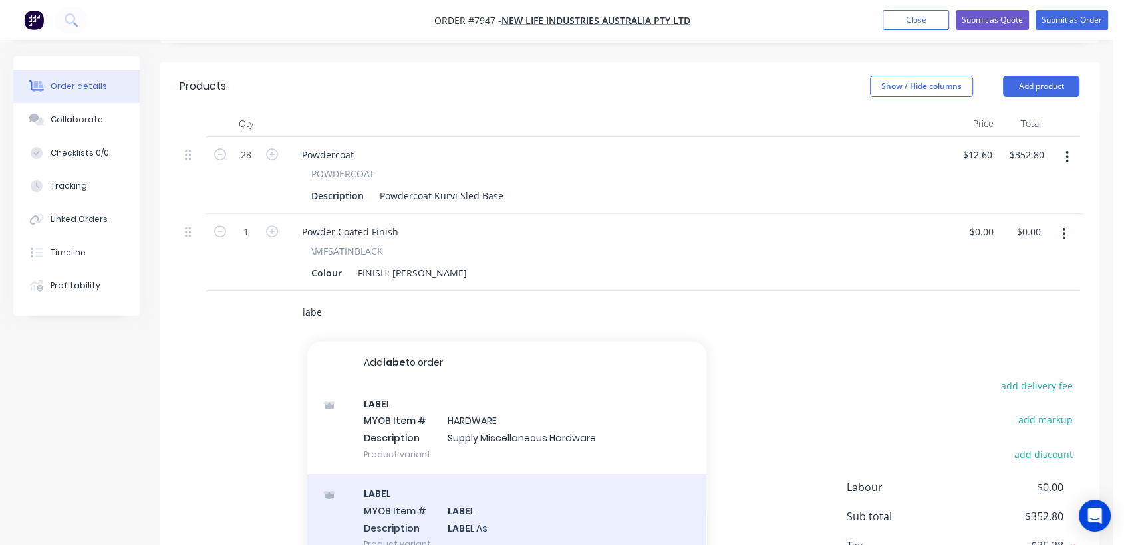
type input "labe"
click at [497, 474] on div "LABE L MYOB Item # LABE L Description LABE L As Product variant" at bounding box center [506, 519] width 399 height 90
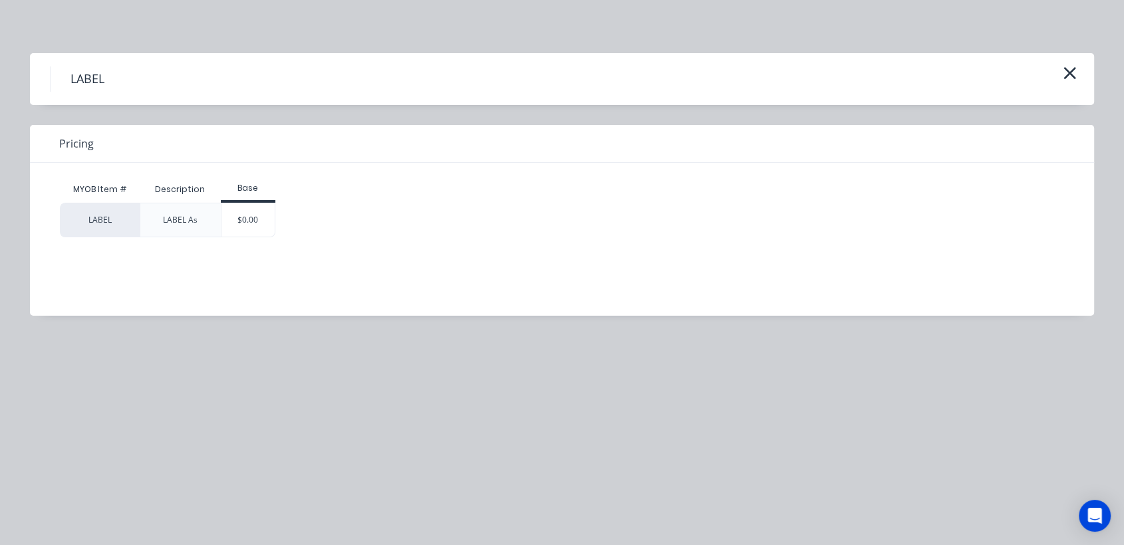
drag, startPoint x: 265, startPoint y: 218, endPoint x: 279, endPoint y: 232, distance: 19.8
click at [265, 219] on div "$0.00" at bounding box center [248, 220] width 54 height 33
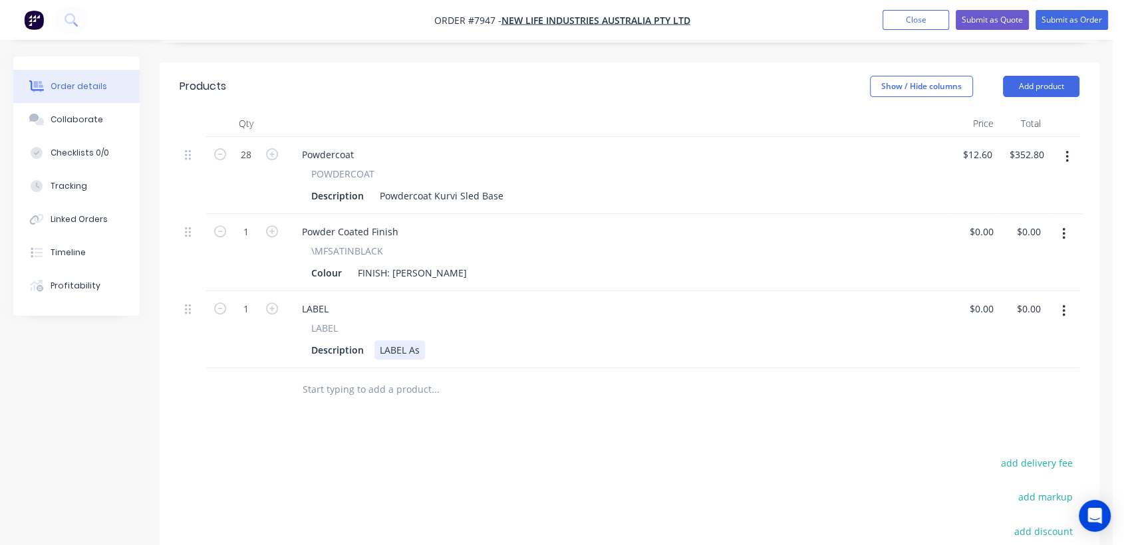
click at [425, 341] on div "Description LABEL As" at bounding box center [616, 350] width 620 height 19
type input "$0.00"
click at [108, 120] on button "Collaborate" at bounding box center [76, 119] width 126 height 33
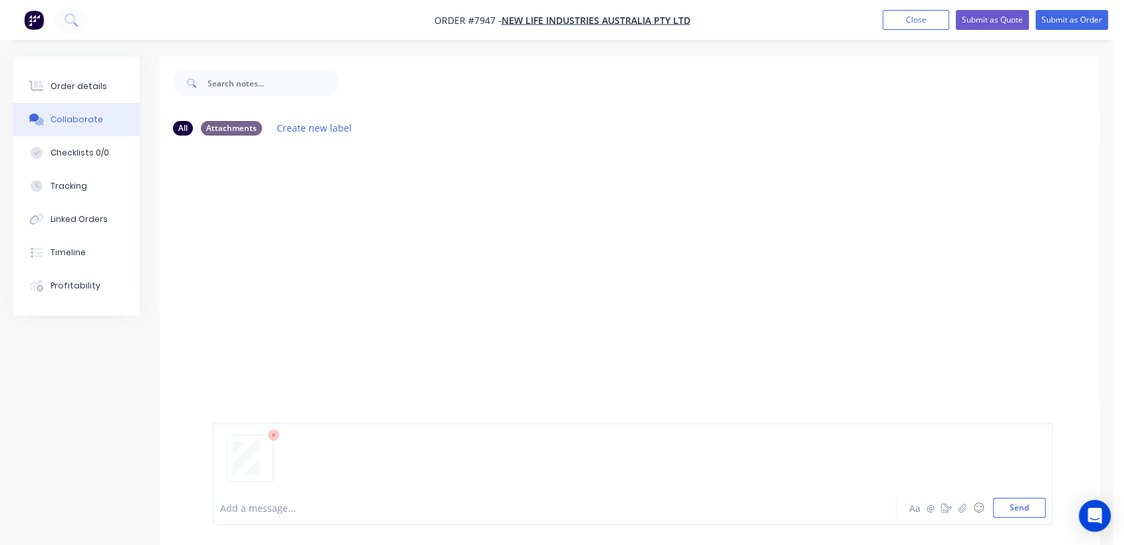
drag, startPoint x: 1021, startPoint y: 506, endPoint x: 978, endPoint y: 481, distance: 49.2
click at [1020, 506] on button "Send" at bounding box center [1019, 508] width 53 height 20
click at [82, 87] on div "Order details" at bounding box center [79, 86] width 57 height 12
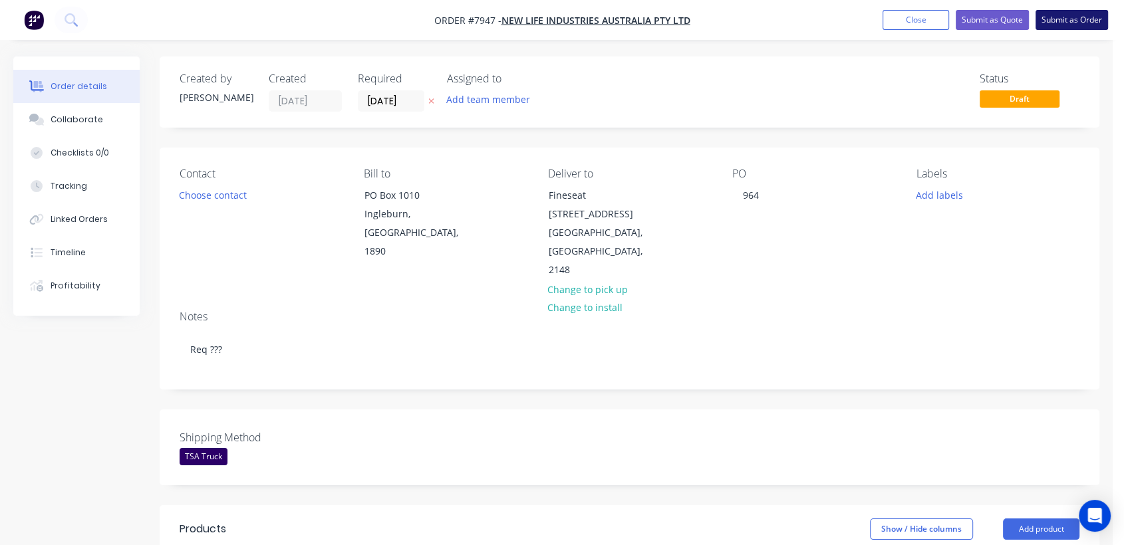
click at [1070, 22] on button "Submit as Order" at bounding box center [1071, 20] width 72 height 20
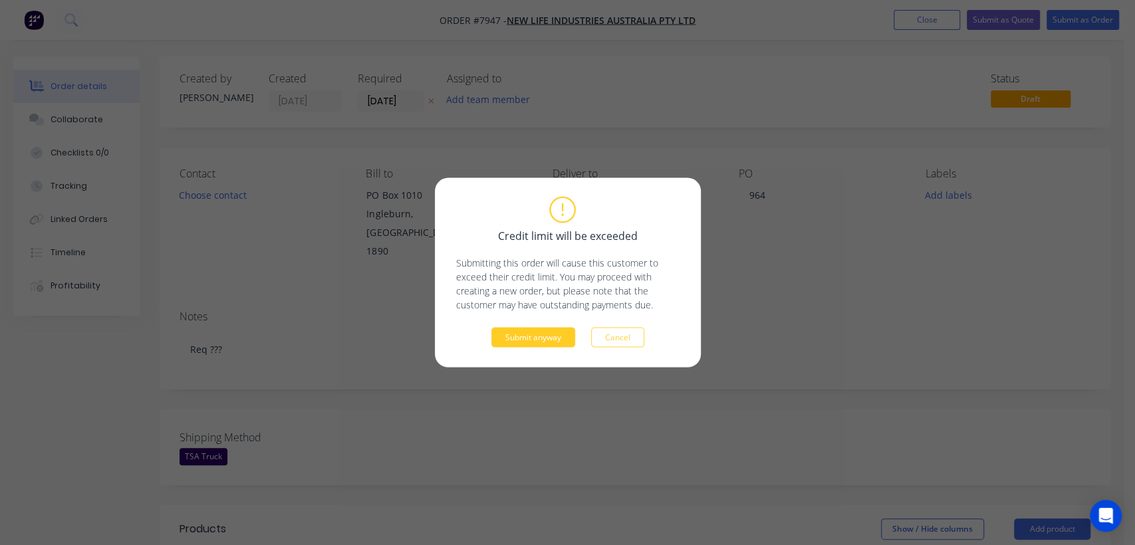
click at [531, 338] on button "Submit anyway" at bounding box center [533, 338] width 84 height 20
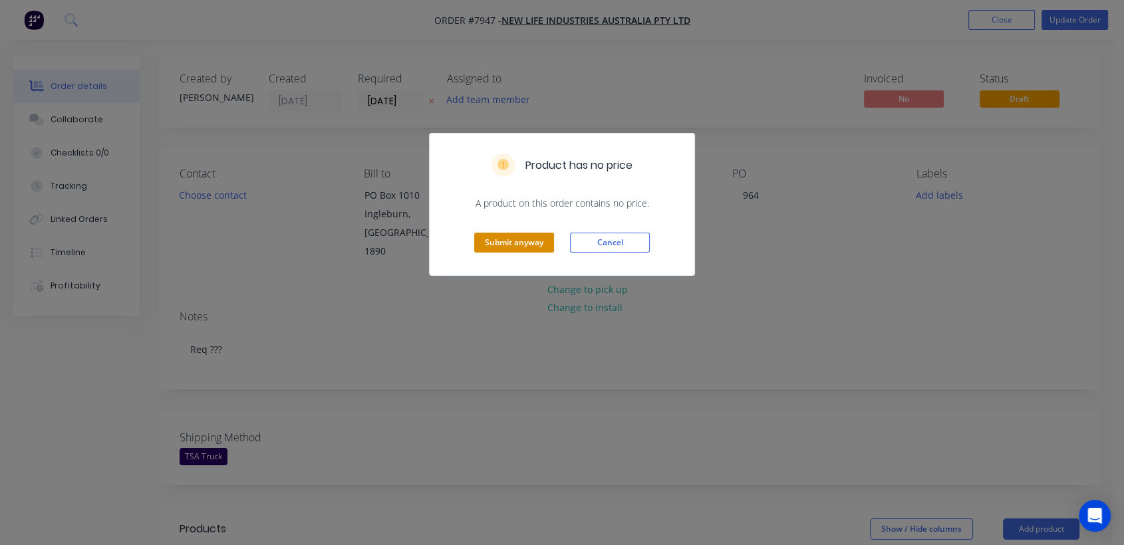
click at [518, 241] on button "Submit anyway" at bounding box center [514, 243] width 80 height 20
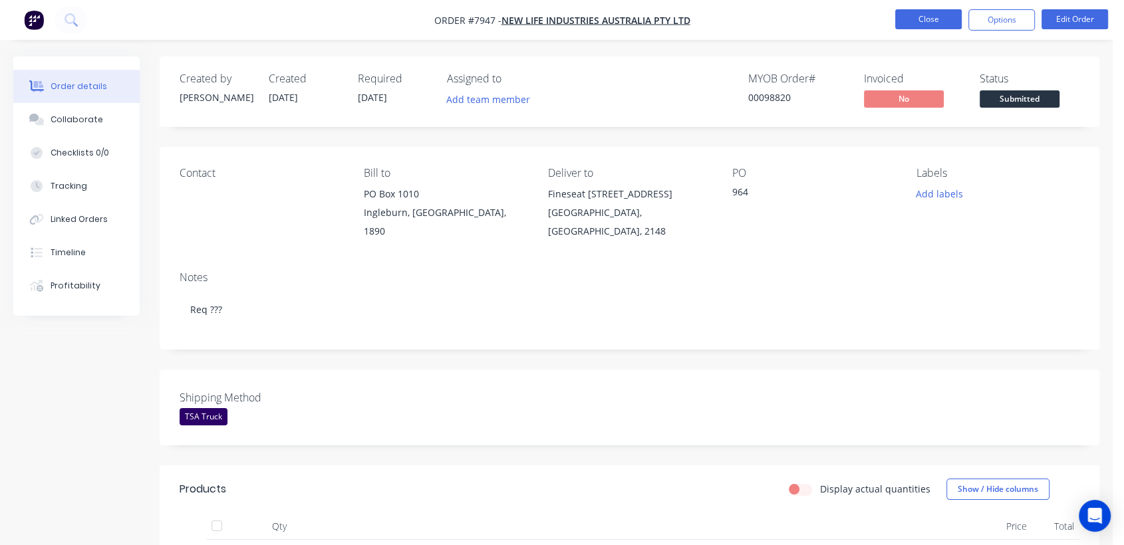
click at [915, 16] on button "Close" at bounding box center [928, 19] width 67 height 20
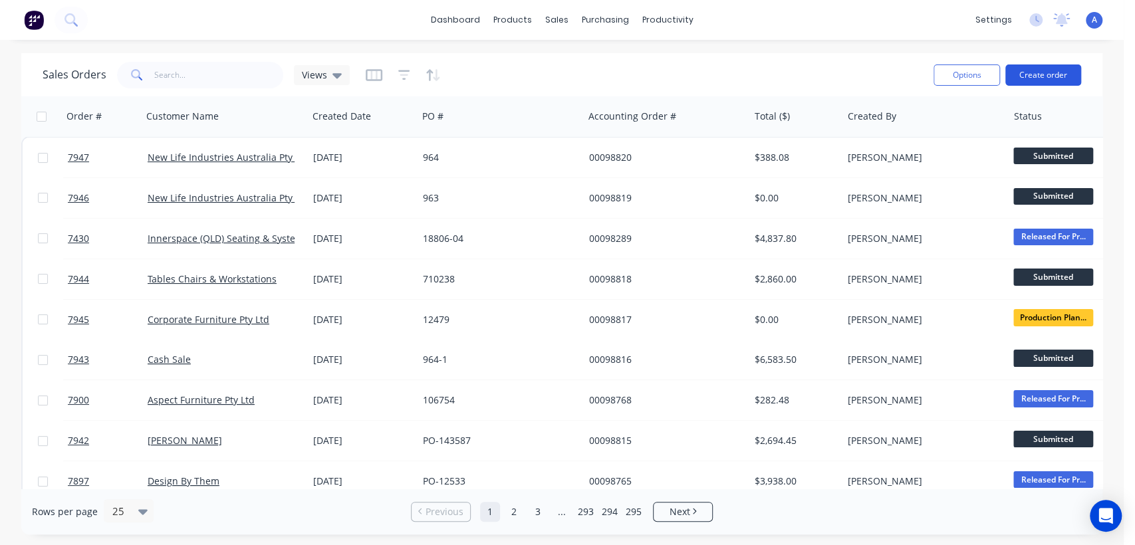
click at [1041, 77] on button "Create order" at bounding box center [1044, 75] width 76 height 21
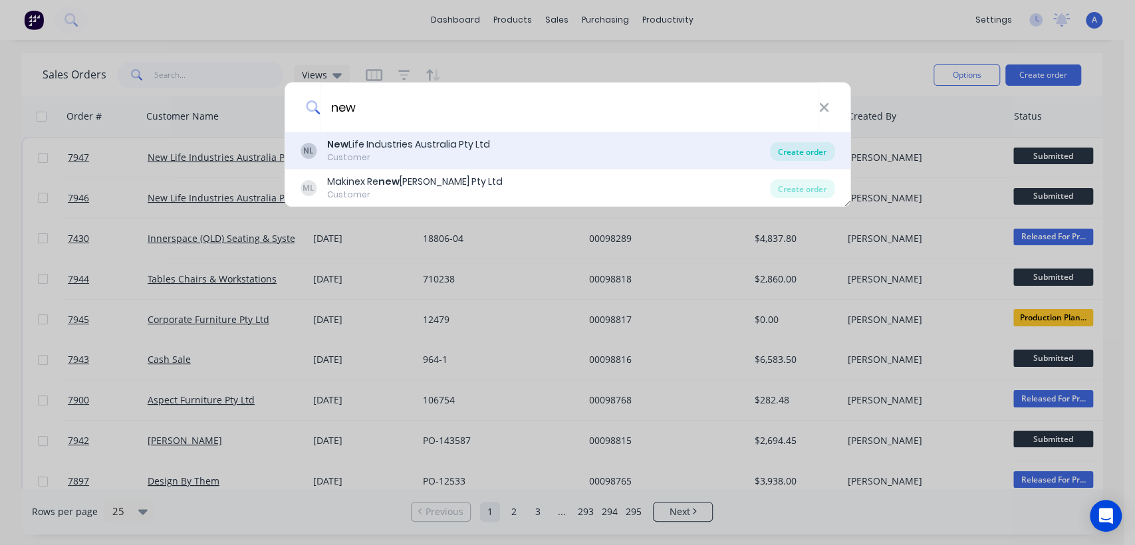
type input "new"
click at [809, 156] on div "Create order" at bounding box center [802, 151] width 65 height 19
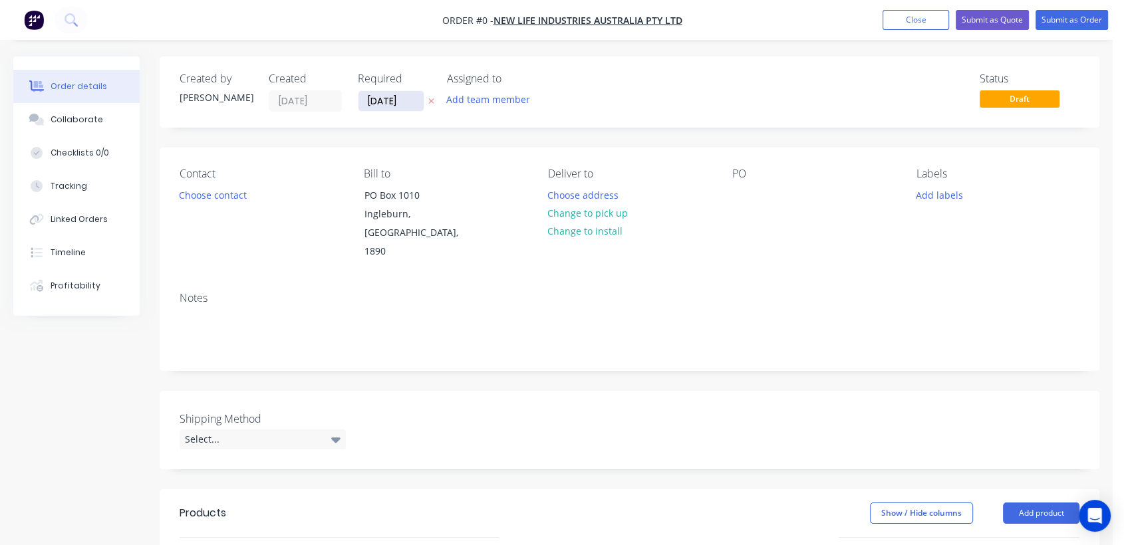
click at [410, 100] on input "[DATE]" at bounding box center [390, 101] width 65 height 20
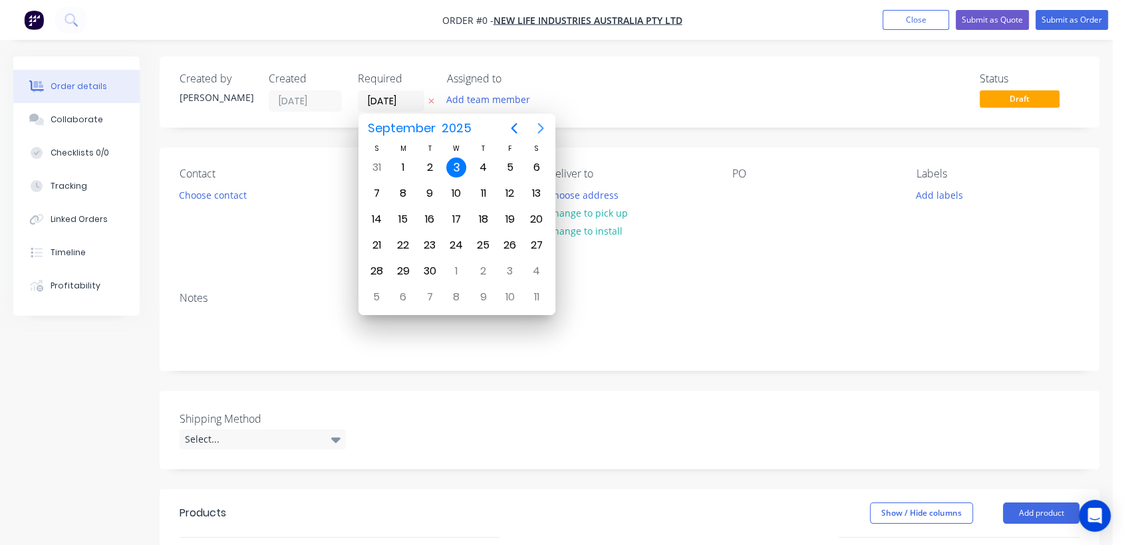
click at [535, 125] on icon "Next page" at bounding box center [541, 128] width 16 height 16
click at [453, 268] on div "31" at bounding box center [456, 271] width 20 height 20
type input "[DATE]"
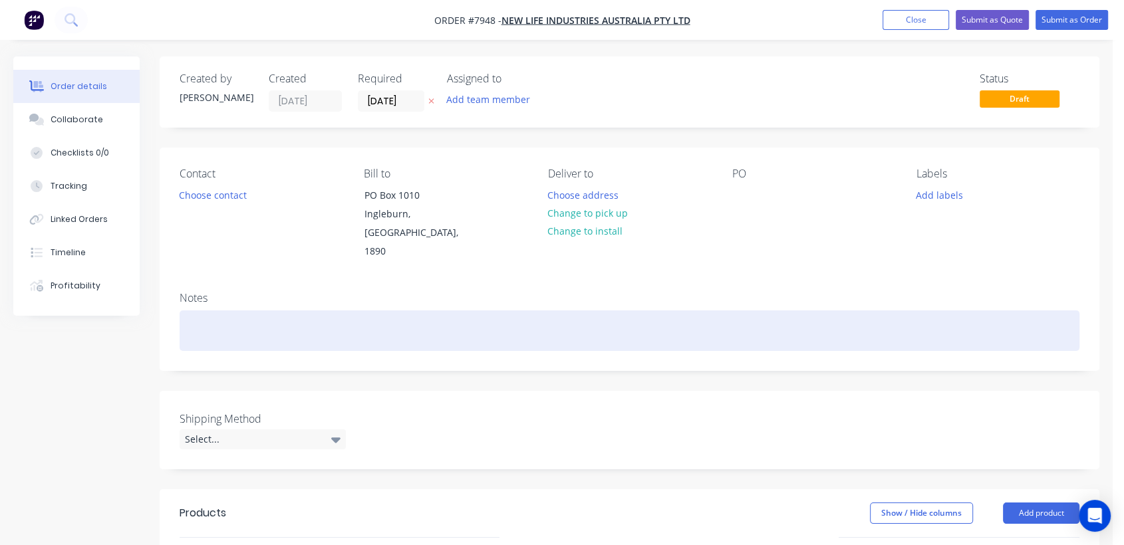
click at [224, 325] on div at bounding box center [630, 331] width 900 height 41
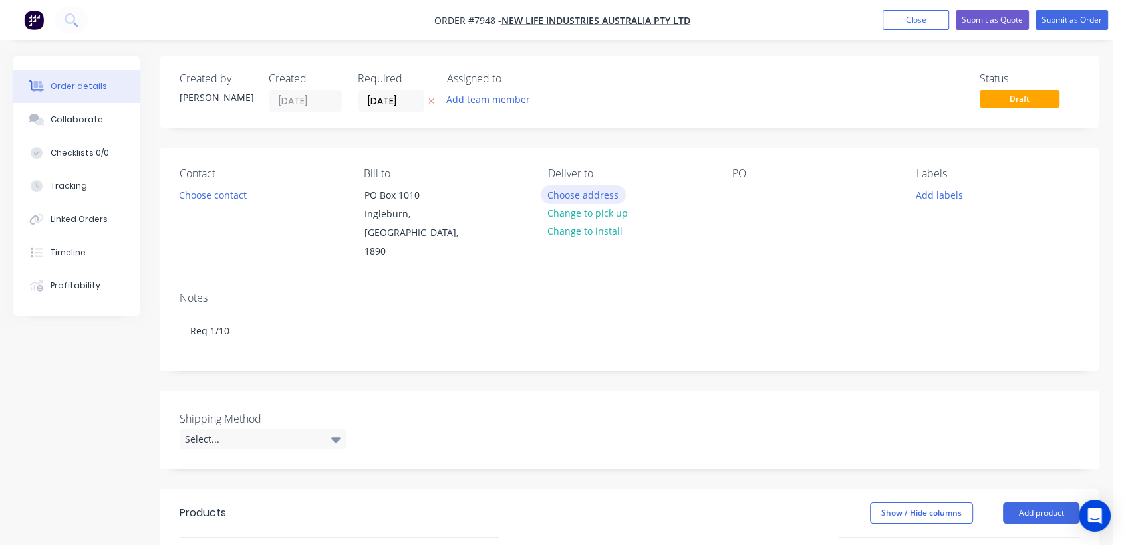
click at [593, 190] on button "Choose address" at bounding box center [583, 195] width 85 height 18
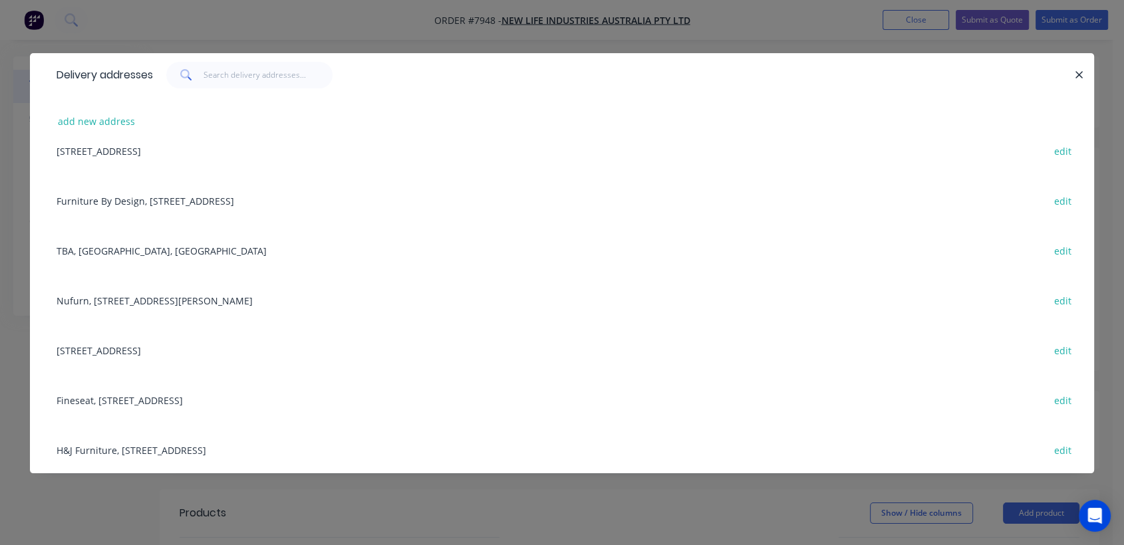
scroll to position [295, 0]
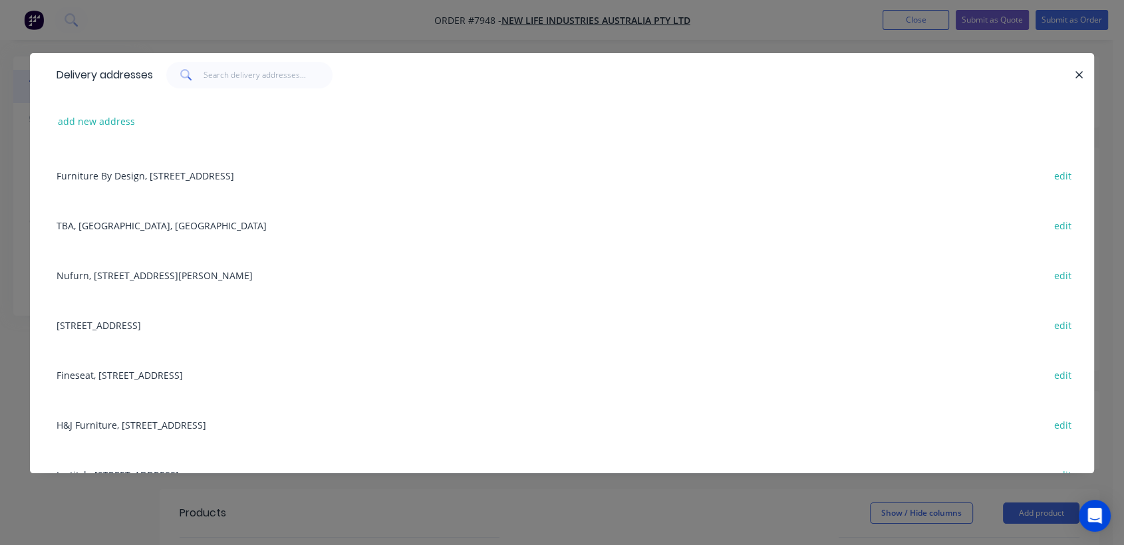
click at [193, 273] on div "Nufurn, [STREET_ADDRESS][PERSON_NAME] edit" at bounding box center [562, 275] width 1024 height 50
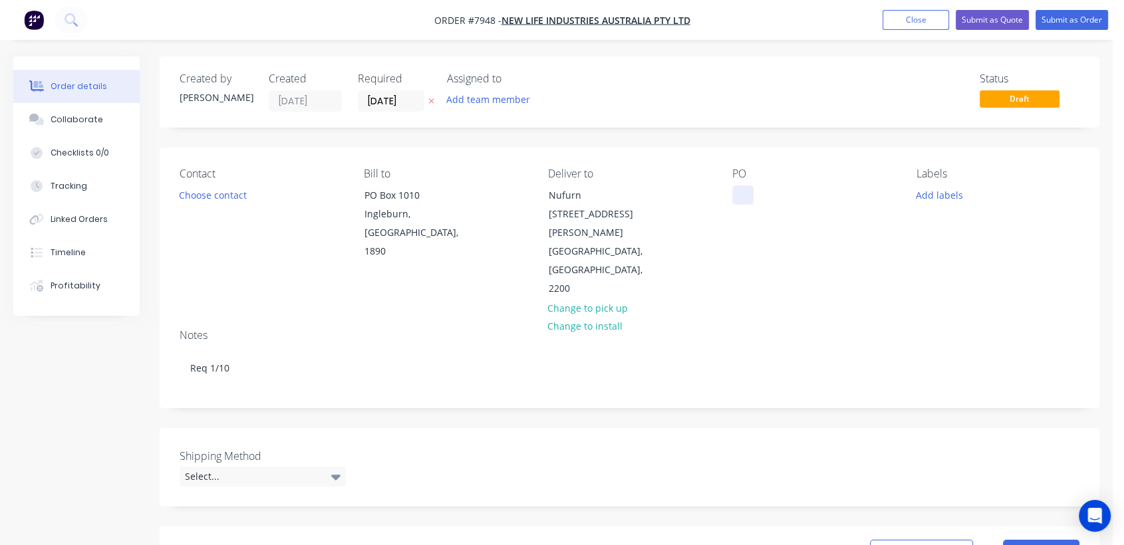
click at [739, 191] on div at bounding box center [742, 195] width 21 height 19
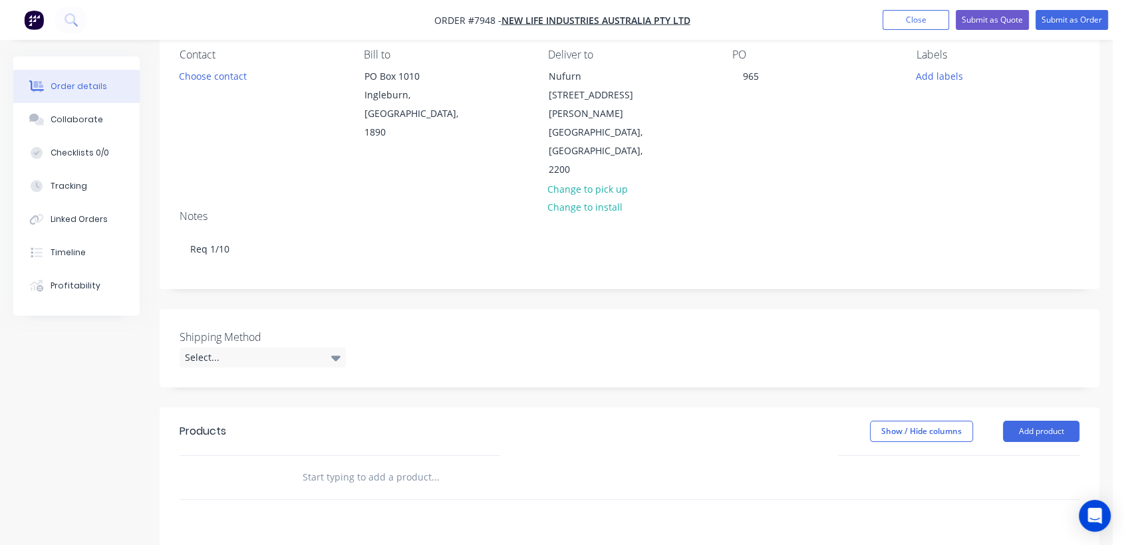
scroll to position [148, 0]
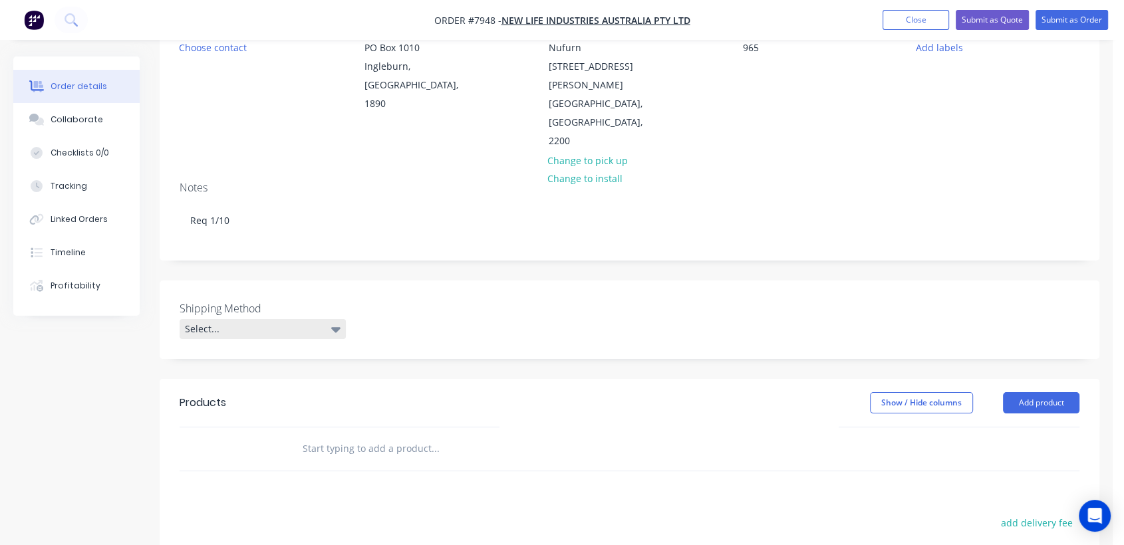
click at [247, 319] on div "Select..." at bounding box center [263, 329] width 166 height 20
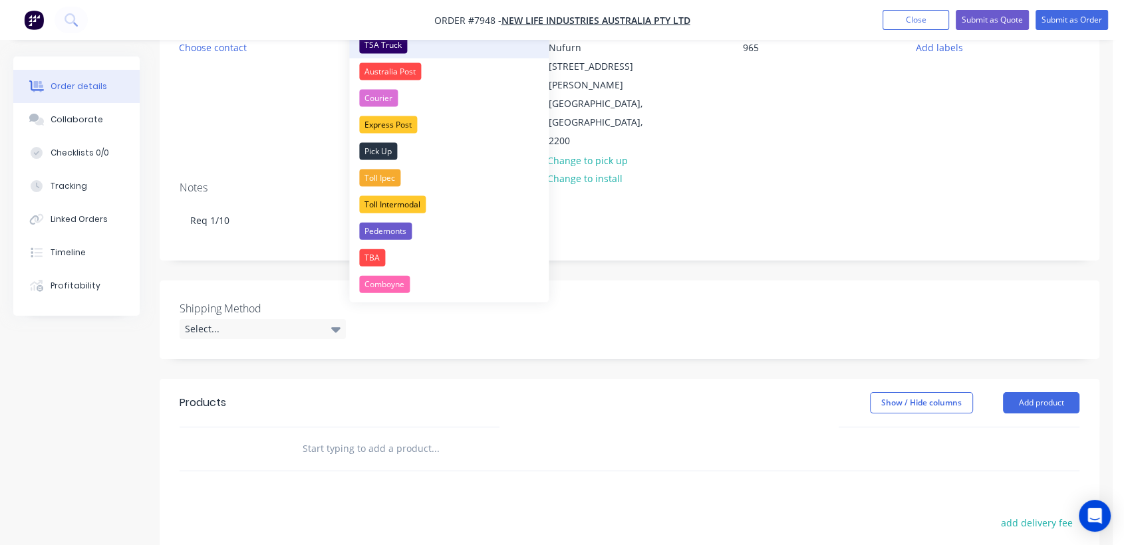
click at [398, 41] on div "TSA Truck" at bounding box center [383, 45] width 48 height 17
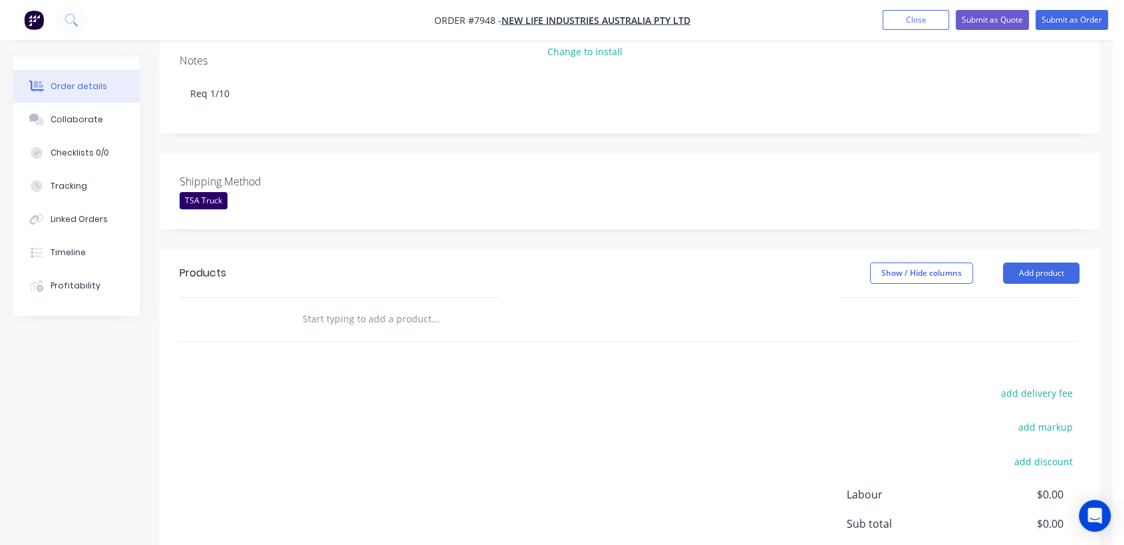
scroll to position [295, 0]
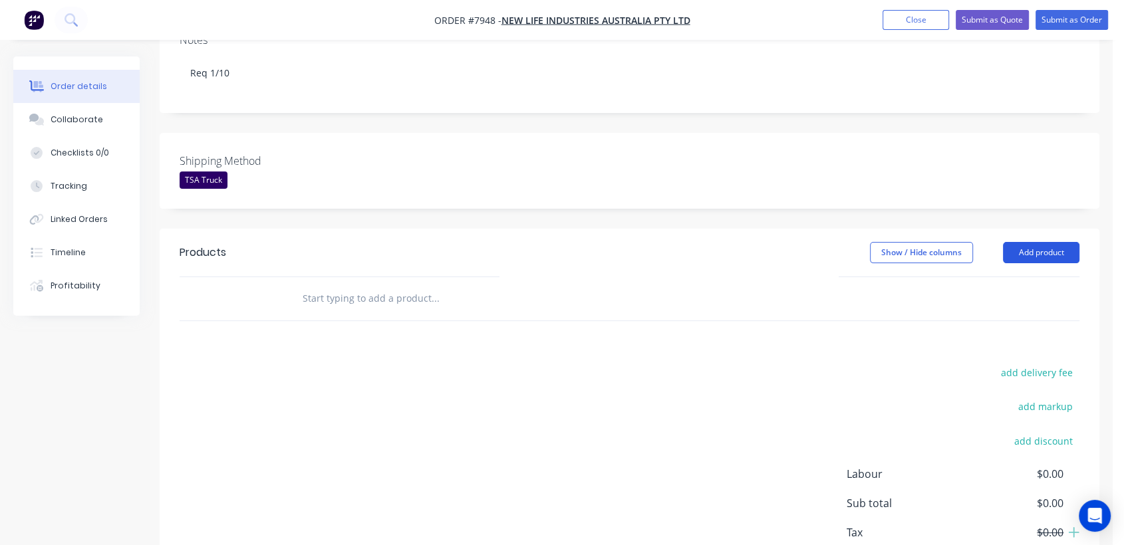
click at [1029, 242] on button "Add product" at bounding box center [1041, 252] width 76 height 21
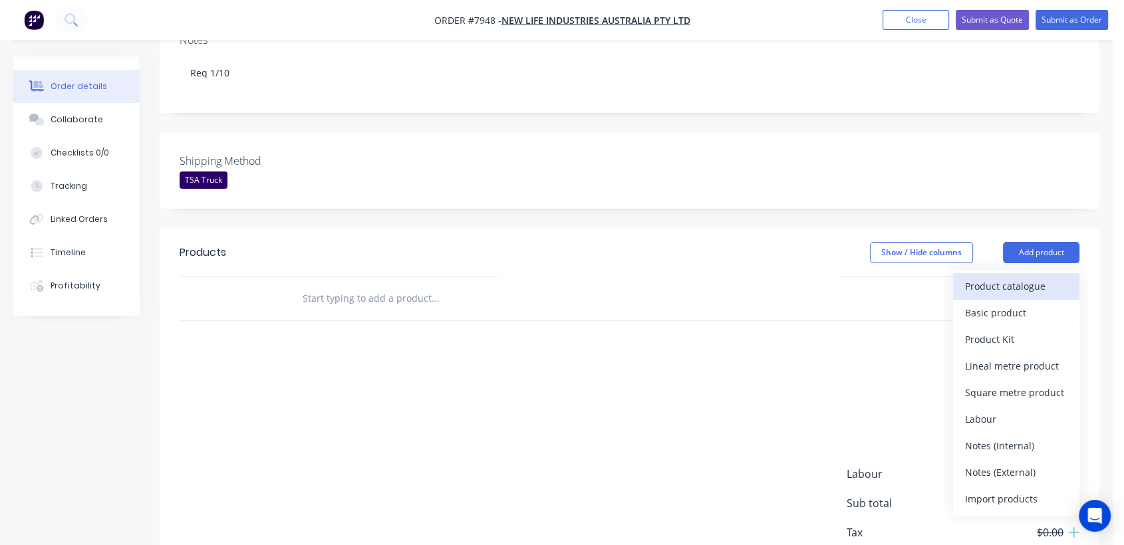
click at [1010, 277] on div "Product catalogue" at bounding box center [1016, 286] width 102 height 19
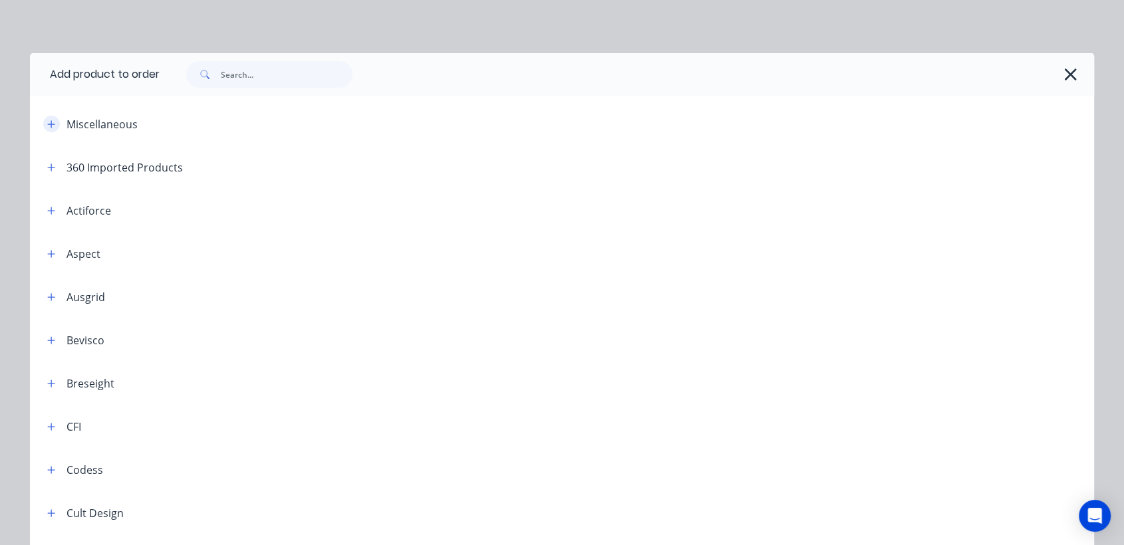
click at [43, 124] on button "button" at bounding box center [51, 124] width 17 height 17
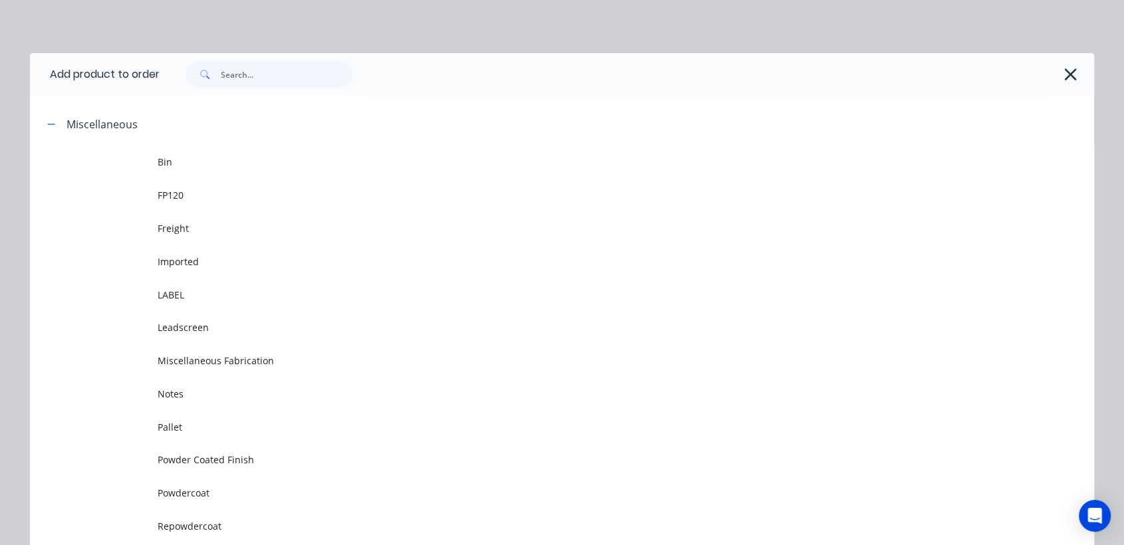
click at [210, 480] on td "Powdercoat" at bounding box center [626, 493] width 936 height 33
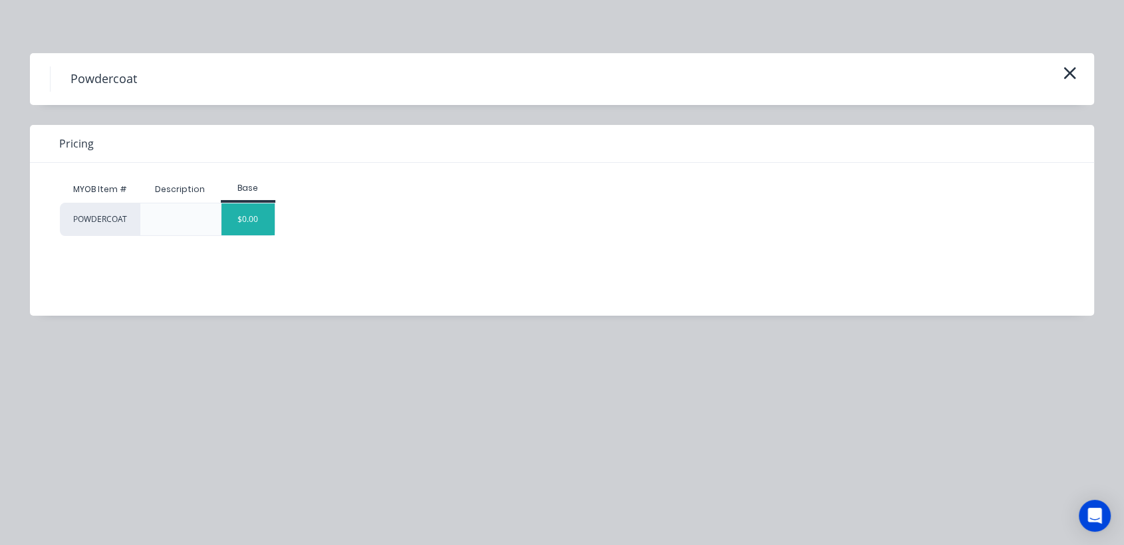
click at [239, 204] on div "$0.00" at bounding box center [248, 220] width 54 height 32
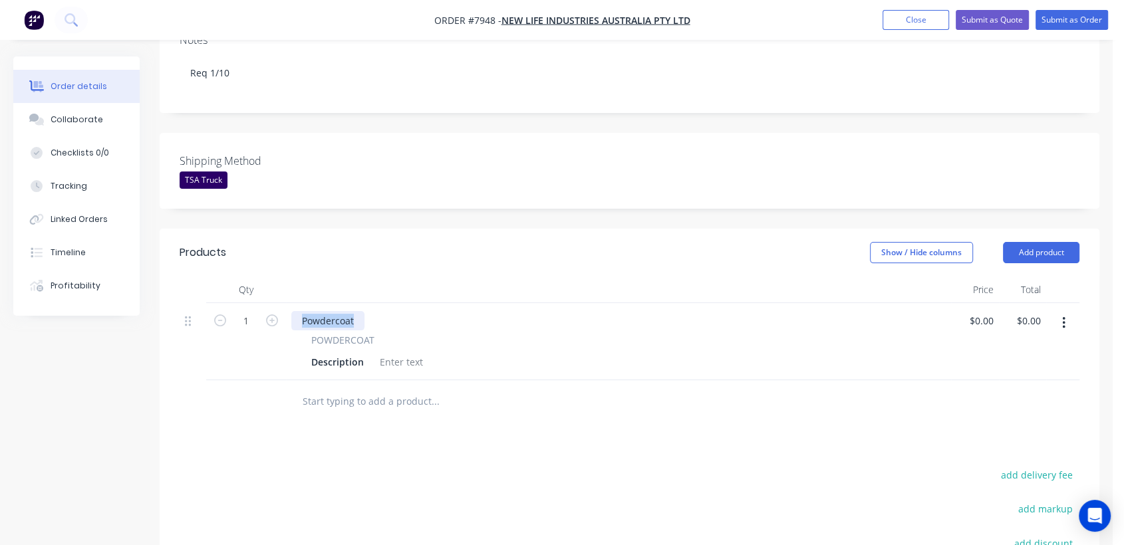
drag, startPoint x: 356, startPoint y: 263, endPoint x: 283, endPoint y: 265, distance: 73.2
click at [283, 303] on div "1 Powdercoat POWDERCOAT Description $0.00 $0.00 $0.00 $0.00" at bounding box center [630, 341] width 900 height 77
click at [395, 352] on div at bounding box center [401, 361] width 54 height 19
paste div
click at [273, 315] on icon "button" at bounding box center [272, 321] width 12 height 12
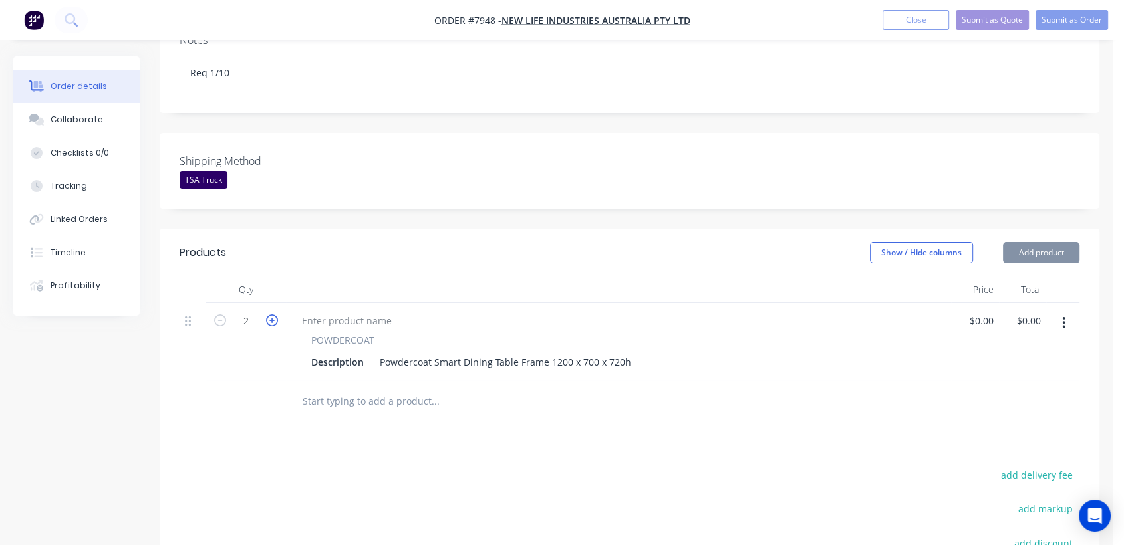
click at [273, 315] on icon "button" at bounding box center [272, 321] width 12 height 12
click at [272, 315] on icon "button" at bounding box center [272, 321] width 12 height 12
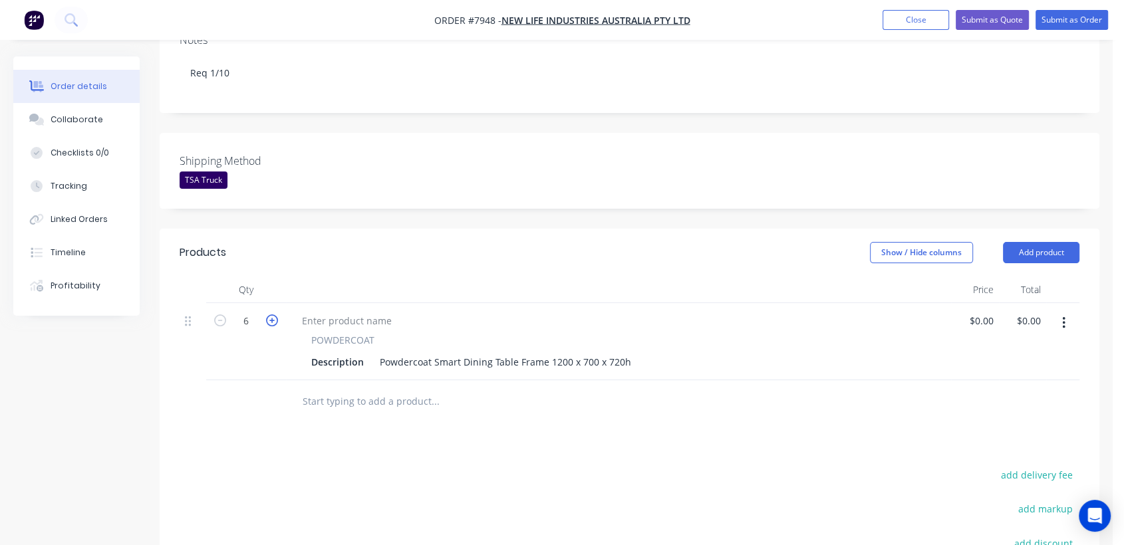
type input "7"
click at [1065, 316] on icon "button" at bounding box center [1063, 323] width 3 height 15
click at [1012, 375] on div "Duplicate" at bounding box center [1016, 384] width 102 height 19
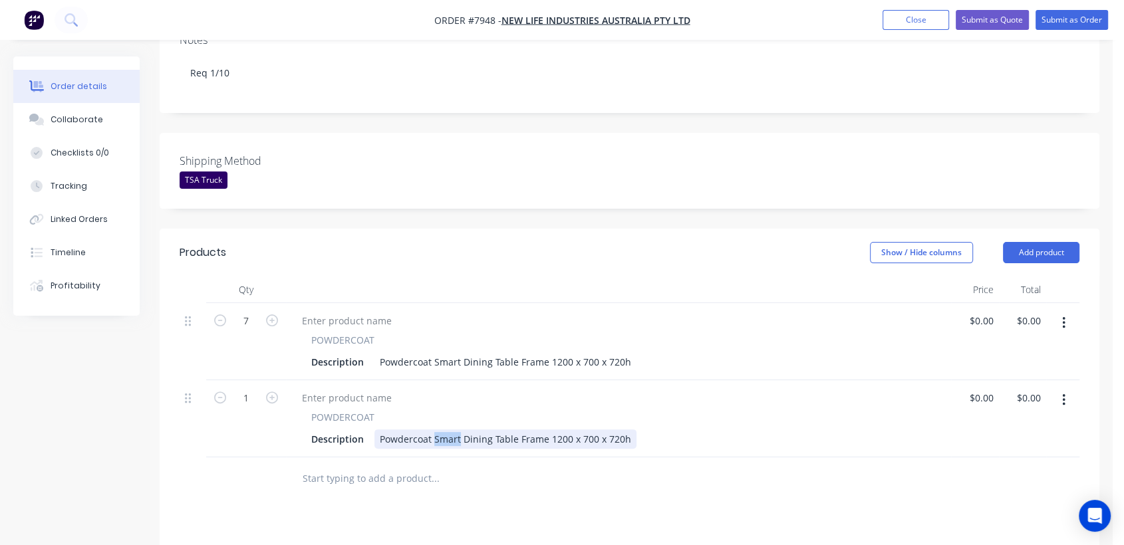
drag, startPoint x: 459, startPoint y: 382, endPoint x: 434, endPoint y: 382, distance: 25.3
click at [434, 430] on div "Powdercoat Smart Dining Table Frame 1200 x 700 x 720h" at bounding box center [505, 439] width 262 height 19
click at [559, 430] on div "Powdercoat Albany Dining Table Frame 1200 x 700 x 720h" at bounding box center [507, 439] width 266 height 19
click at [616, 430] on div "Powdercoat Albany Dining Table Frame 1800 x 700 x 720h" at bounding box center [507, 439] width 266 height 19
type input "$0.00"
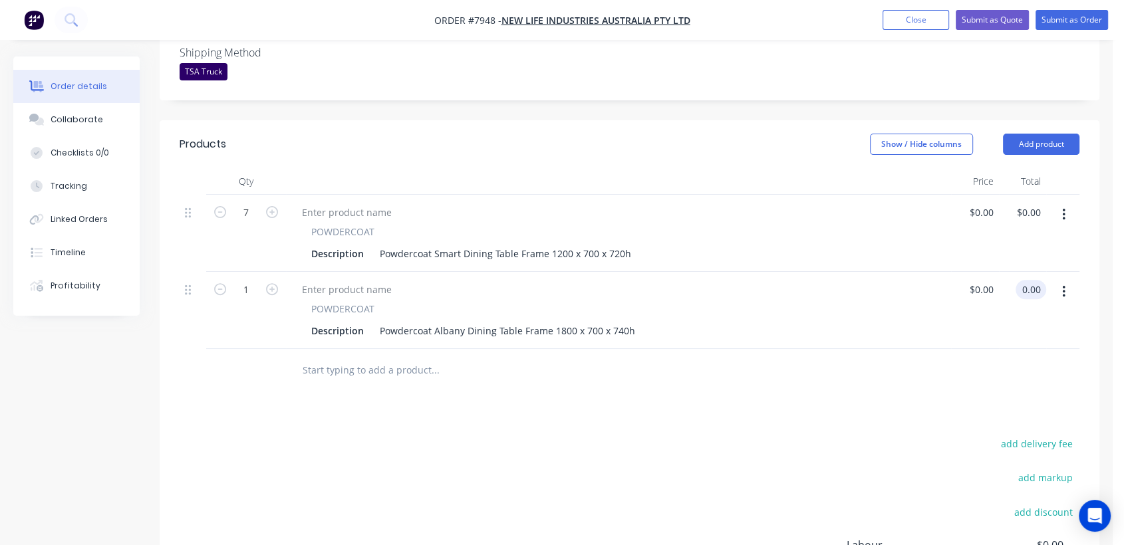
scroll to position [443, 0]
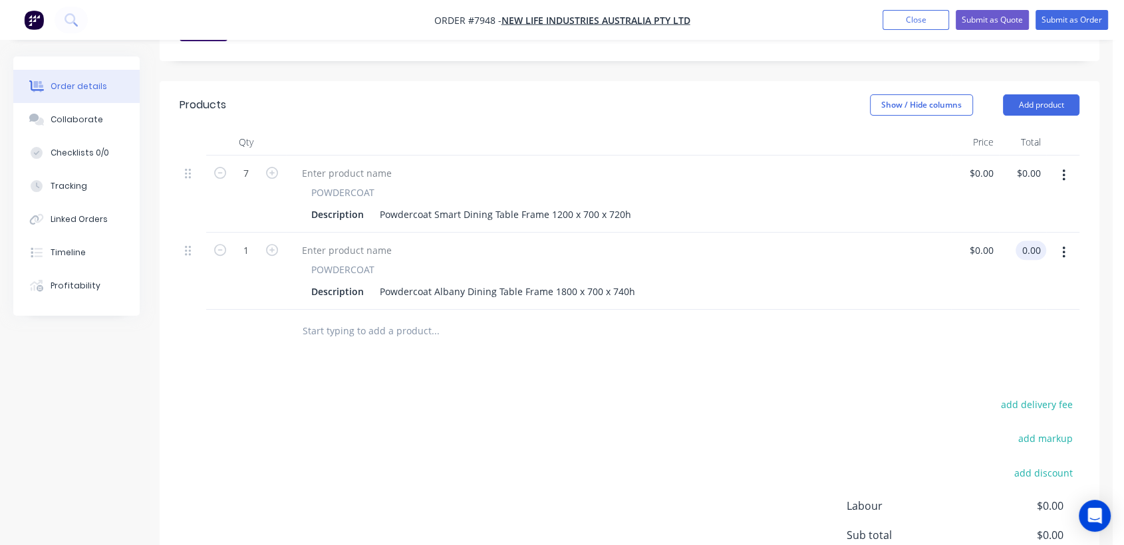
type input "$0.00"
click at [364, 318] on input "text" at bounding box center [435, 331] width 266 height 27
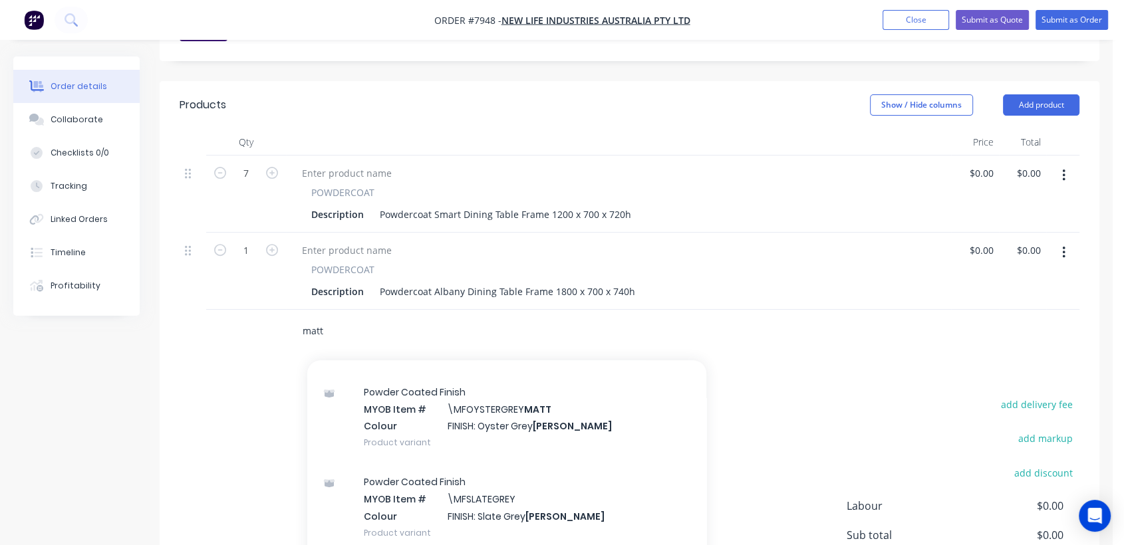
scroll to position [302, 0]
type input "m"
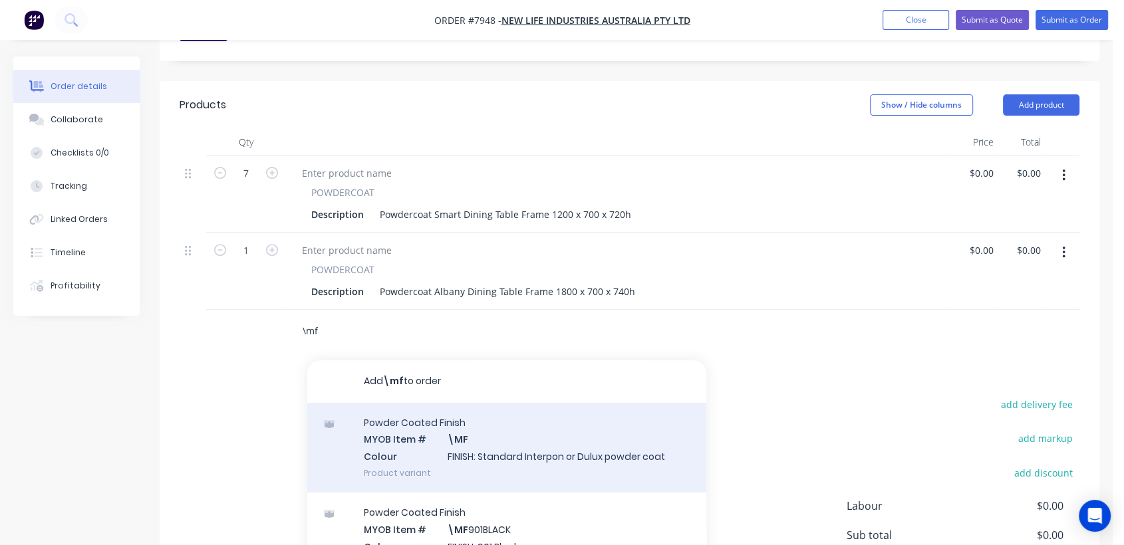
type input "\mf"
click at [476, 403] on div "Powder Coated Finish MYOB Item # \MF Colour FINISH: Standard Interpon or Dulux …" at bounding box center [506, 448] width 399 height 90
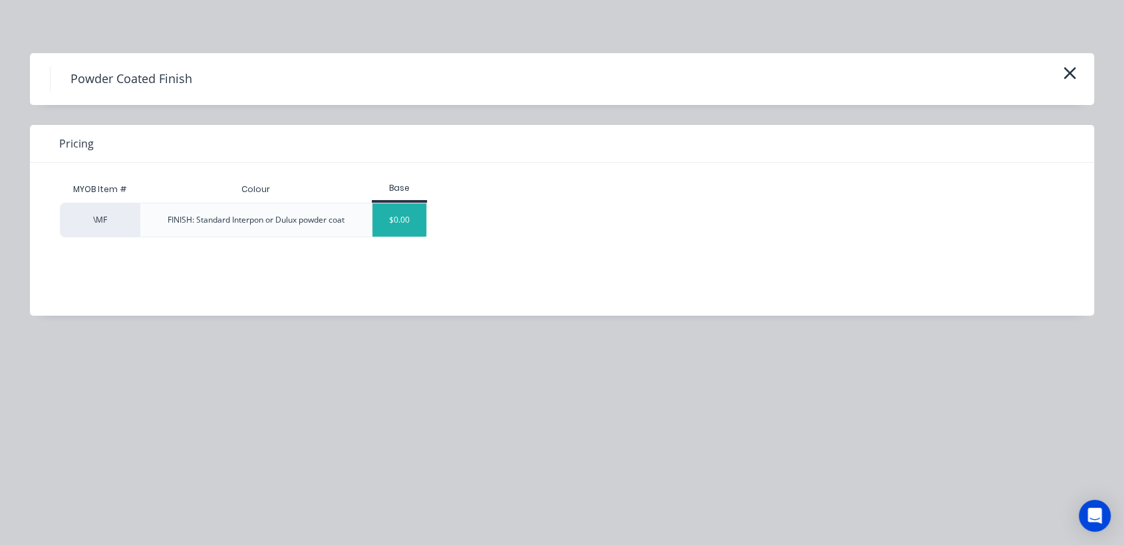
click at [388, 209] on div "$0.00" at bounding box center [399, 220] width 54 height 33
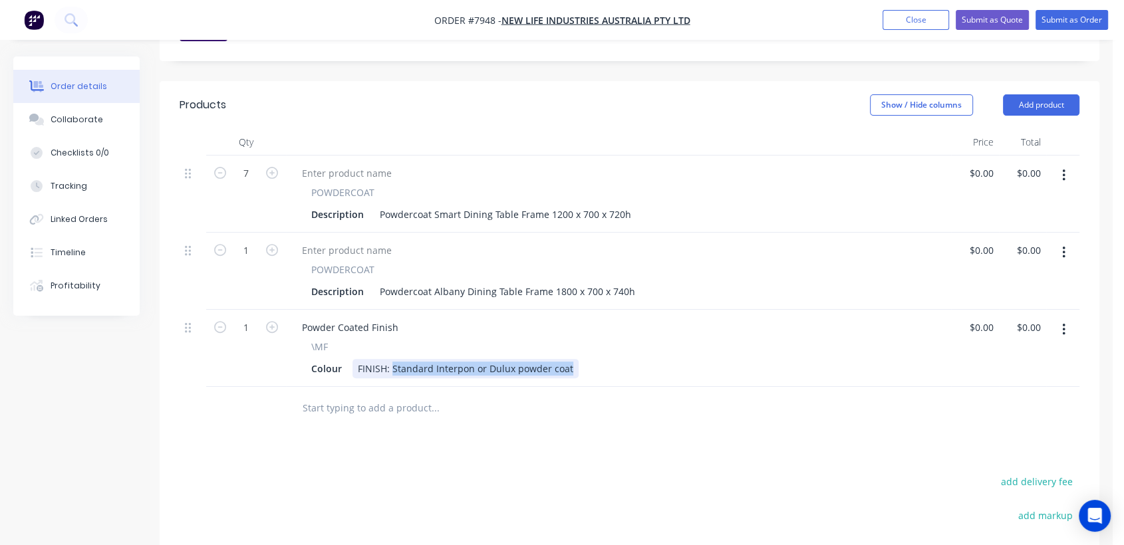
drag, startPoint x: 394, startPoint y: 310, endPoint x: 607, endPoint y: 301, distance: 213.7
click at [607, 340] on div "\MF Colour FINISH: Standard Interpon or Dulux powder coat" at bounding box center [618, 359] width 654 height 39
type input "$0.00"
click at [393, 395] on input "text" at bounding box center [435, 408] width 266 height 27
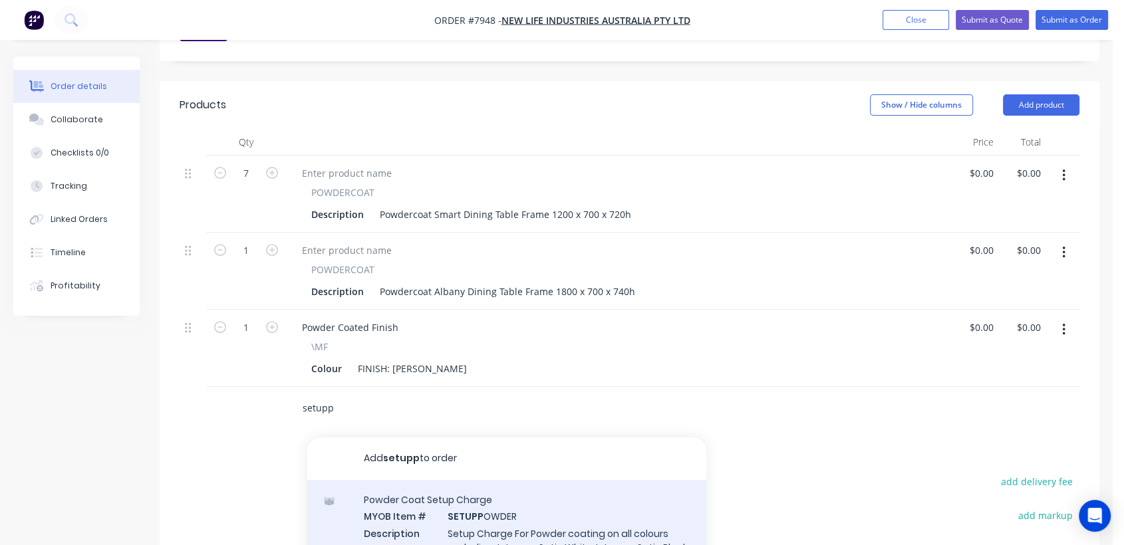
type input "setupp"
click at [495, 480] on div "Powder Coat Setup Charge MYOB Item # SETUPP OWDER Description Setup Charge For …" at bounding box center [506, 539] width 399 height 118
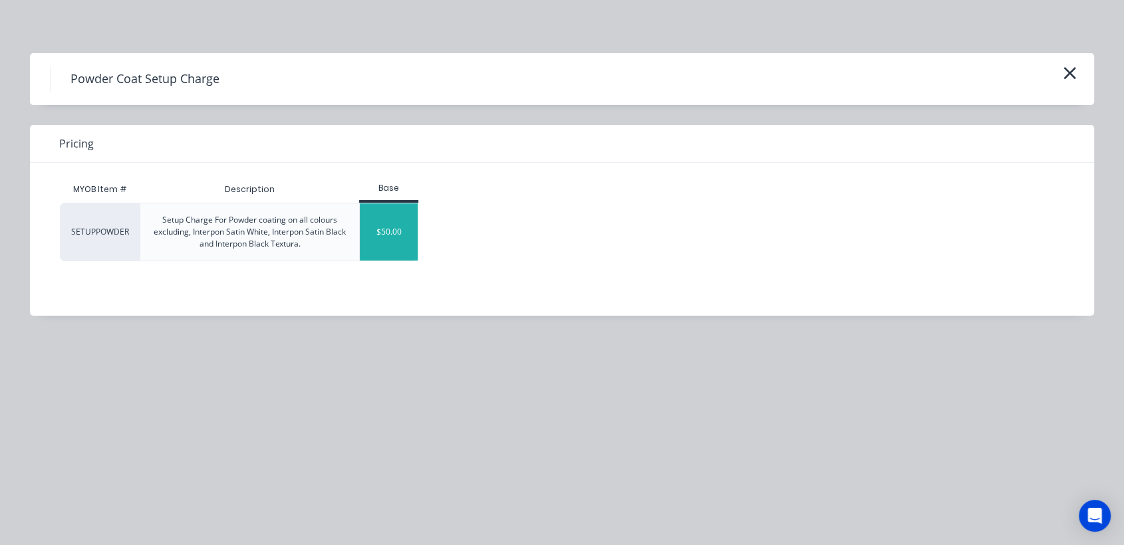
click at [386, 236] on div "$50.00" at bounding box center [389, 232] width 58 height 57
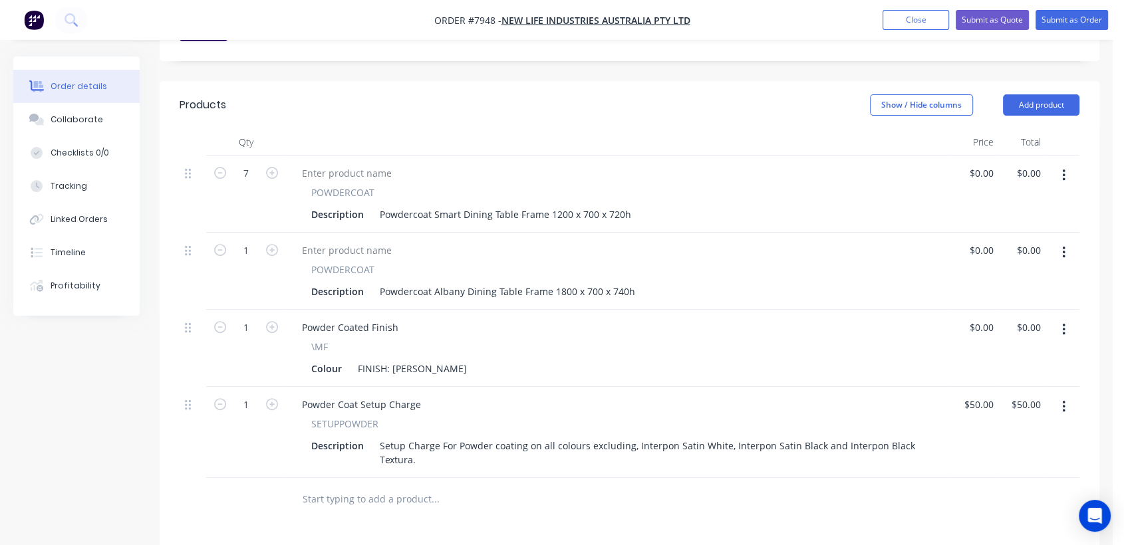
click at [388, 486] on input "text" at bounding box center [435, 499] width 266 height 27
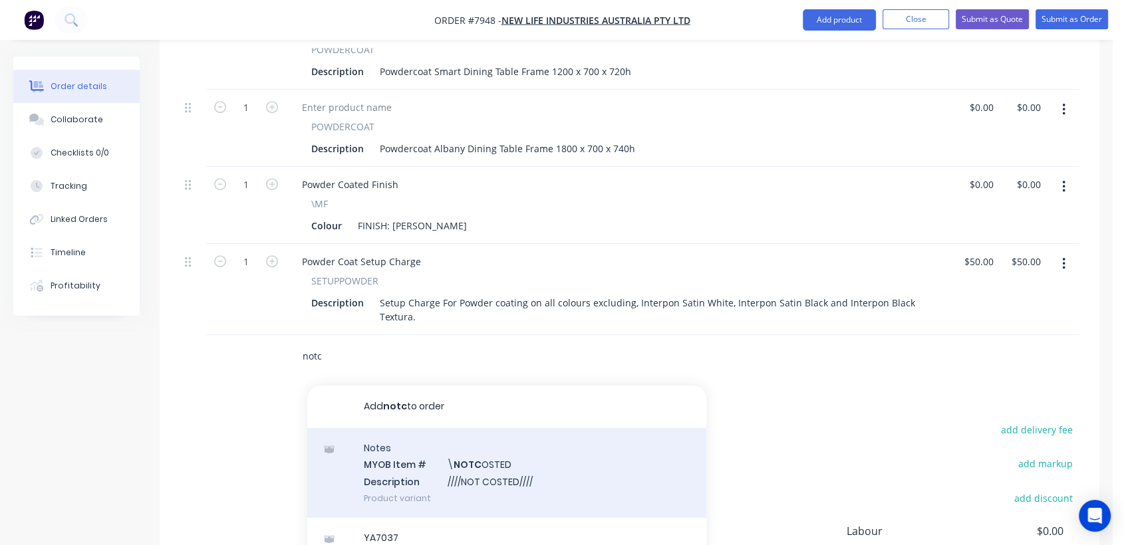
scroll to position [591, 0]
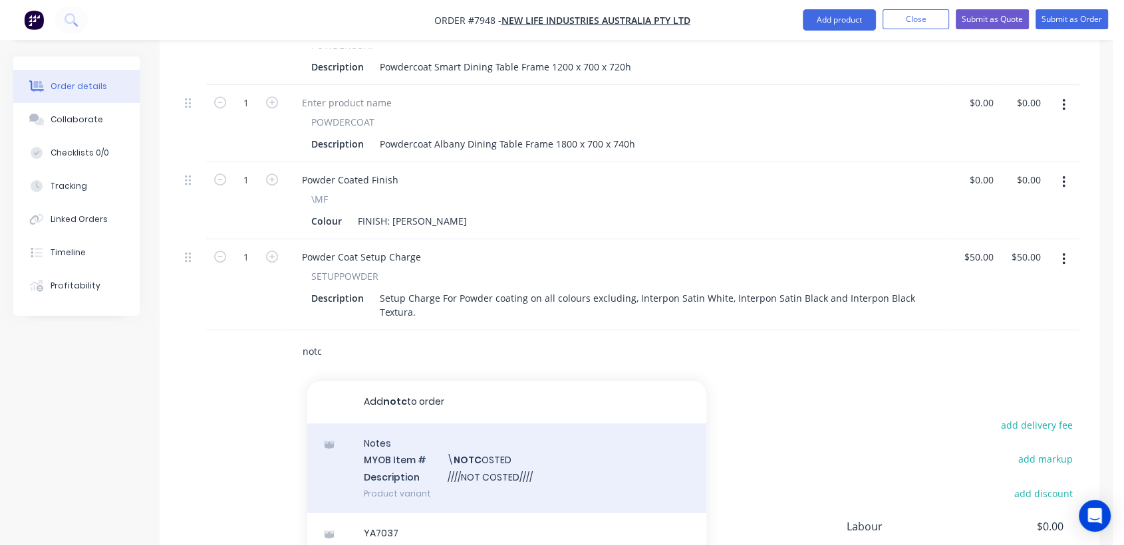
type input "notc"
click at [491, 424] on div "Notes MYOB Item # \ NOTC OSTED Description ////NOT COSTED//// Product variant" at bounding box center [506, 469] width 399 height 90
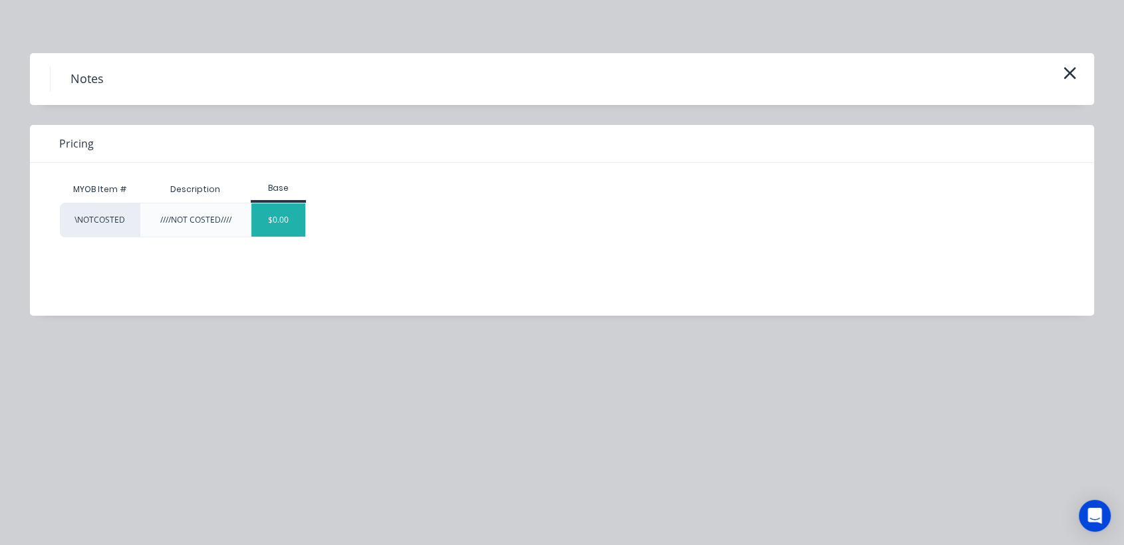
click at [283, 215] on div "$0.00" at bounding box center [278, 220] width 54 height 33
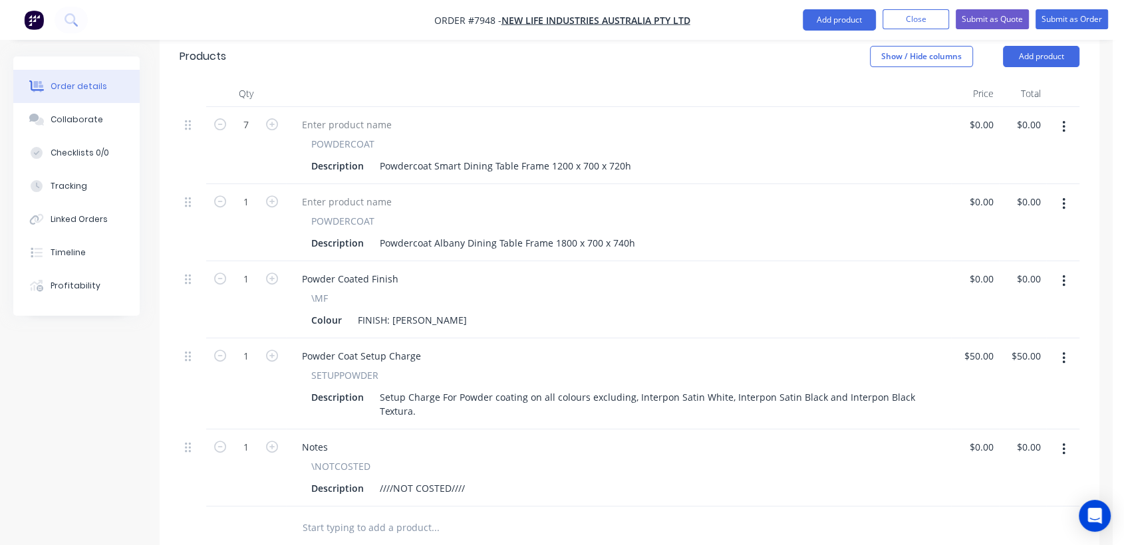
scroll to position [517, 0]
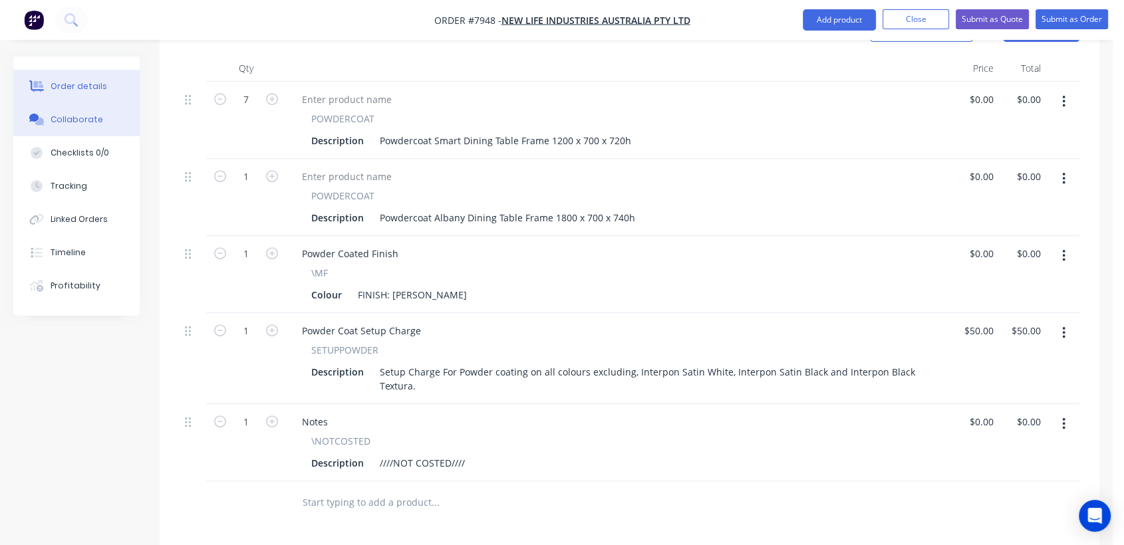
click at [80, 120] on div "Collaborate" at bounding box center [77, 120] width 53 height 12
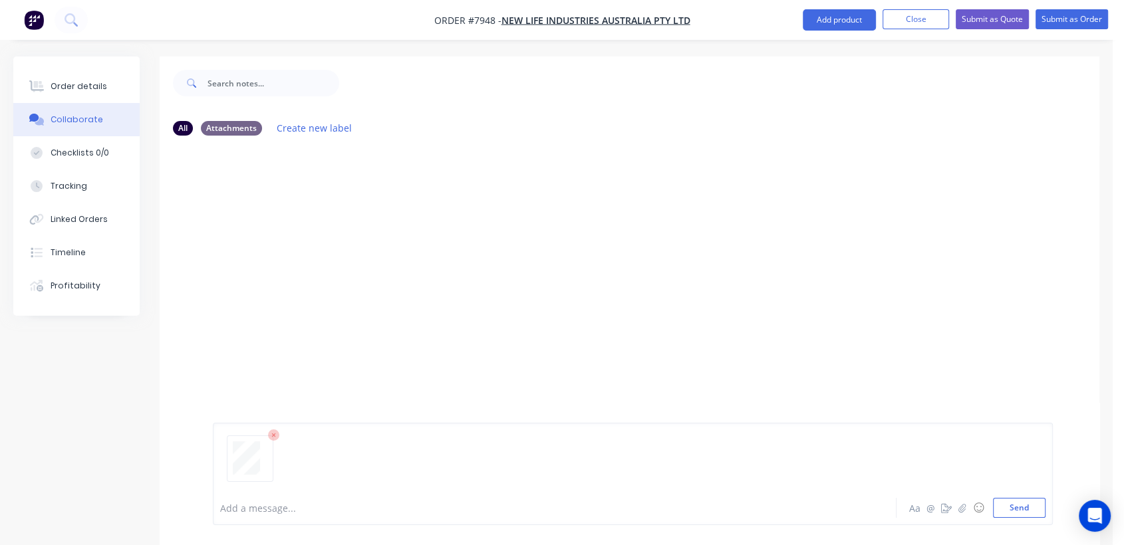
drag, startPoint x: 1022, startPoint y: 505, endPoint x: 843, endPoint y: 367, distance: 226.1
click at [1022, 505] on button "Send" at bounding box center [1019, 508] width 53 height 20
click at [95, 80] on div "Order details" at bounding box center [79, 86] width 57 height 12
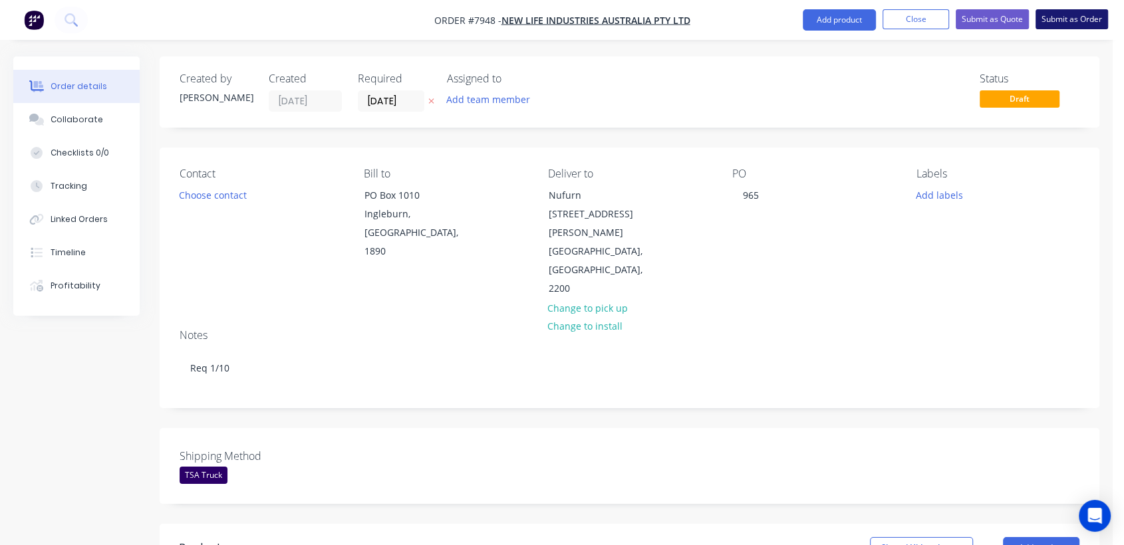
click at [1069, 18] on button "Submit as Order" at bounding box center [1071, 19] width 72 height 20
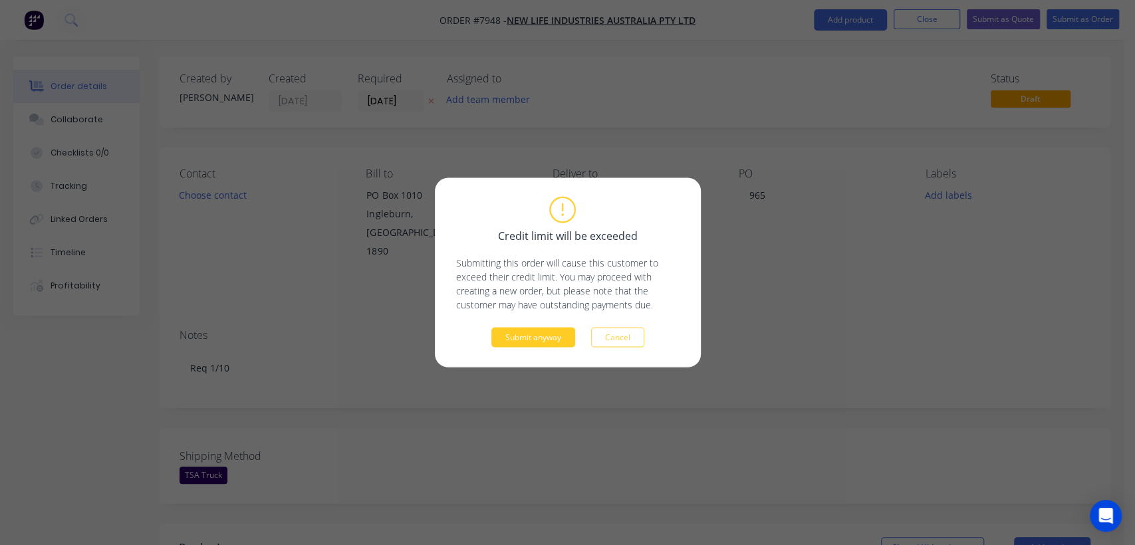
click at [551, 335] on button "Submit anyway" at bounding box center [533, 338] width 84 height 20
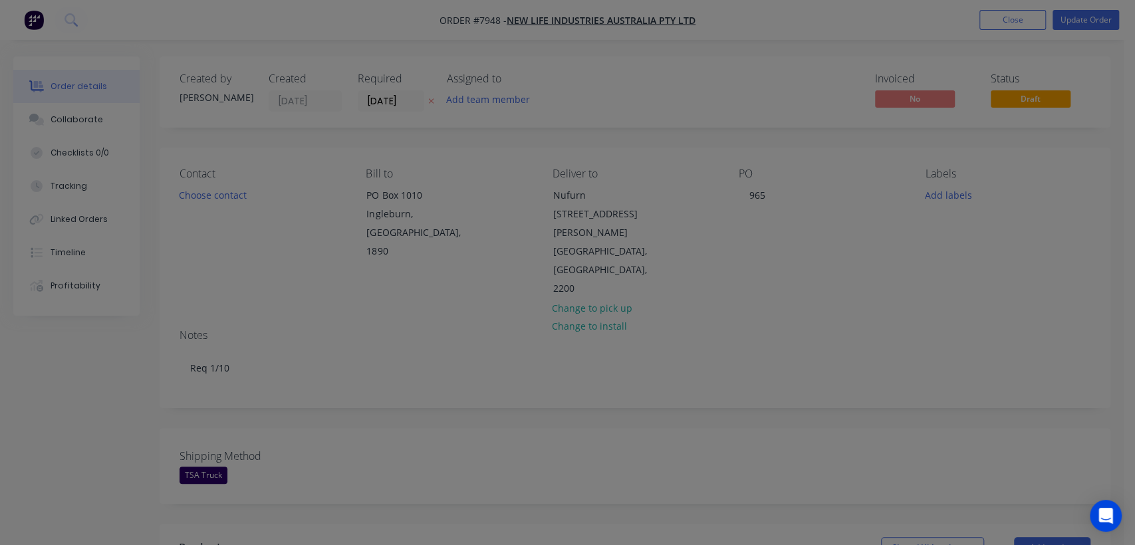
type input "$50.00"
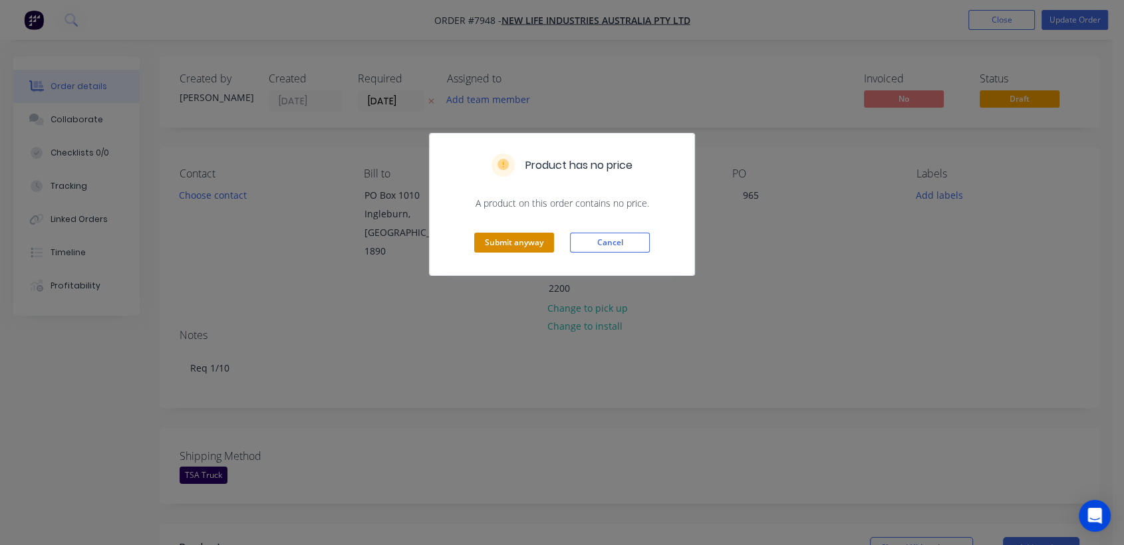
click at [505, 245] on button "Submit anyway" at bounding box center [514, 243] width 80 height 20
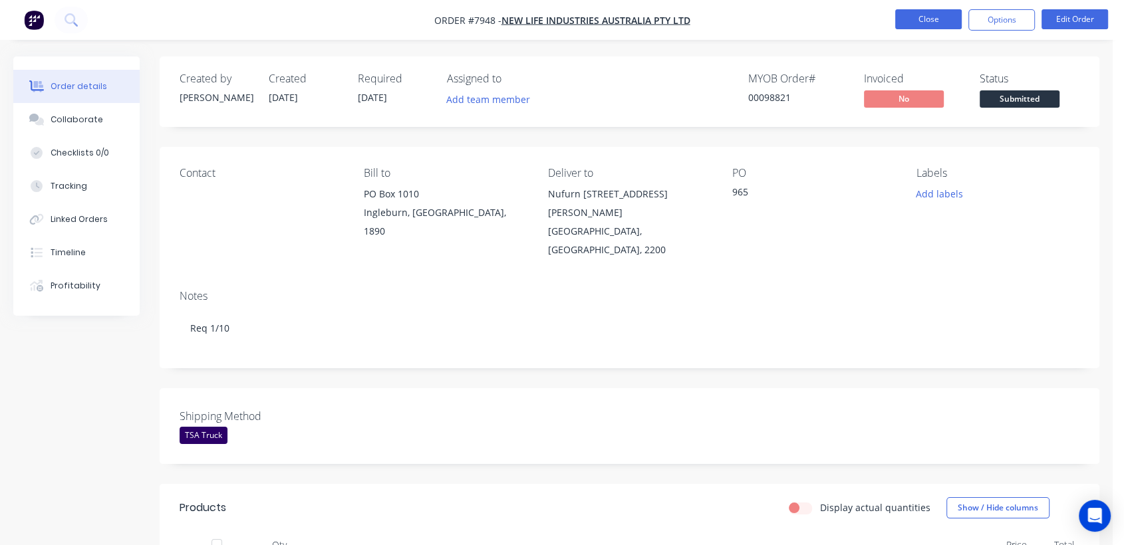
click at [938, 21] on button "Close" at bounding box center [928, 19] width 67 height 20
